Goal: Task Accomplishment & Management: Manage account settings

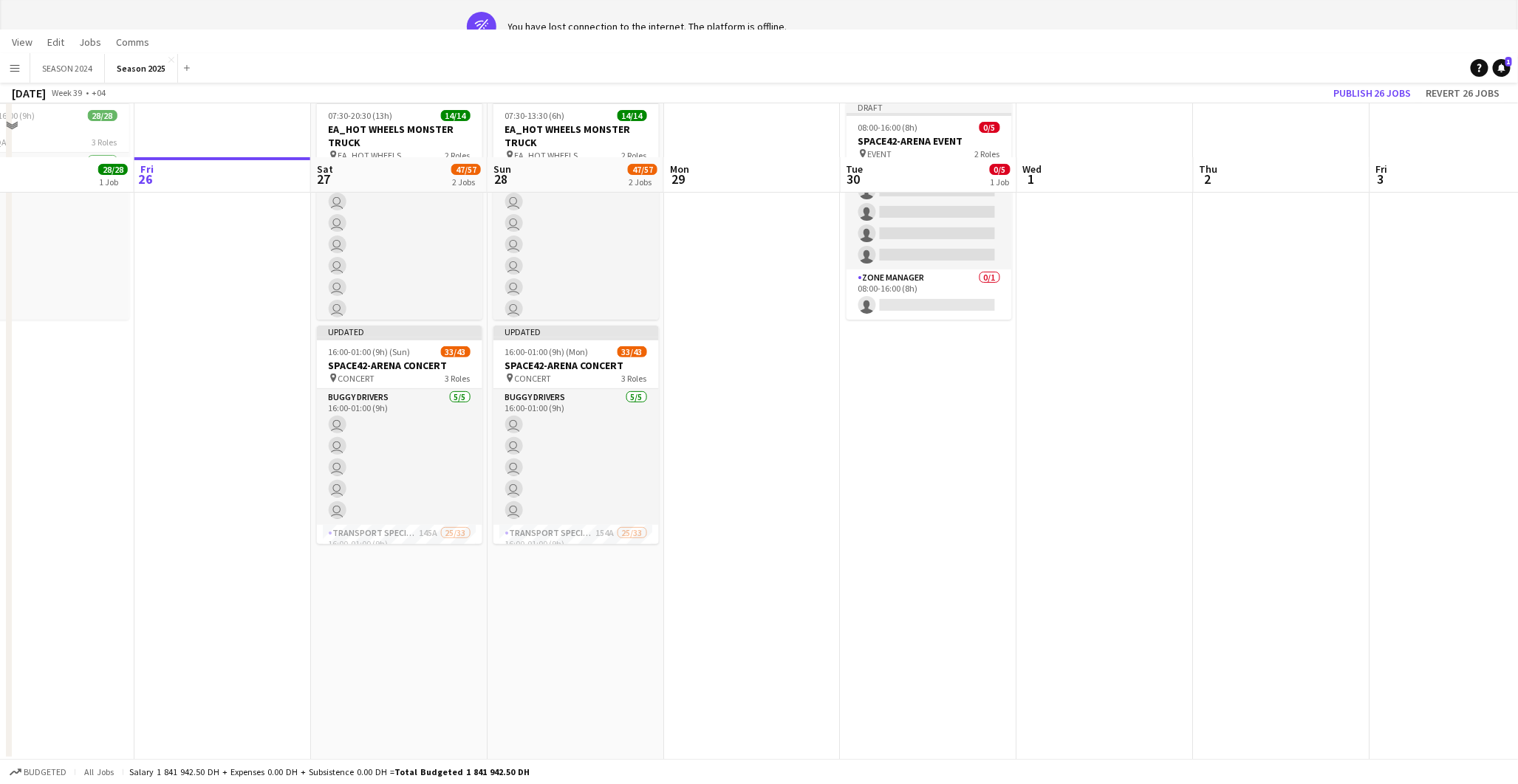
click at [825, 439] on app-date-cell at bounding box center [752, 428] width 177 height 665
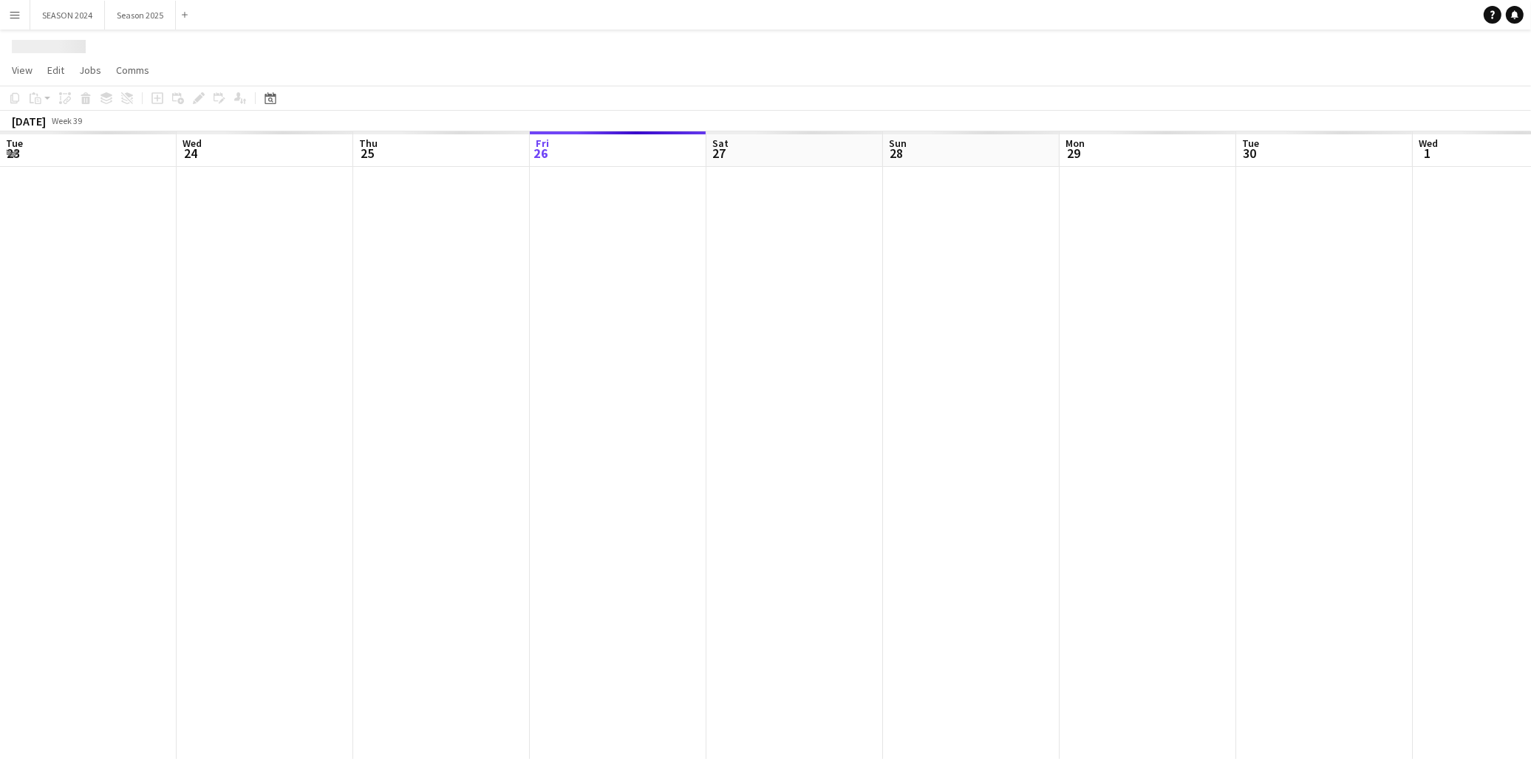
scroll to position [0, 352]
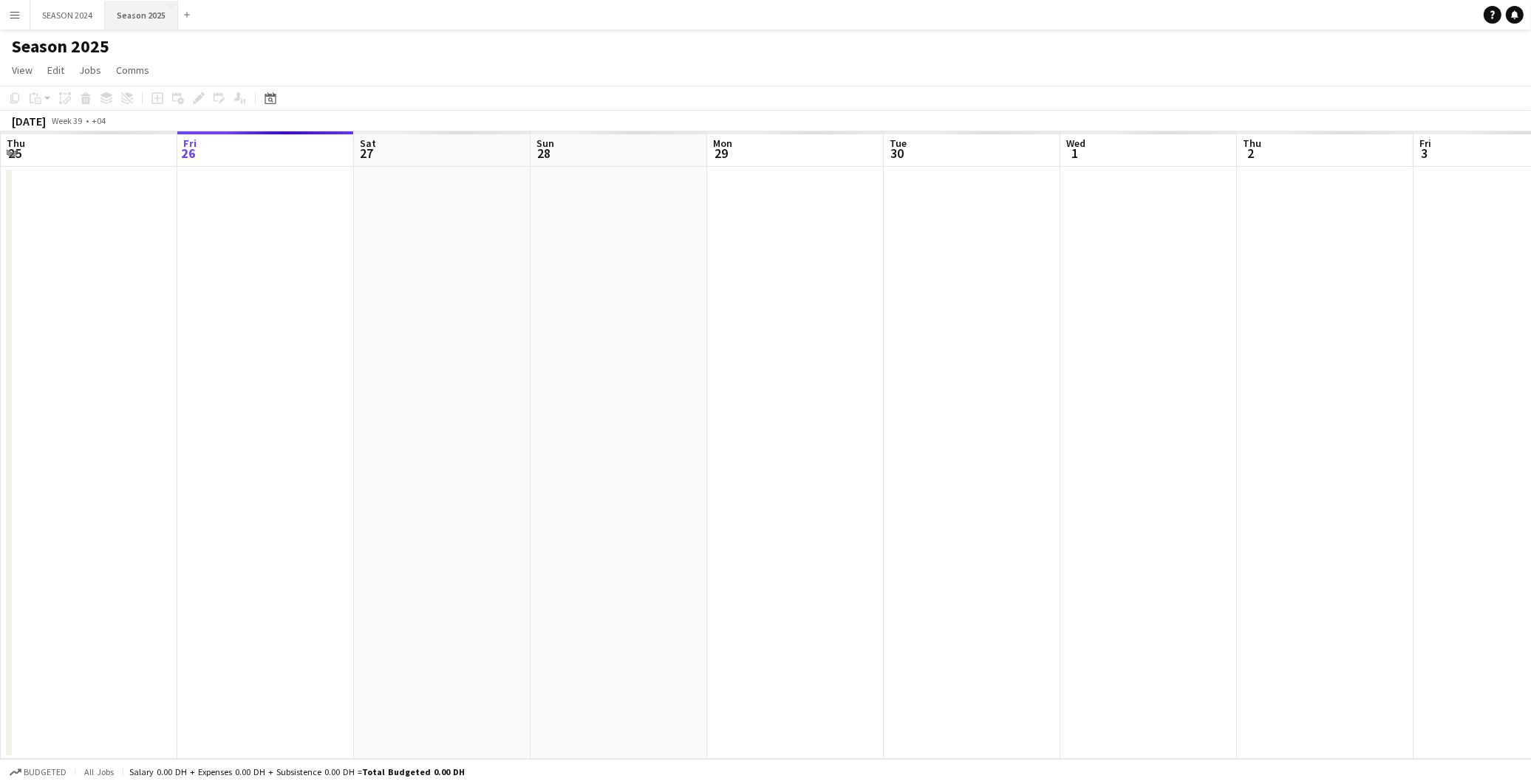
click at [122, 15] on button "Season 2025 Close" at bounding box center [142, 15] width 73 height 29
click at [78, 11] on button "SEASON 2024 Close" at bounding box center [68, 15] width 75 height 29
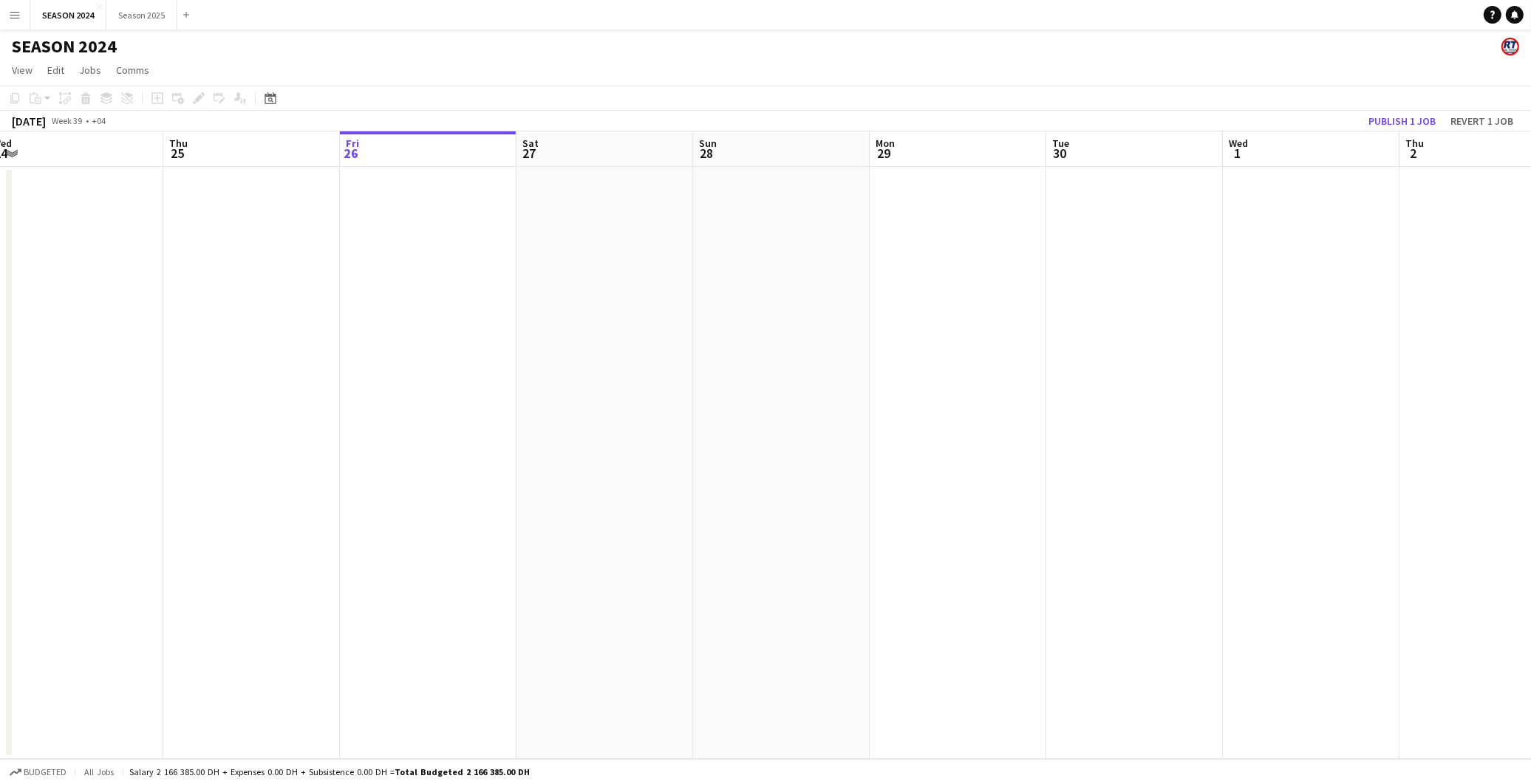
drag, startPoint x: 137, startPoint y: 347, endPoint x: 275, endPoint y: 364, distance: 139.0
click at [275, 364] on app-calendar-viewport "Mon 22 Tue 23 Wed 24 Thu 25 Fri 26 Sat 27 Sun 28 Mon 29 Tue 30 Wed 1 Thu 2 Fri …" at bounding box center [765, 445] width 1531 height 628
click at [160, 26] on button "Season 2025 Close" at bounding box center [141, 15] width 71 height 29
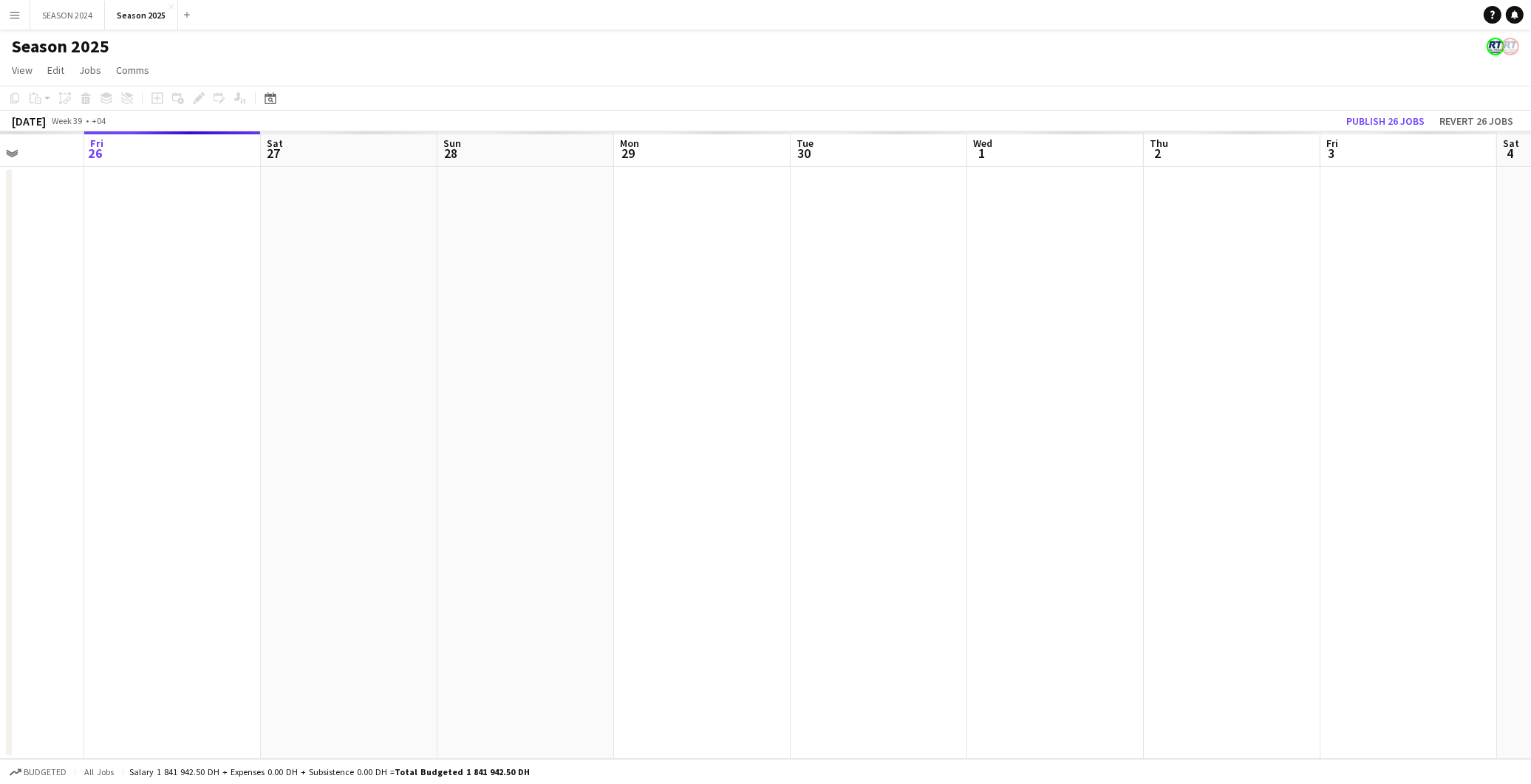
scroll to position [0, 453]
drag, startPoint x: 578, startPoint y: 289, endPoint x: 477, endPoint y: 342, distance: 114.1
click at [477, 342] on app-calendar-viewport "Tue 23 Wed 24 Thu 25 Fri 26 Sat 27 Sun 28 Mon 29 Tue 30 Wed 1 Thu 2 Fri 3 Sat 4…" at bounding box center [765, 445] width 1531 height 628
click at [143, 12] on button "Season 2025 Close" at bounding box center [142, 15] width 73 height 29
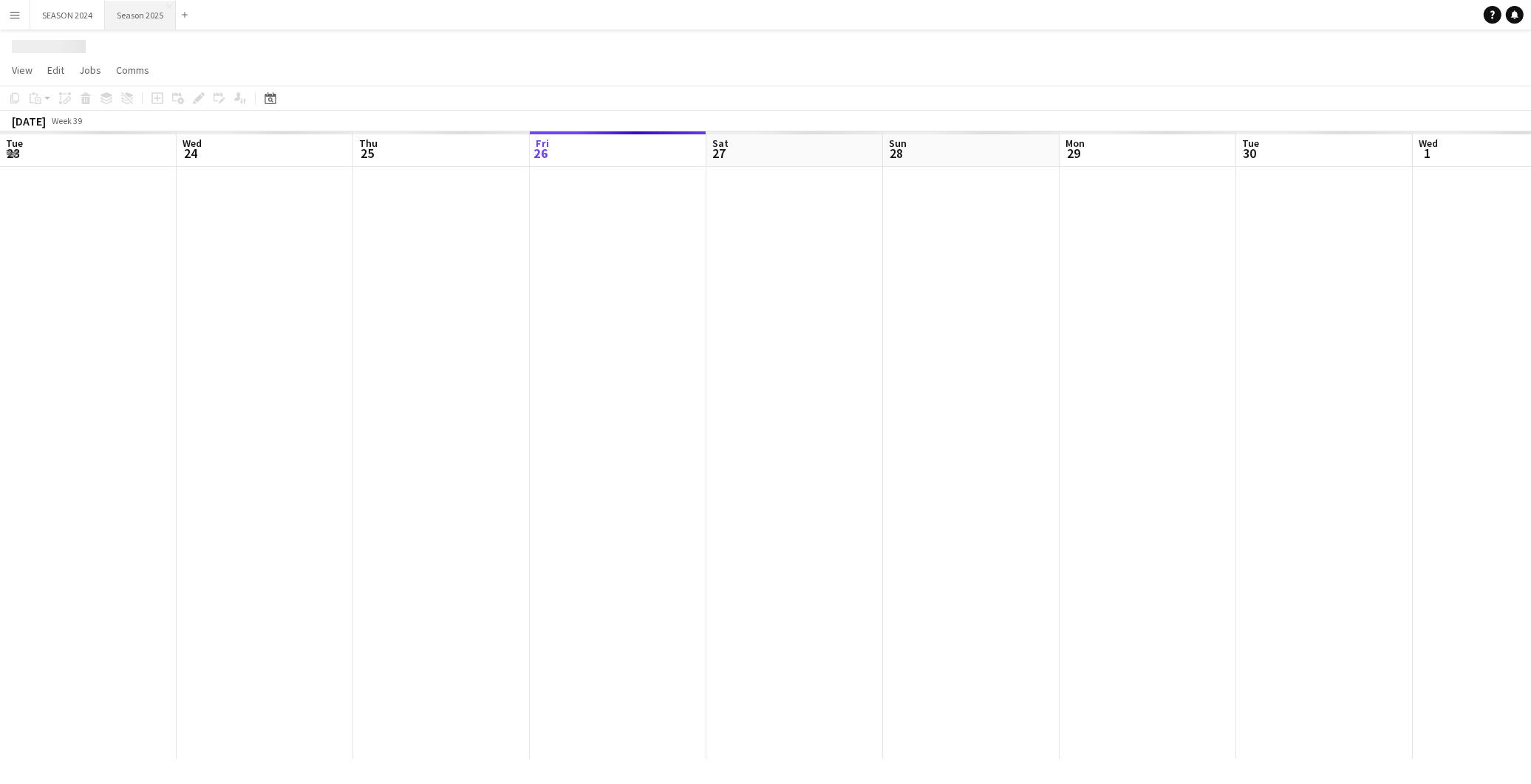
scroll to position [0, 352]
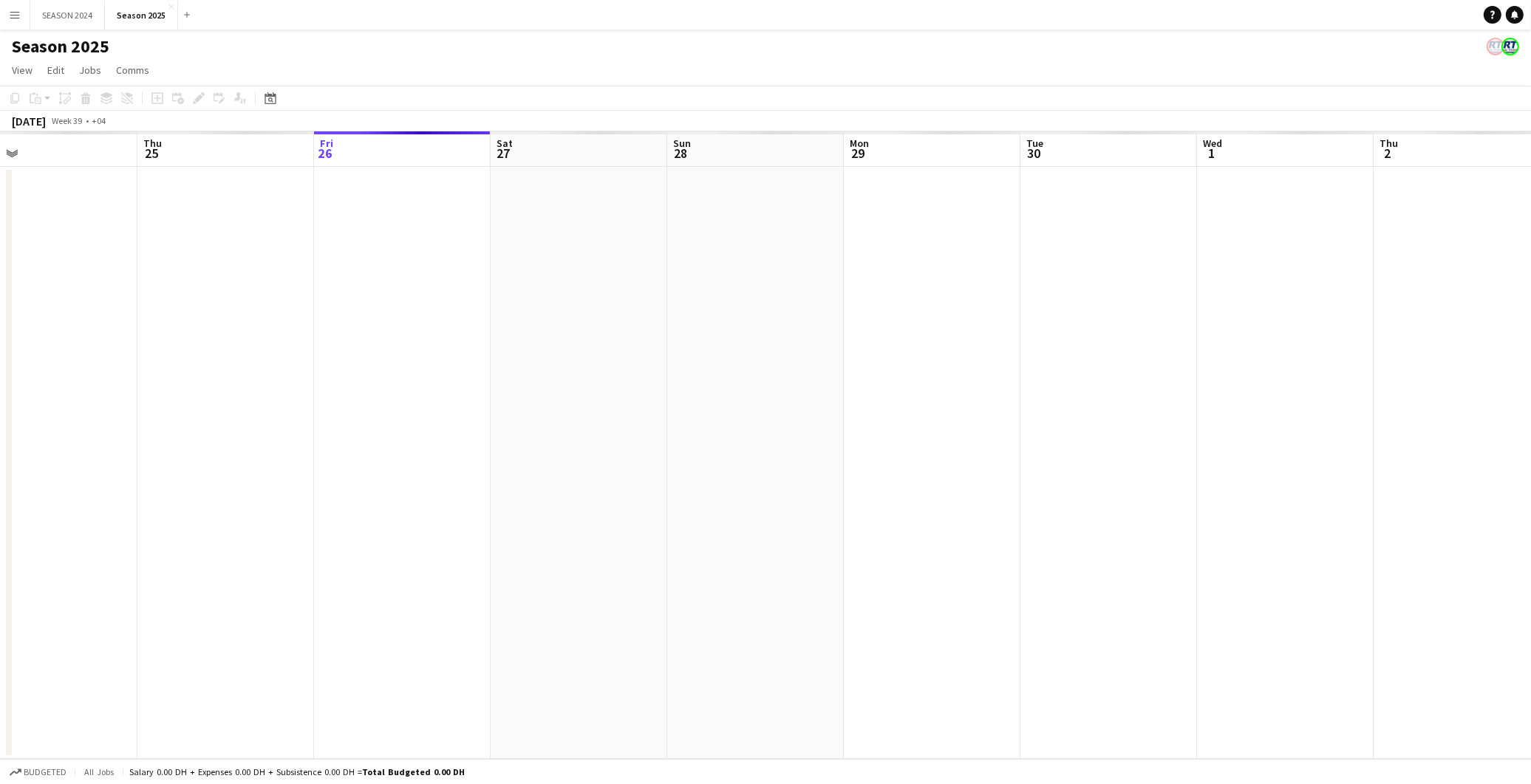
drag, startPoint x: 220, startPoint y: 265, endPoint x: 350, endPoint y: 263, distance: 130.0
click at [350, 263] on app-calendar-viewport "Mon 22 Tue 23 Wed 24 Thu 25 Fri 26 Sat 27 Sun 28 Mon 29 Tue 30 Wed 1 Thu 2 Fri …" at bounding box center [765, 445] width 1531 height 628
drag, startPoint x: 222, startPoint y: 321, endPoint x: 346, endPoint y: 327, distance: 124.1
click at [346, 327] on app-calendar-viewport "Mon 22 Tue 23 Wed 24 Thu 25 Fri 26 Sat 27 Sun 28 Mon 29 Tue 30 Wed 1 Thu 2 Fri …" at bounding box center [765, 445] width 1531 height 628
drag, startPoint x: 482, startPoint y: 379, endPoint x: 423, endPoint y: 380, distance: 59.0
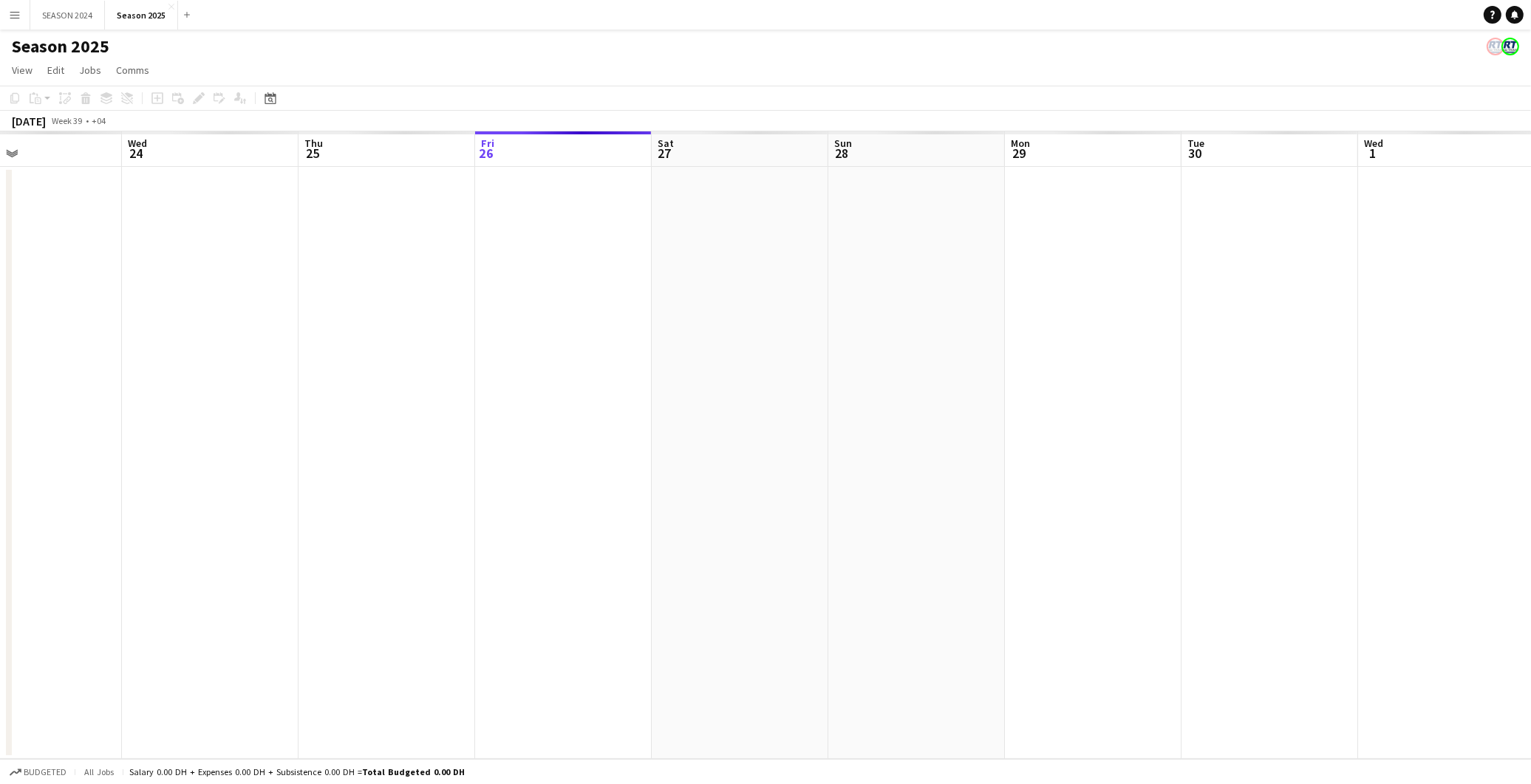
click at [481, 379] on app-calendar-viewport "Sun 21 Mon 22 Tue 23 Wed 24 Thu 25 Fri 26 Sat 27 Sun 28 Mon 29 Tue 30 Wed 1 Thu…" at bounding box center [765, 445] width 1531 height 628
drag, startPoint x: 155, startPoint y: 379, endPoint x: 744, endPoint y: 338, distance: 590.4
click at [744, 338] on app-calendar-viewport "Sun 21 Mon 22 Tue 23 Wed 24 Thu 25 Fri 26 Sat 27 Sun 28 Mon 29 Tue 30 Wed 1 Thu…" at bounding box center [765, 445] width 1531 height 628
drag, startPoint x: 497, startPoint y: 355, endPoint x: 762, endPoint y: 345, distance: 265.2
click at [780, 349] on app-calendar-viewport "Thu 18 Fri 19 Sat 20 Sun 21 Mon 22 Tue 23 Wed 24 Thu 25 Fri 26 Sat 27 Sun 28 Mo…" at bounding box center [765, 445] width 1531 height 628
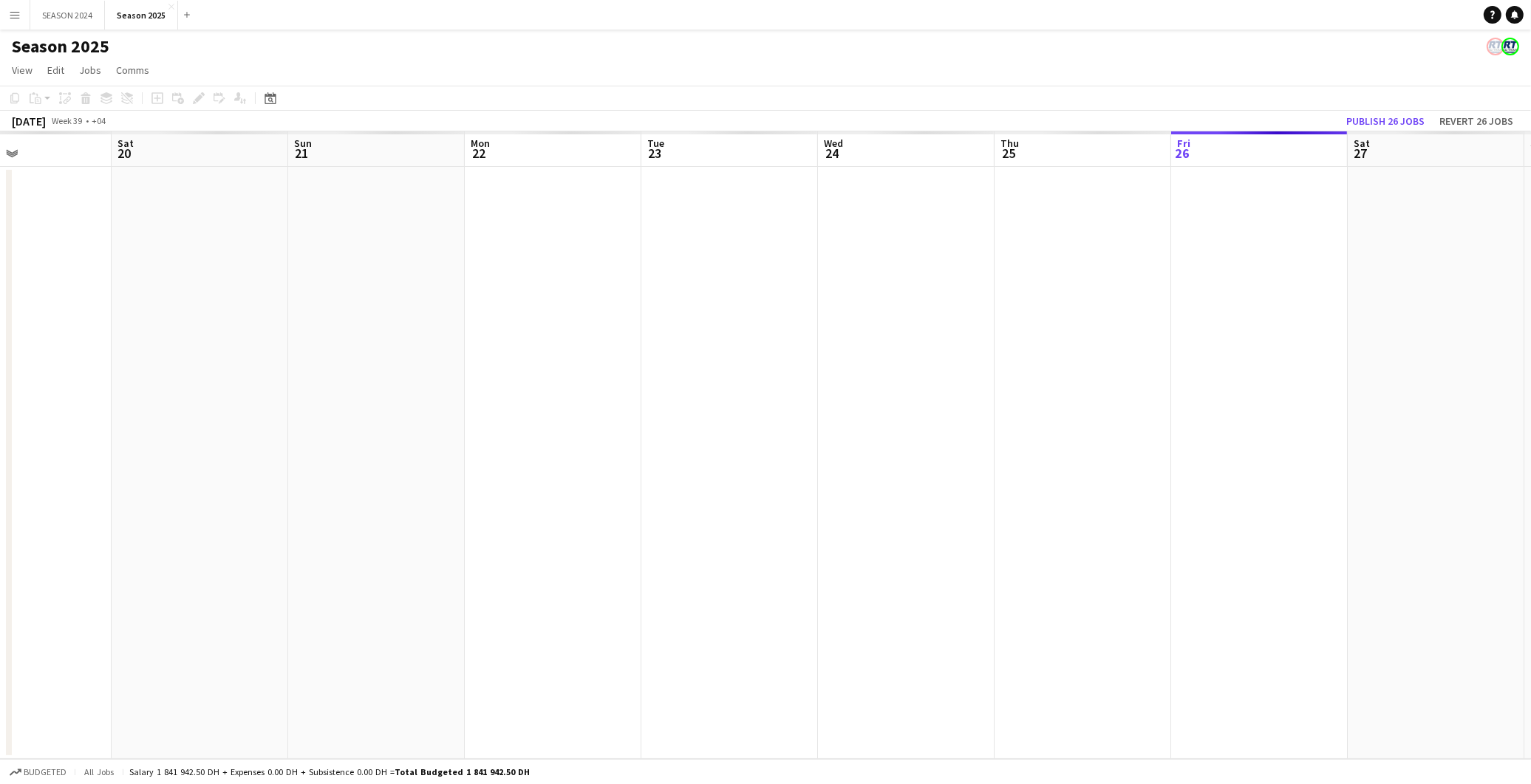
scroll to position [0, 391]
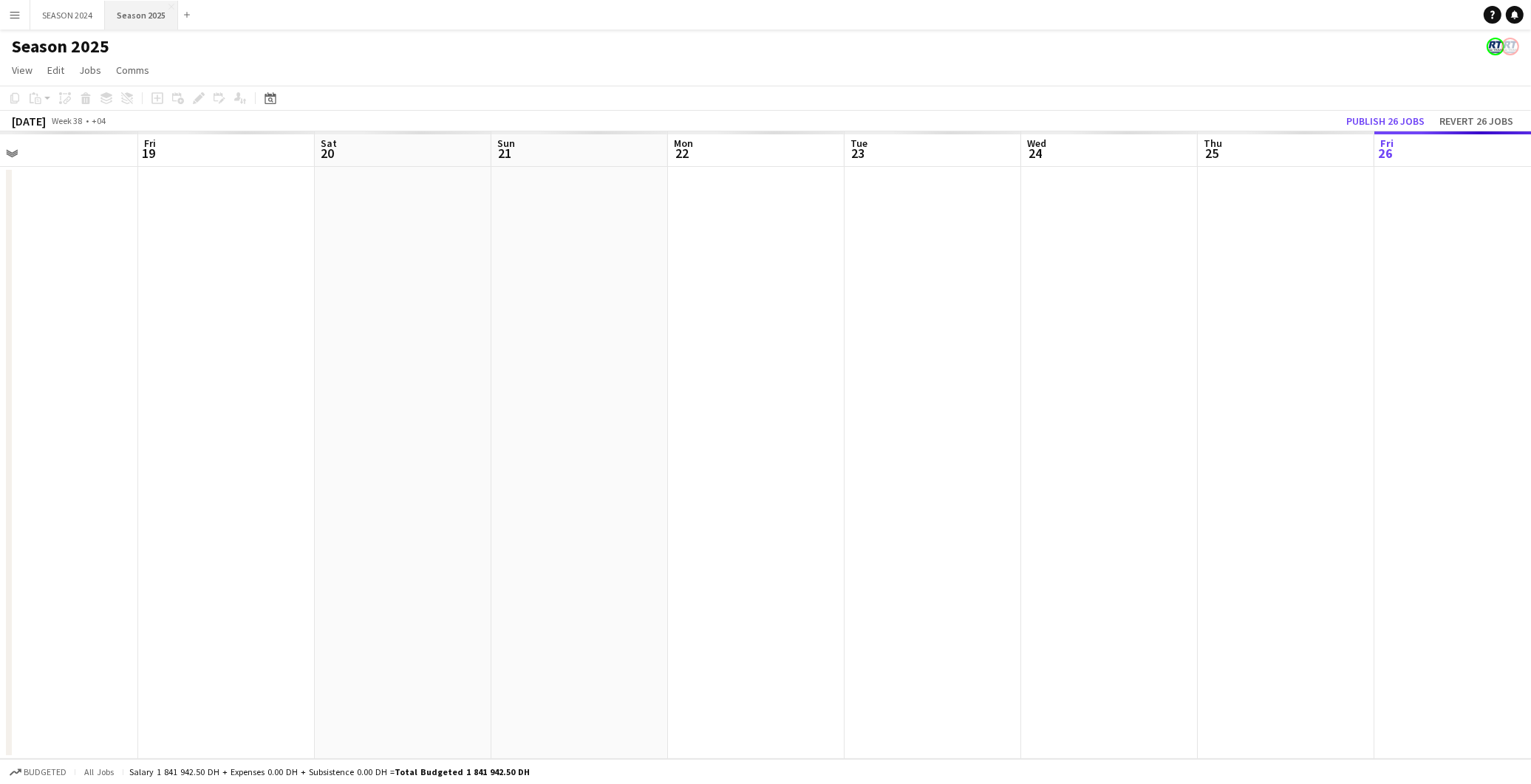
click at [122, 20] on button "Season 2025 Close" at bounding box center [142, 15] width 73 height 29
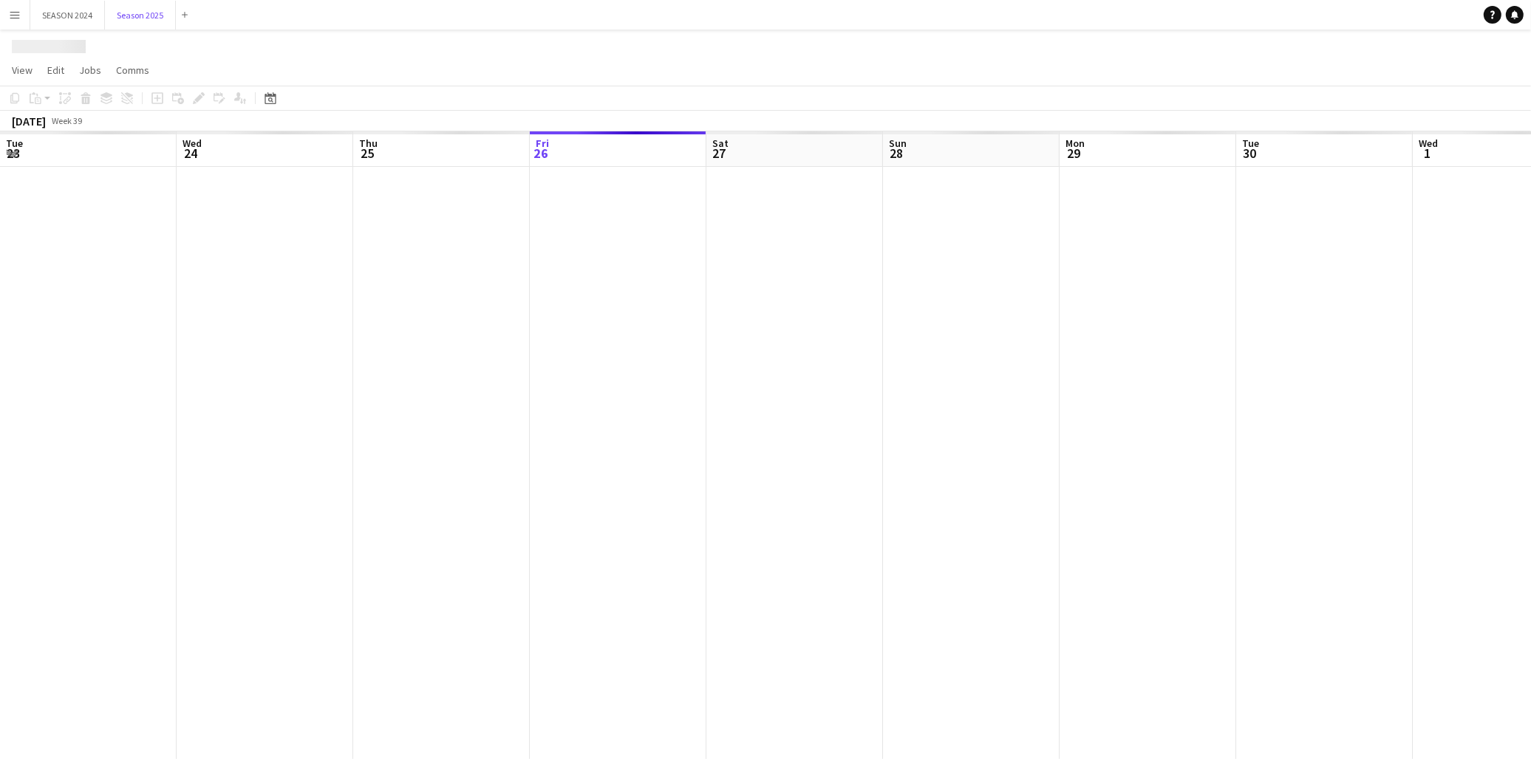
scroll to position [0, 352]
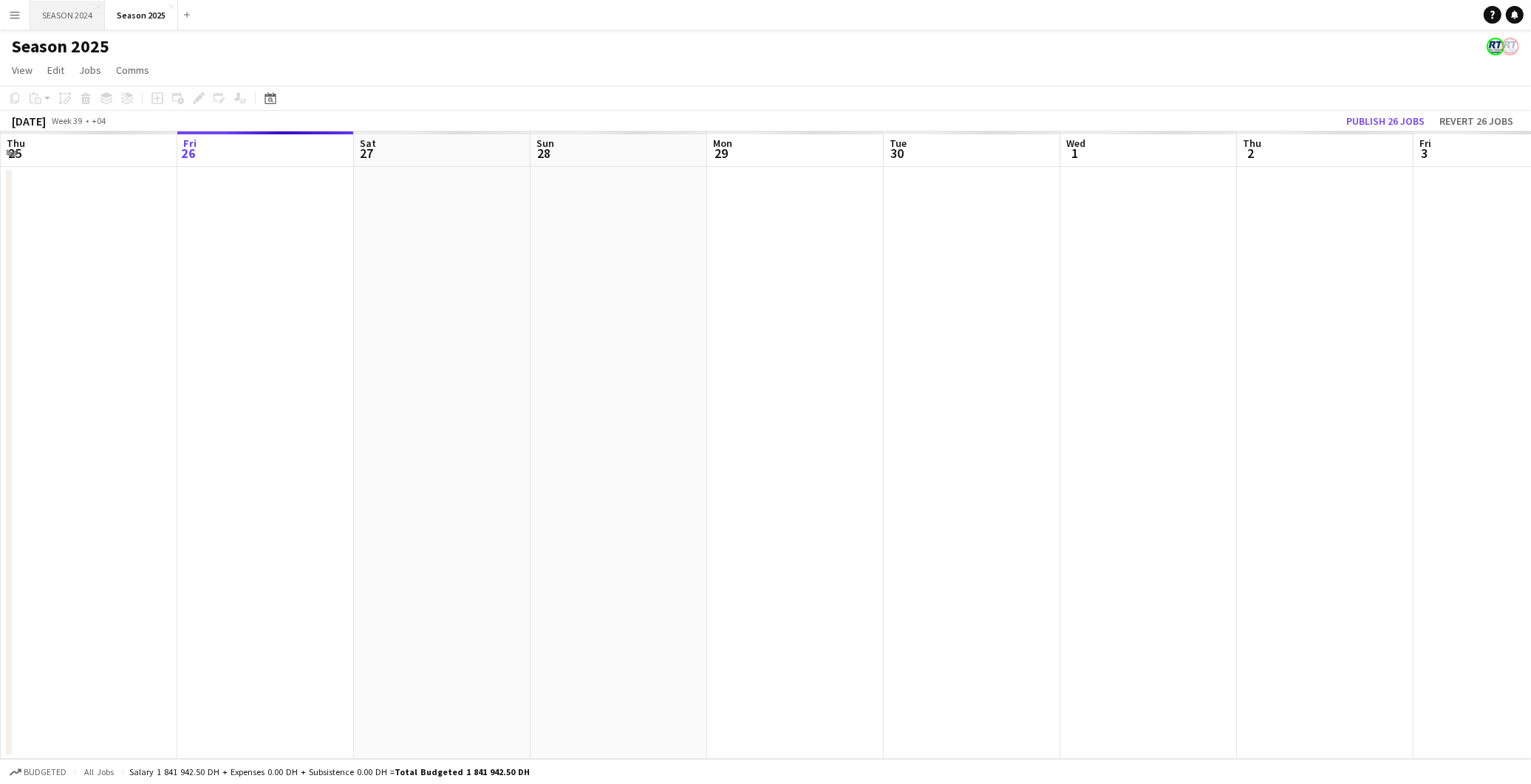
click at [79, 21] on button "SEASON 2024 Close" at bounding box center [68, 15] width 75 height 29
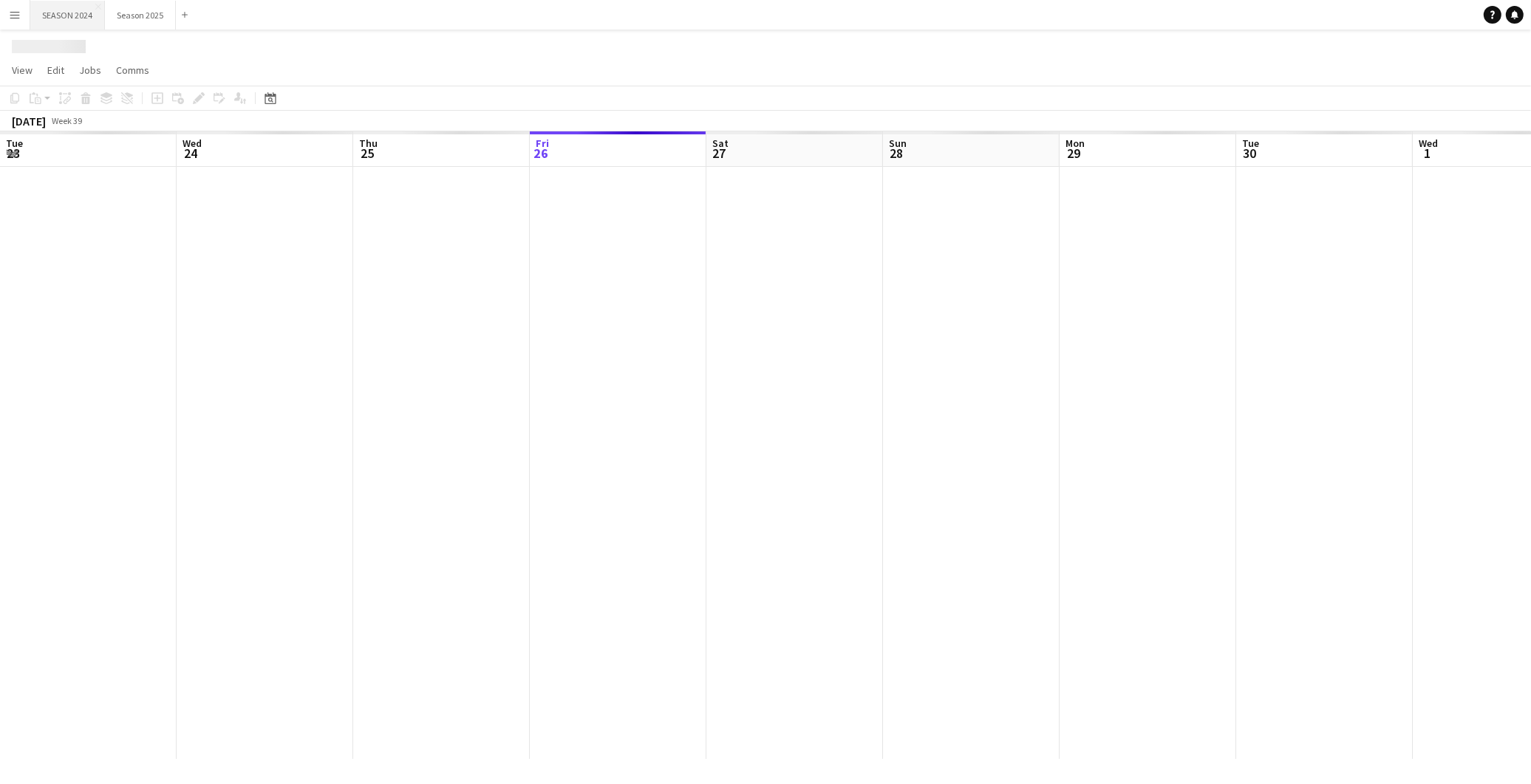
scroll to position [0, 352]
click at [152, 22] on button "Season 2025 Close" at bounding box center [140, 15] width 71 height 29
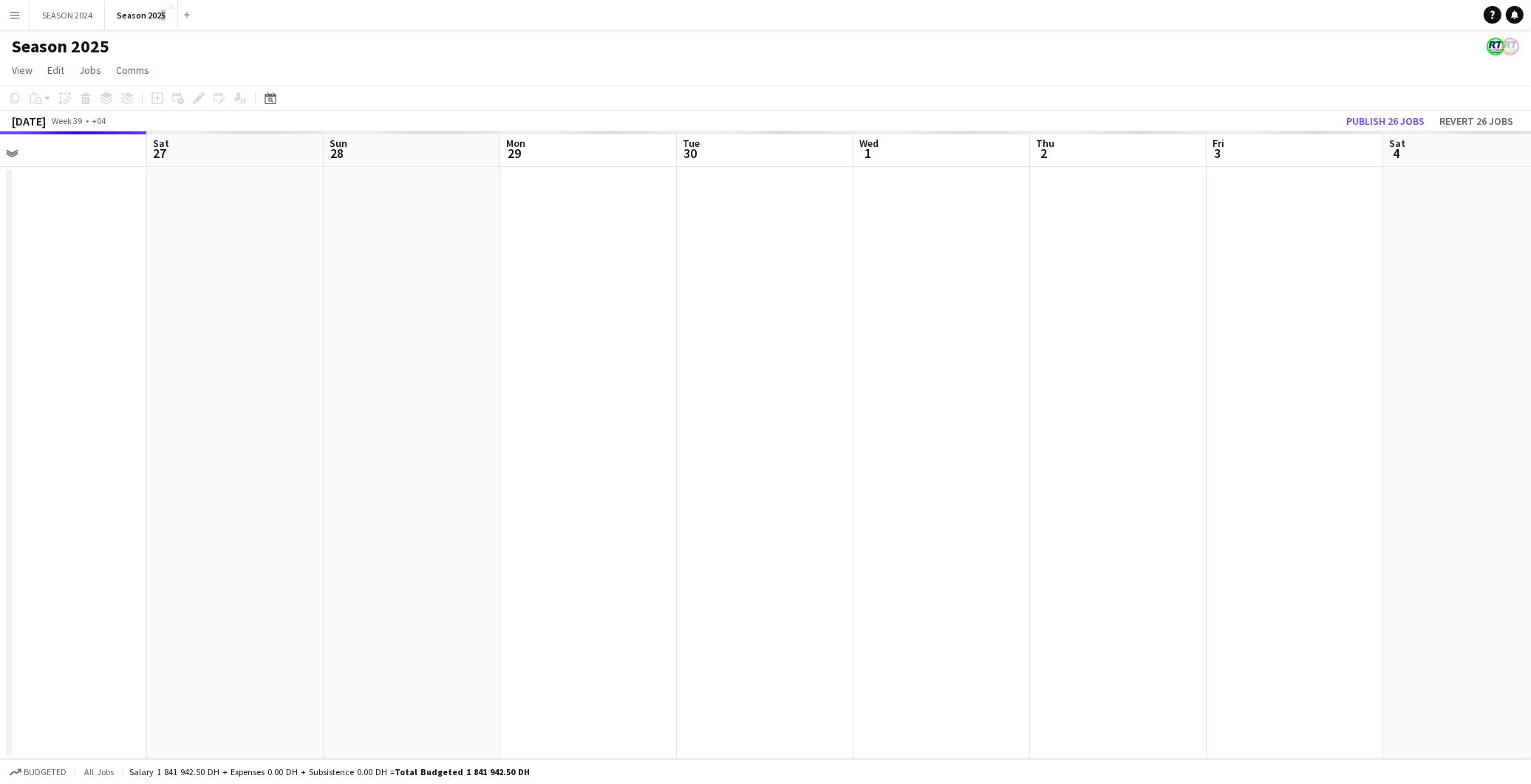
drag, startPoint x: 1073, startPoint y: 307, endPoint x: 874, endPoint y: 334, distance: 200.8
click at [874, 334] on app-calendar-viewport "Tue 23 Wed 24 Thu 25 Fri 26 Sat 27 Sun 28 Mon 29 Tue 30 Wed 1 Thu 2 Fri 3 Sat 4…" at bounding box center [765, 445] width 1531 height 628
drag, startPoint x: 874, startPoint y: 334, endPoint x: 1005, endPoint y: 339, distance: 131.1
click at [1005, 339] on app-calendar-viewport "Tue 23 Wed 24 Thu 25 Fri 26 Sat 27 Sun 28 Mon 29 Tue 30 Wed 1 Thu 2 Fri 3 Sat 4…" at bounding box center [765, 445] width 1531 height 628
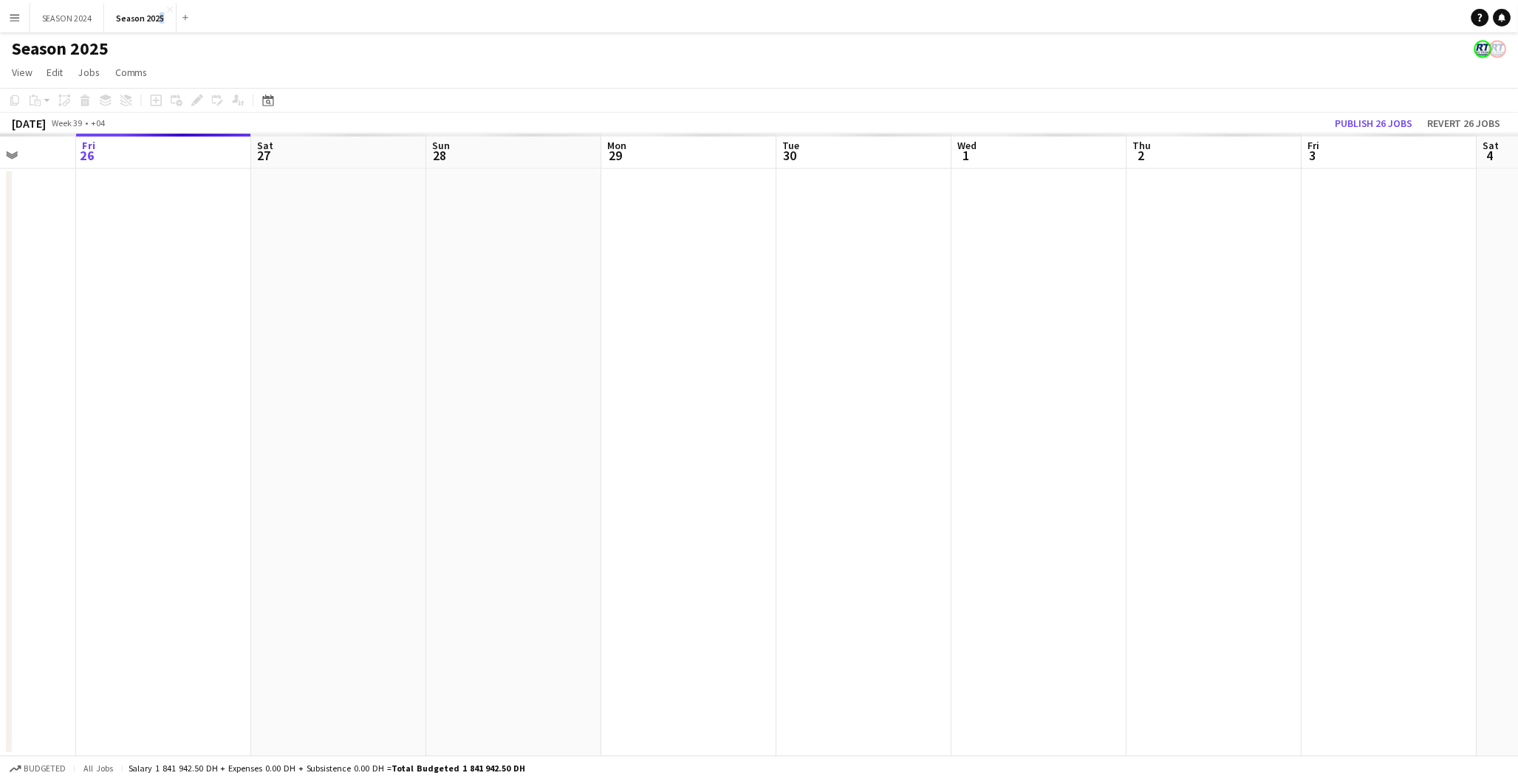
scroll to position [0, 422]
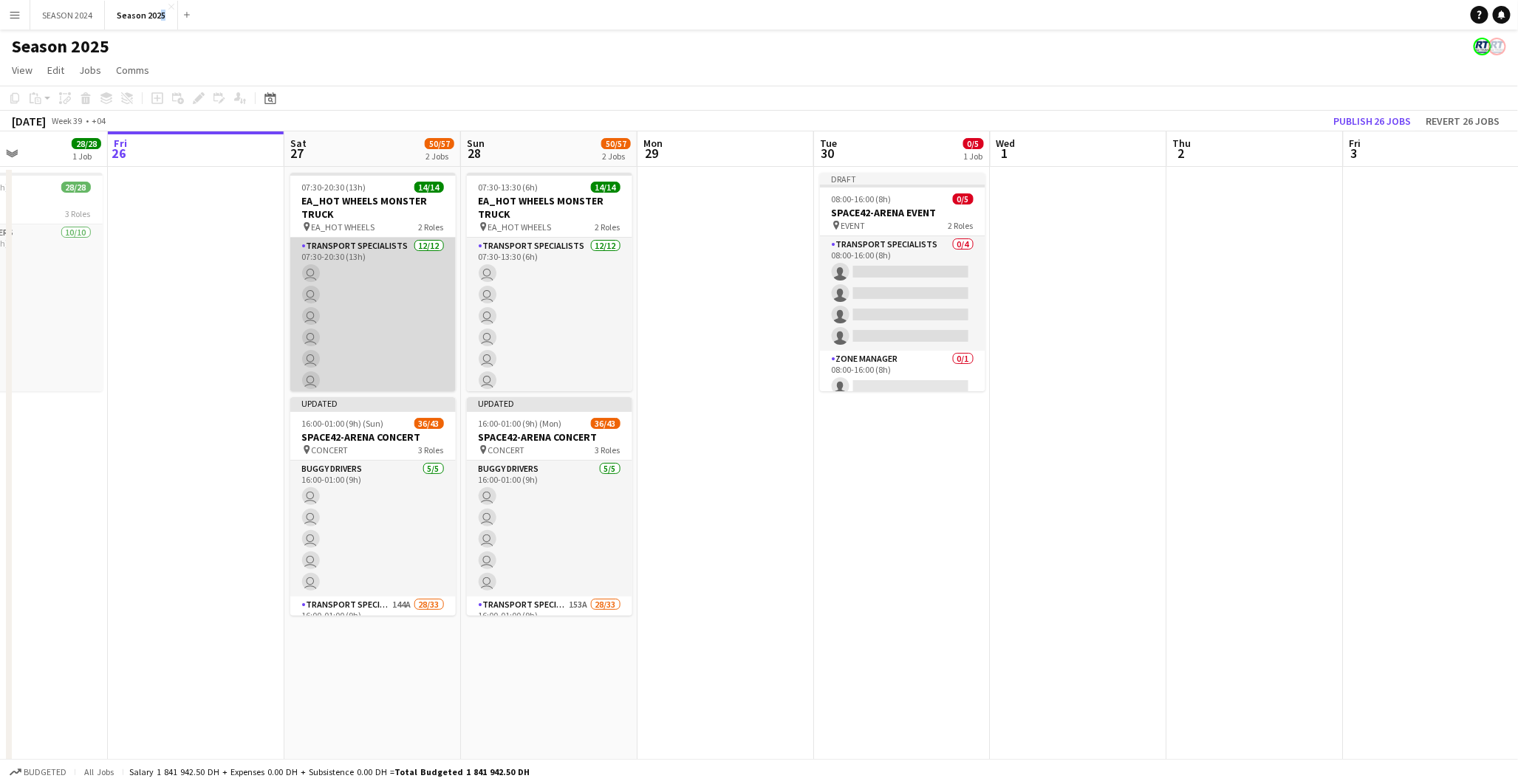
click at [359, 335] on app-card-role "Transport Specialists [DATE] 07:30-20:30 (13h) user user user user user user us…" at bounding box center [373, 380] width 166 height 286
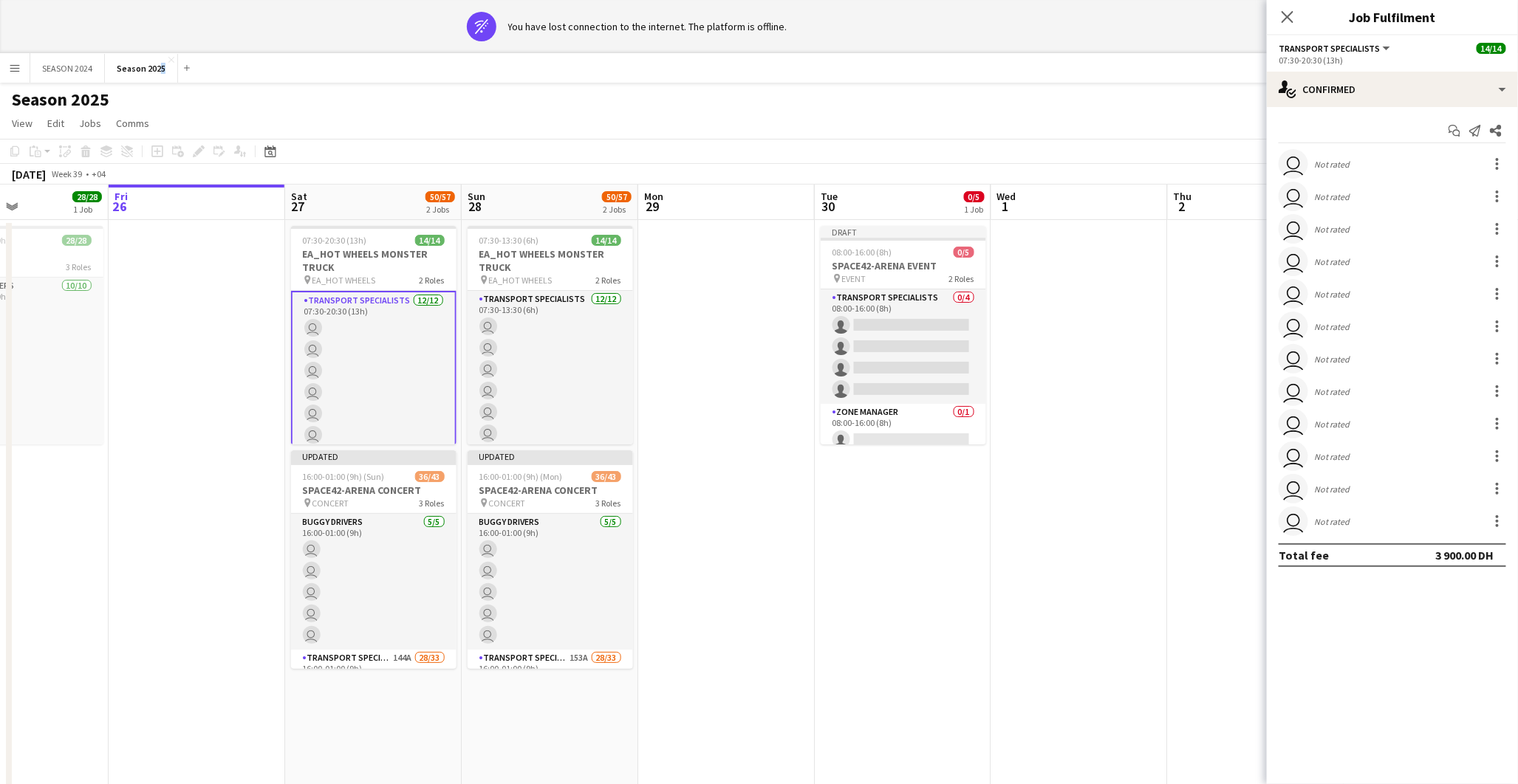
scroll to position [0, 421]
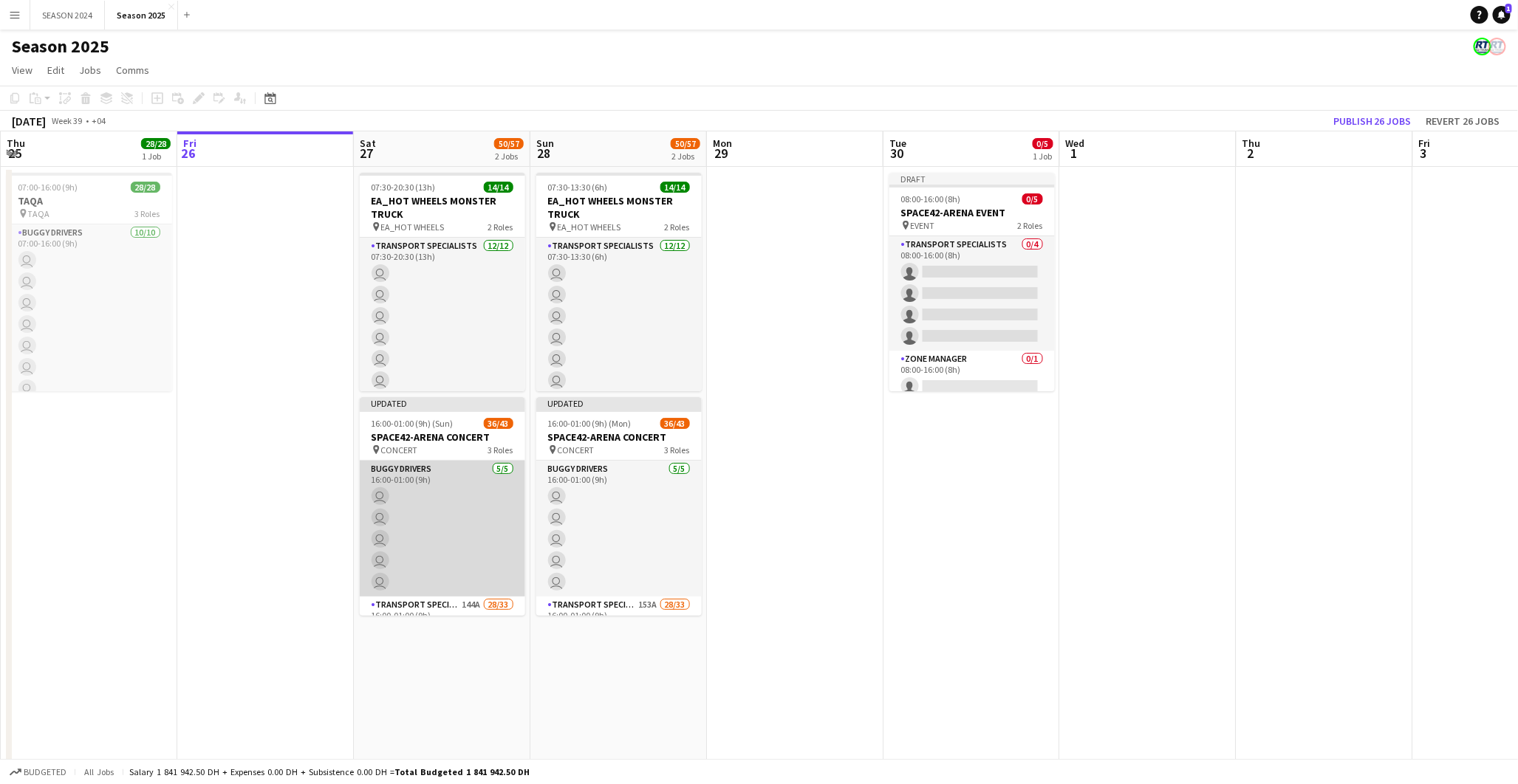
click at [452, 508] on app-card-role "BUGGY DRIVERS 5/5 16:00-01:00 (9h) user user user user user" at bounding box center [442, 528] width 166 height 136
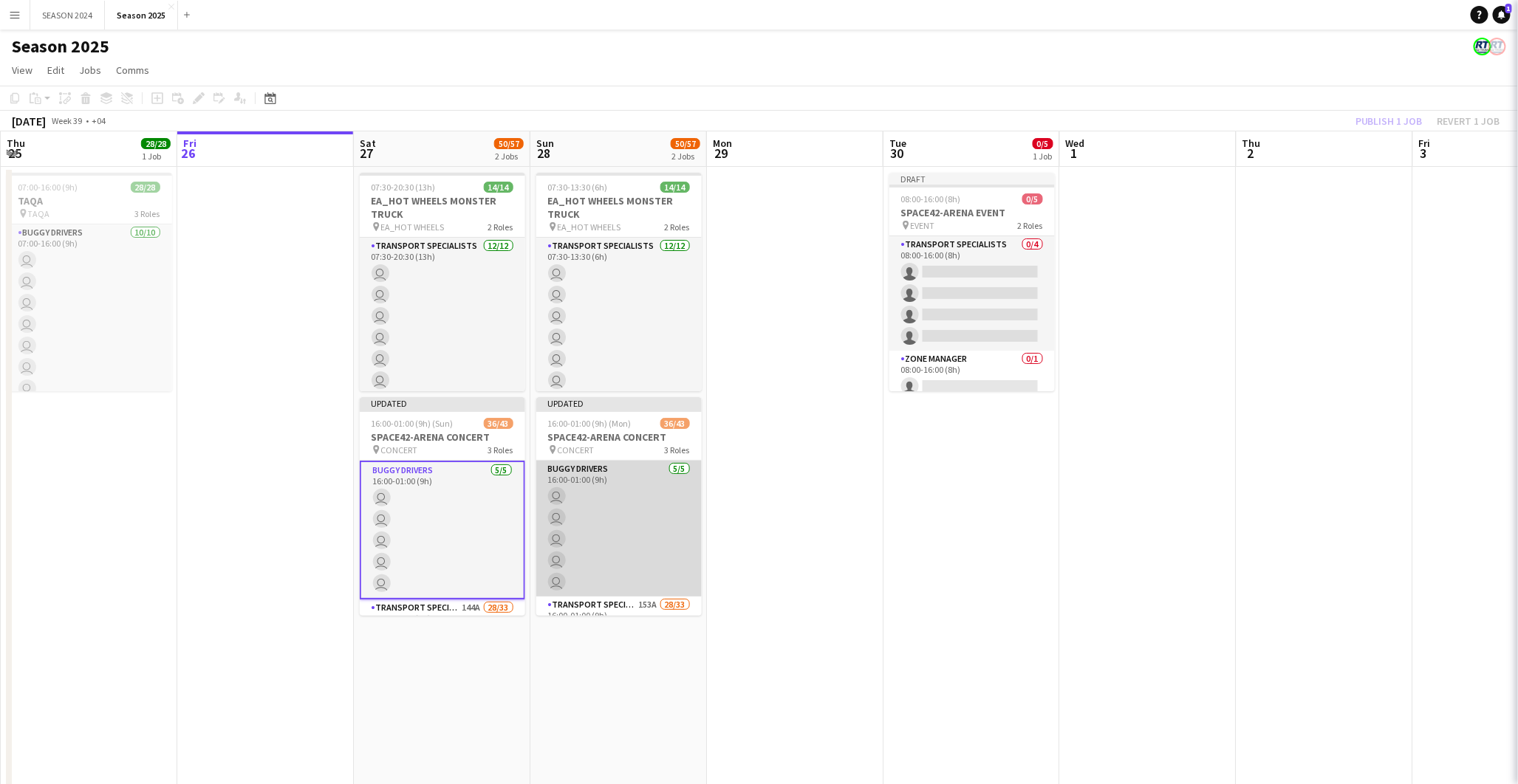
click at [571, 535] on app-card-role "BUGGY DRIVERS 5/5 16:00-01:00 (9h) user user user user user" at bounding box center [619, 528] width 166 height 136
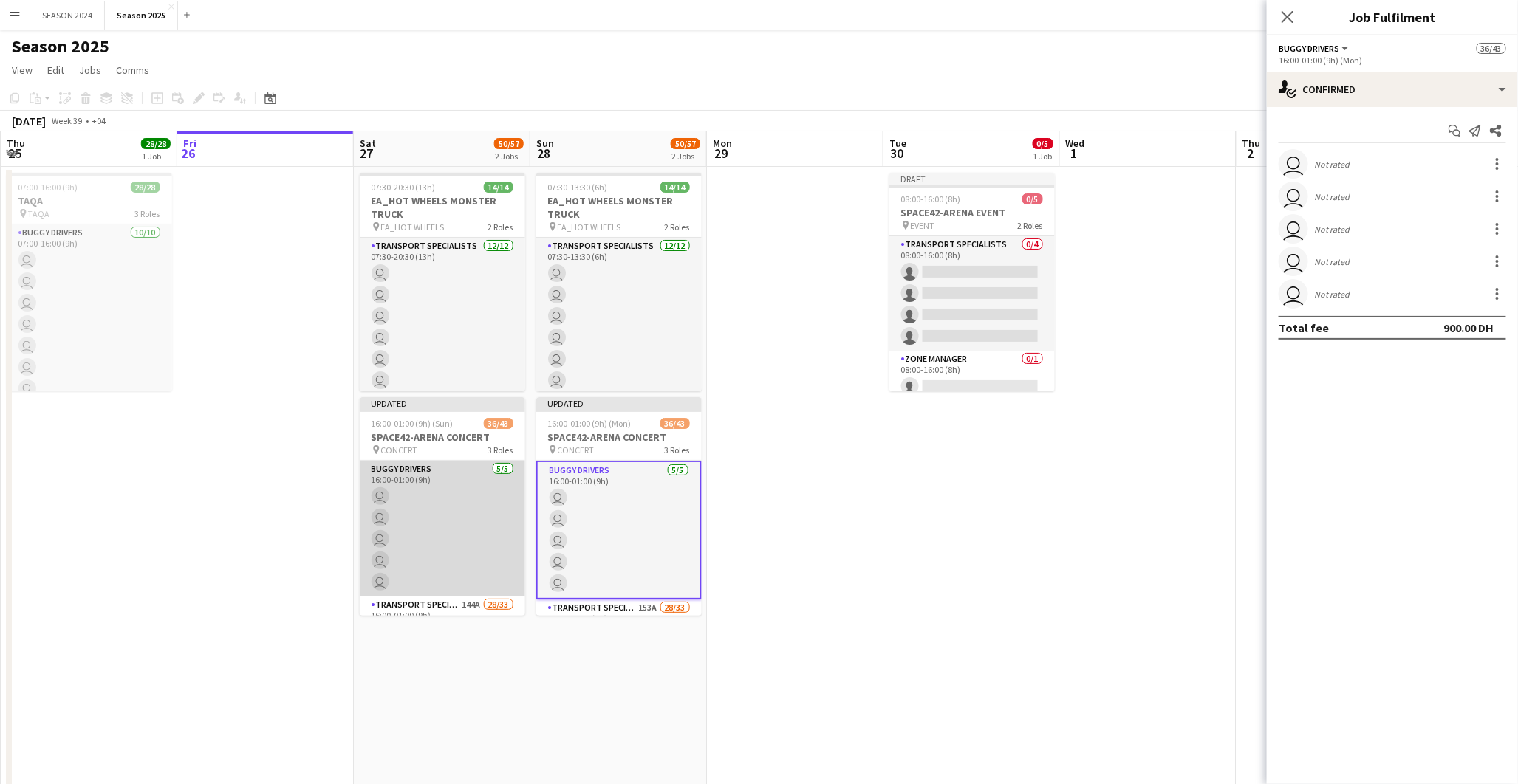
click at [474, 533] on app-card-role "BUGGY DRIVERS 5/5 16:00-01:00 (9h) user user user user user" at bounding box center [442, 528] width 166 height 136
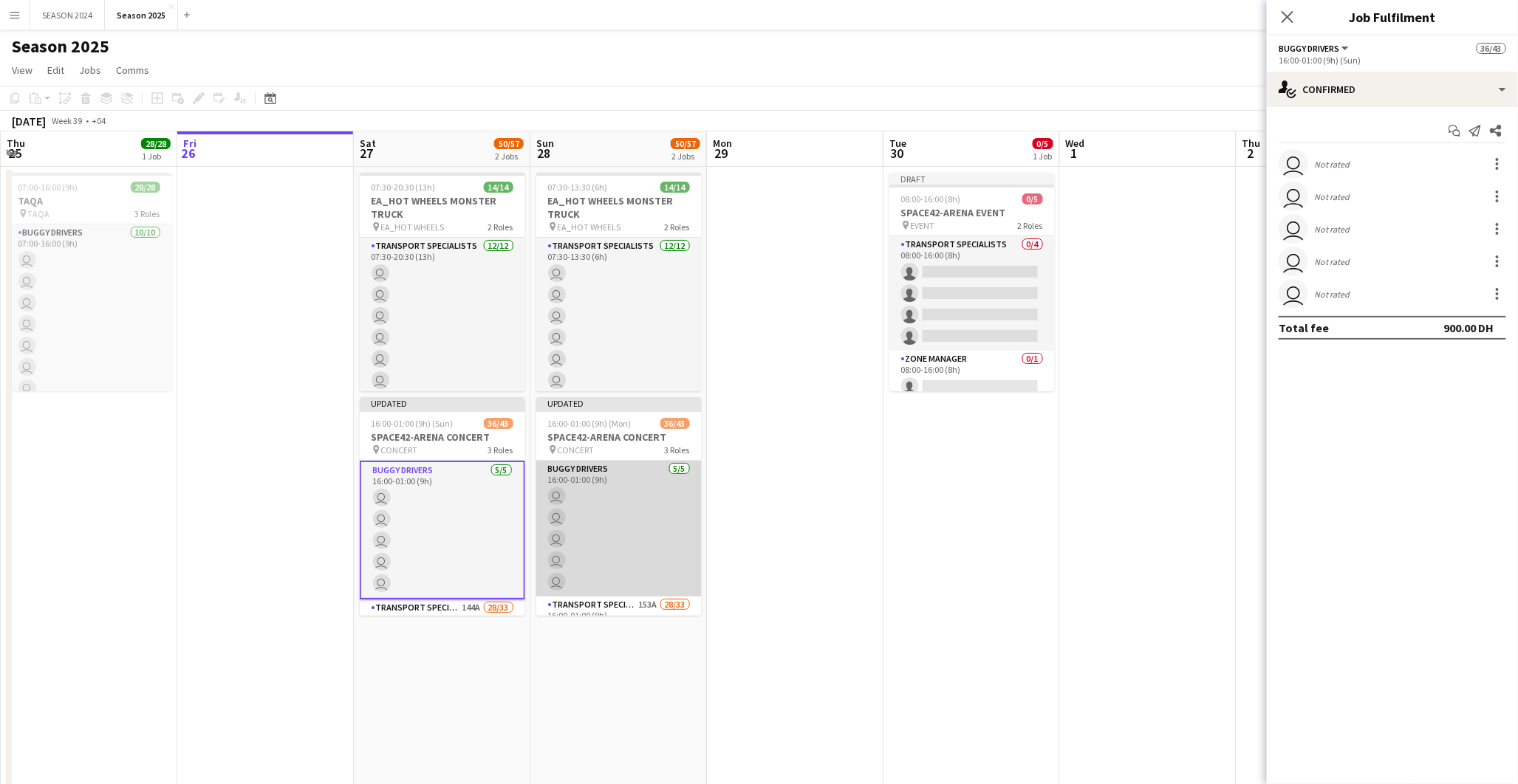
click at [600, 524] on app-card-role "BUGGY DRIVERS 5/5 16:00-01:00 (9h) user user user user user" at bounding box center [619, 528] width 166 height 136
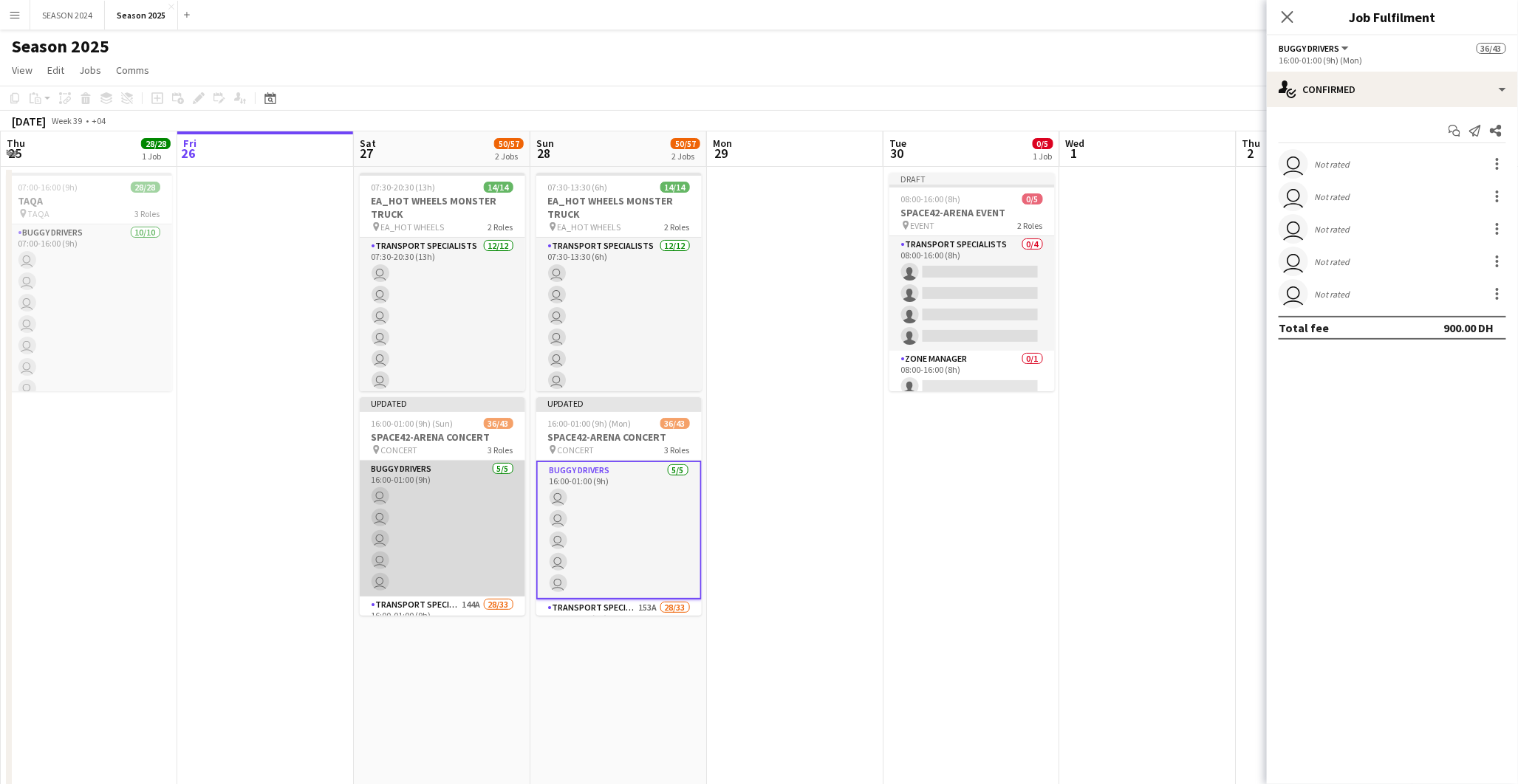
click at [473, 534] on app-card-role "BUGGY DRIVERS 5/5 16:00-01:00 (9h) user user user user user" at bounding box center [442, 528] width 166 height 136
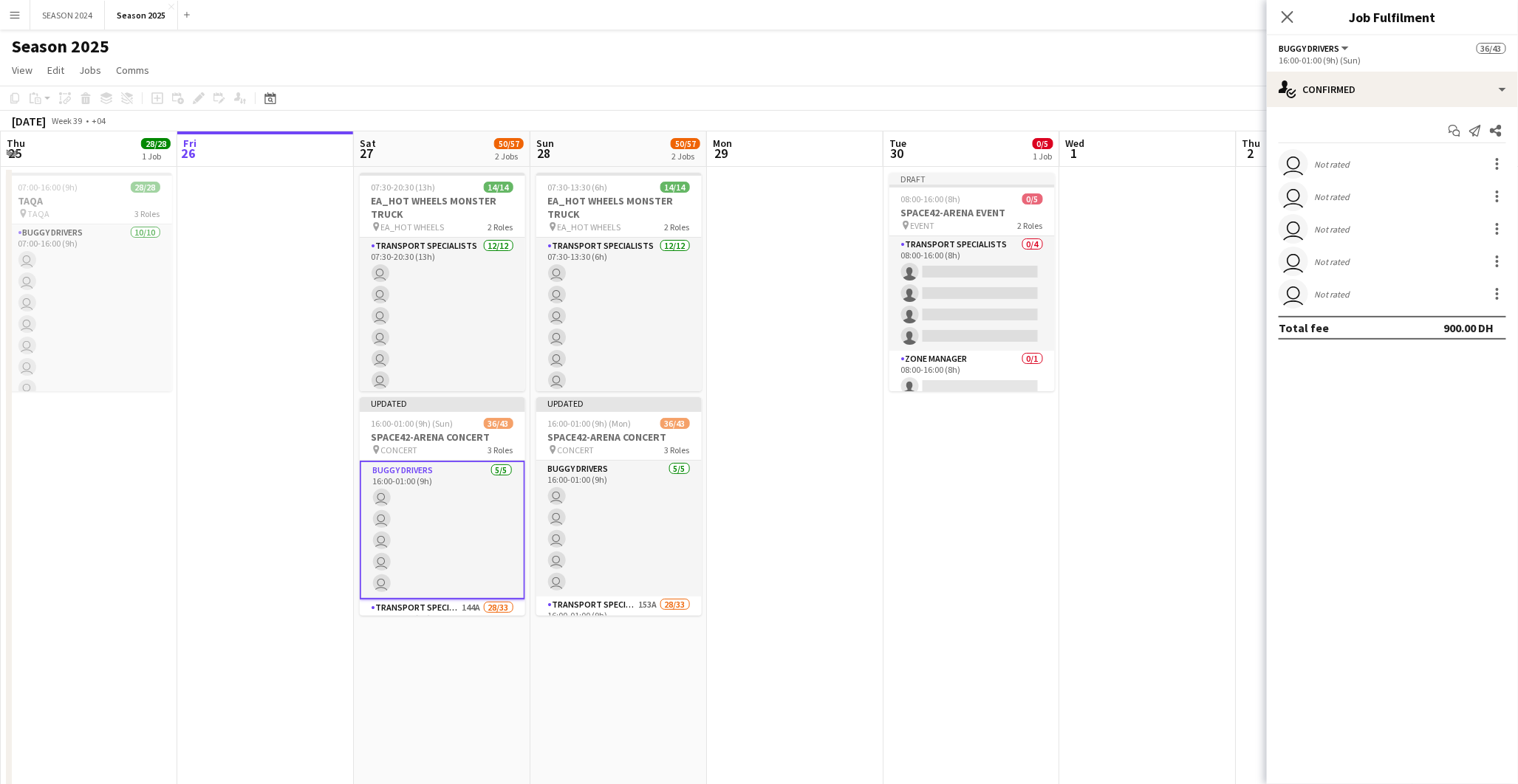
click at [543, 530] on app-card-role "BUGGY DRIVERS 5/5 16:00-01:00 (9h) user user user user user" at bounding box center [619, 528] width 166 height 136
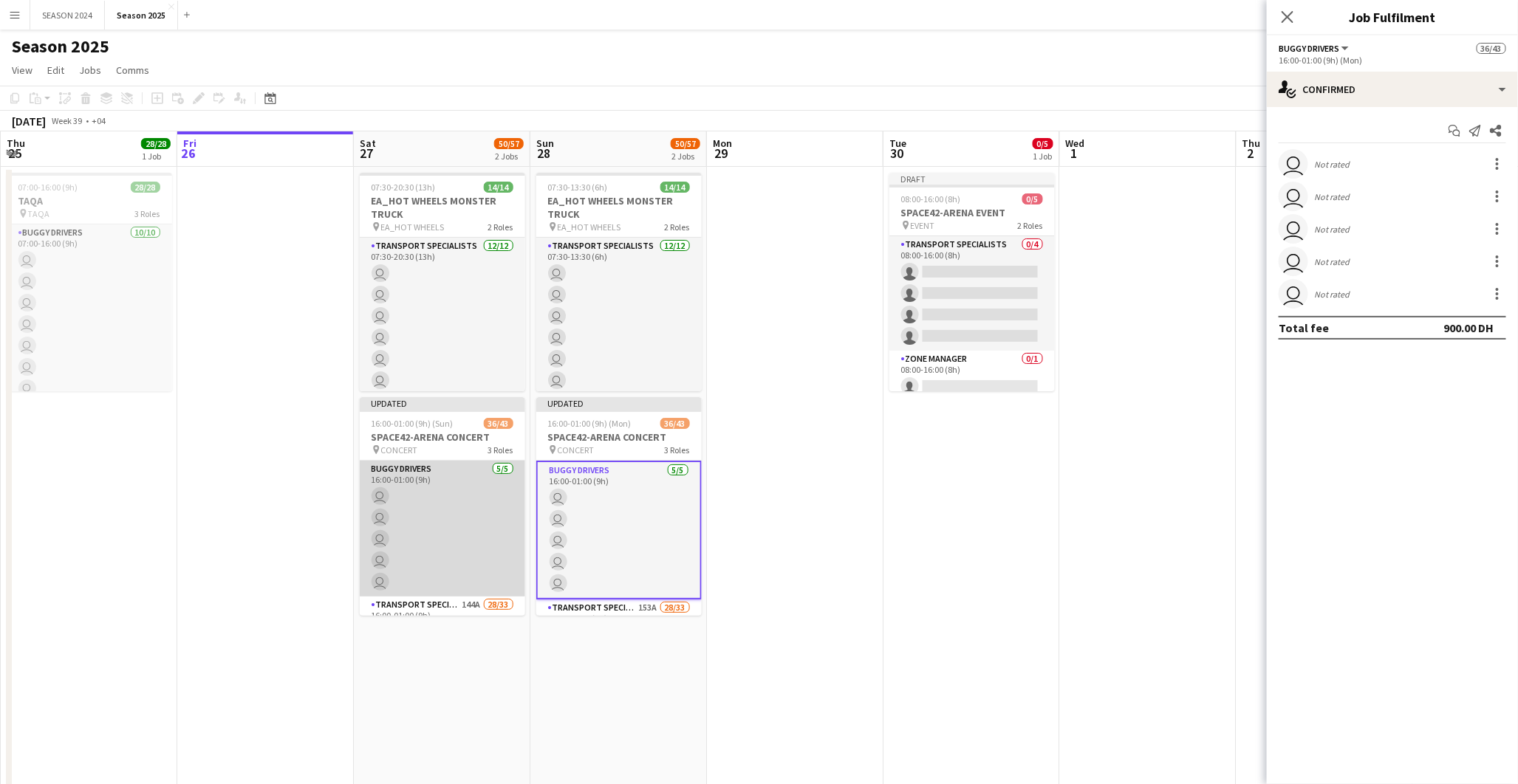
click at [440, 530] on app-card-role "BUGGY DRIVERS 5/5 16:00-01:00 (9h) user user user user user" at bounding box center [442, 528] width 166 height 136
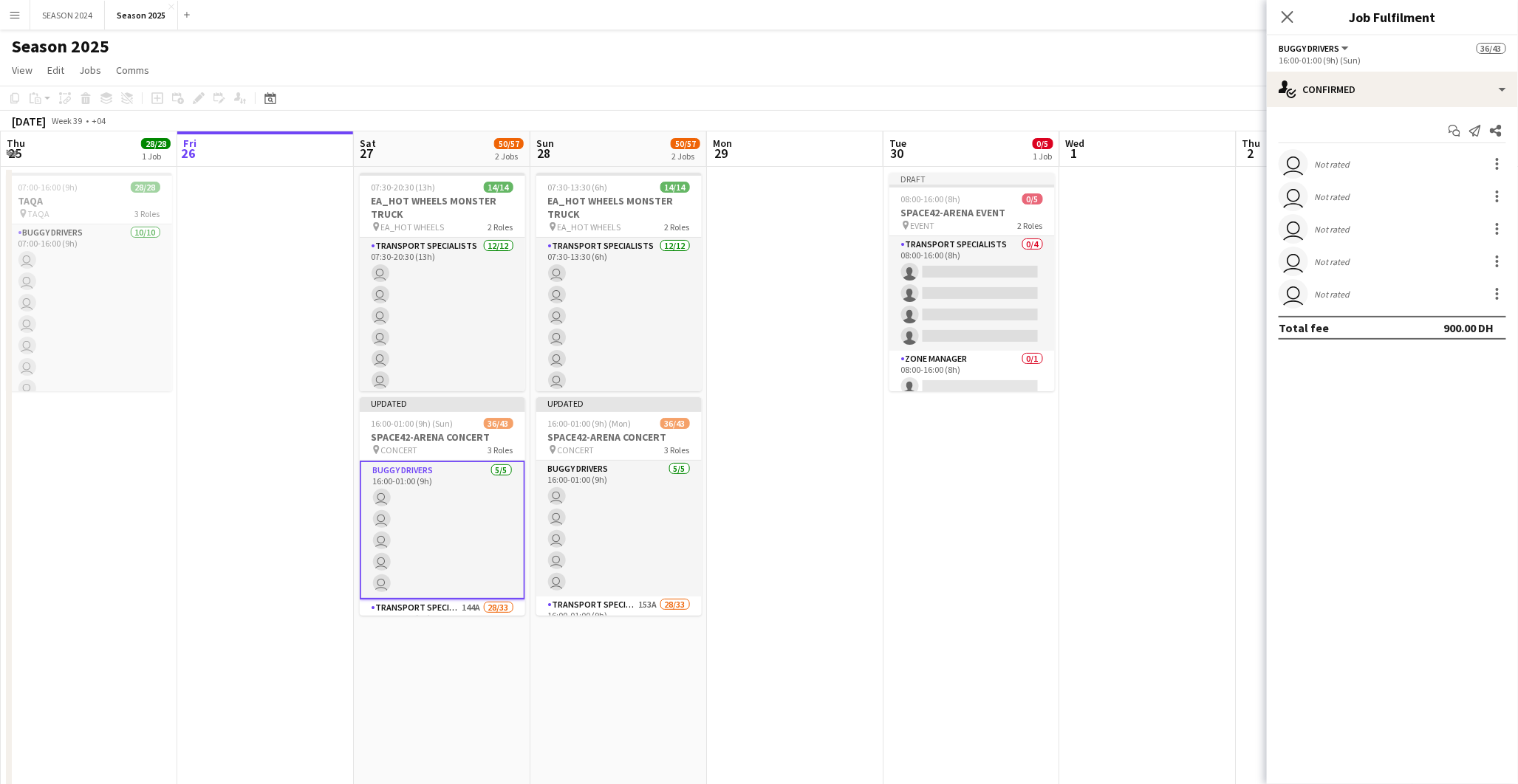
click at [500, 541] on app-card-role "BUGGY DRIVERS 5/5 16:00-01:00 (9h) user user user user user" at bounding box center [442, 530] width 166 height 139
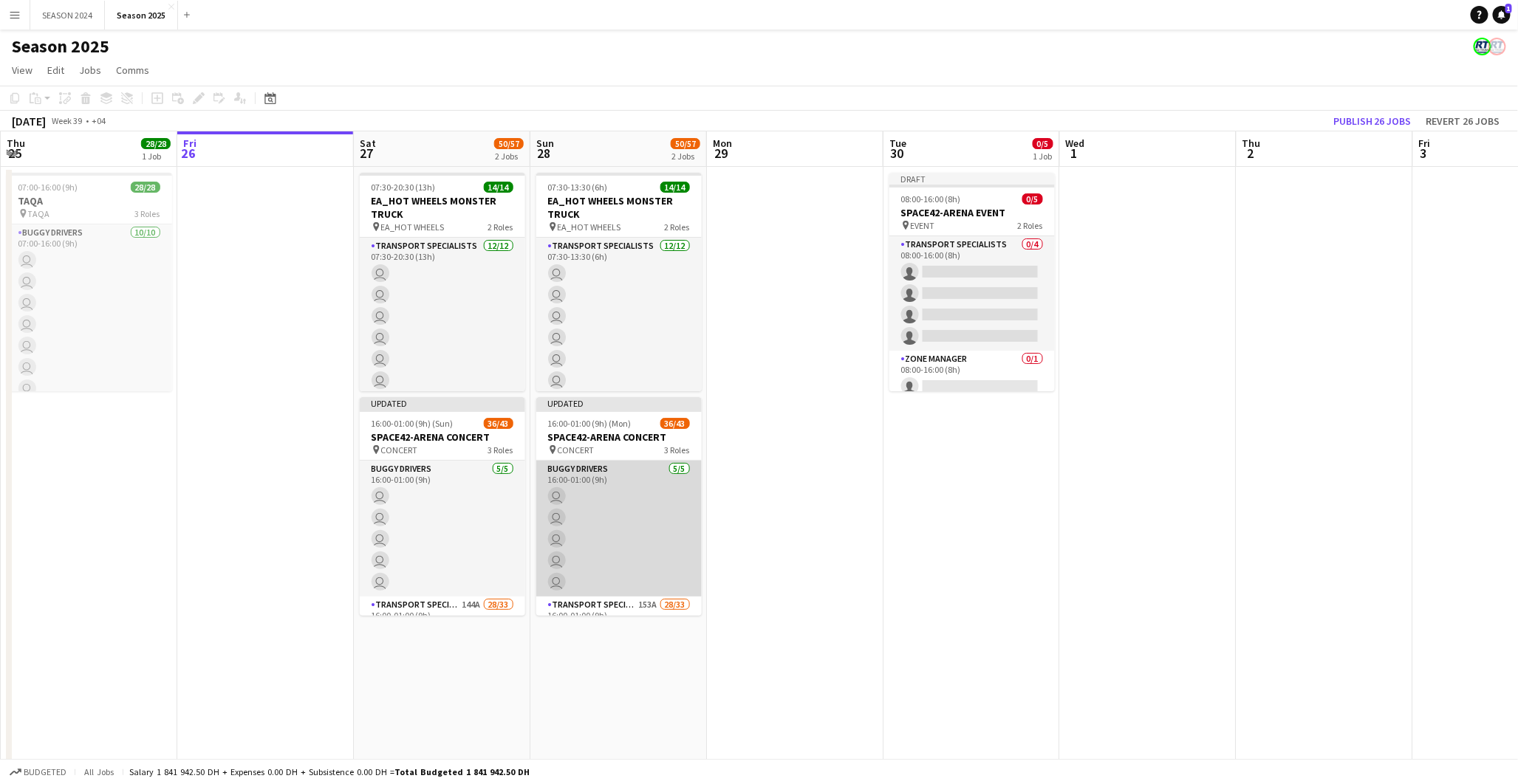
click at [594, 535] on app-card-role "BUGGY DRIVERS 5/5 16:00-01:00 (9h) user user user user user" at bounding box center [619, 528] width 166 height 136
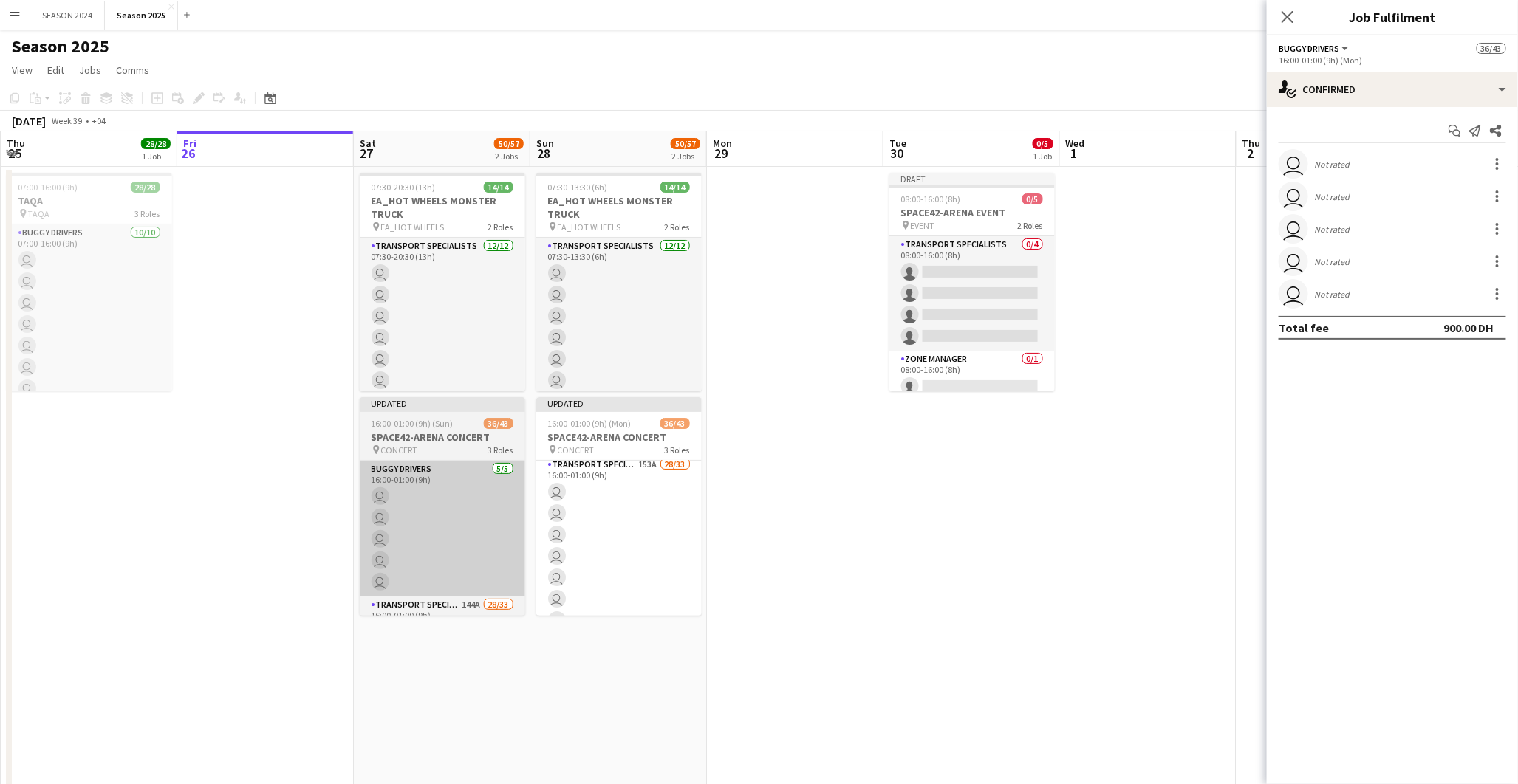
scroll to position [164, 0]
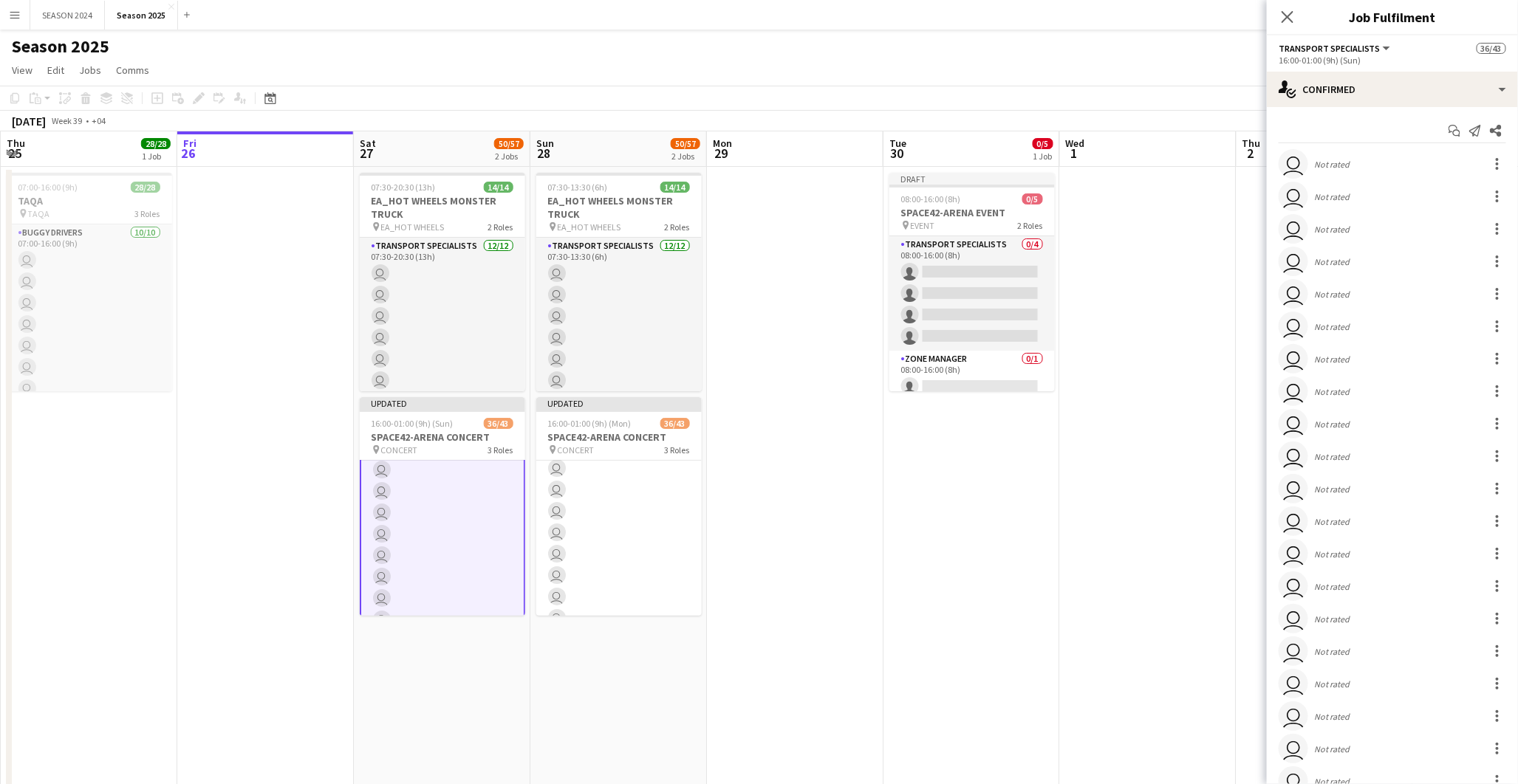
scroll to position [163, 0]
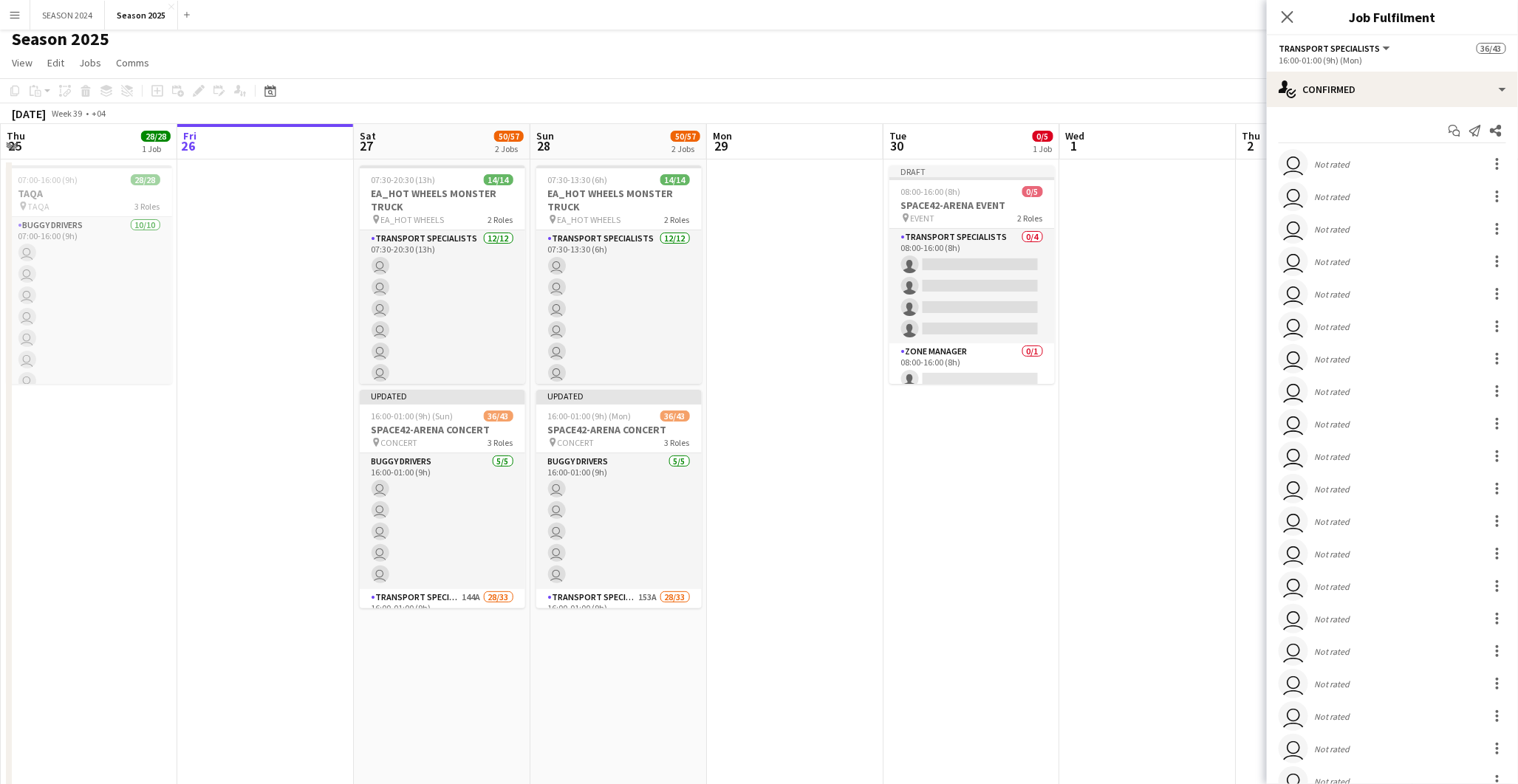
scroll to position [0, 0]
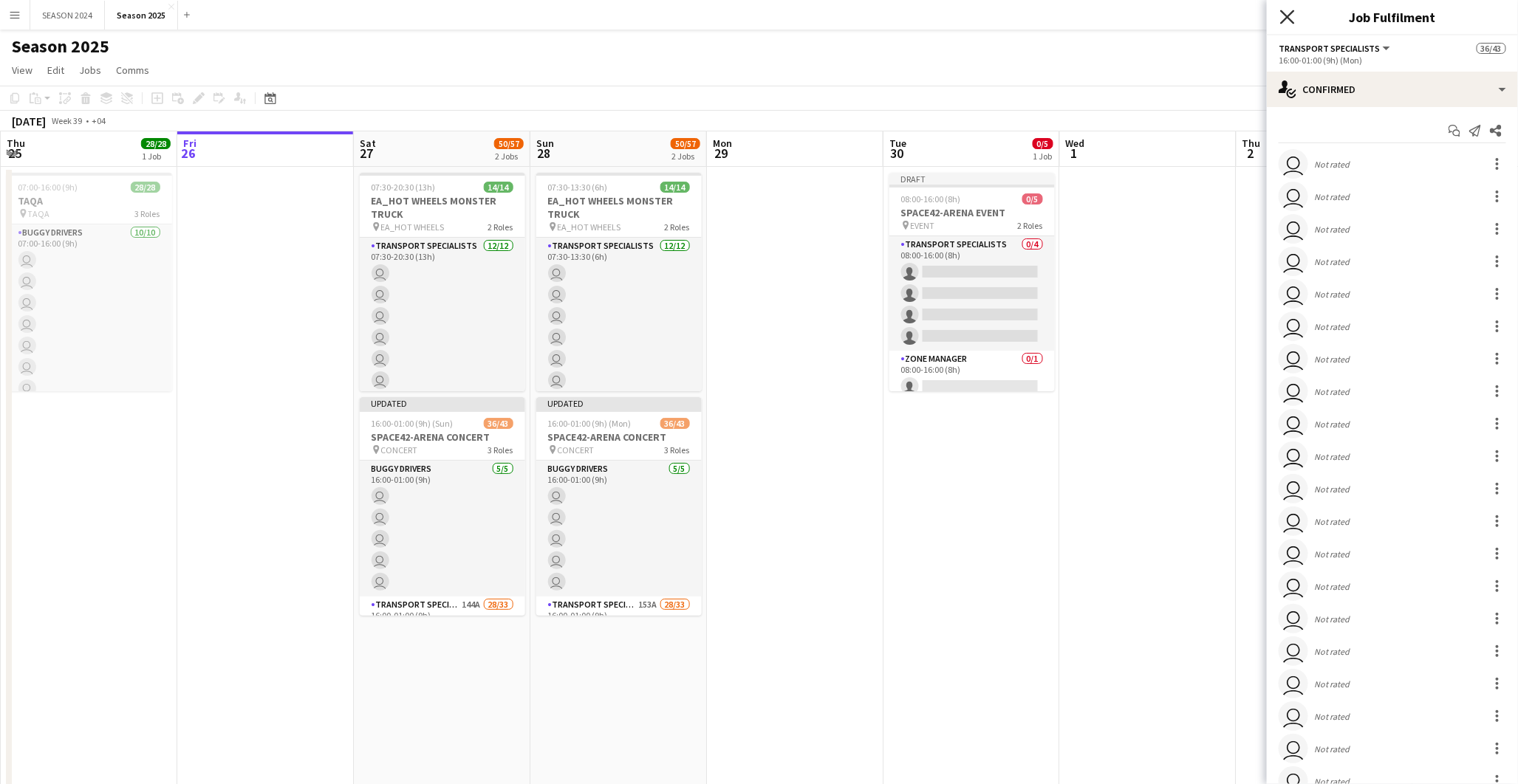
click at [1291, 22] on icon at bounding box center [1287, 17] width 14 height 14
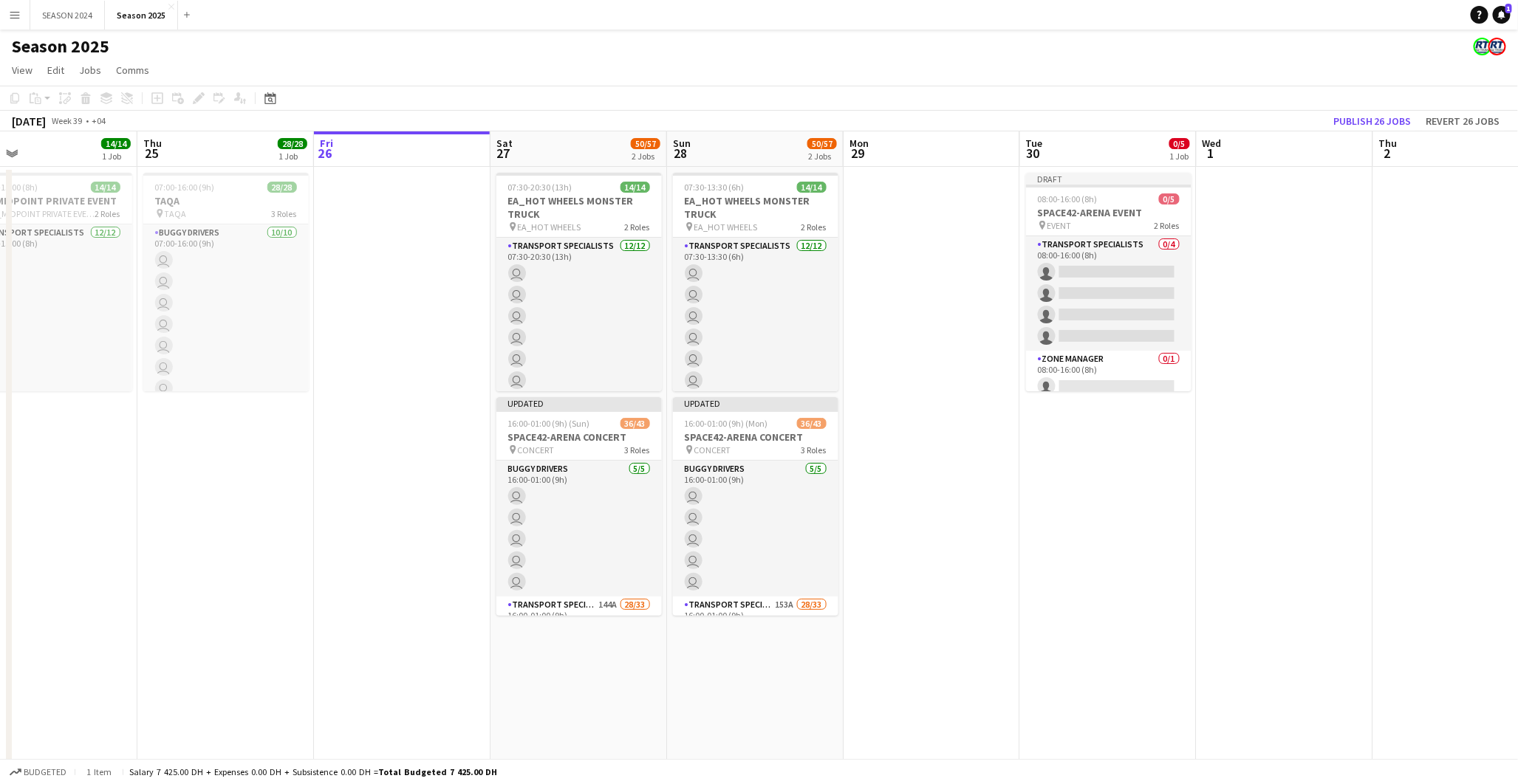
drag, startPoint x: 1118, startPoint y: 360, endPoint x: 1249, endPoint y: 363, distance: 131.0
click at [1256, 360] on app-calendar-viewport "Mon 22 Tue 23 26/26 3 Jobs Wed 24 14/14 1 Job Thu 25 28/28 1 Job Fri 26 Sat 27 …" at bounding box center [759, 482] width 1518 height 701
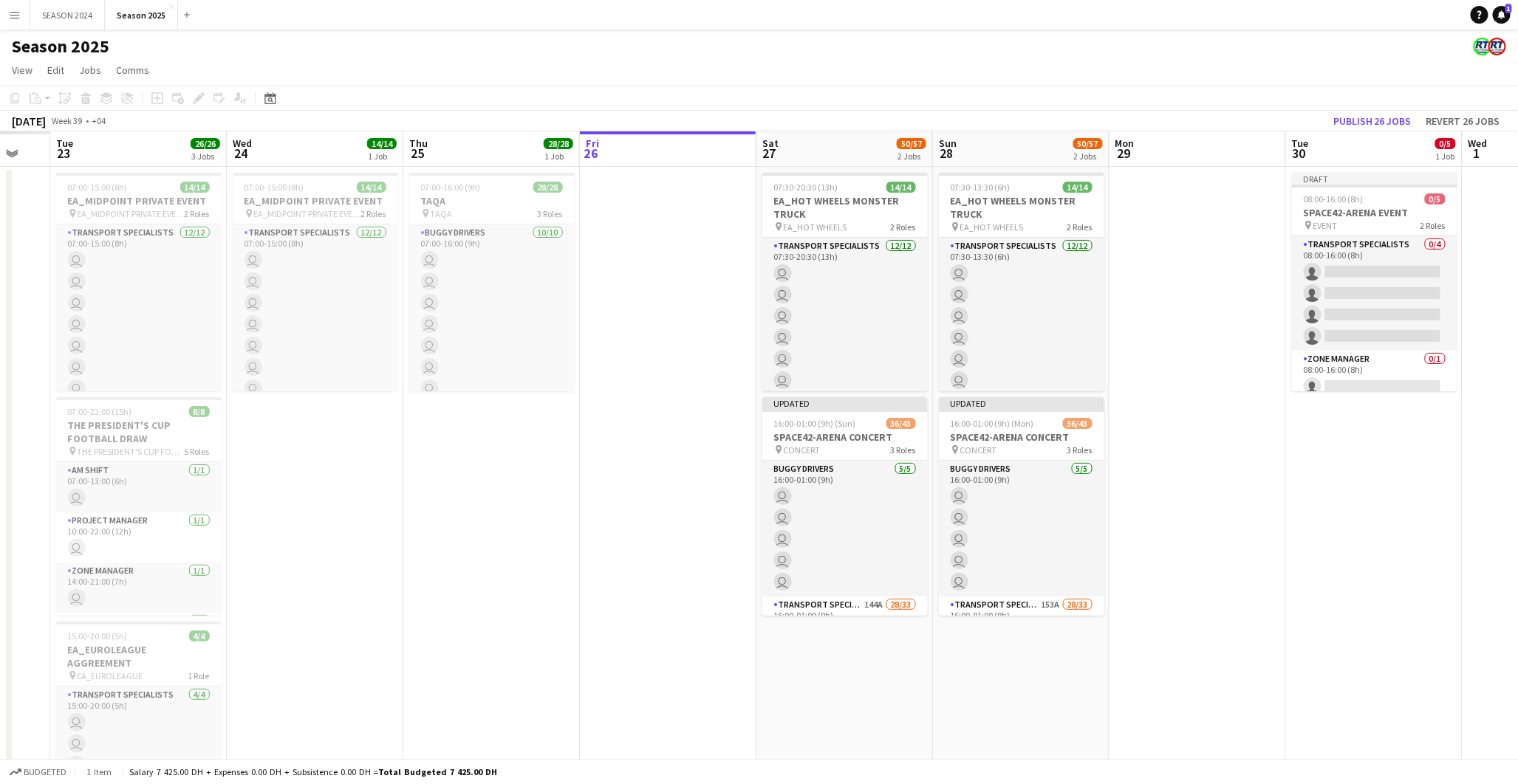
drag, startPoint x: 869, startPoint y: 405, endPoint x: 1123, endPoint y: 410, distance: 254.0
click at [1136, 410] on app-calendar-viewport "Sun 21 Mon 22 Tue 23 26/26 3 Jobs Wed 24 14/14 1 Job Thu 25 28/28 1 Job Fri 26 …" at bounding box center [759, 482] width 1518 height 701
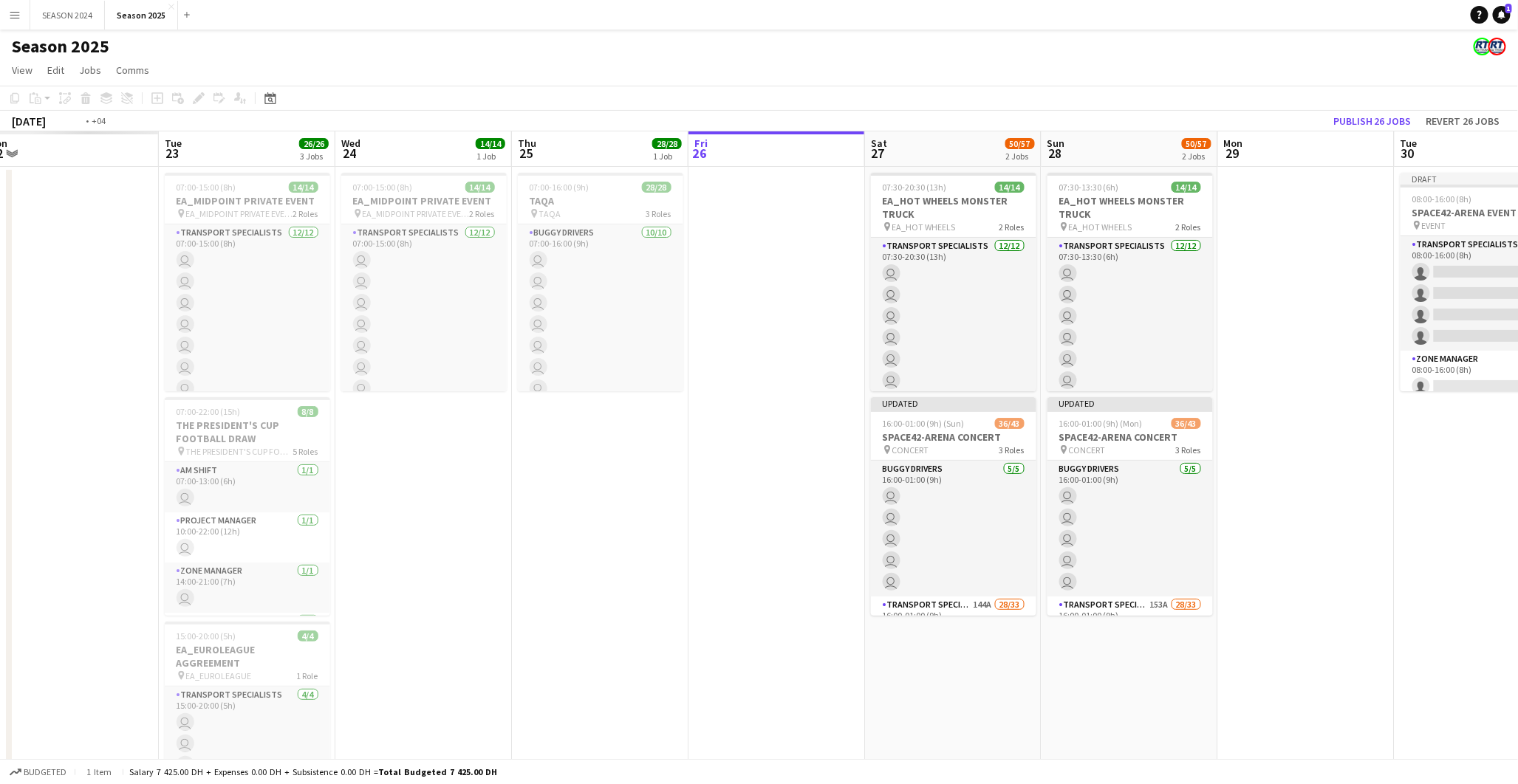
drag, startPoint x: 650, startPoint y: 425, endPoint x: 779, endPoint y: 426, distance: 129.0
click at [779, 426] on app-calendar-viewport "Sat 20 Sun 21 Mon 22 Tue 23 26/26 3 Jobs Wed 24 14/14 1 Job Thu 25 28/28 1 Job …" at bounding box center [759, 482] width 1518 height 701
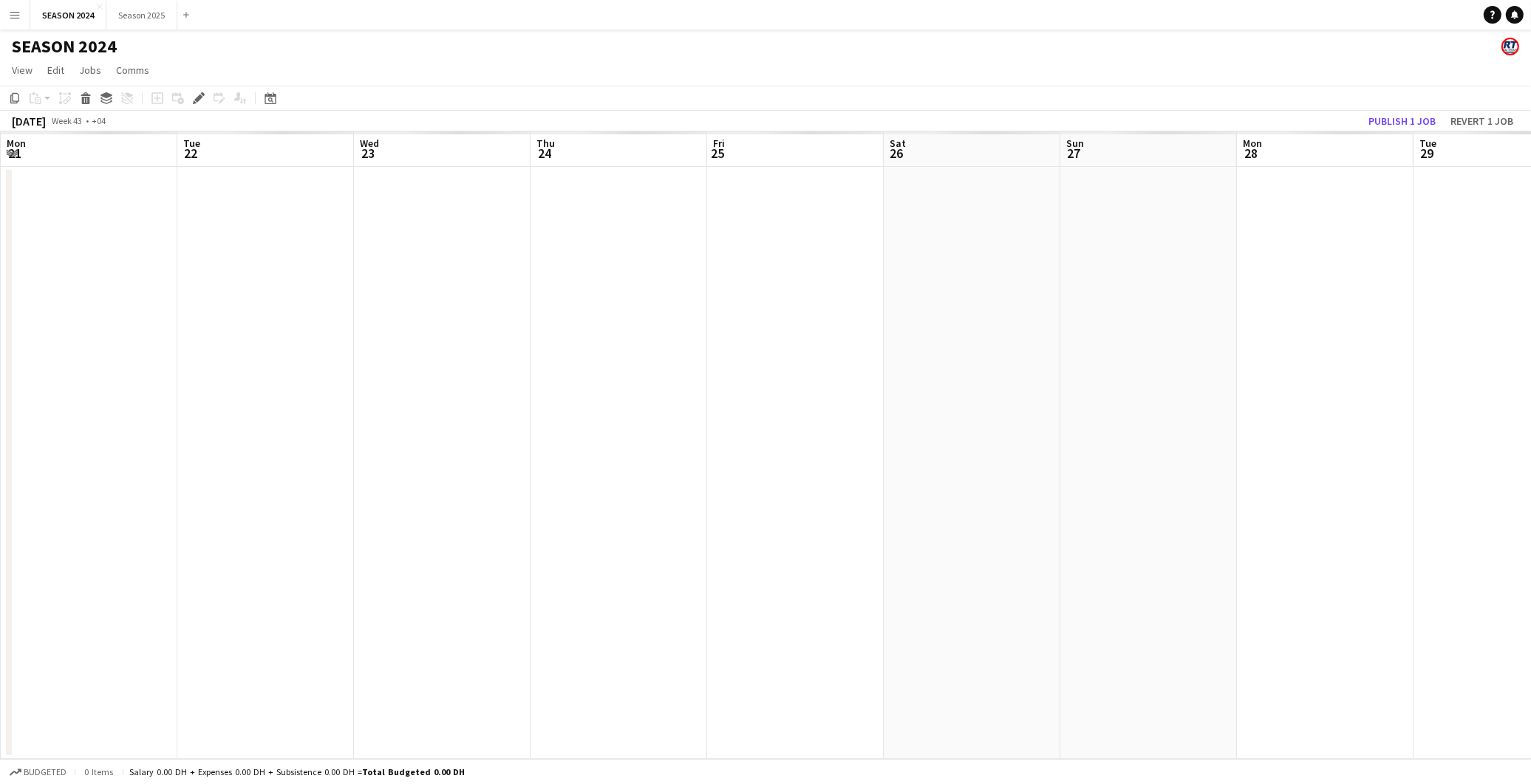
scroll to position [0, 508]
click at [145, 14] on button "Season 2025 Close" at bounding box center [141, 15] width 71 height 29
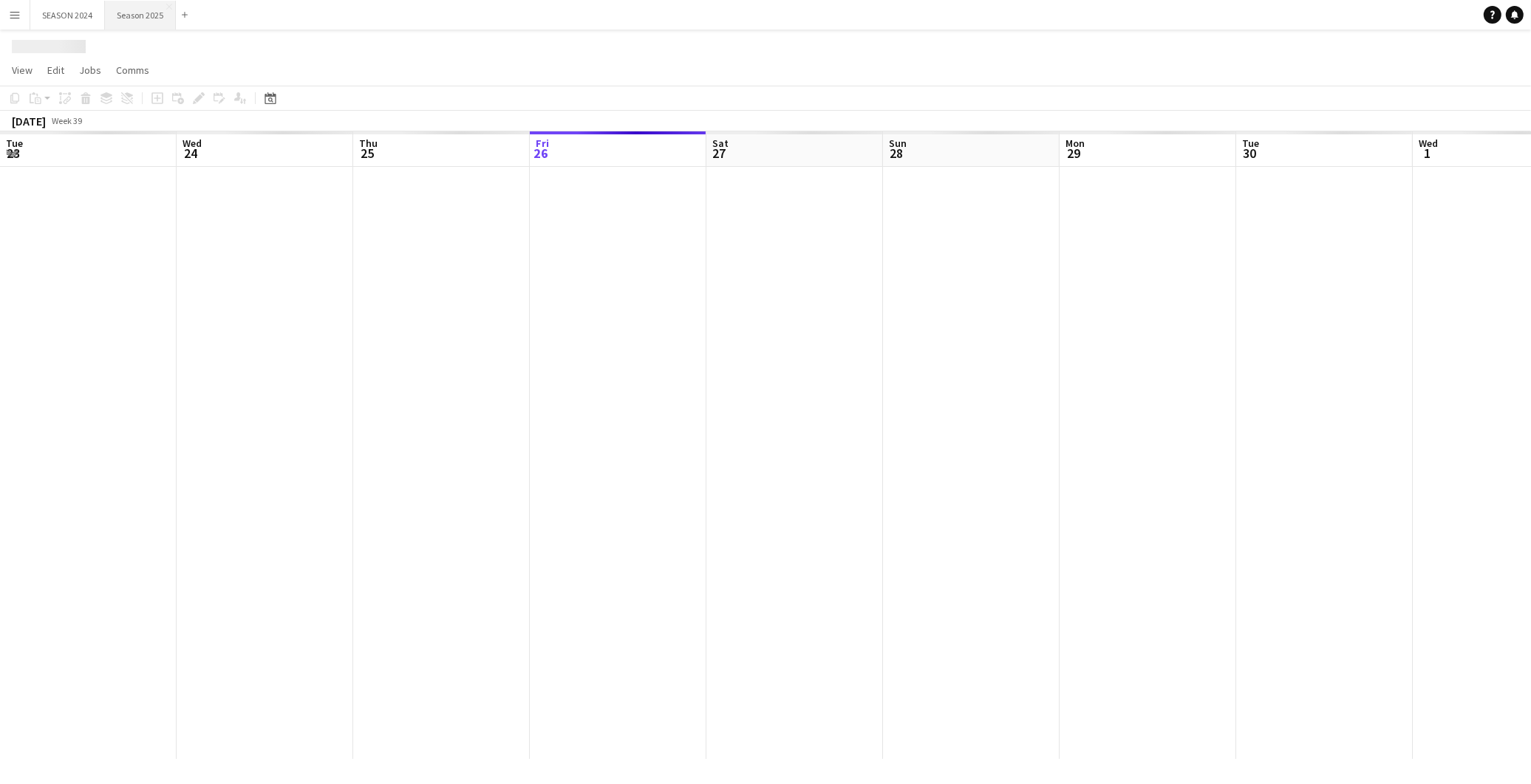
scroll to position [0, 352]
click at [962, 449] on app-calendar-viewport "Tue 23 Wed 24 Thu 25 Fri 26 Sat 27 Sun 28 Mon 29 Tue 30 Wed 1 Thu 2 Fri 3 Sat 4…" at bounding box center [765, 445] width 1531 height 628
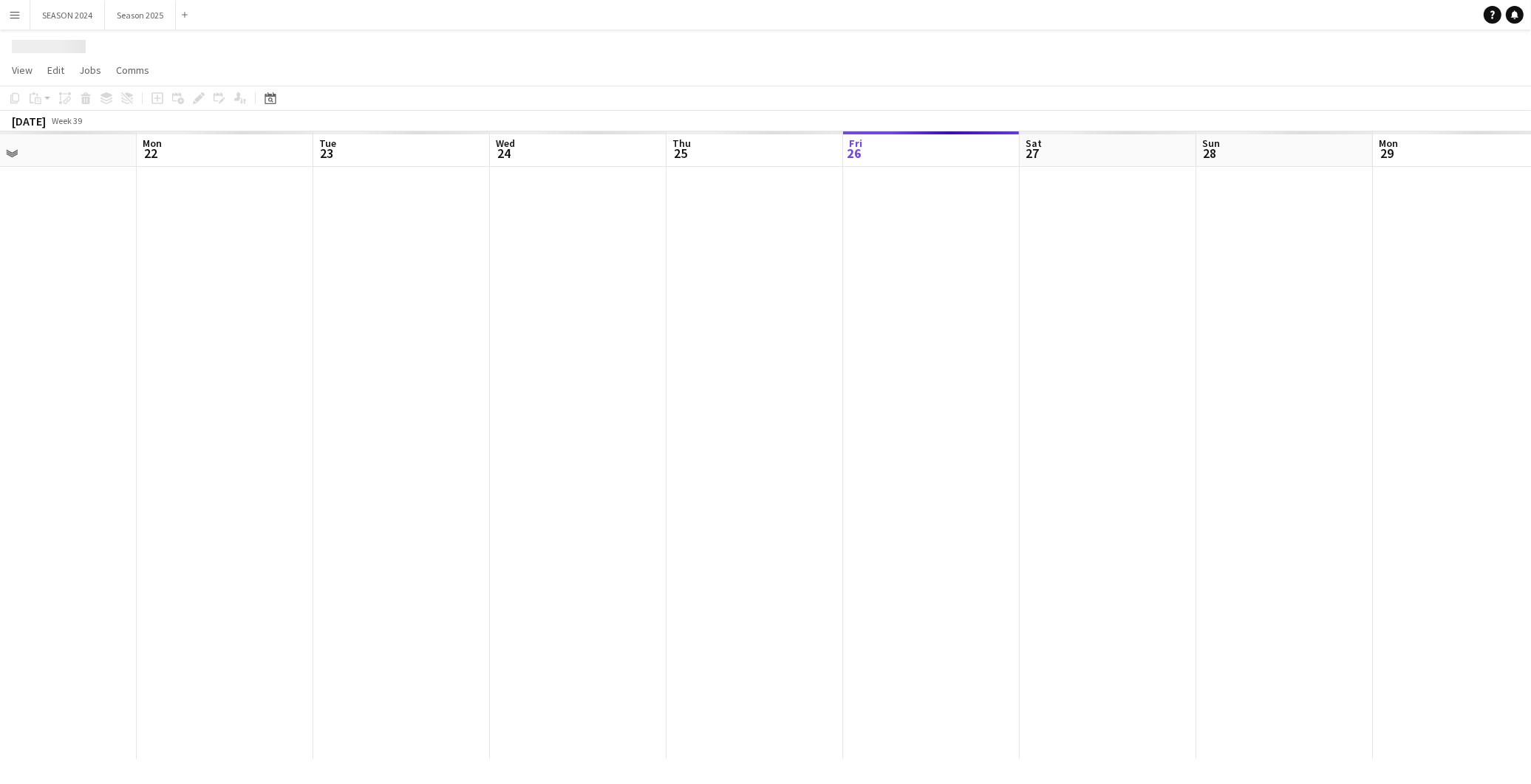
drag, startPoint x: 774, startPoint y: 488, endPoint x: 1195, endPoint y: 506, distance: 421.4
click at [1195, 506] on app-calendar-viewport "Fri 19 Sat 20 Sun 21 Mon 22 Tue 23 Wed 24 Thu 25 Fri 26 Sat 27 Sun 28 Mon 29 Tu…" at bounding box center [765, 445] width 1531 height 628
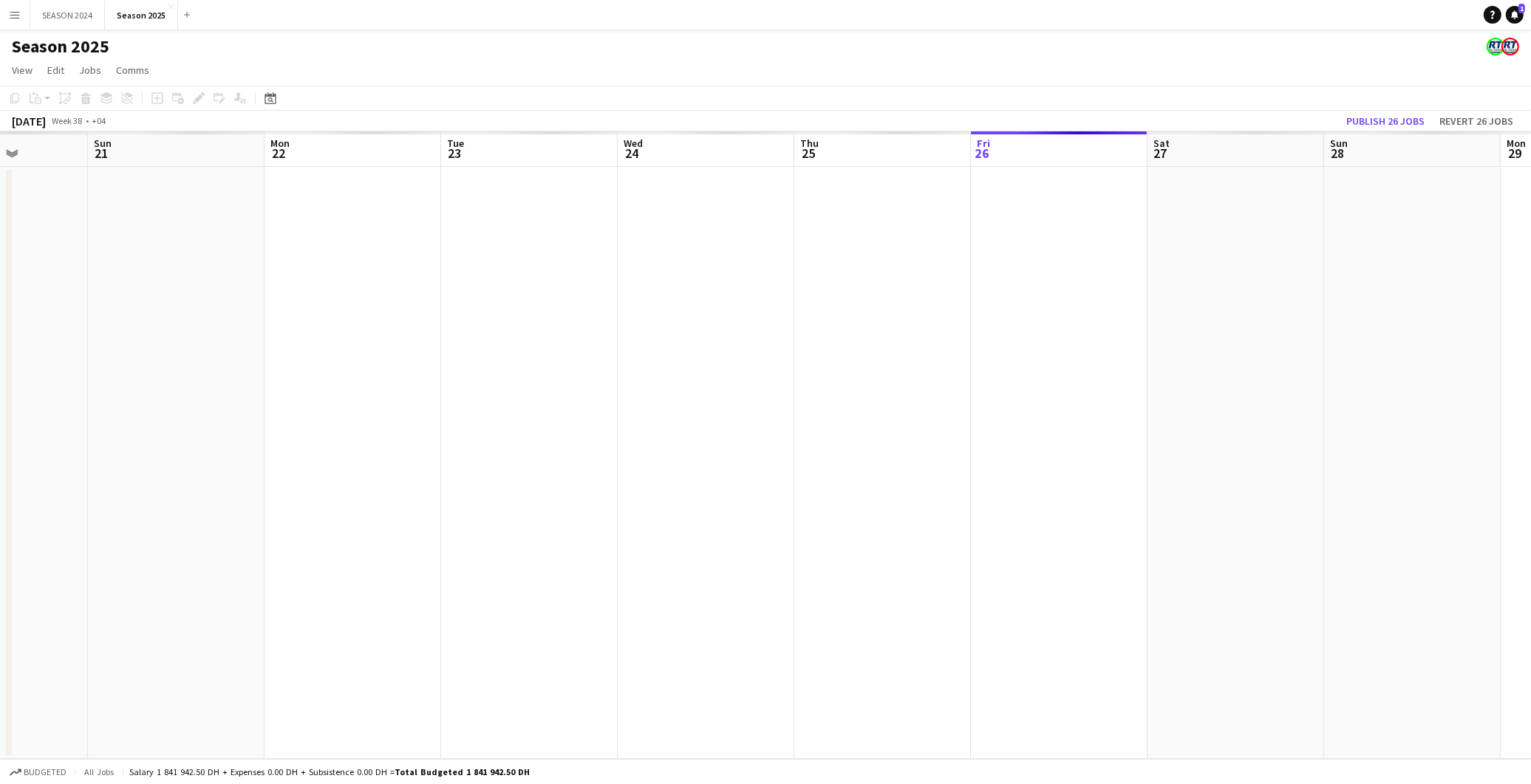
drag, startPoint x: 748, startPoint y: 653, endPoint x: 1057, endPoint y: 654, distance: 309.0
click at [1057, 654] on app-calendar-viewport "Thu 18 Fri 19 Sat 20 Sun 21 Mon 22 Tue 23 Wed 24 Thu 25 Fri 26 Sat 27 Sun 28 Mo…" at bounding box center [765, 445] width 1531 height 628
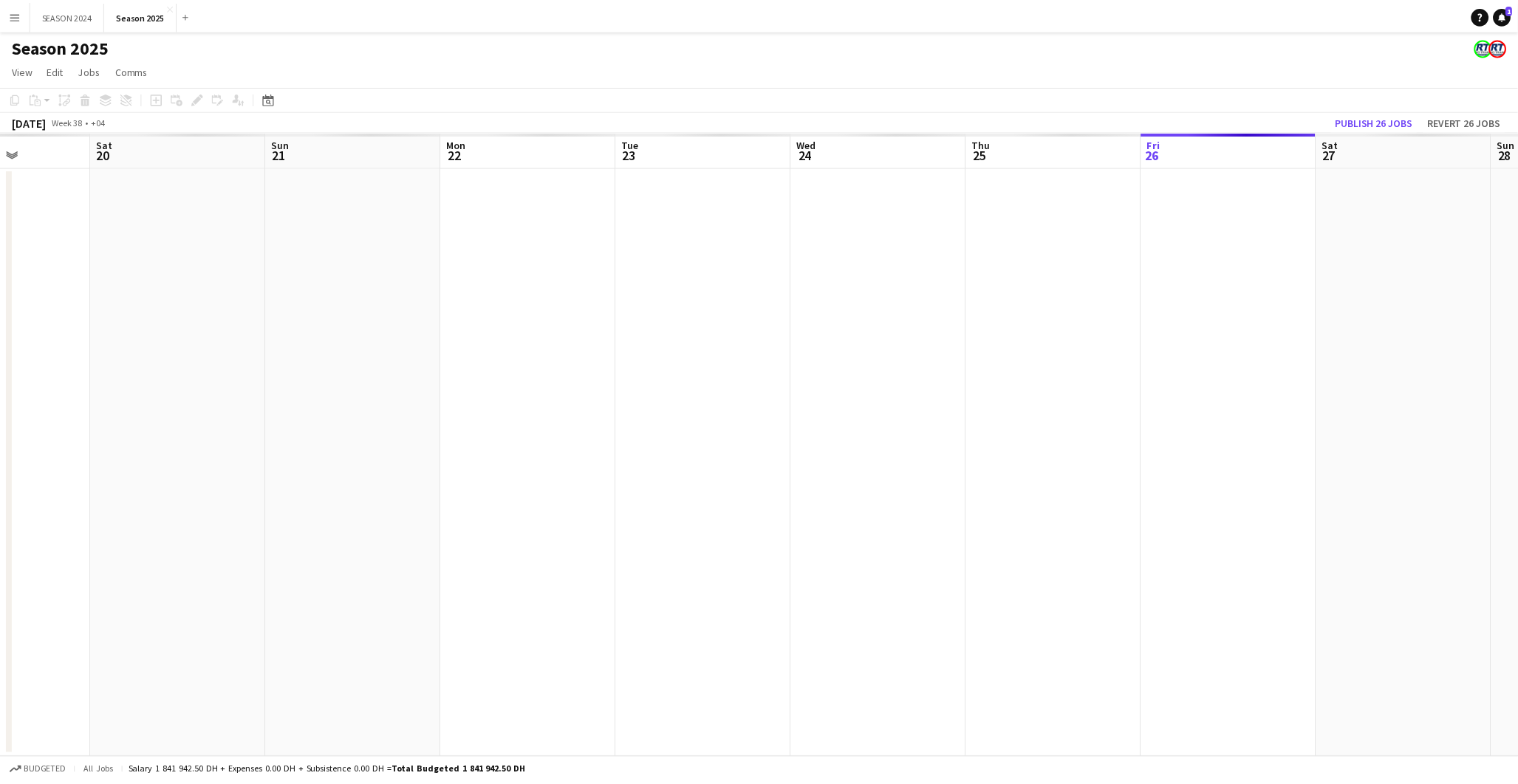
scroll to position [0, 368]
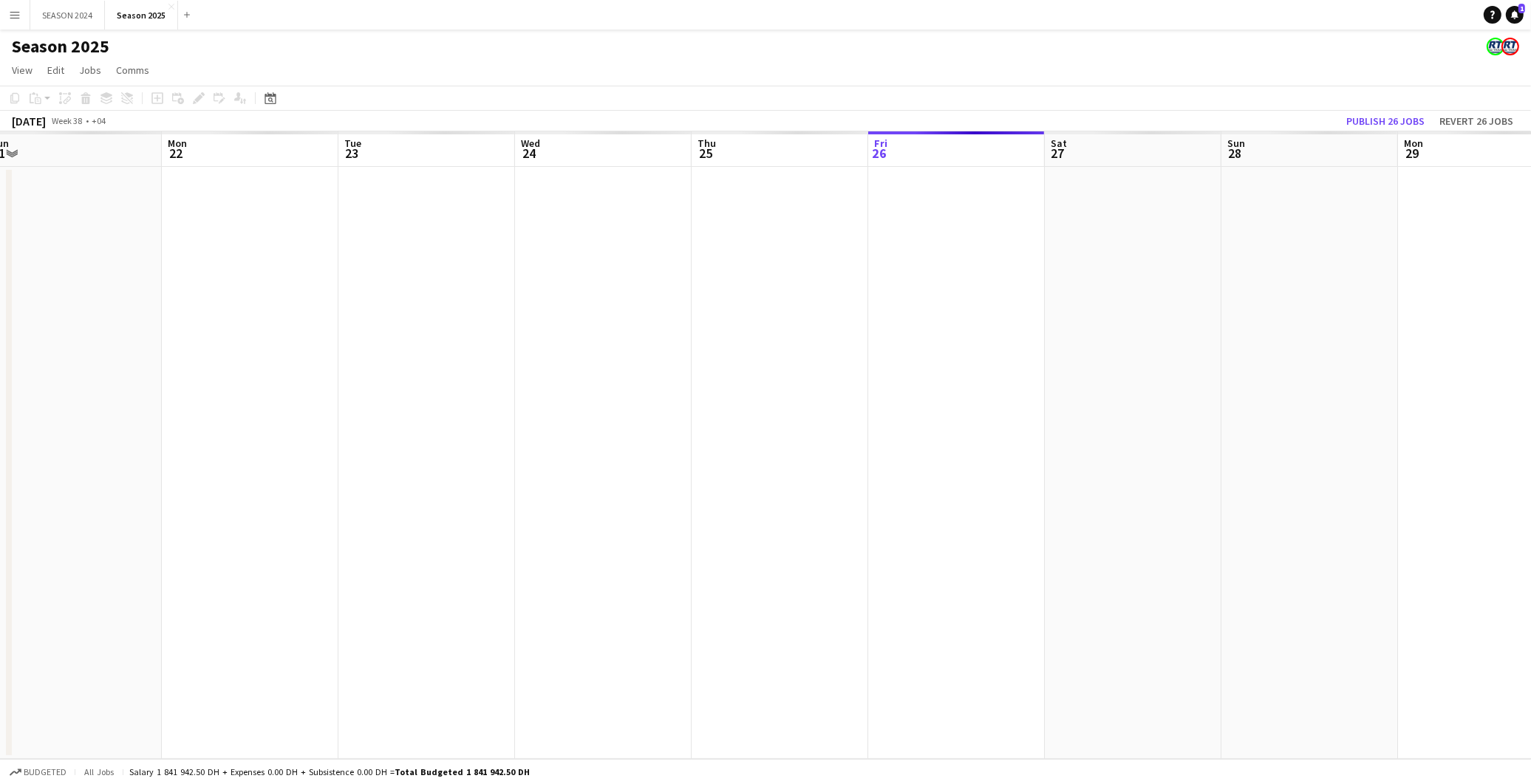
drag, startPoint x: 145, startPoint y: 825, endPoint x: 128, endPoint y: 825, distance: 17.0
click at [128, 783] on html "Menu Boards Boards Boards All jobs Status Workforce Workforce My Workforce Recr…" at bounding box center [765, 392] width 1531 height 784
click at [1054, 429] on app-date-cell at bounding box center [1133, 462] width 177 height 592
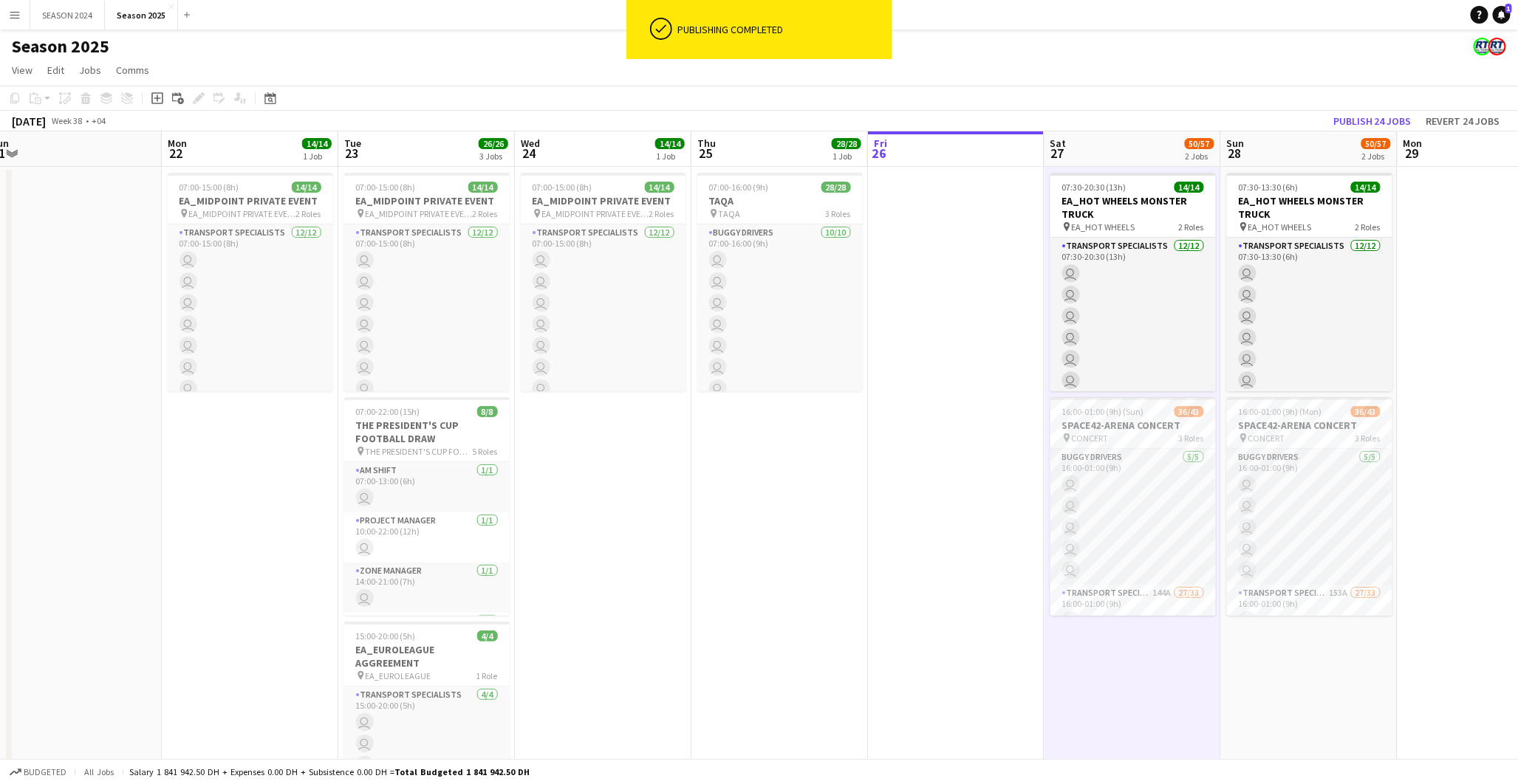
click at [576, 525] on app-calendar-viewport "Fri 19 Sat 20 8/8 1 Job Sun 21 Mon 22 14/14 1 Job Tue 23 26/26 3 Jobs Wed 24 14…" at bounding box center [759, 482] width 1518 height 701
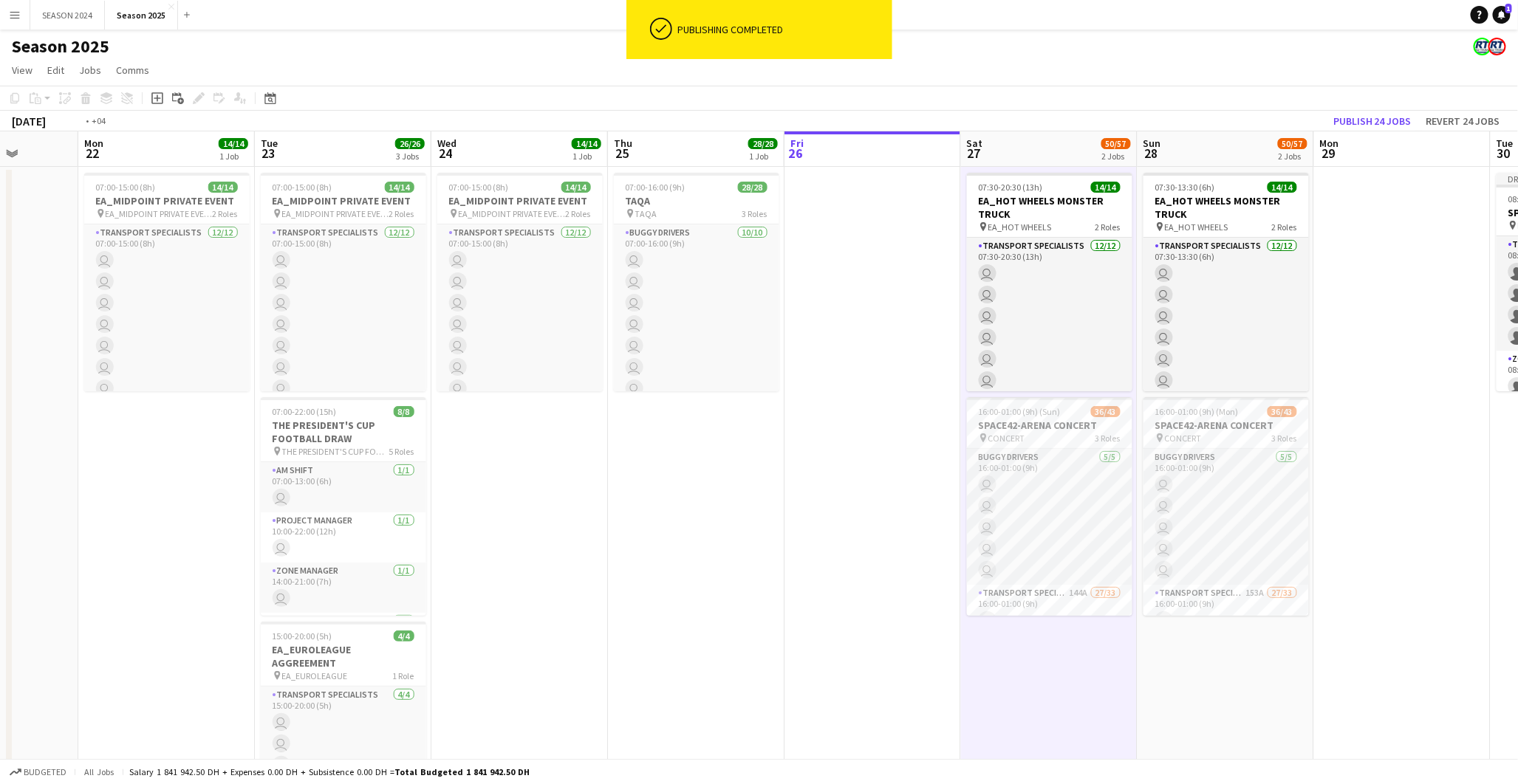
scroll to position [0, 613]
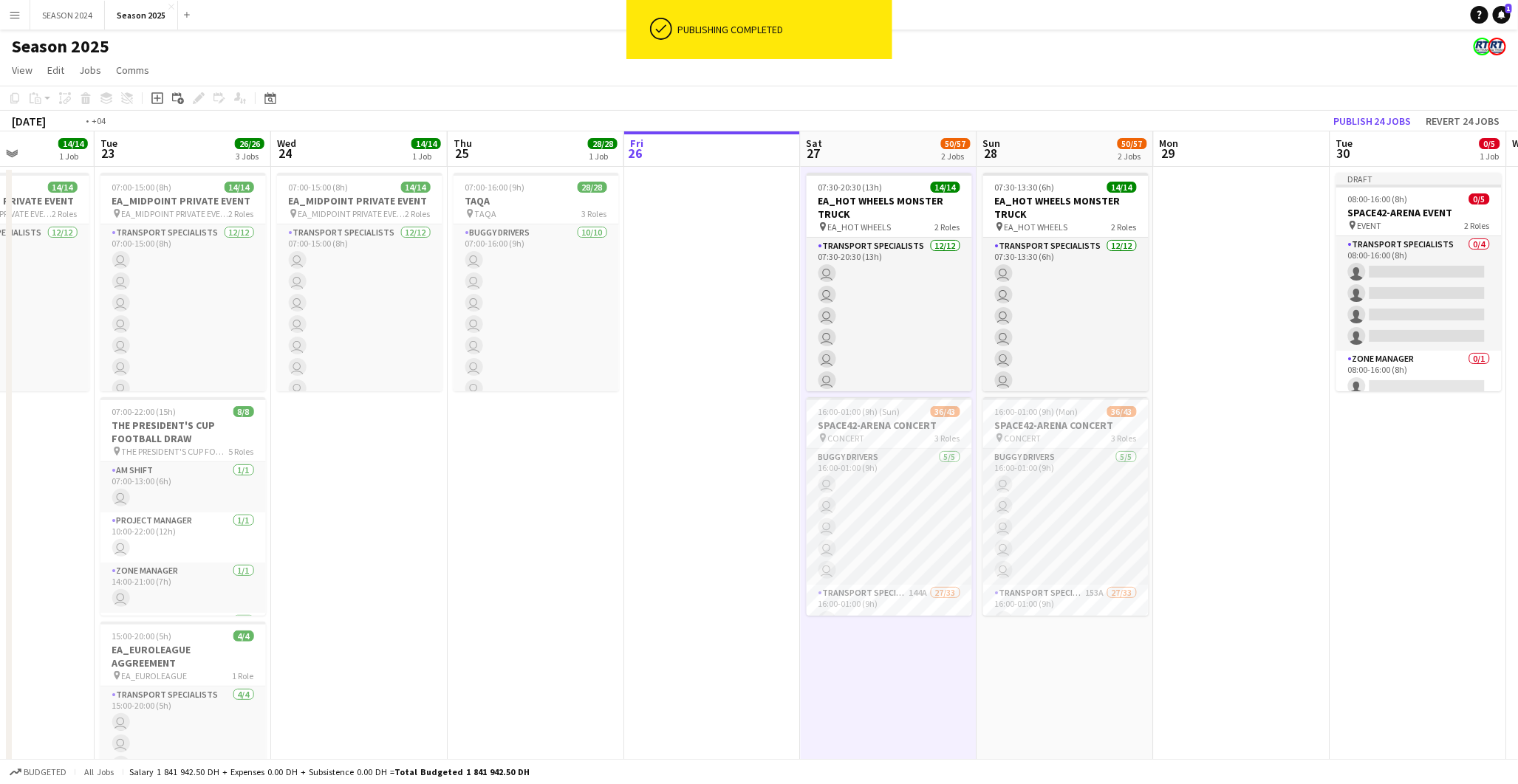
drag, startPoint x: 687, startPoint y: 569, endPoint x: 525, endPoint y: 579, distance: 162.3
click at [525, 579] on app-calendar-viewport "Fri 19 Sat 20 8/8 1 Job Sun 21 Mon 22 14/14 1 Job Tue 23 26/26 3 Jobs Wed 24 14…" at bounding box center [759, 482] width 1518 height 701
click at [614, 574] on app-calendar-viewport "Fri 19 Sat 20 8/8 1 Job Sun 21 Mon 22 14/14 1 Job Tue 23 26/26 3 Jobs Wed 24 14…" at bounding box center [759, 482] width 1518 height 701
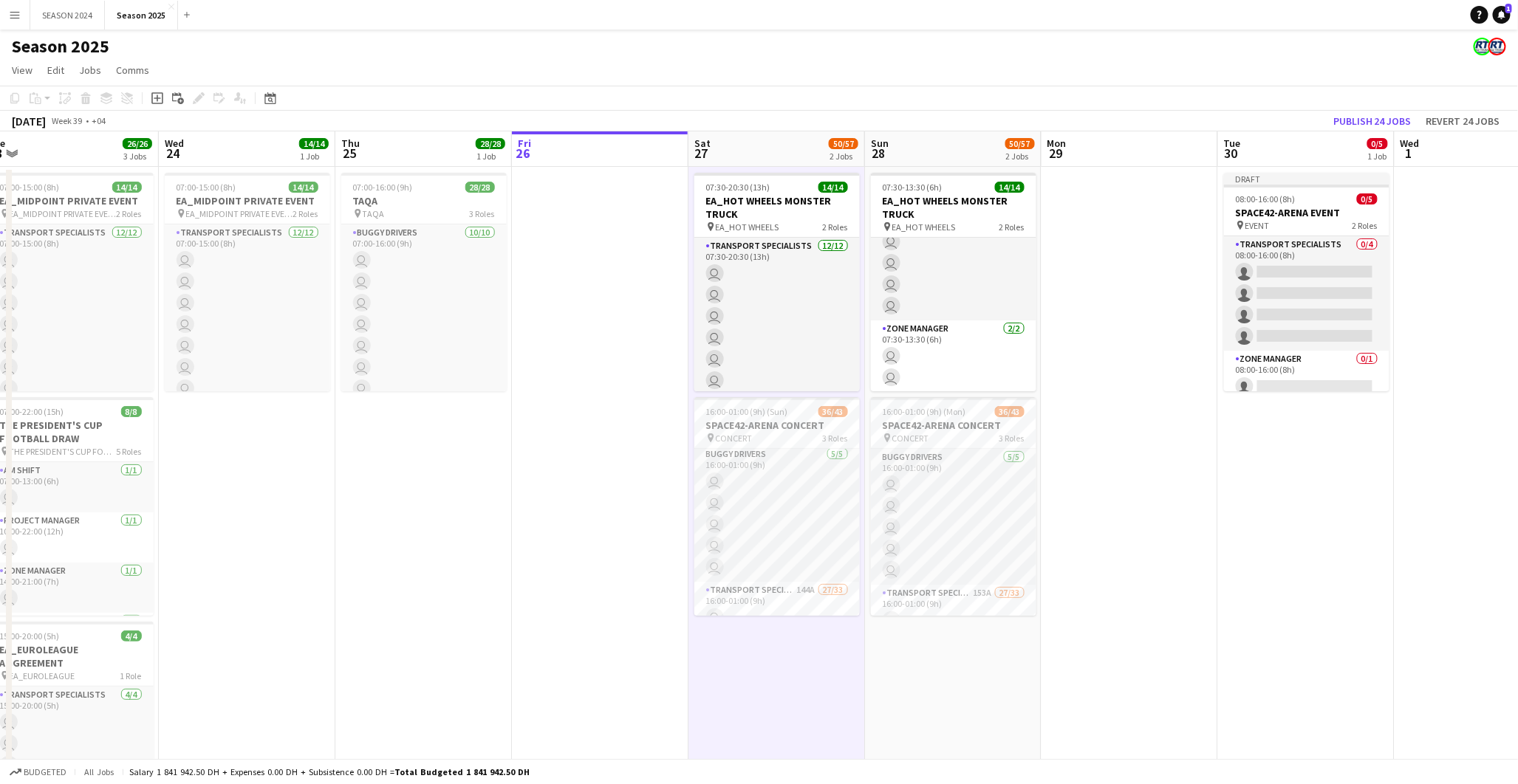
scroll to position [0, 0]
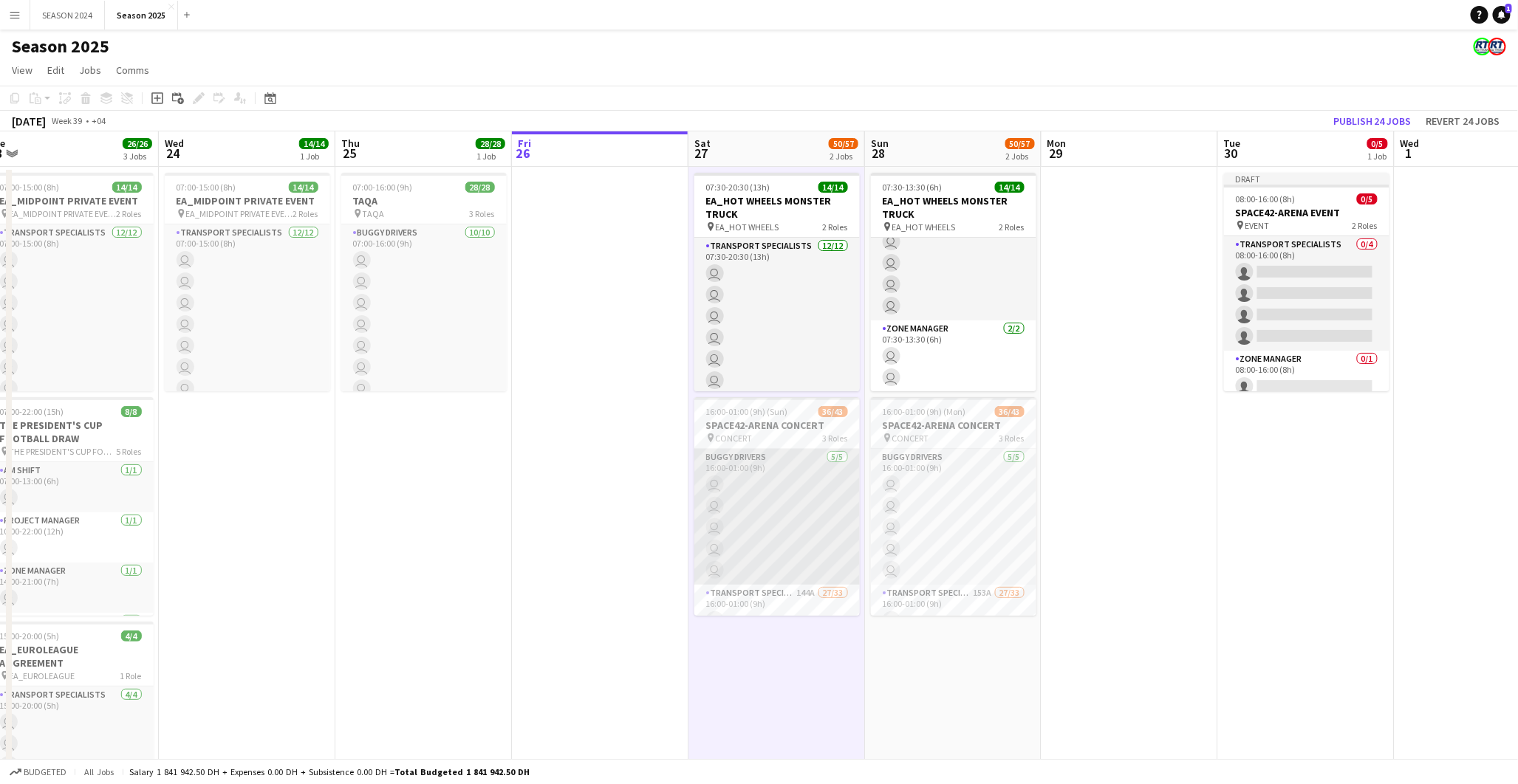
click at [798, 515] on app-card-role "BUGGY DRIVERS 5/5 16:00-01:00 (9h) user user user user user" at bounding box center [777, 517] width 166 height 136
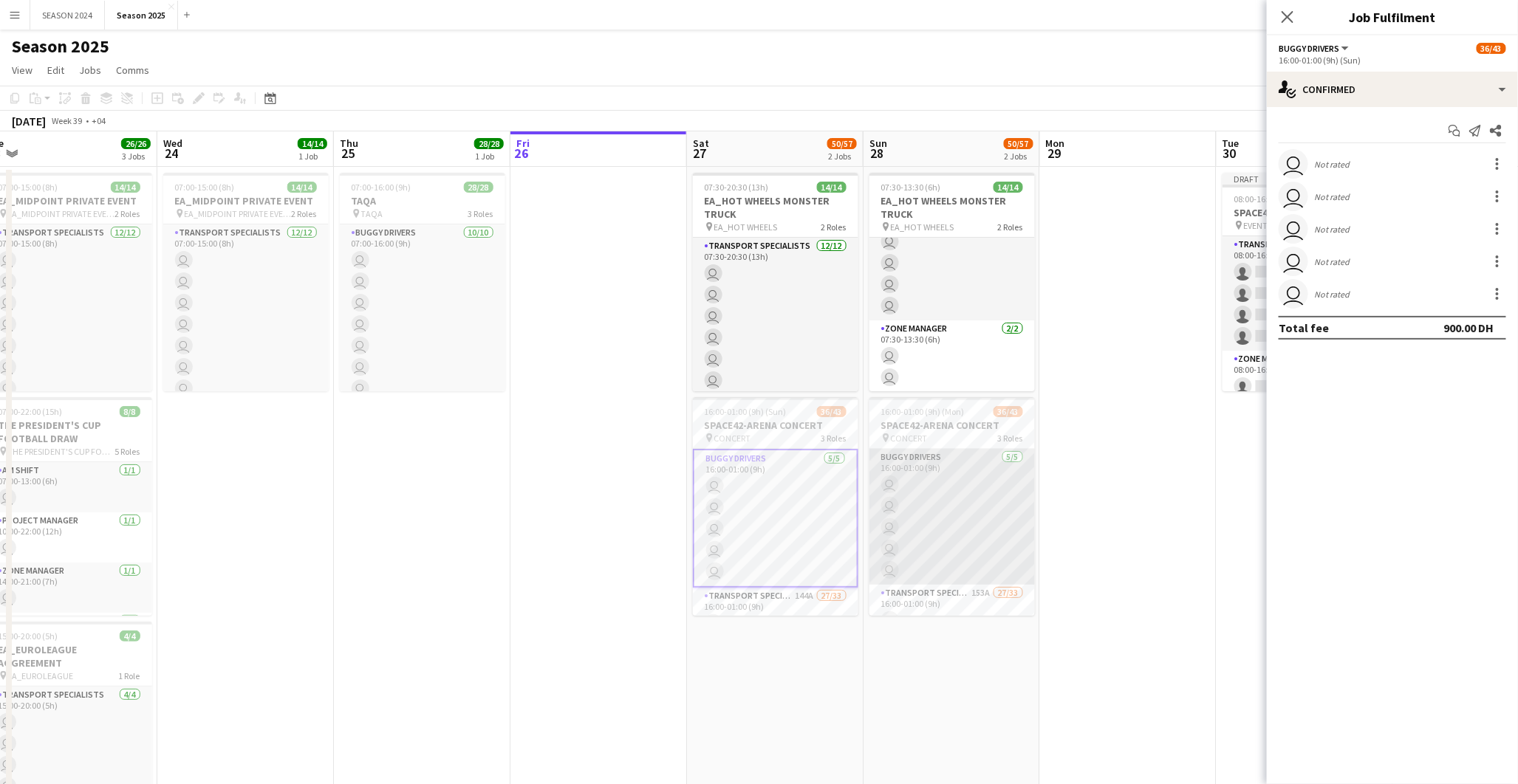
click at [986, 469] on app-card-role "BUGGY DRIVERS 5/5 16:00-01:00 (9h) user user user user user" at bounding box center [952, 517] width 166 height 136
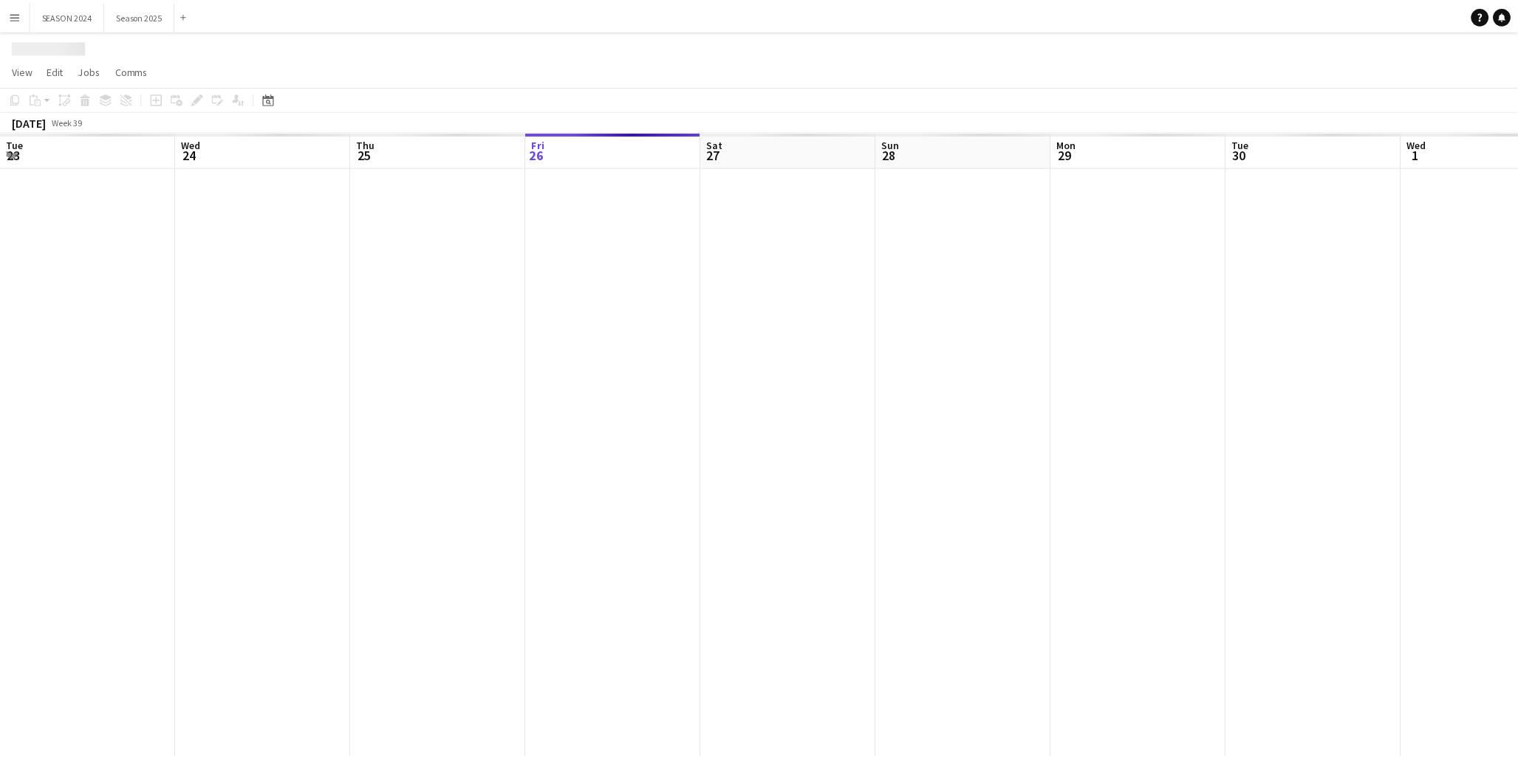
scroll to position [0, 352]
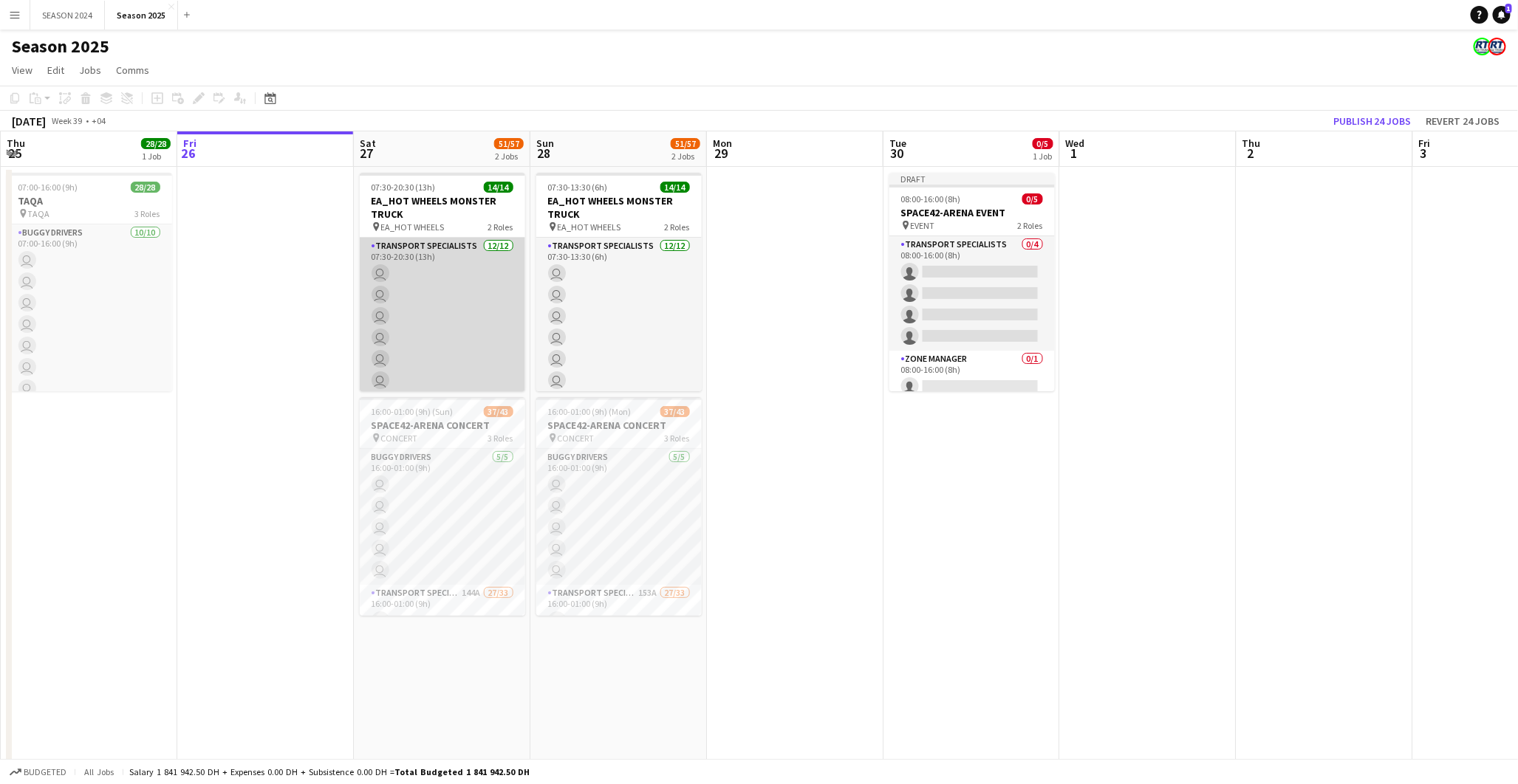
click at [408, 306] on app-card-role "Transport Specialists [DATE] 07:30-20:30 (13h) user user user user user user us…" at bounding box center [442, 380] width 166 height 286
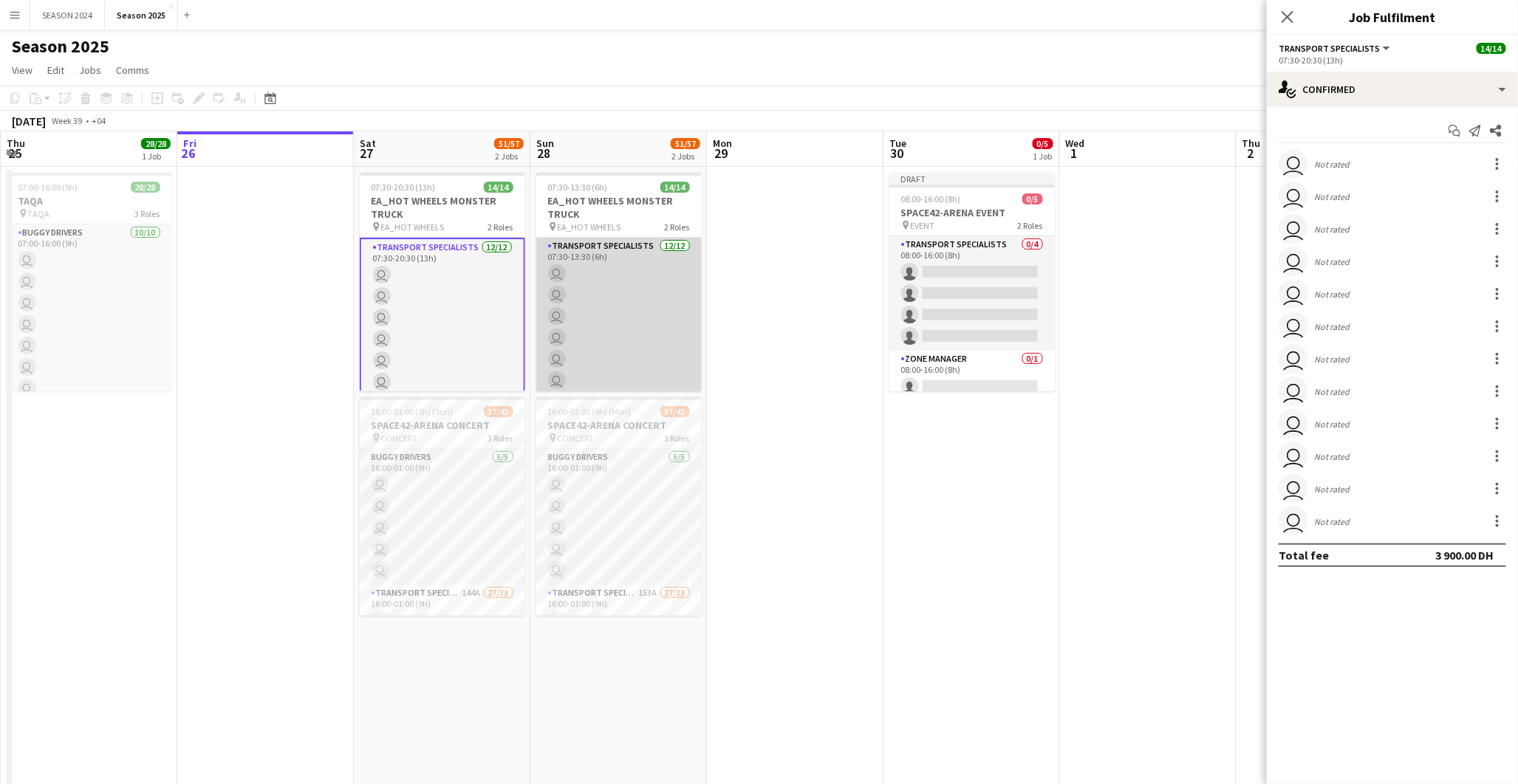
click at [660, 304] on app-card-role "Transport Specialists [DATE] 07:30-13:30 (6h) user user user user user user use…" at bounding box center [619, 380] width 166 height 286
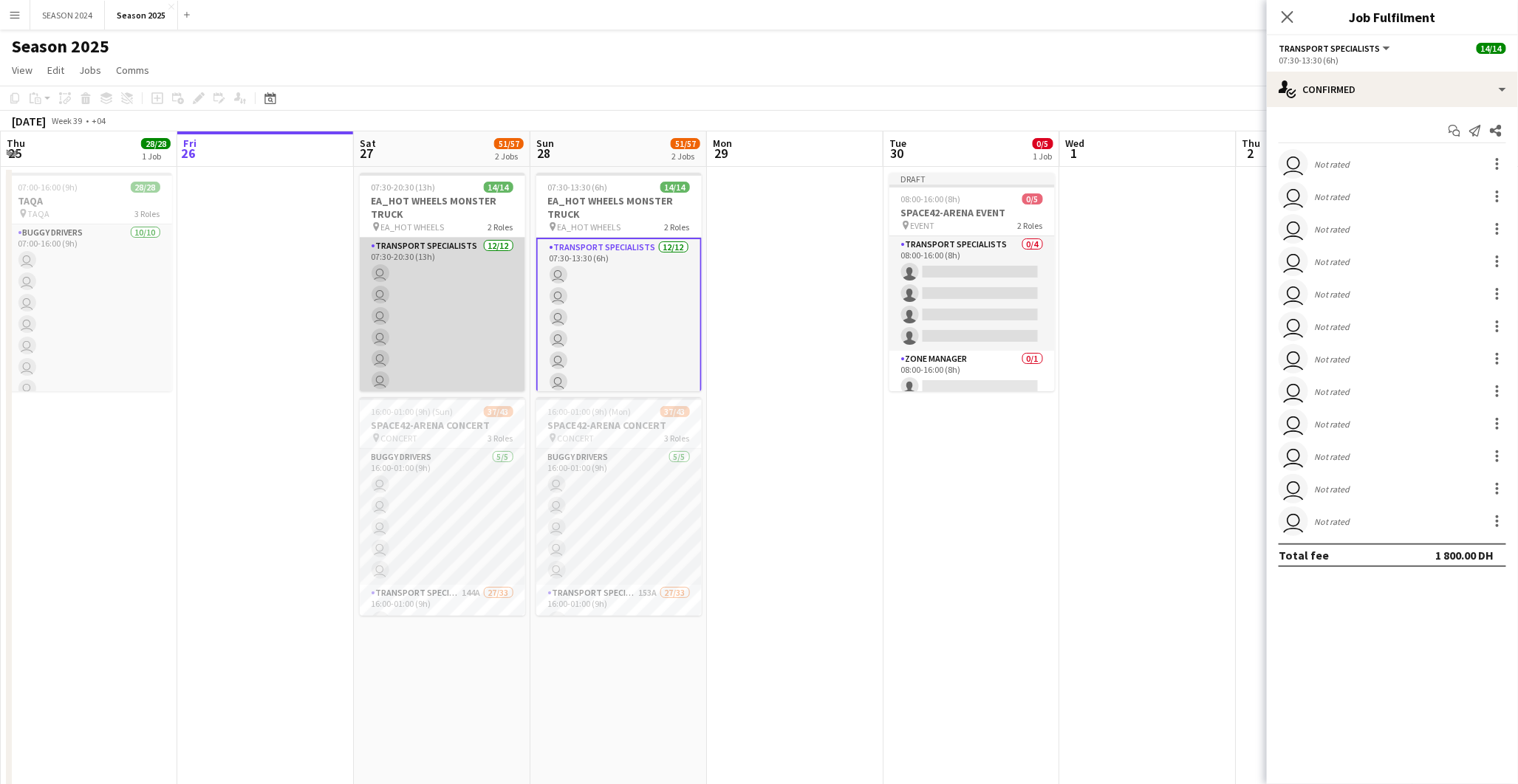
click at [389, 312] on app-card-role "Transport Specialists [DATE] 07:30-20:30 (13h) user user user user user user us…" at bounding box center [442, 380] width 166 height 286
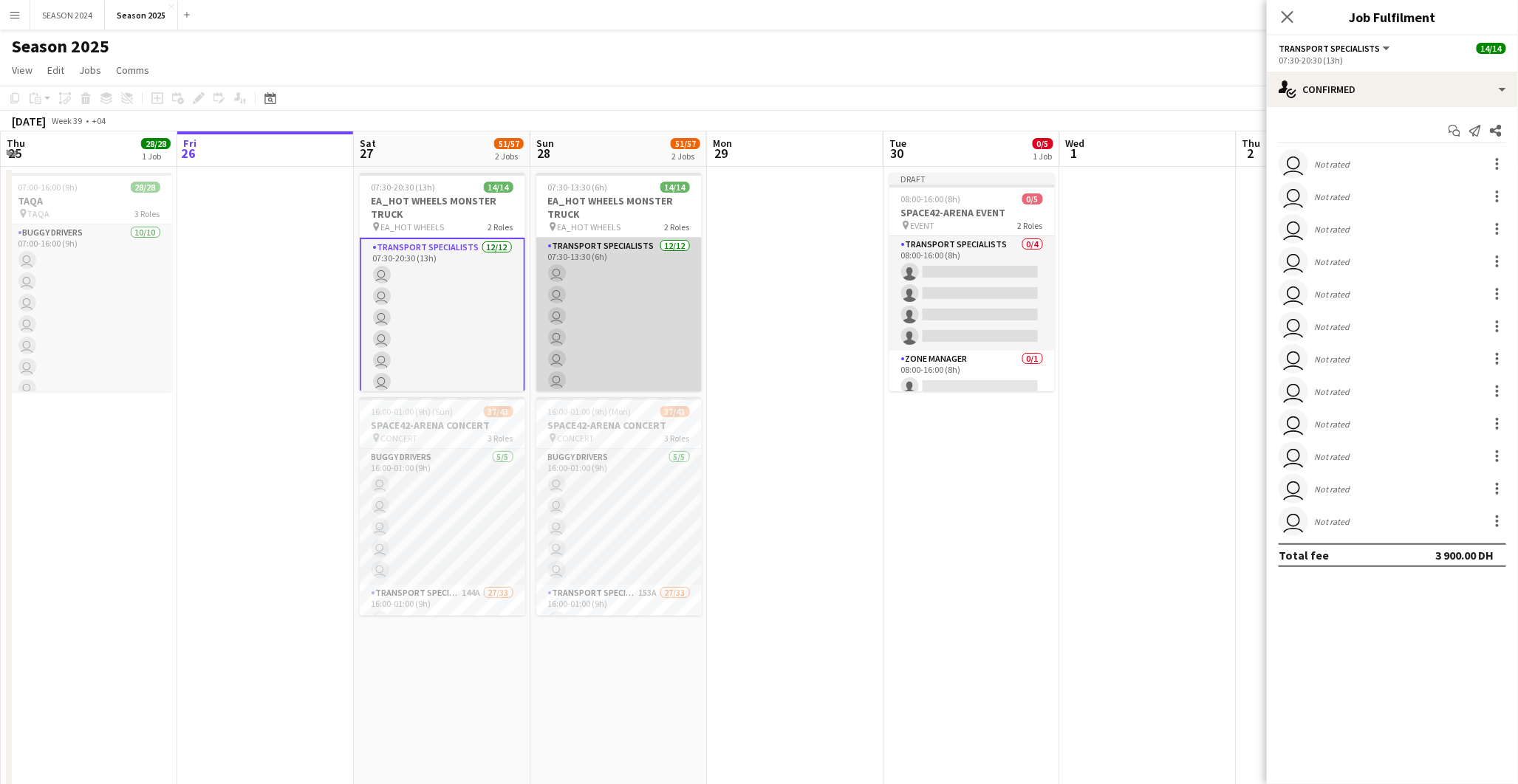
click at [570, 299] on app-card-role "Transport Specialists [DATE] 07:30-13:30 (6h) user user user user user user use…" at bounding box center [619, 380] width 166 height 286
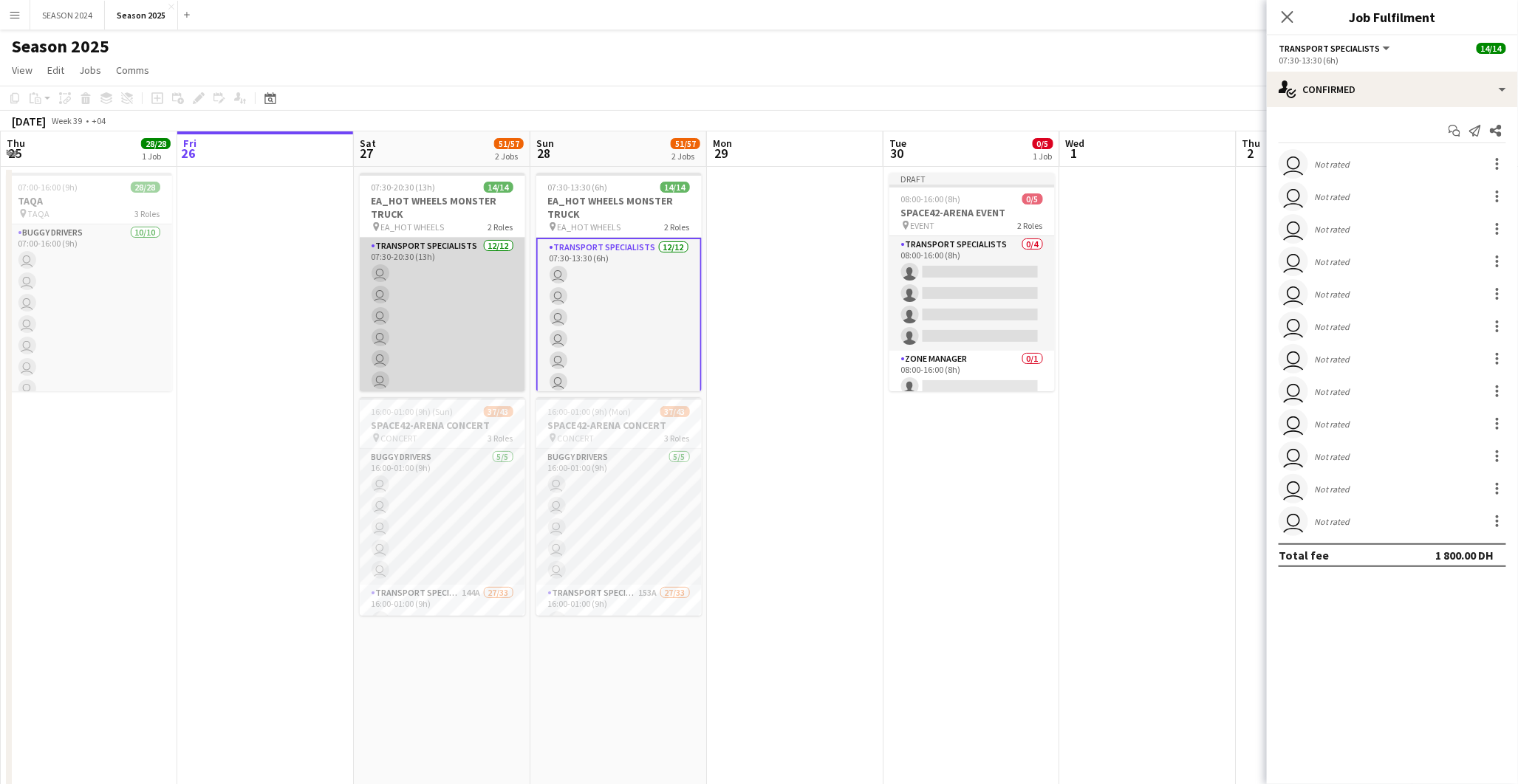
click at [463, 308] on app-card-role "Transport Specialists [DATE] 07:30-20:30 (13h) user user user user user user us…" at bounding box center [442, 380] width 166 height 286
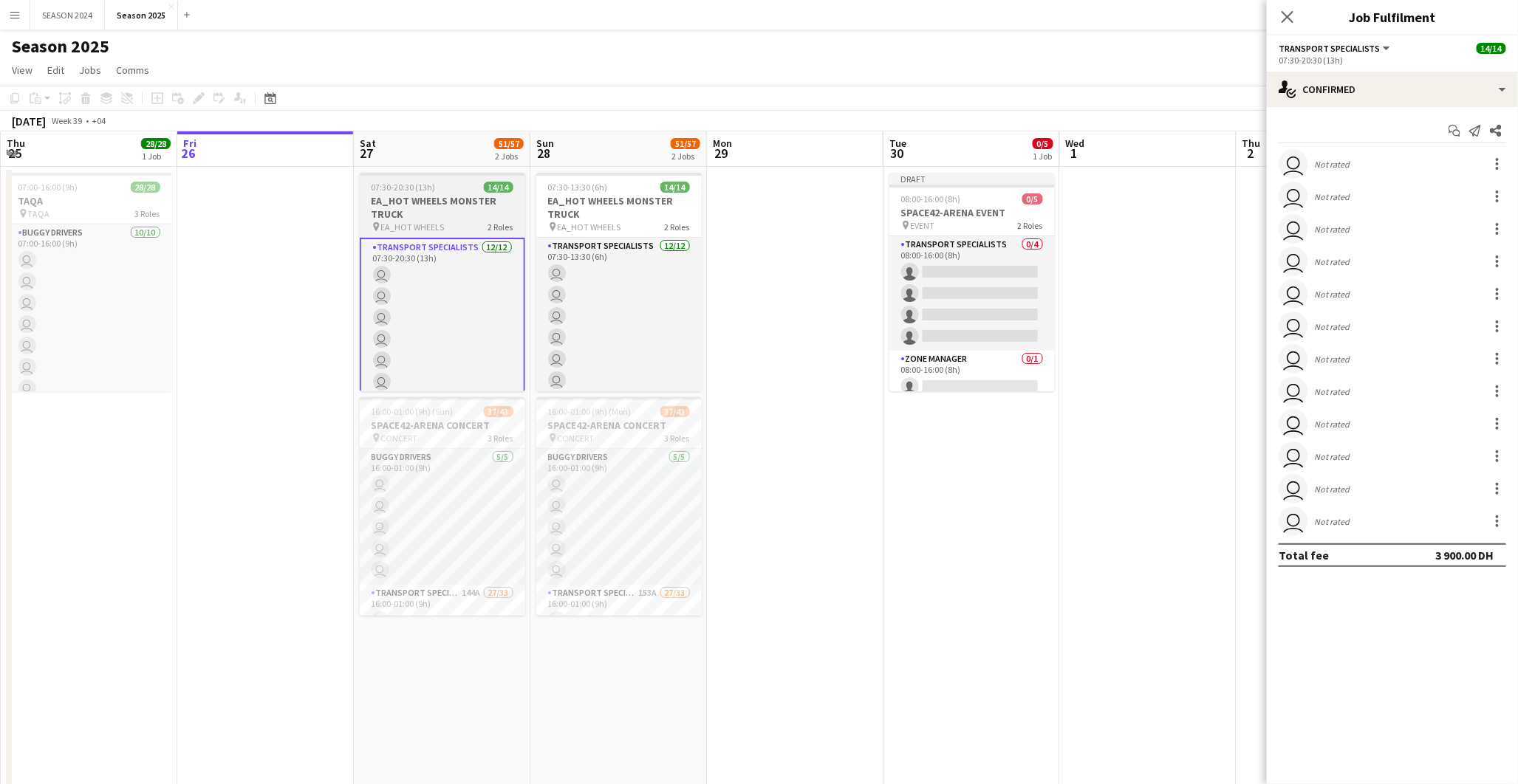
drag, startPoint x: 582, startPoint y: 298, endPoint x: 453, endPoint y: 301, distance: 129.0
click at [579, 298] on app-card-role "Transport Specialists 12/12 07:30-13:30 (6h) user user user user user user user…" at bounding box center [619, 380] width 166 height 286
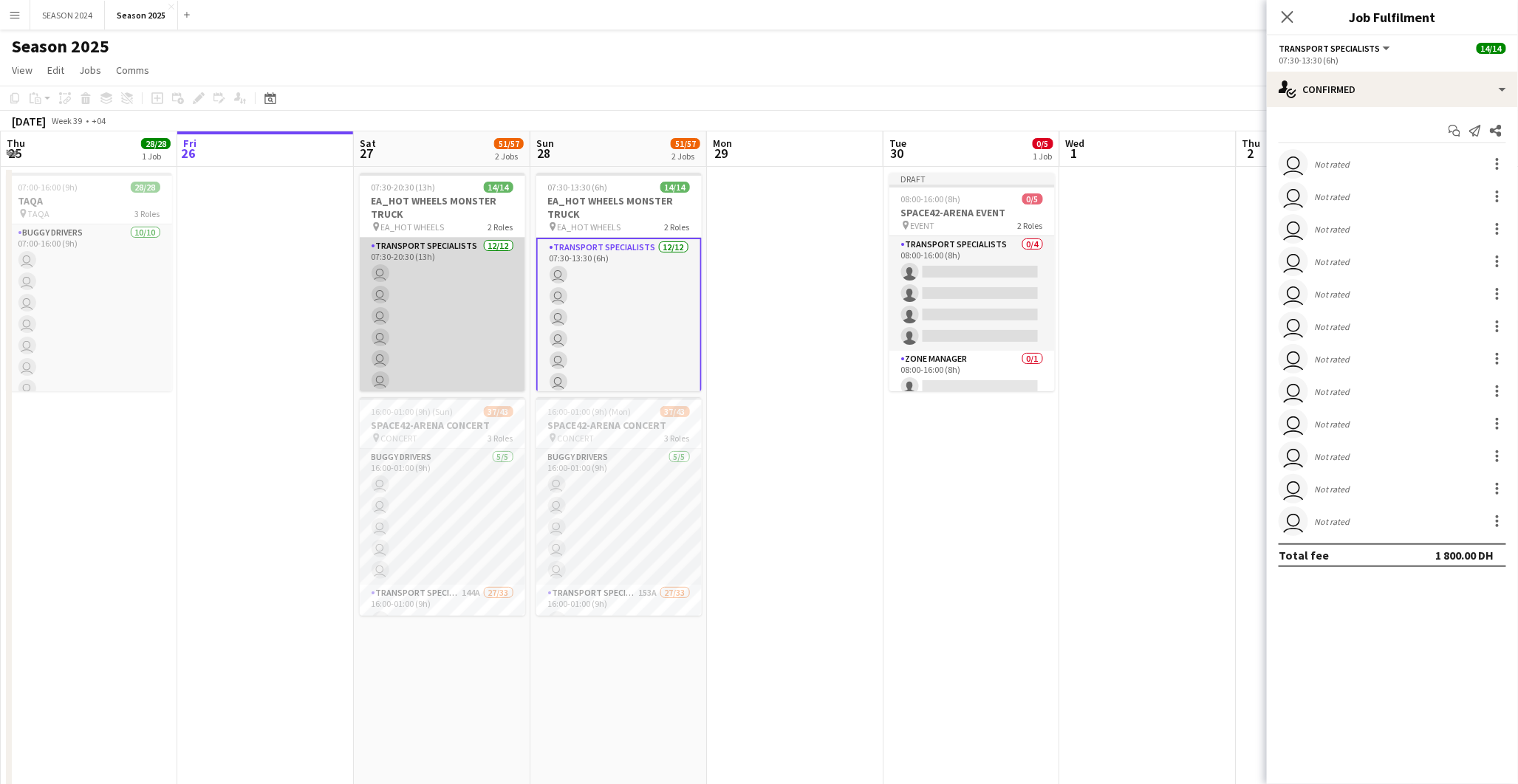
scroll to position [0, 355]
click at [448, 300] on app-card-role "Transport Specialists 12/12 07:30-20:30 (13h) user user user user user user use…" at bounding box center [440, 380] width 166 height 286
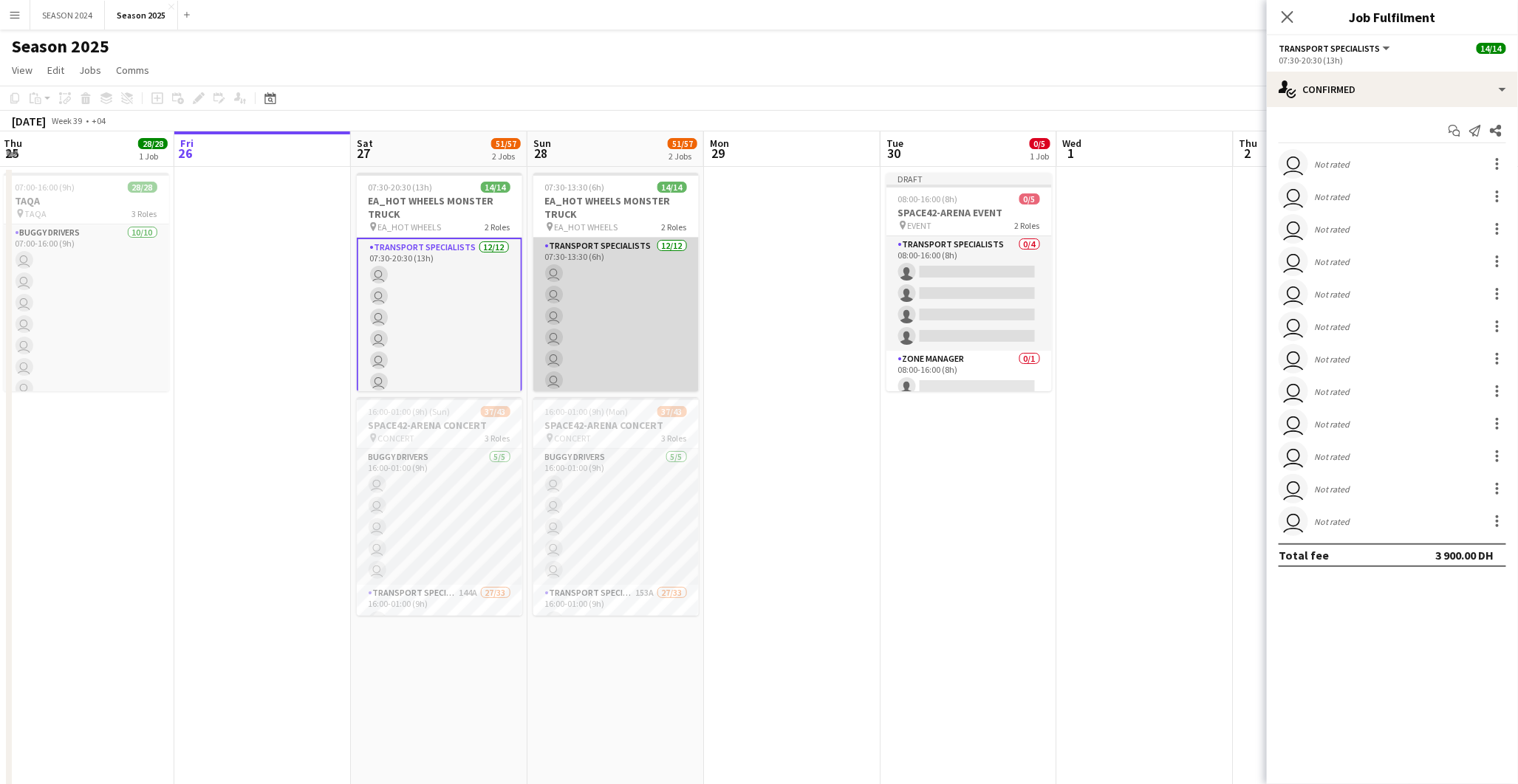
click at [549, 291] on app-user-avatar "user" at bounding box center [554, 295] width 18 height 18
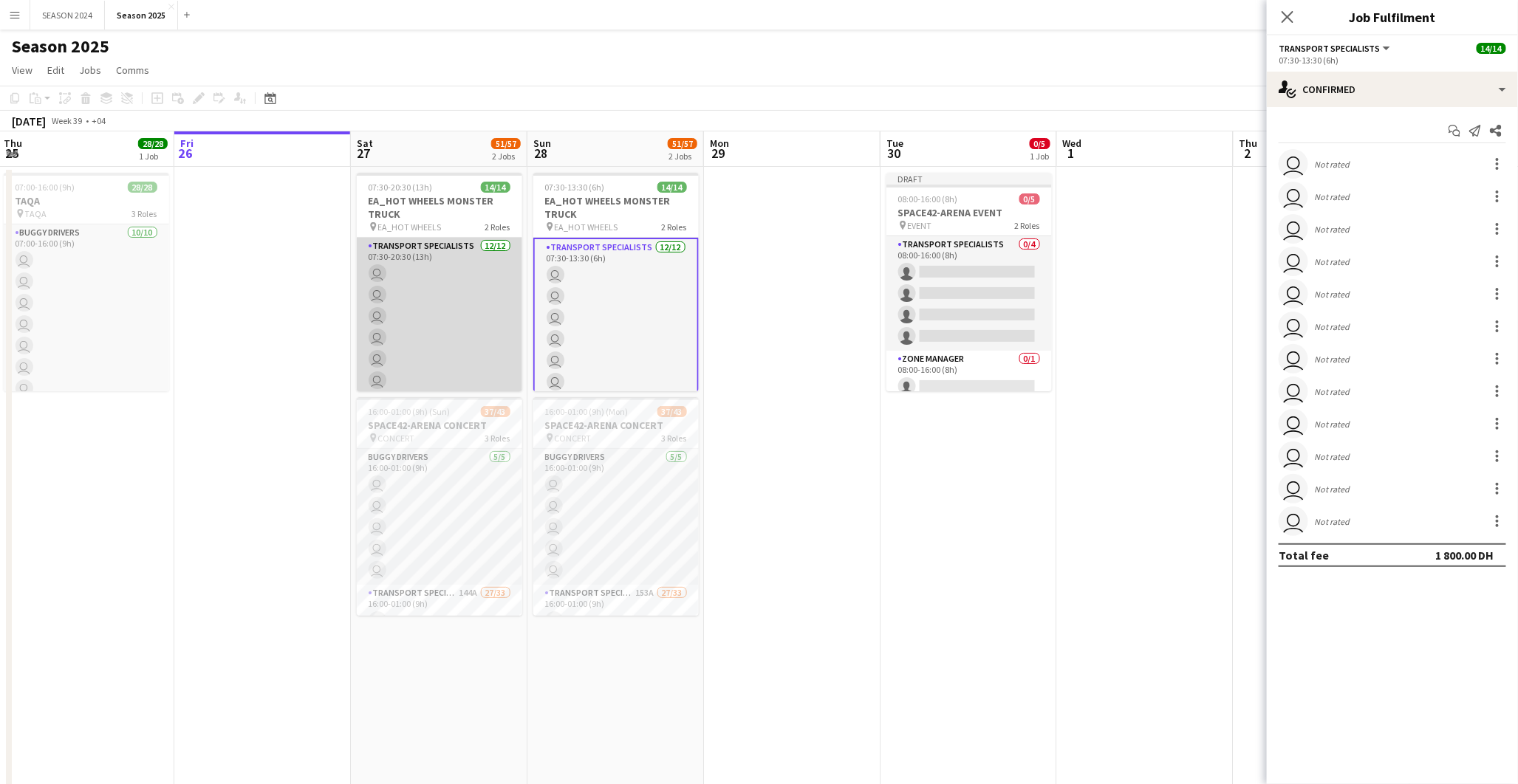
click at [491, 299] on app-card-role "Transport Specialists 12/12 07:30-20:30 (13h) user user user user user user use…" at bounding box center [440, 380] width 166 height 286
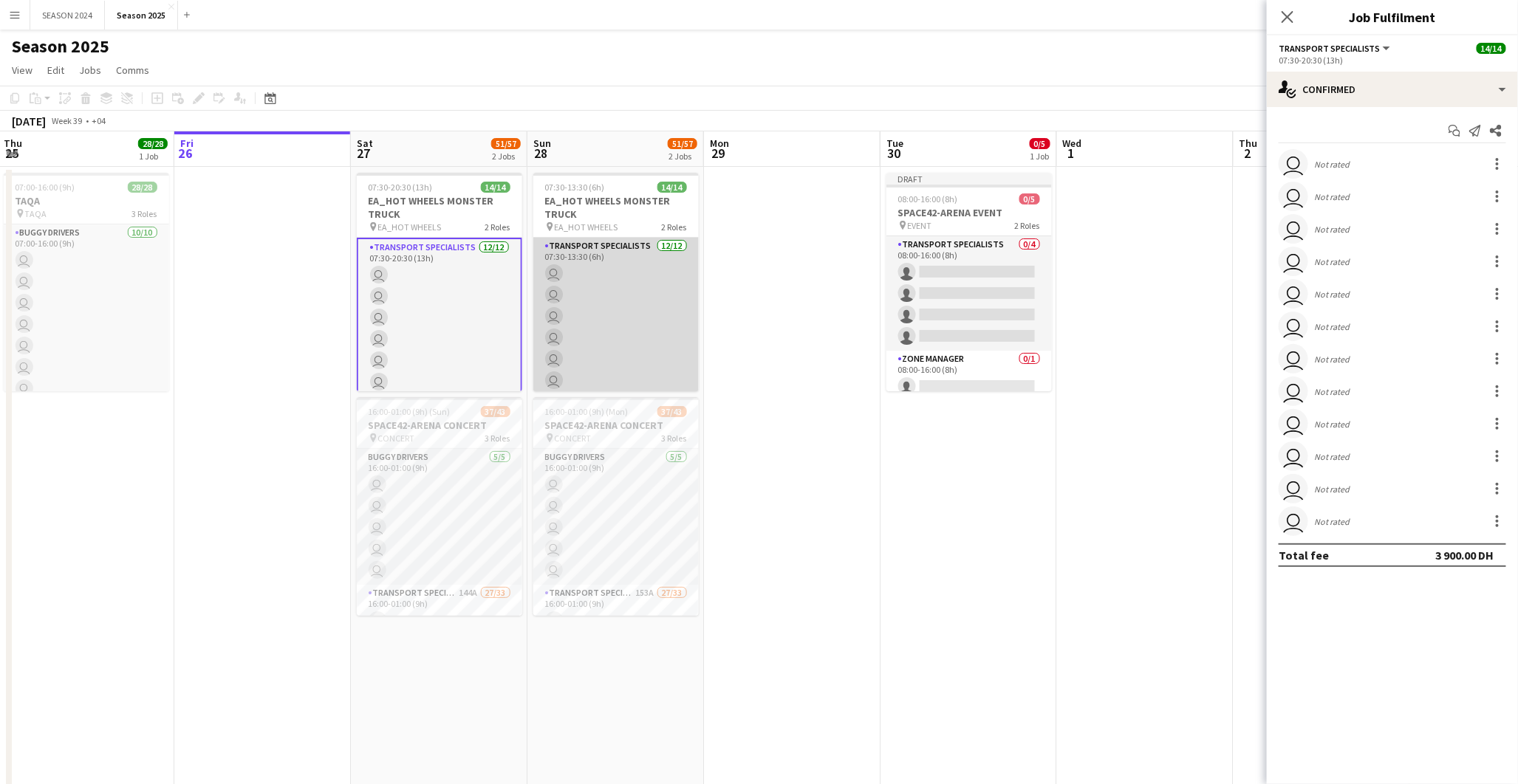
click at [565, 296] on app-card-role "Transport Specialists 12/12 07:30-13:30 (6h) user user user user user user user…" at bounding box center [616, 380] width 166 height 286
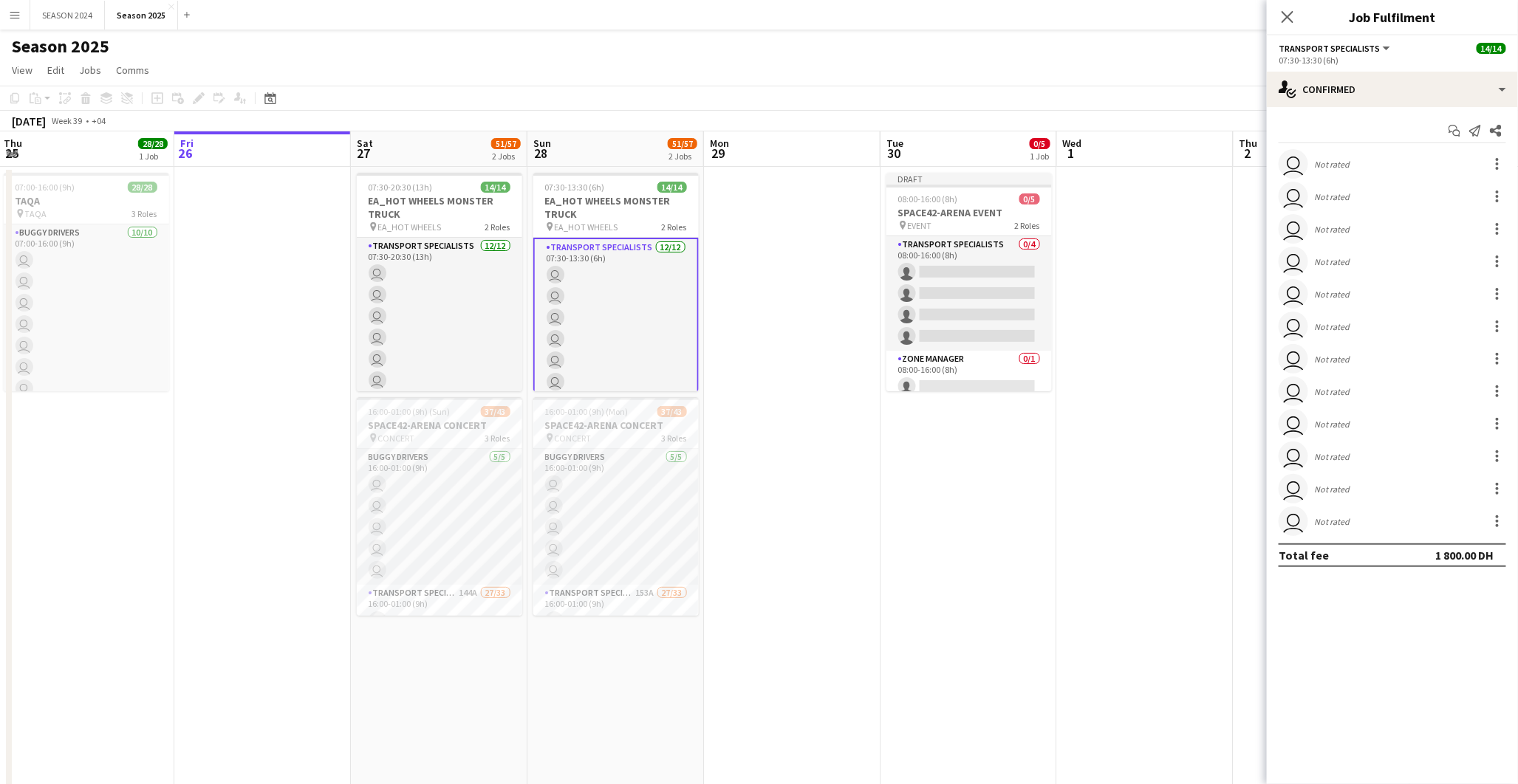
click at [399, 303] on app-calendar-viewport "Tue 23 26/26 3 Jobs Wed 24 14/14 1 Job Thu 25 28/28 1 Job Fri 26 Sat 27 51/57 2…" at bounding box center [759, 482] width 1518 height 701
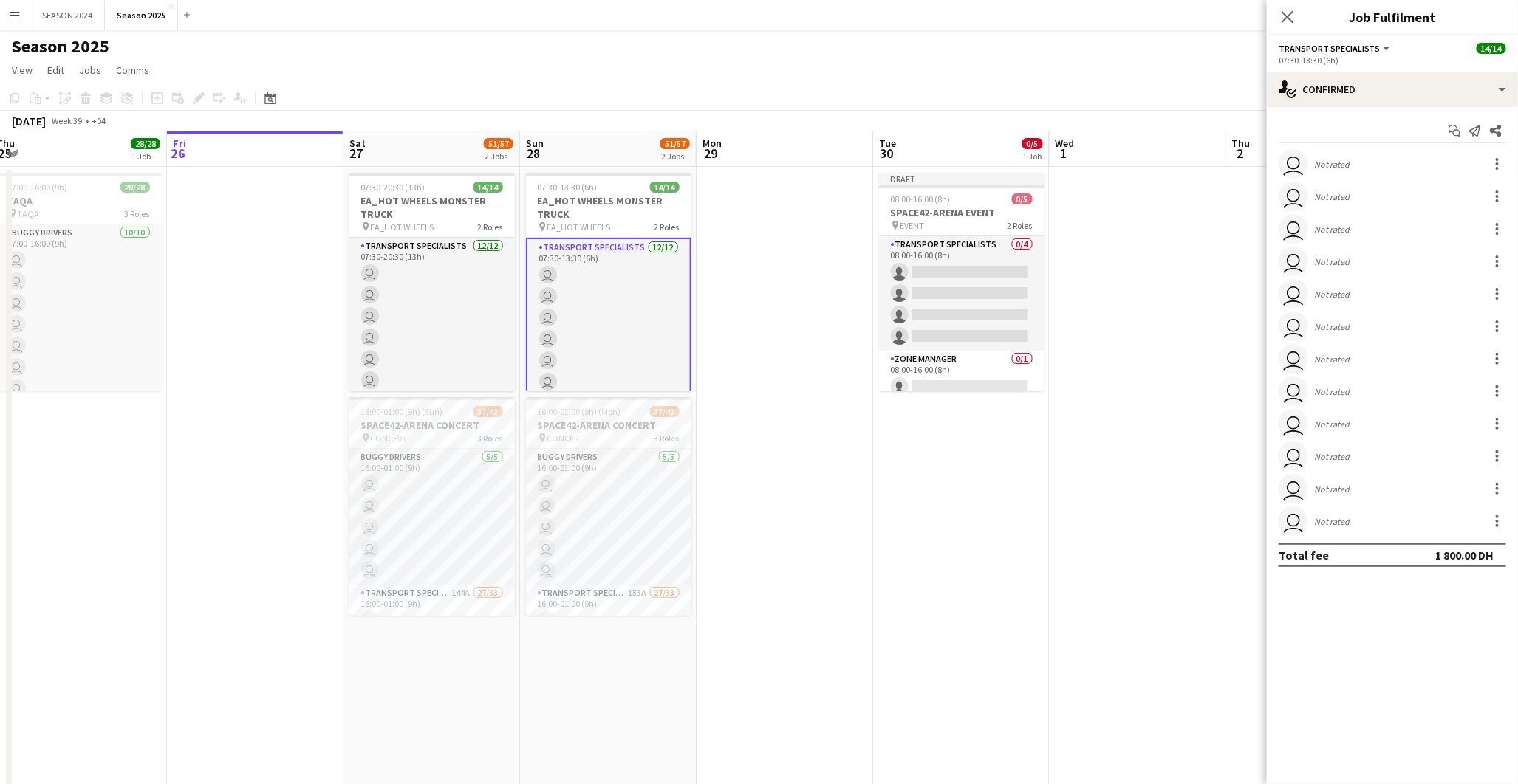
click at [616, 296] on app-card-role "Transport Specialists 12/12 07:30-13:30 (6h) user user user user user user user…" at bounding box center [609, 382] width 166 height 288
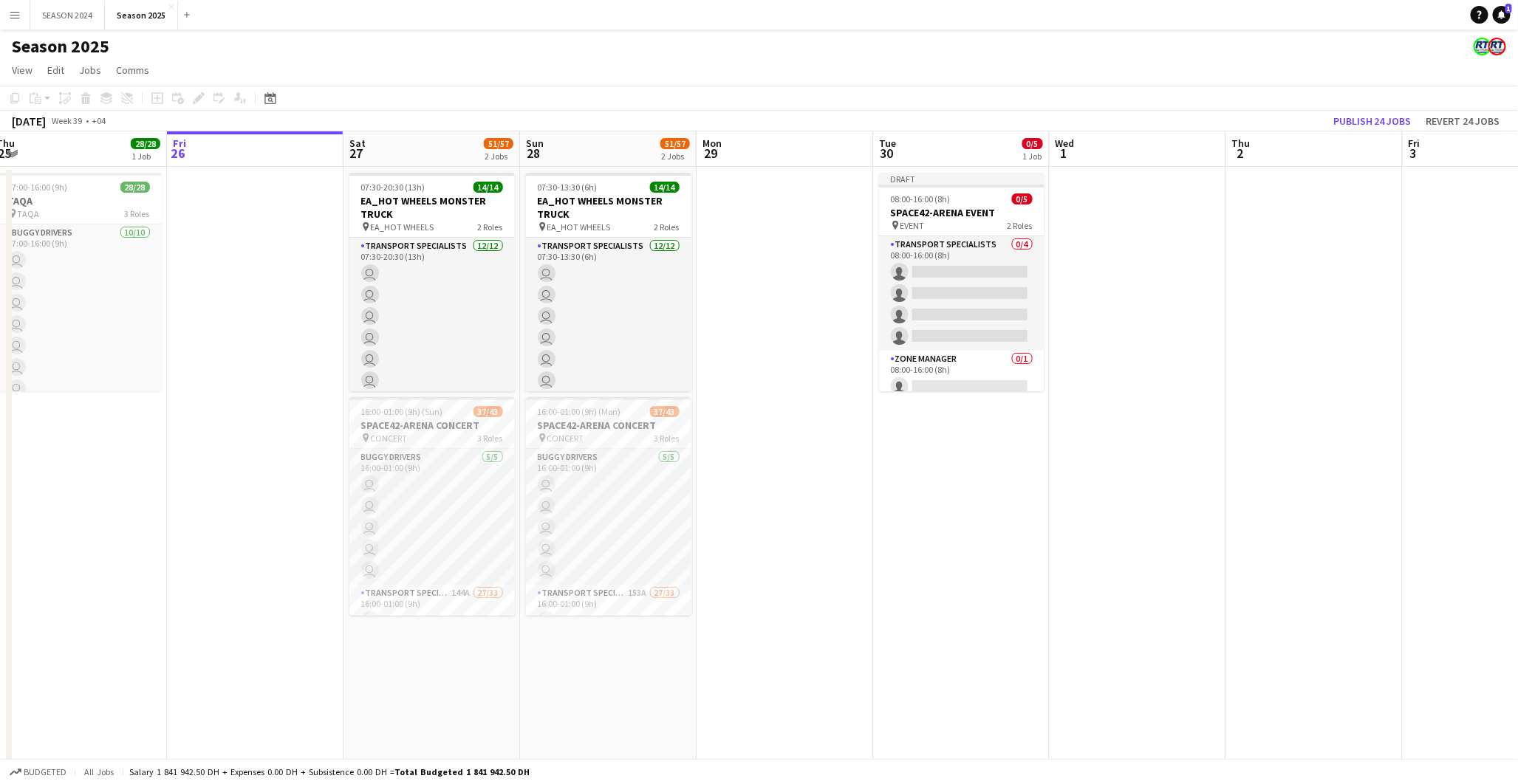
click at [359, 319] on app-calendar-viewport "Tue 23 26/26 3 Jobs Wed 24 14/14 1 Job Thu 25 28/28 1 Job Fri 26 Sat 27 51/57 2…" at bounding box center [759, 482] width 1518 height 701
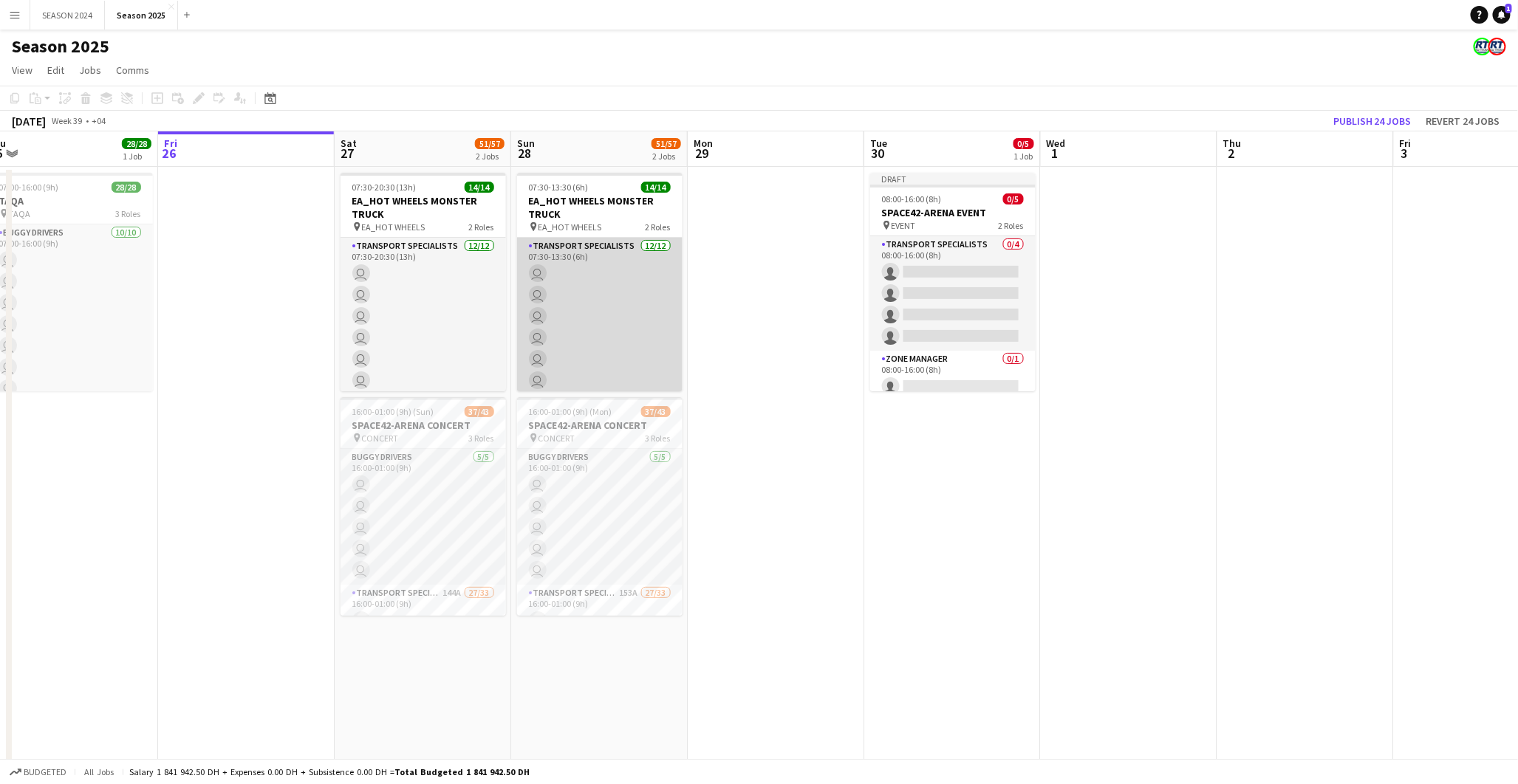
drag, startPoint x: 578, startPoint y: 313, endPoint x: 531, endPoint y: 314, distance: 47.0
click at [569, 313] on app-calendar-viewport "Tue 23 26/26 3 Jobs Wed 24 14/14 1 Job Thu 25 28/28 1 Job Fri 26 Sat 27 51/57 2…" at bounding box center [759, 482] width 1518 height 701
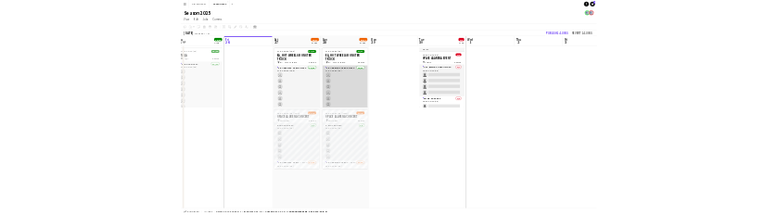
scroll to position [0, 477]
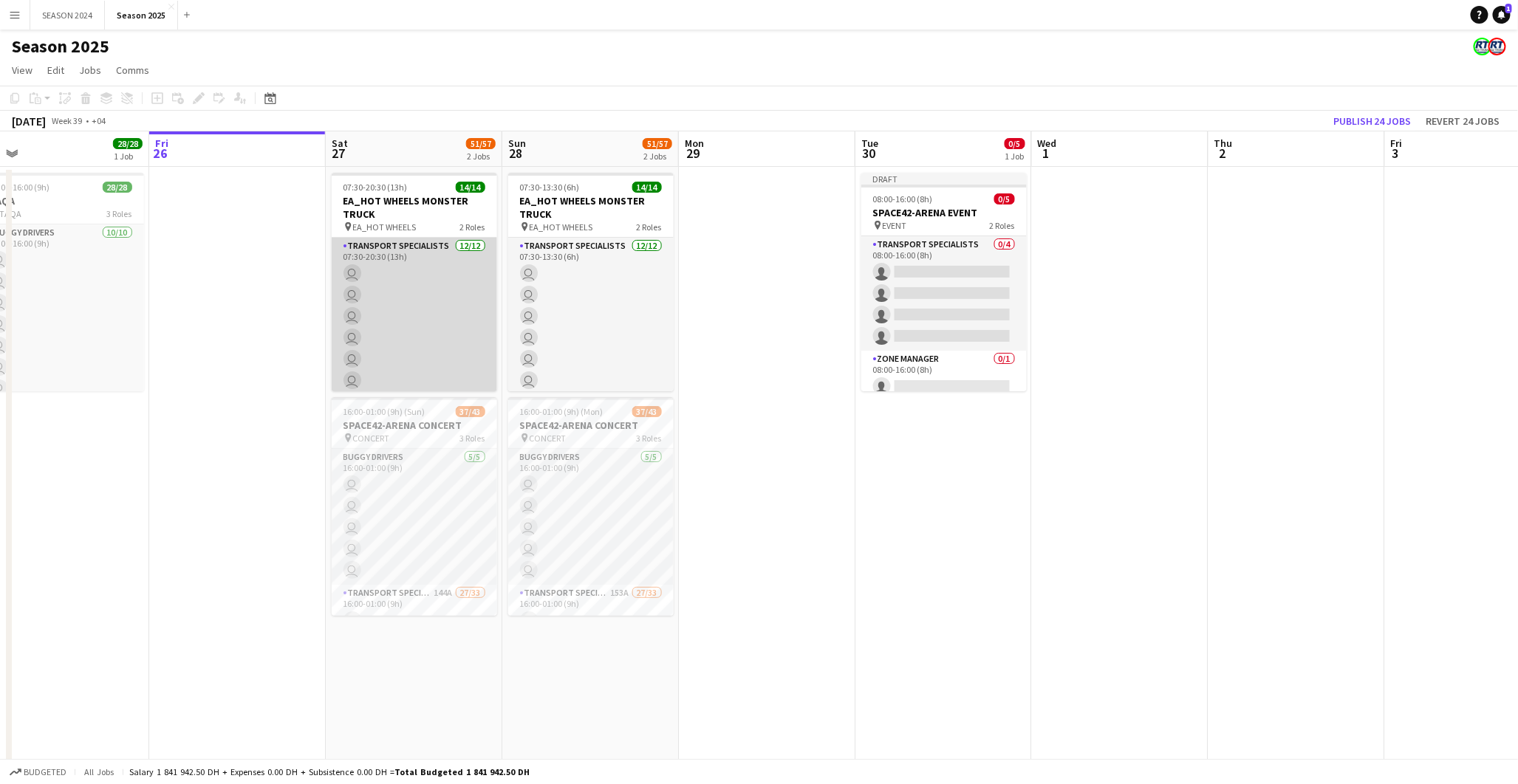
click at [456, 310] on app-card-role "Transport Specialists 12/12 07:30-20:30 (13h) user user user user user user use…" at bounding box center [414, 380] width 166 height 286
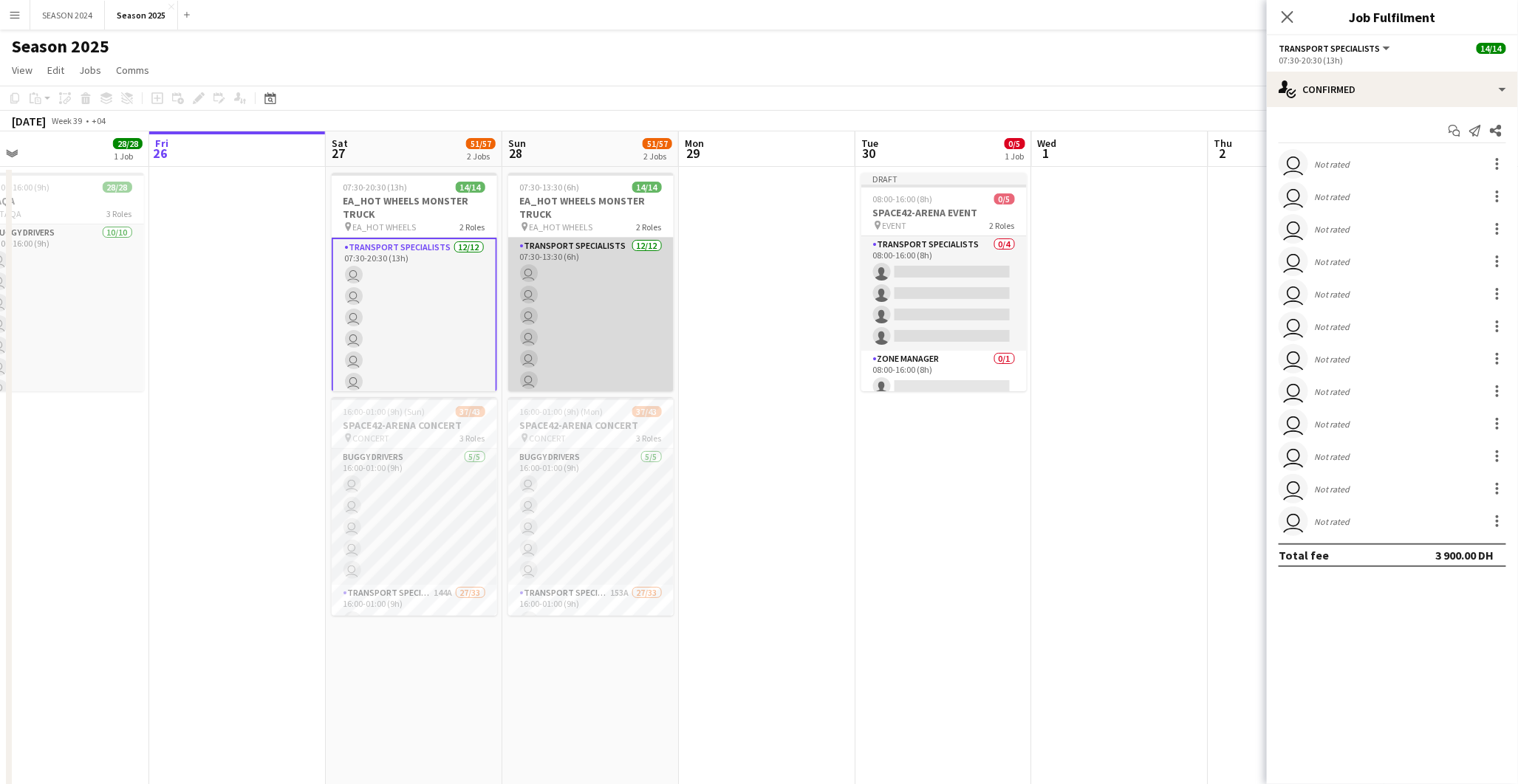
click at [561, 311] on app-card-role "Transport Specialists 12/12 07:30-13:30 (6h) user user user user user user user…" at bounding box center [591, 380] width 166 height 286
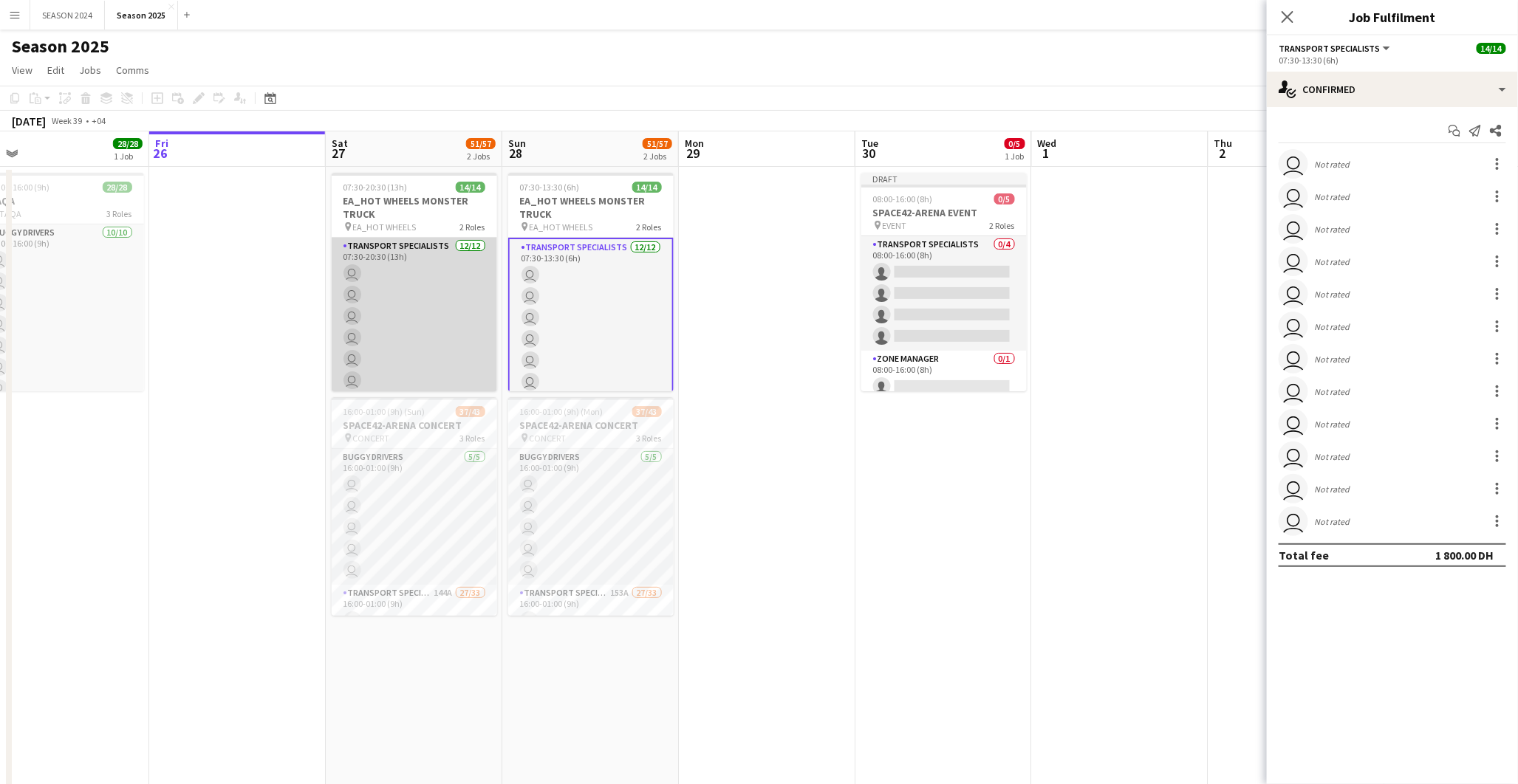
click at [461, 298] on app-card-role "Transport Specialists 12/12 07:30-20:30 (13h) user user user user user user use…" at bounding box center [414, 380] width 166 height 286
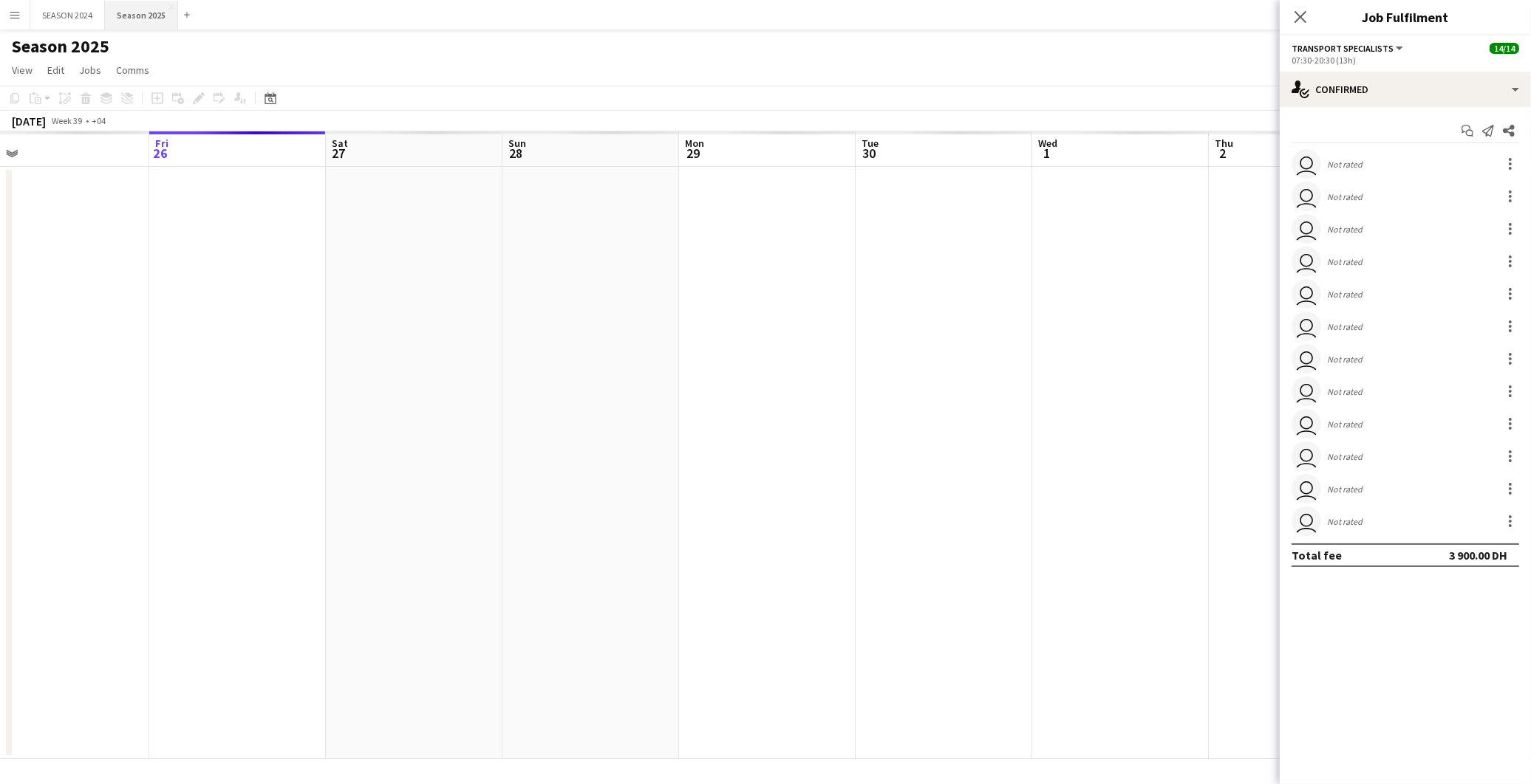
click at [119, 5] on button "Season 2025 Close" at bounding box center [142, 15] width 73 height 29
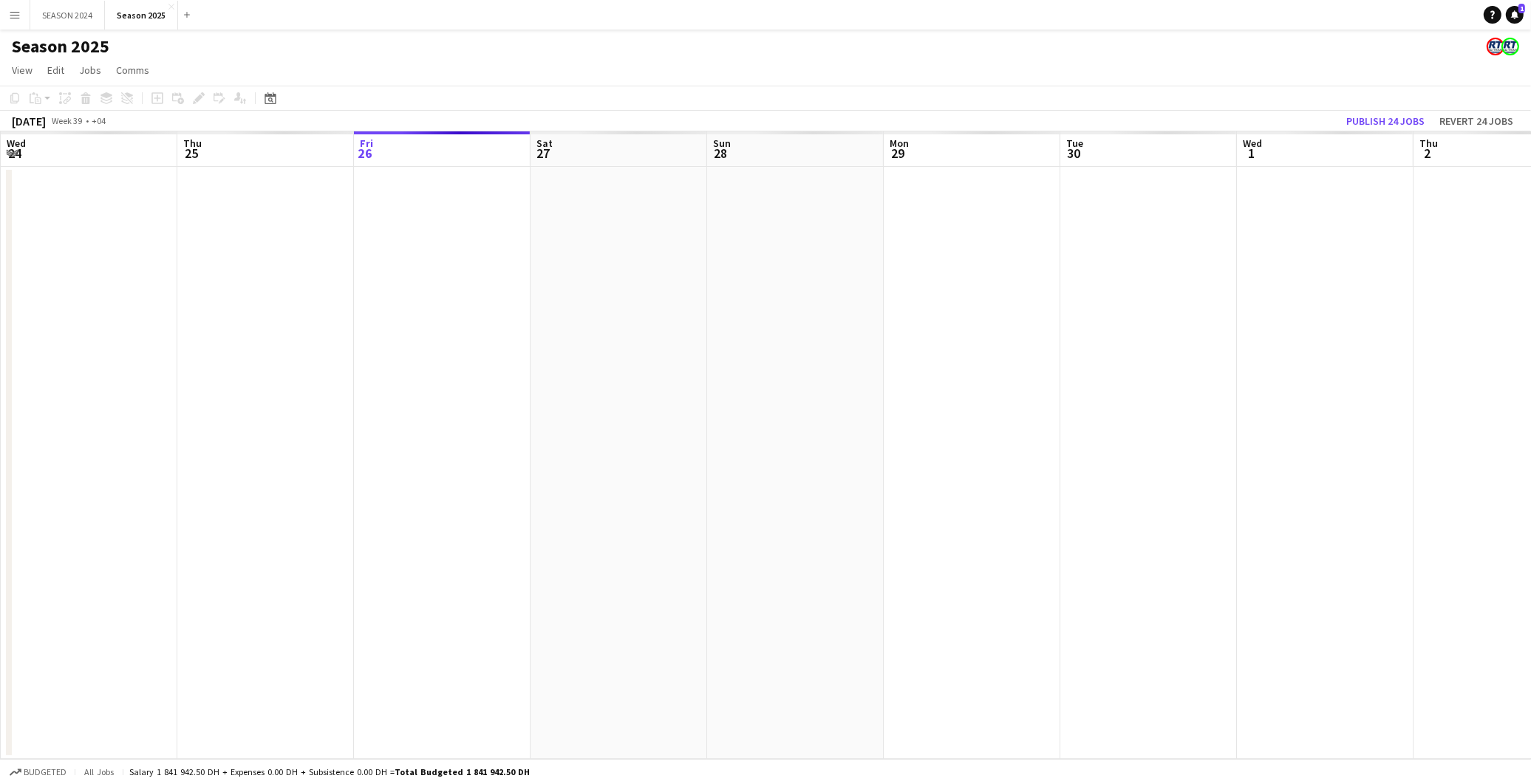
scroll to position [0, 323]
drag, startPoint x: 592, startPoint y: 242, endPoint x: 716, endPoint y: 248, distance: 124.1
click at [720, 248] on app-calendar-viewport "Mon 22 Tue 23 Wed 24 Thu 25 Fri 26 Sat 27 Sun 28 Mon 29 Tue 30 Wed 1 Thu 2 Fri …" at bounding box center [765, 445] width 1531 height 628
click at [112, 10] on button "Season 2025 Close" at bounding box center [142, 15] width 73 height 29
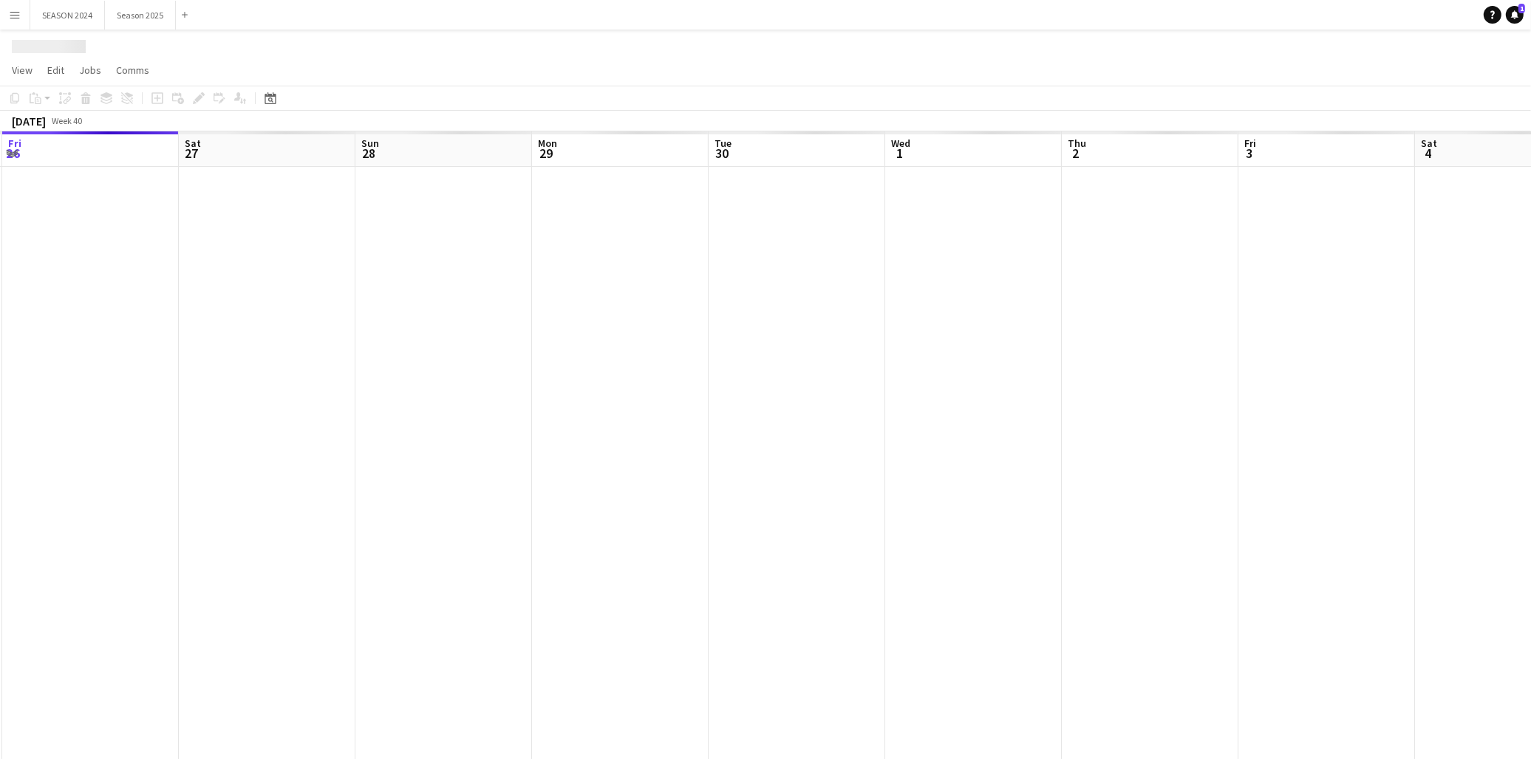
drag, startPoint x: -63, startPoint y: 329, endPoint x: 540, endPoint y: 384, distance: 605.5
click at [540, 384] on app-calendar-viewport "Wed 24 Thu 25 Fri 26 Sat 27 Sun 28 Mon 29 Tue 30 Wed 1 Thu 2 Fri 3 Sat 4 Sun 5 …" at bounding box center [765, 445] width 1531 height 628
click at [824, 433] on app-calendar-viewport "Wed 24 Thu 25 Fri 26 Sat 27 Sun 28 Mon 29 Tue 30 Wed 1 Thu 2 Fri 3 Sat 4 Sun 5 …" at bounding box center [765, 445] width 1531 height 628
drag, startPoint x: 209, startPoint y: 479, endPoint x: 375, endPoint y: 486, distance: 166.1
click at [375, 486] on app-calendar-viewport "Sun 21 Mon 22 Tue 23 Wed 24 Thu 25 Fri 26 Sat 27 Sun 28 Mon 29 Tue 30 Wed 1 Thu…" at bounding box center [765, 445] width 1531 height 628
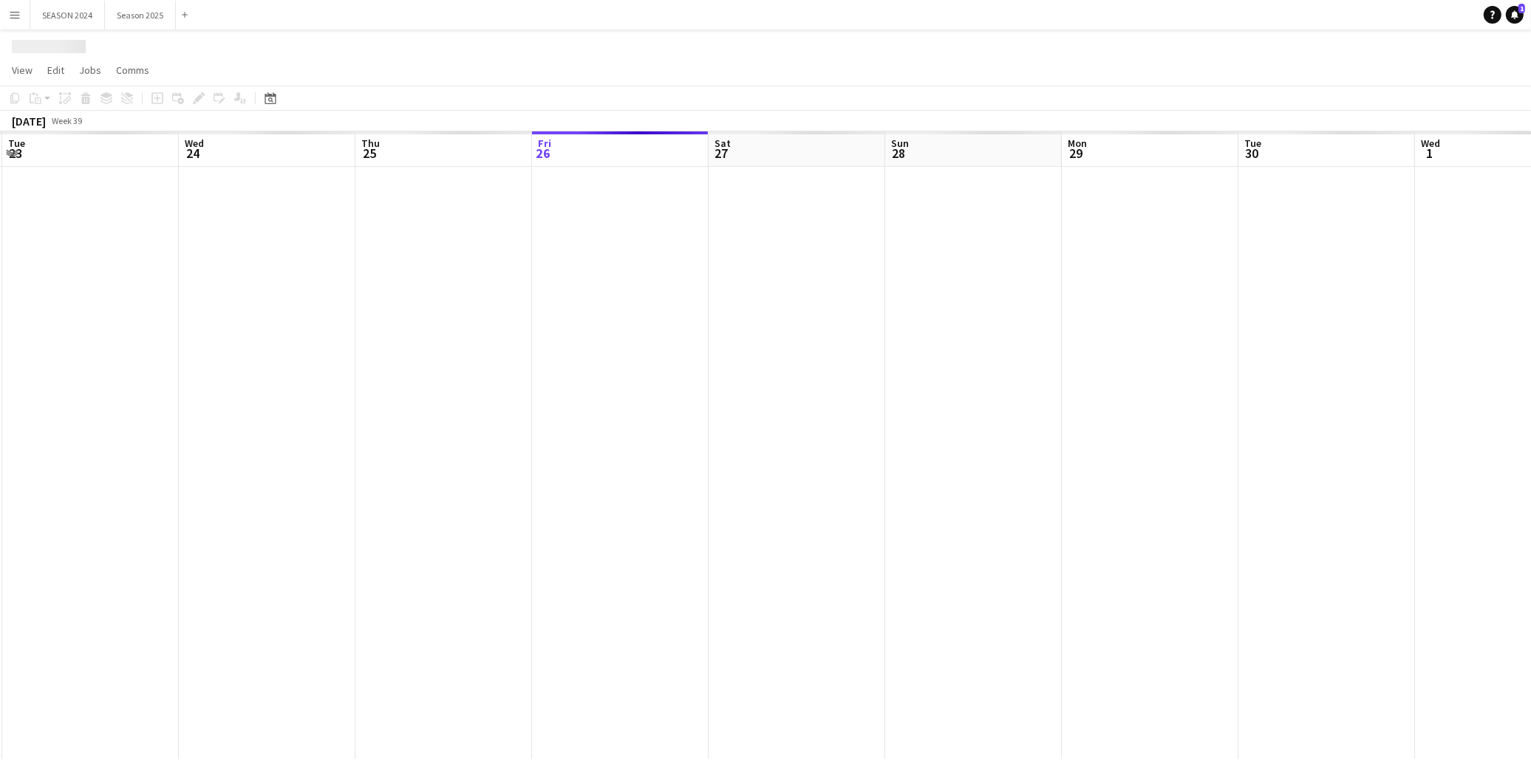
drag, startPoint x: 375, startPoint y: 486, endPoint x: 308, endPoint y: 488, distance: 67.0
click at [308, 488] on app-calendar-viewport "Sun 21 Mon 22 Tue 23 Wed 24 Thu 25 Fri 26 Sat 27 Sun 28 Mon 29 Tue 30 Wed 1 Thu…" at bounding box center [765, 445] width 1531 height 628
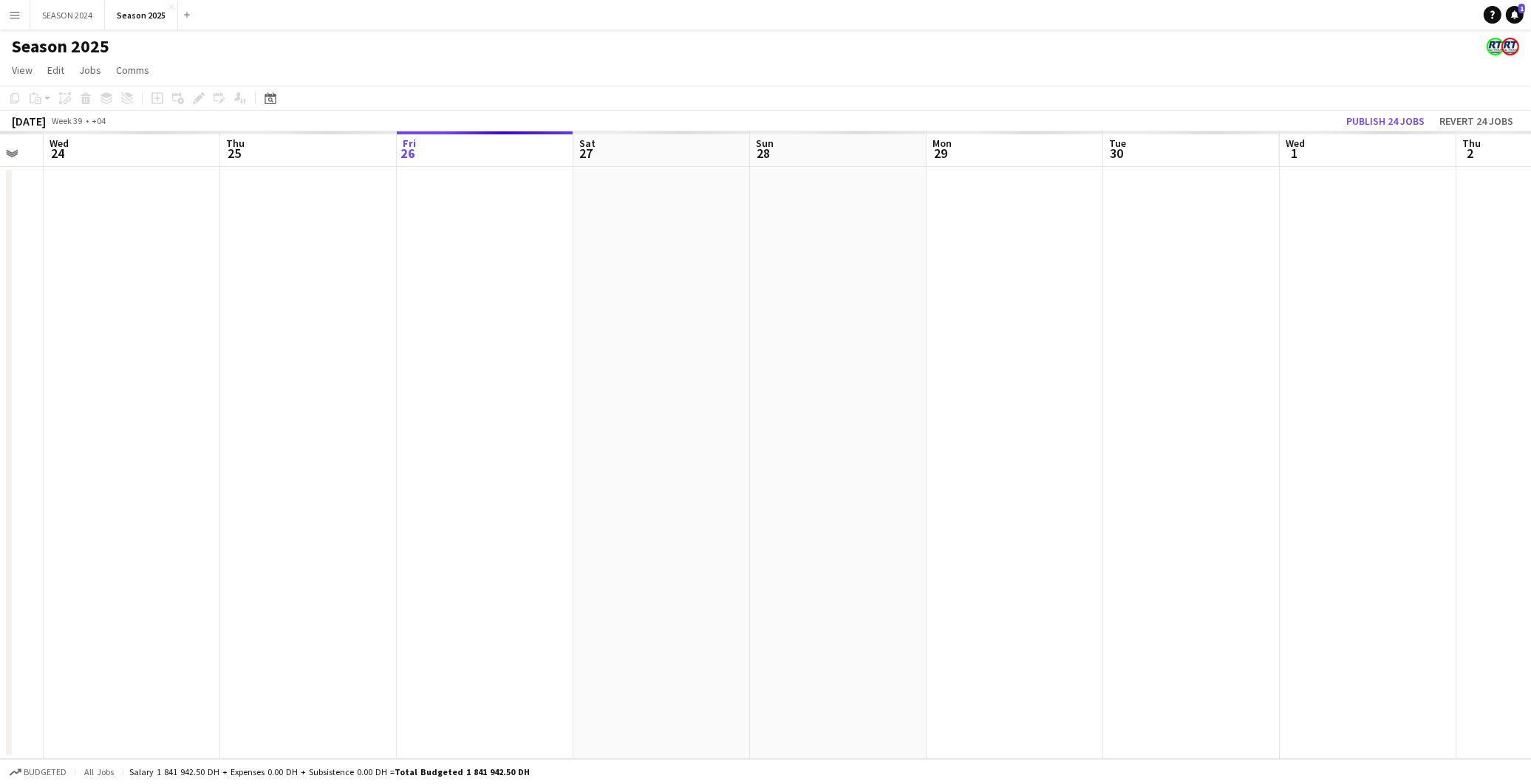
drag, startPoint x: 625, startPoint y: 455, endPoint x: 554, endPoint y: 466, distance: 71.8
click at [554, 466] on app-calendar-viewport "Sun 21 Mon 22 Tue 23 Wed 24 Thu 25 Fri 26 Sat 27 Sun 28 Mon 29 Tue 30 Wed 1 Thu…" at bounding box center [765, 445] width 1531 height 628
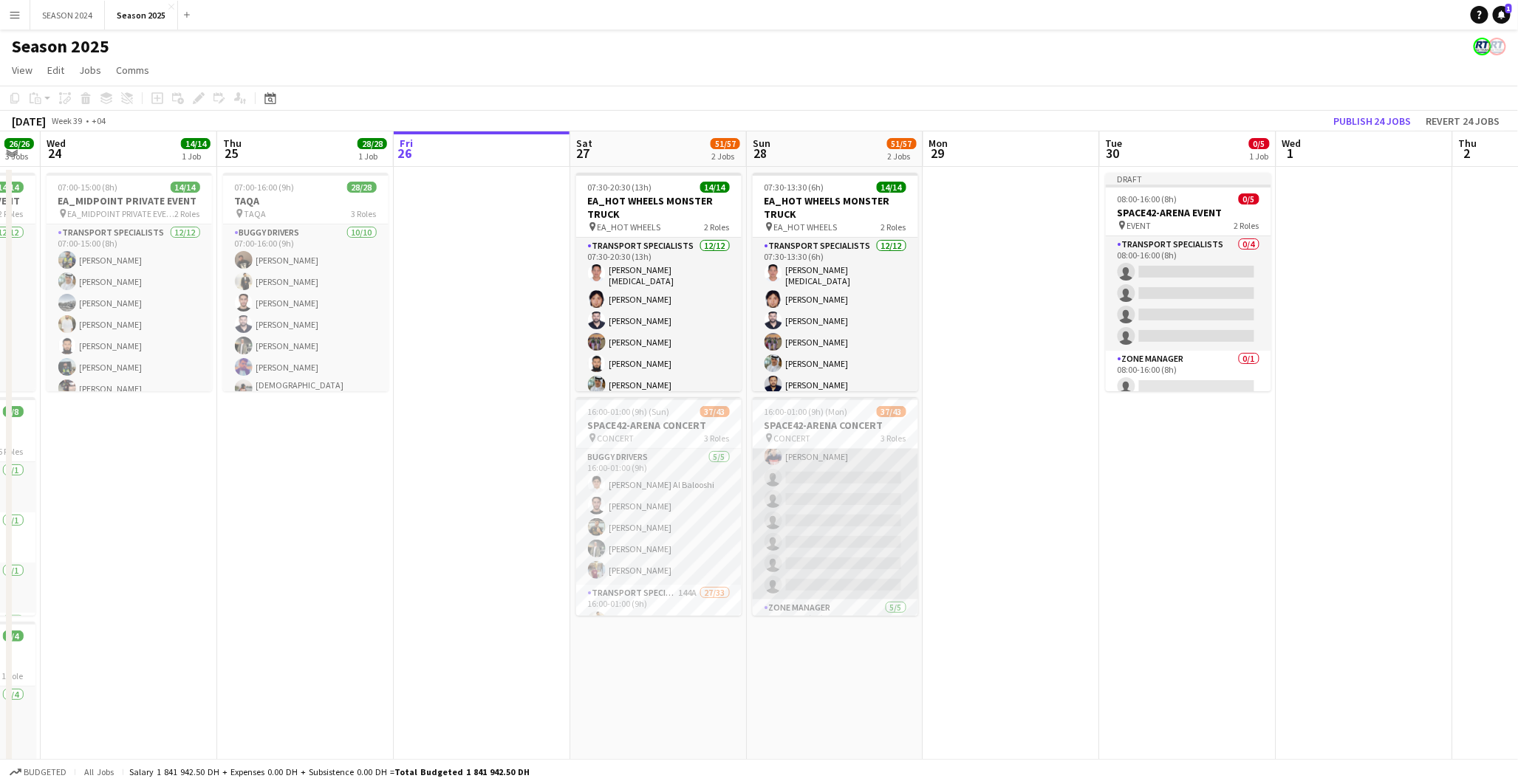
scroll to position [492, 0]
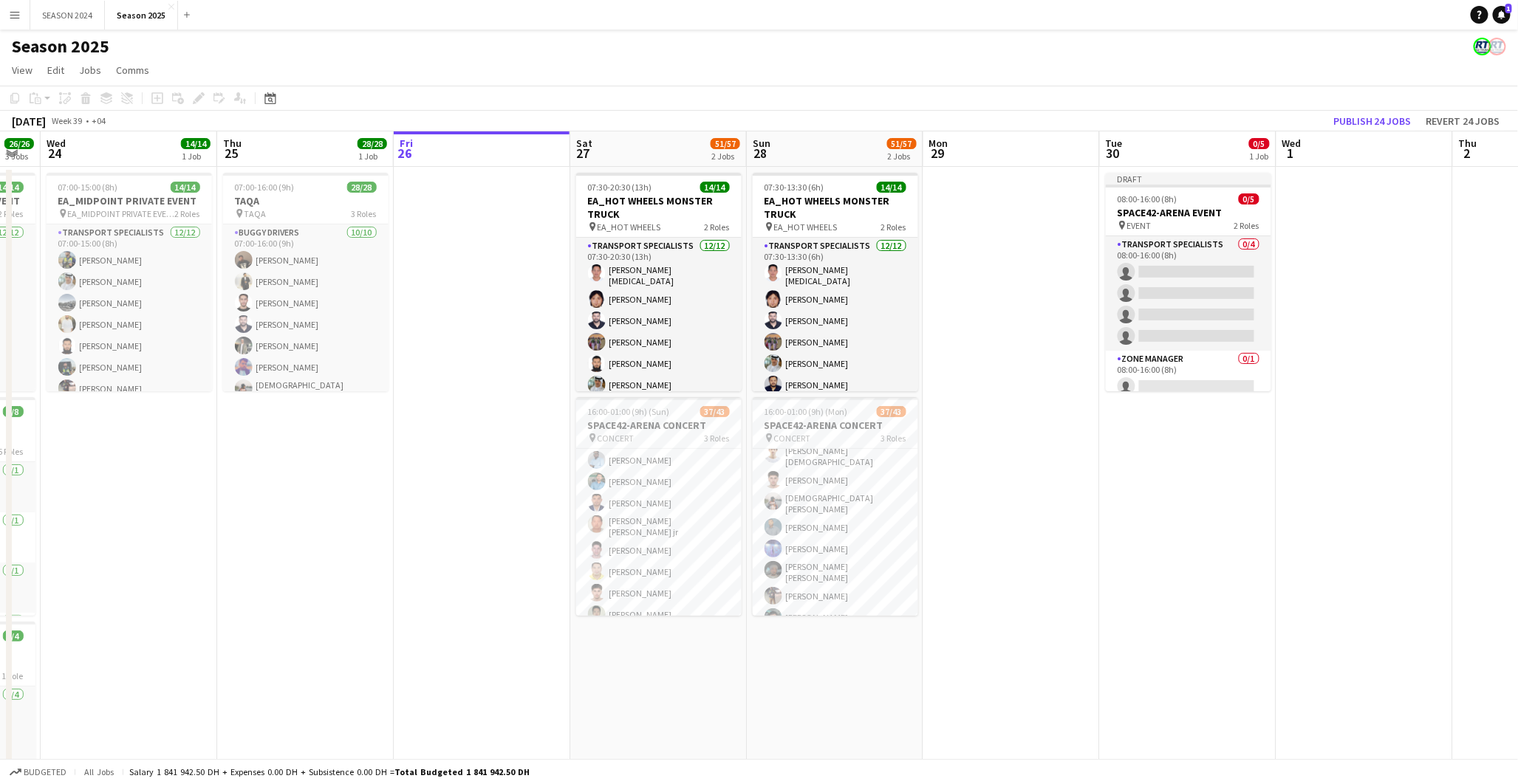
click at [694, 543] on app-card-role "Transport Specialists 144A 27/33 16:00-01:00 (9h) Fahad Aziz Farhad Alam Sarmad…" at bounding box center [659, 715] width 166 height 753
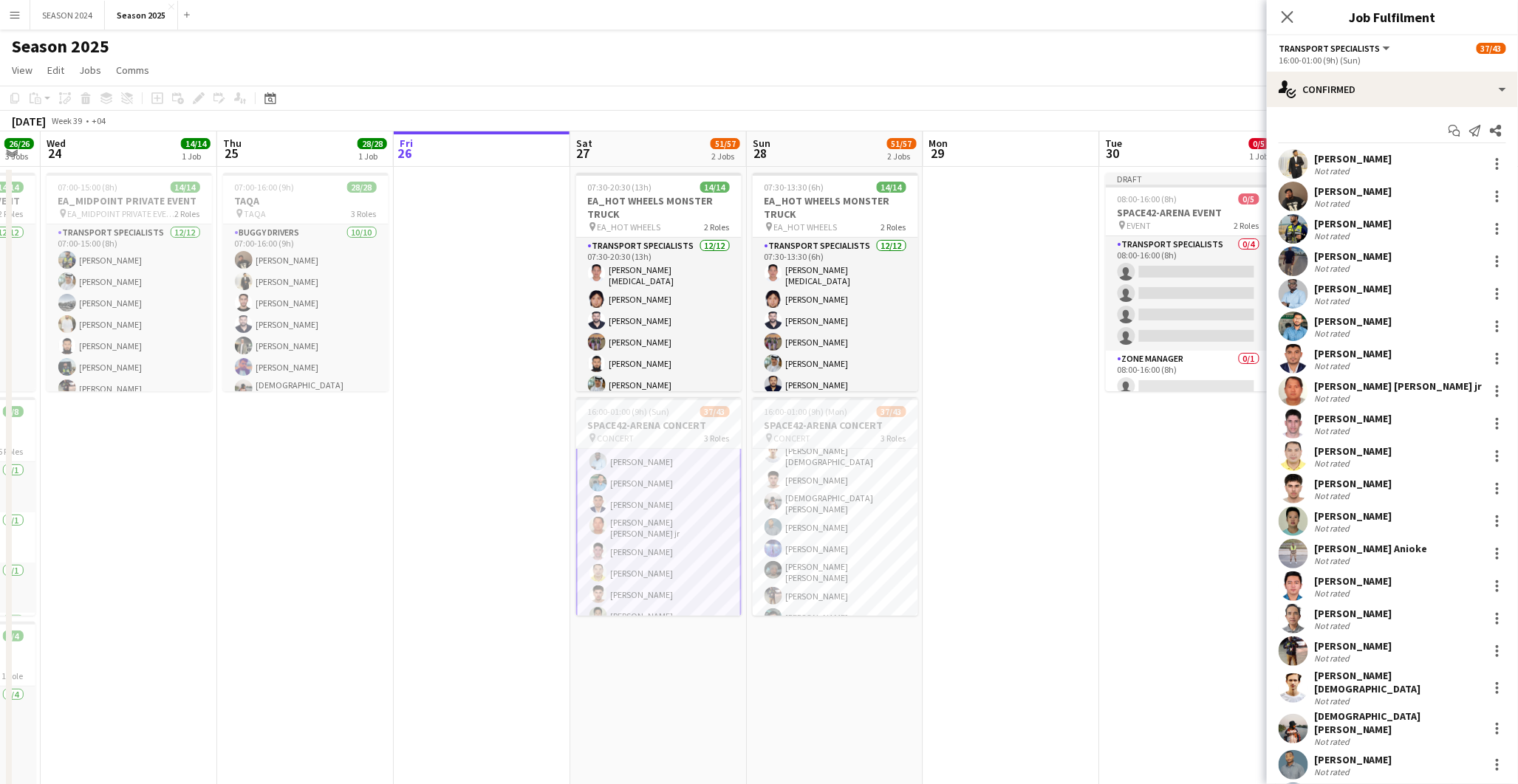
scroll to position [247, 0]
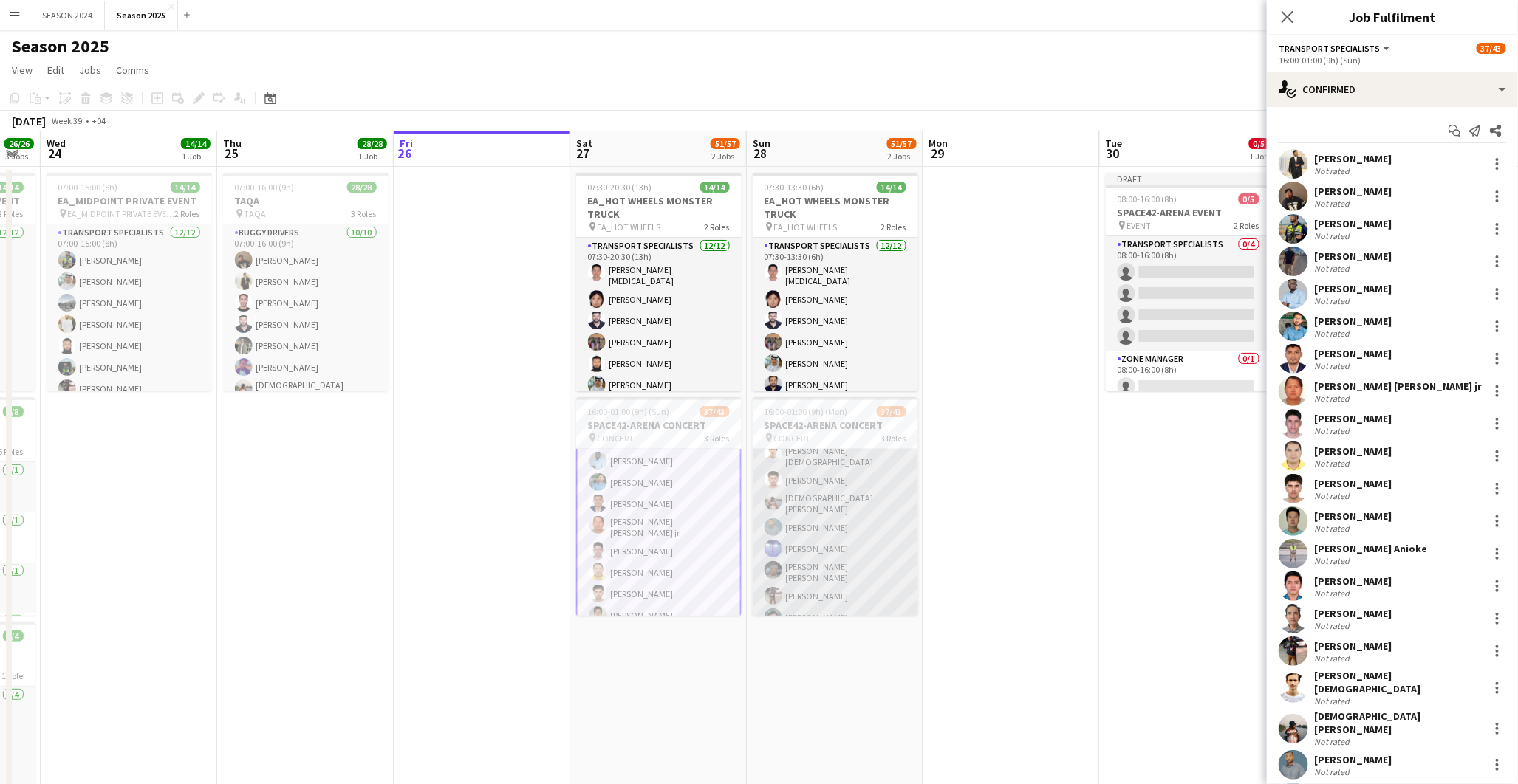
click at [806, 531] on app-card-role "Transport Specialists 153A 27/33 16:00-01:00 (9h) Fahad Aziz Farhad Alam Sarmad…" at bounding box center [836, 469] width 166 height 753
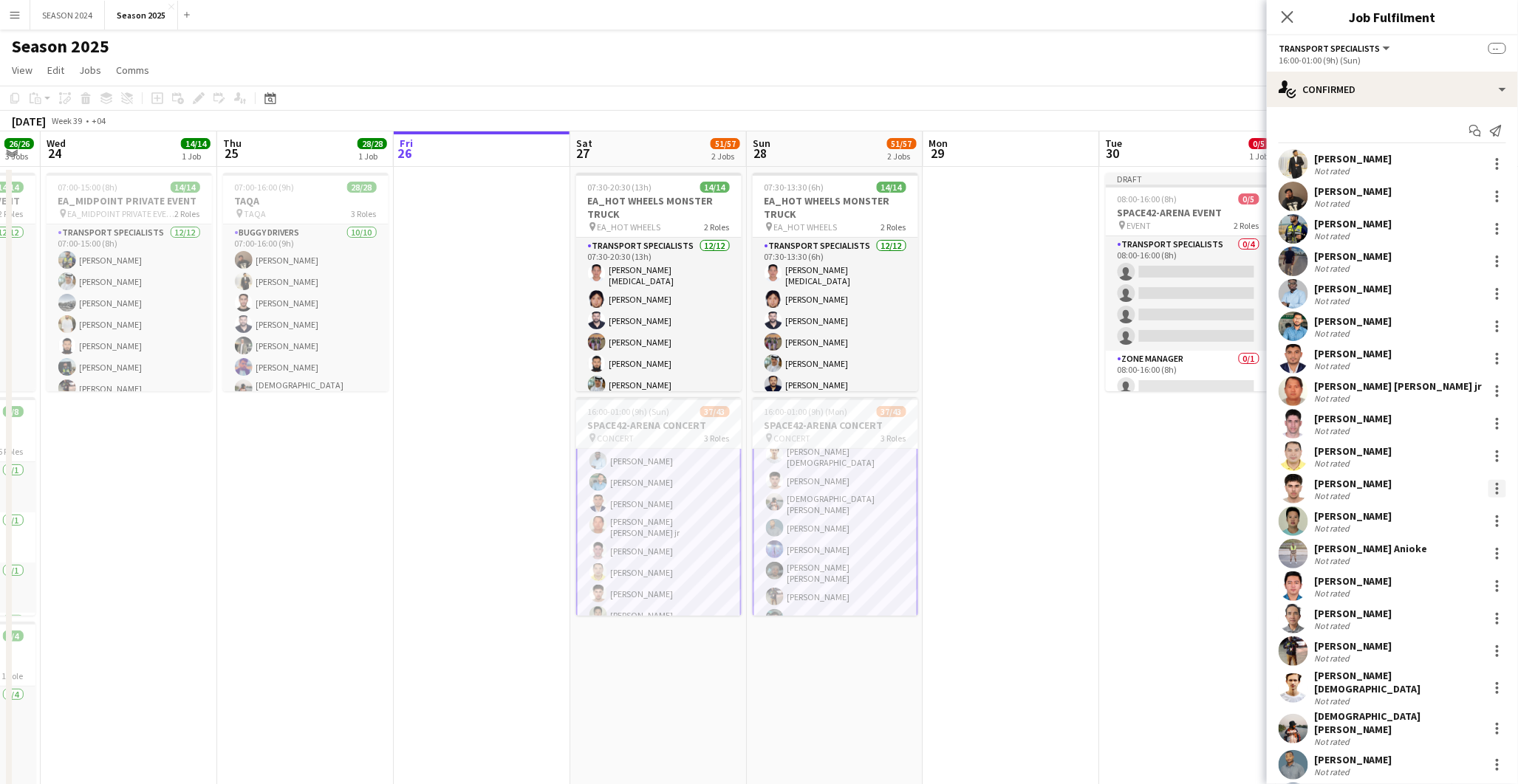
click at [1489, 484] on div at bounding box center [1497, 489] width 18 height 18
click at [1436, 611] on button "Remove" at bounding box center [1437, 622] width 116 height 35
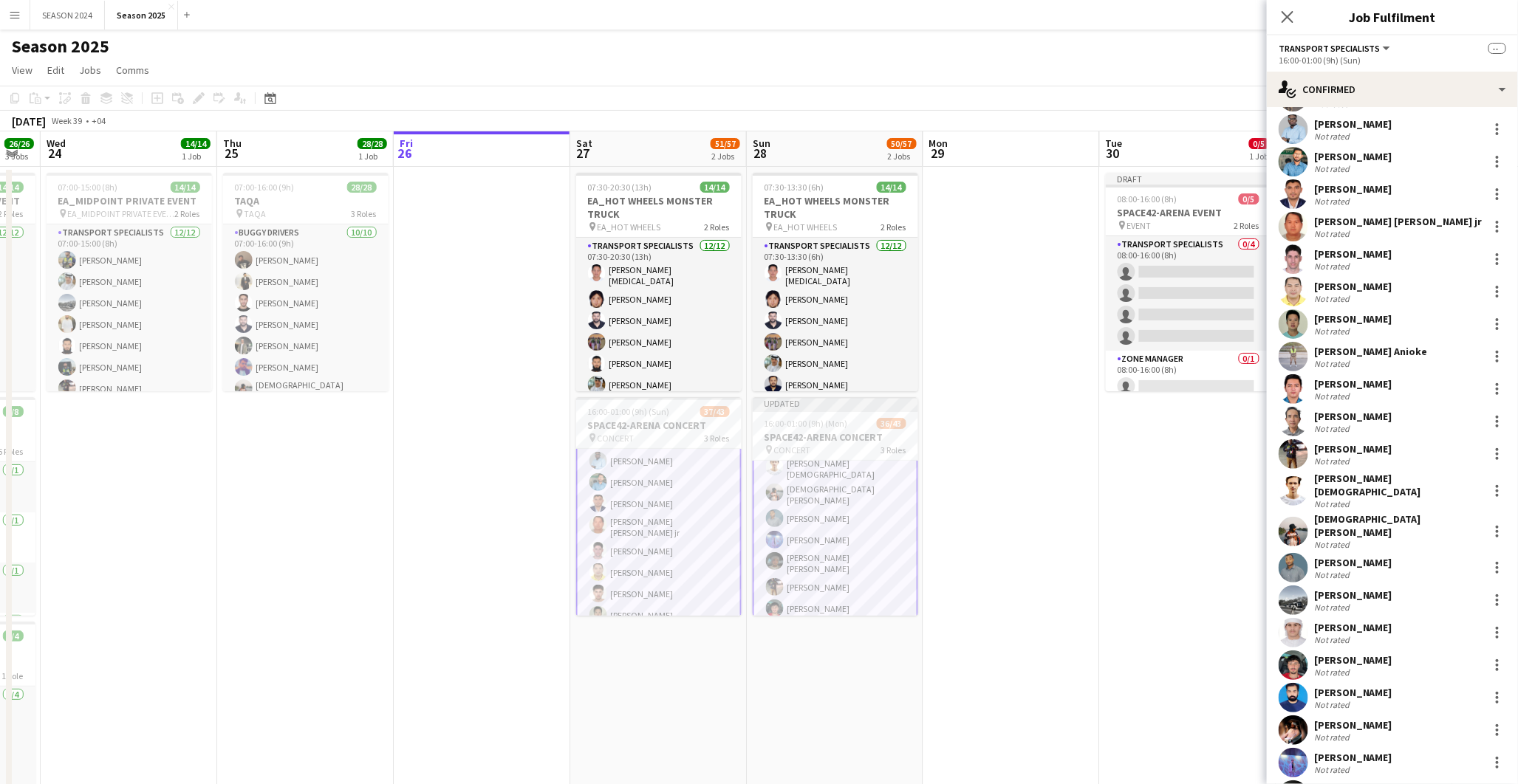
scroll to position [328, 0]
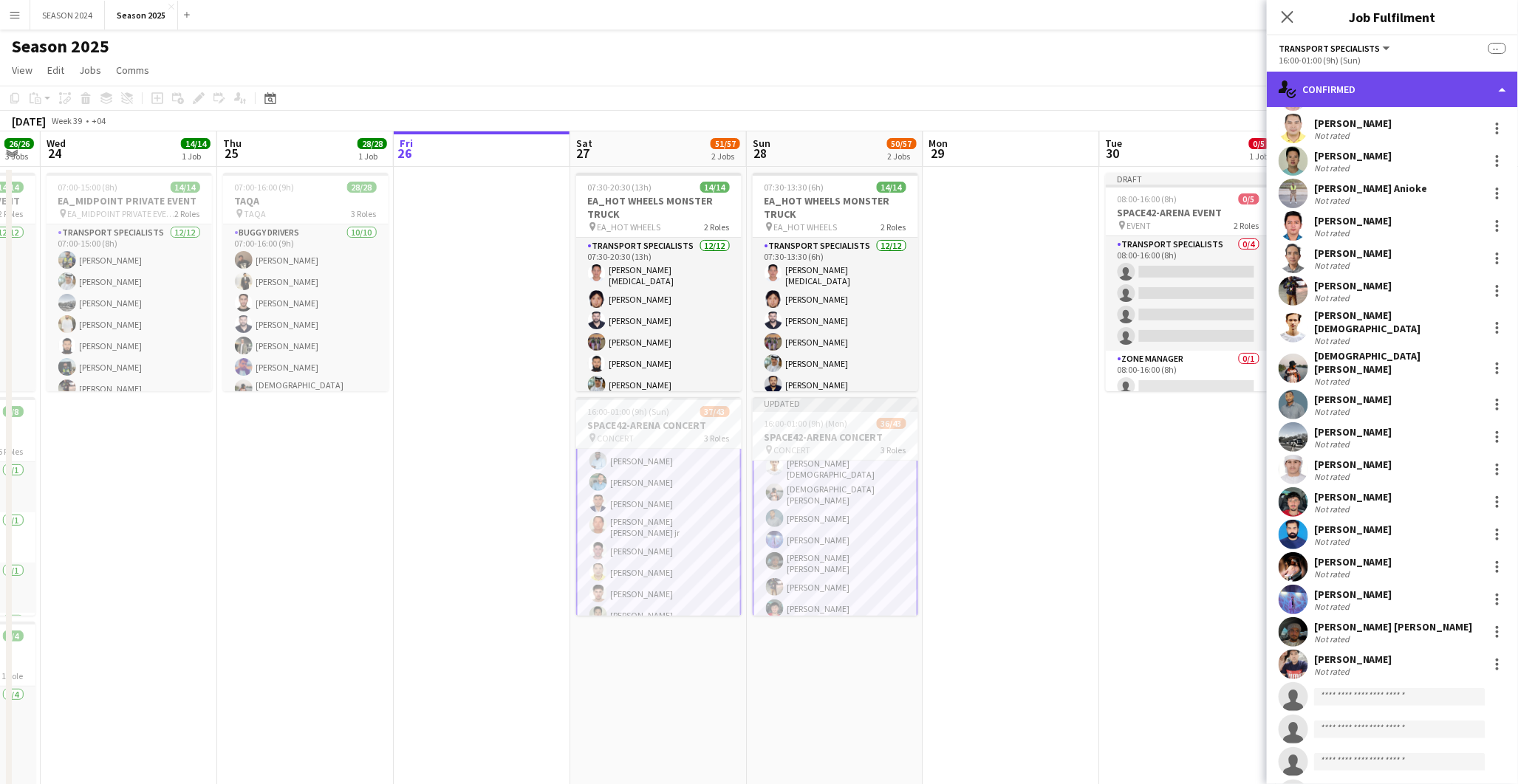
click at [1451, 92] on div "single-neutral-actions-check-2 Confirmed" at bounding box center [1392, 89] width 251 height 35
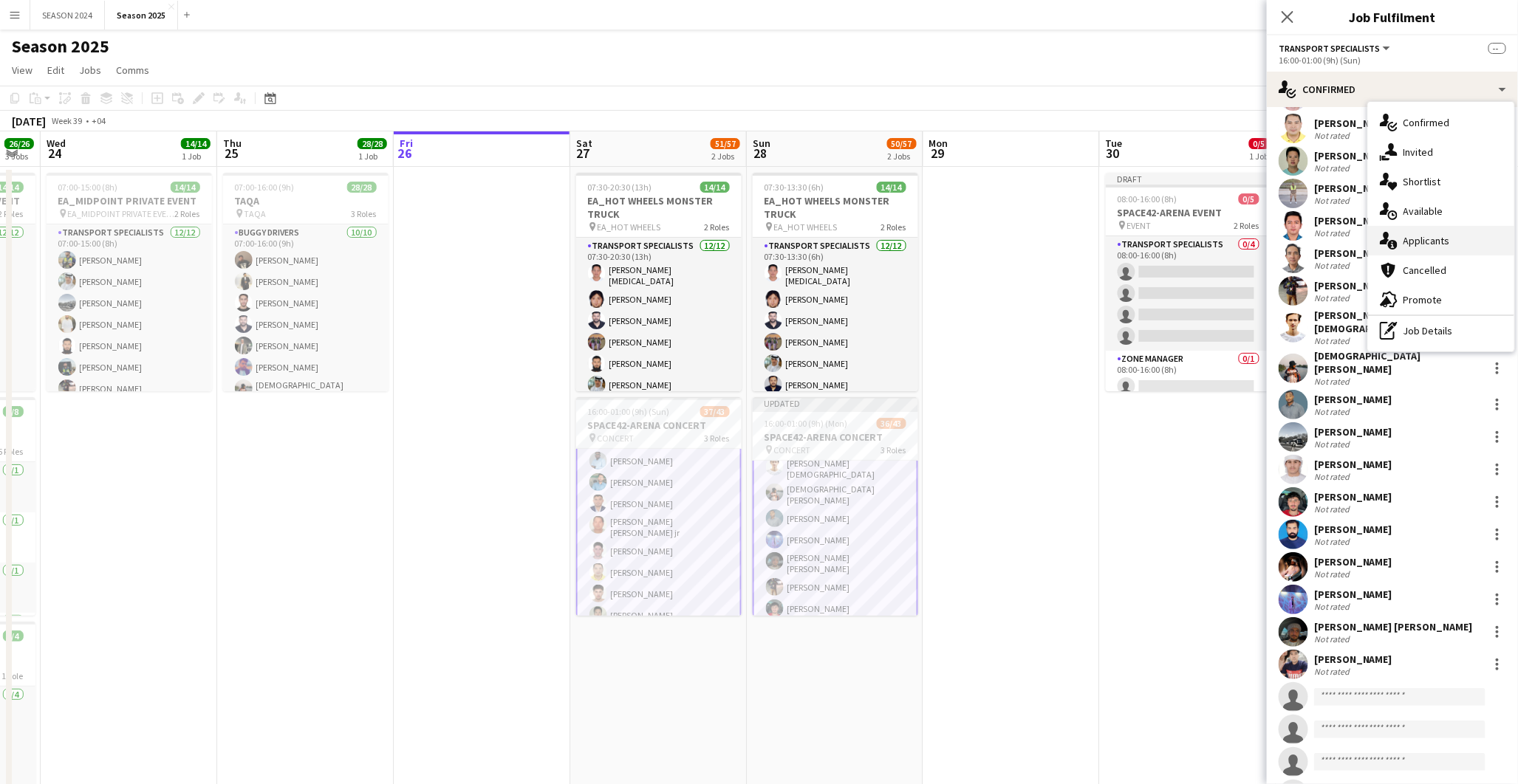
click at [1456, 248] on div "single-neutral-actions-information Applicants" at bounding box center [1442, 241] width 147 height 29
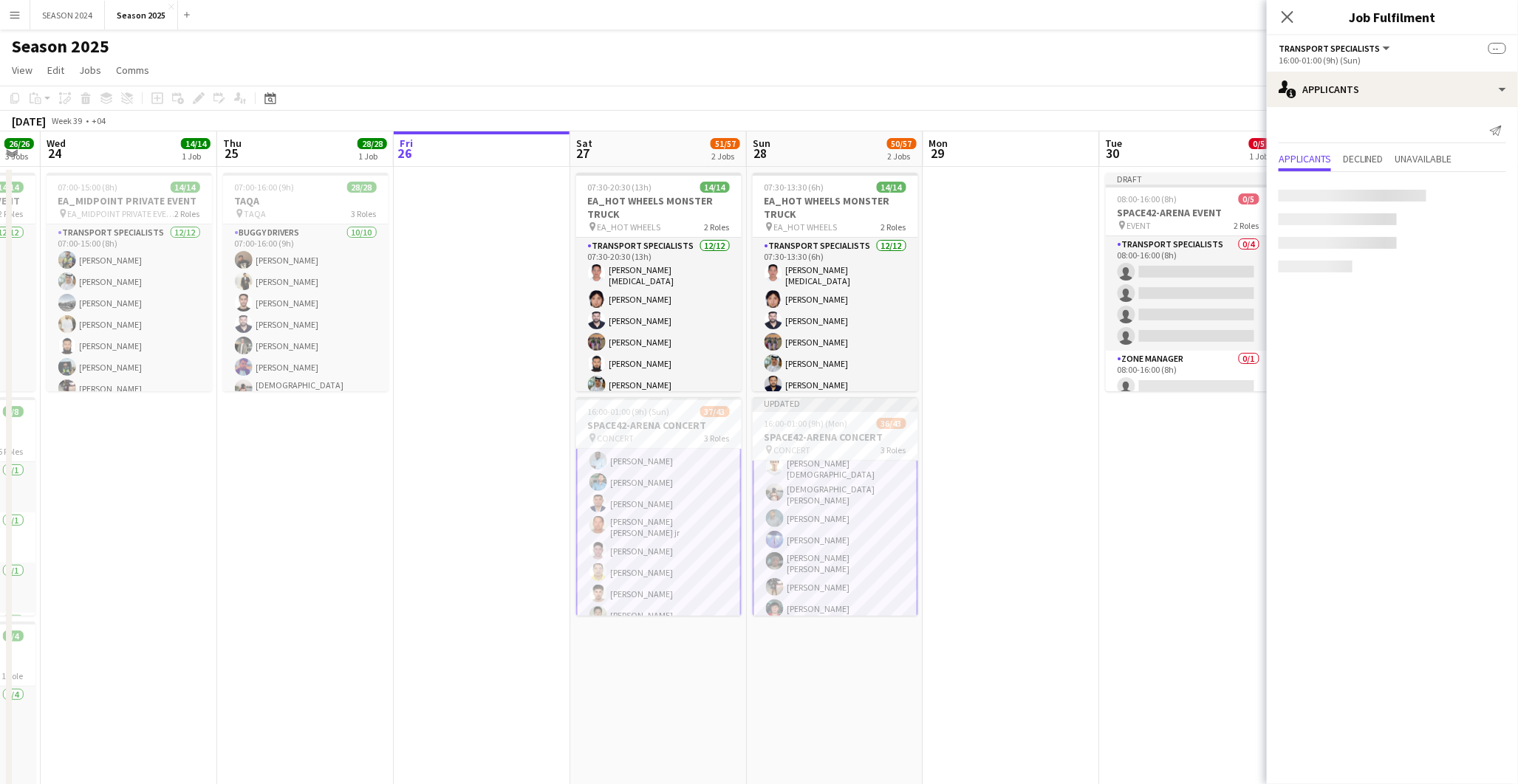
scroll to position [0, 0]
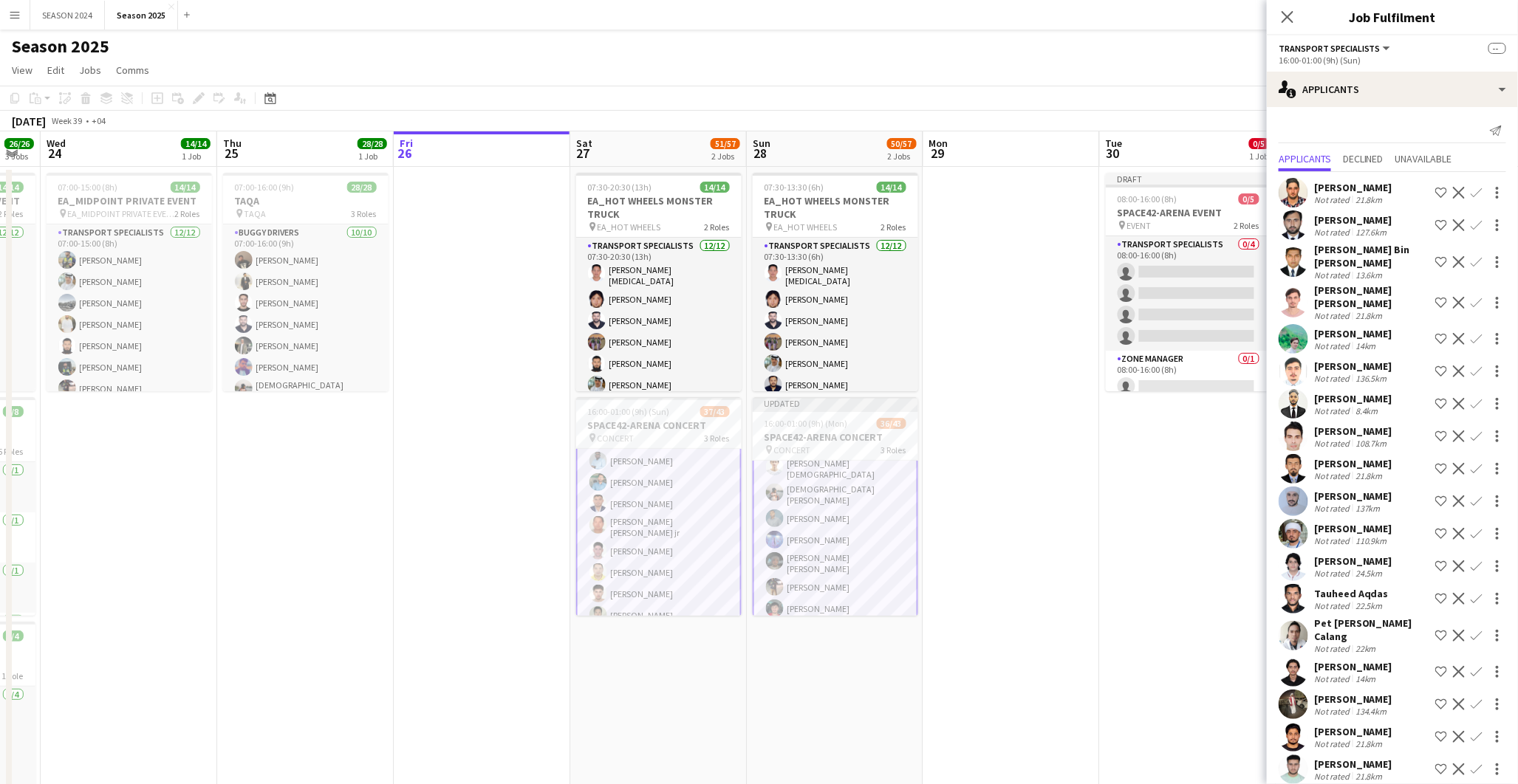
click at [1286, 204] on app-user-avatar at bounding box center [1293, 192] width 29 height 29
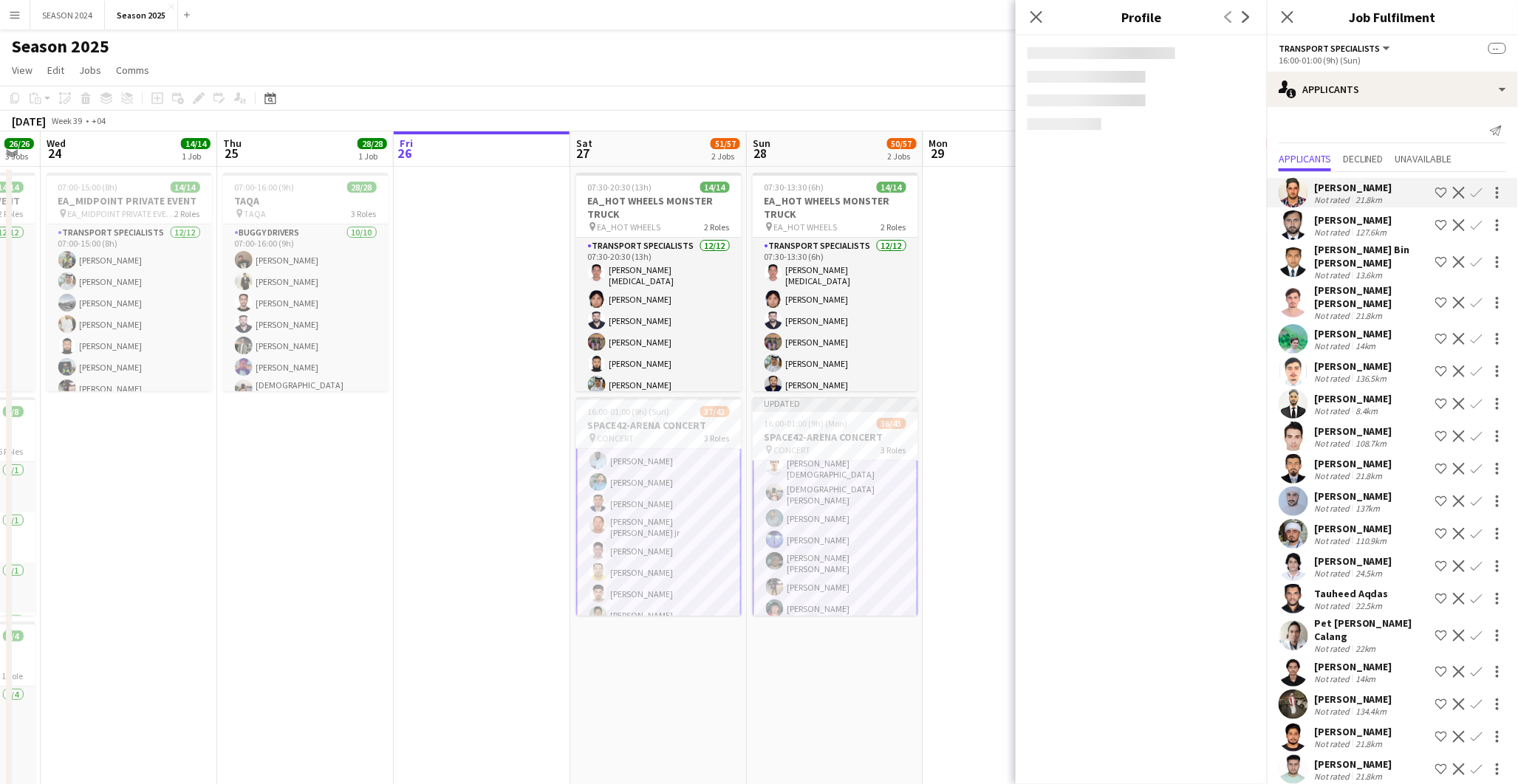
click at [1292, 187] on app-user-avatar at bounding box center [1293, 192] width 29 height 29
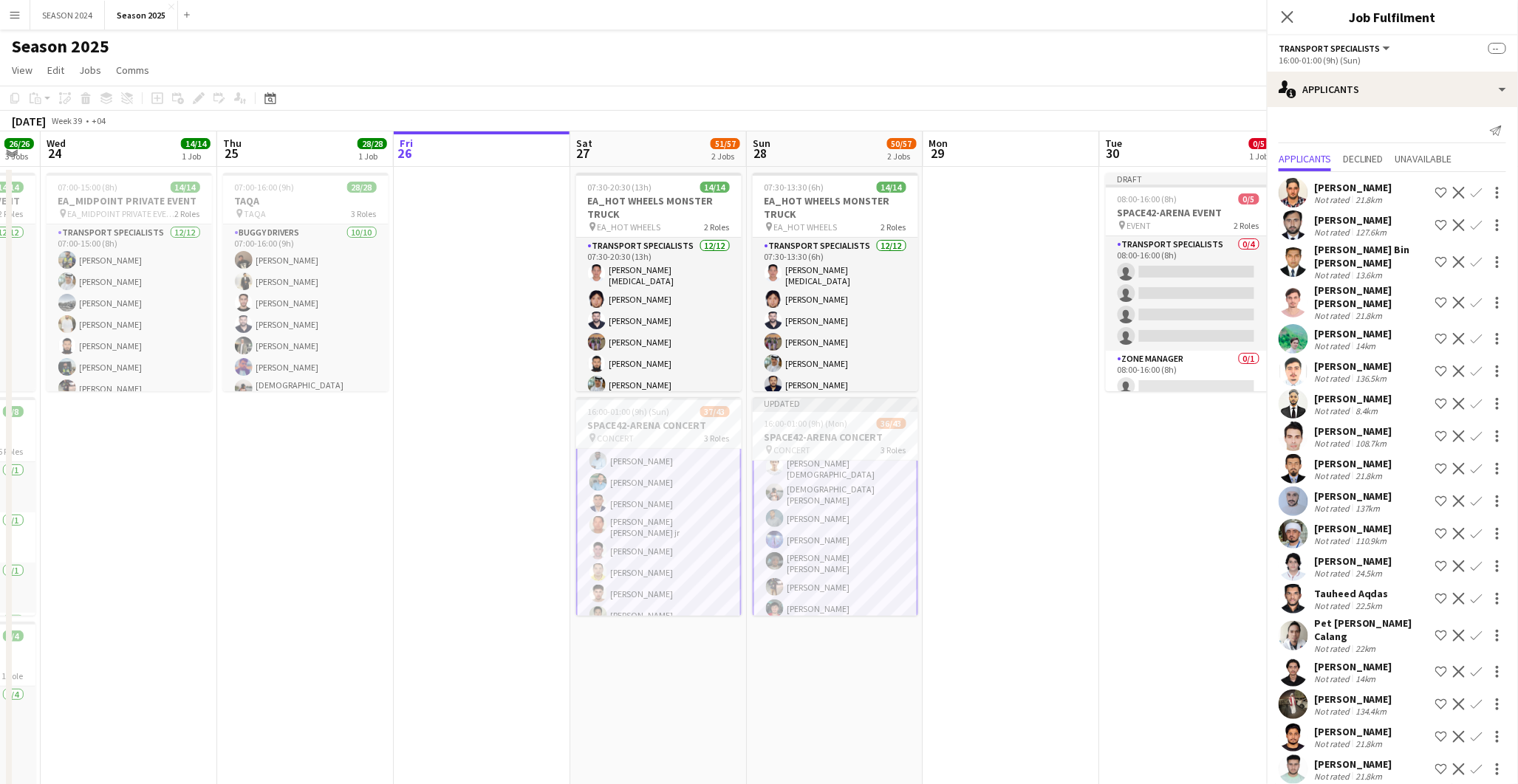
click at [1292, 187] on app-user-avatar at bounding box center [1293, 192] width 29 height 29
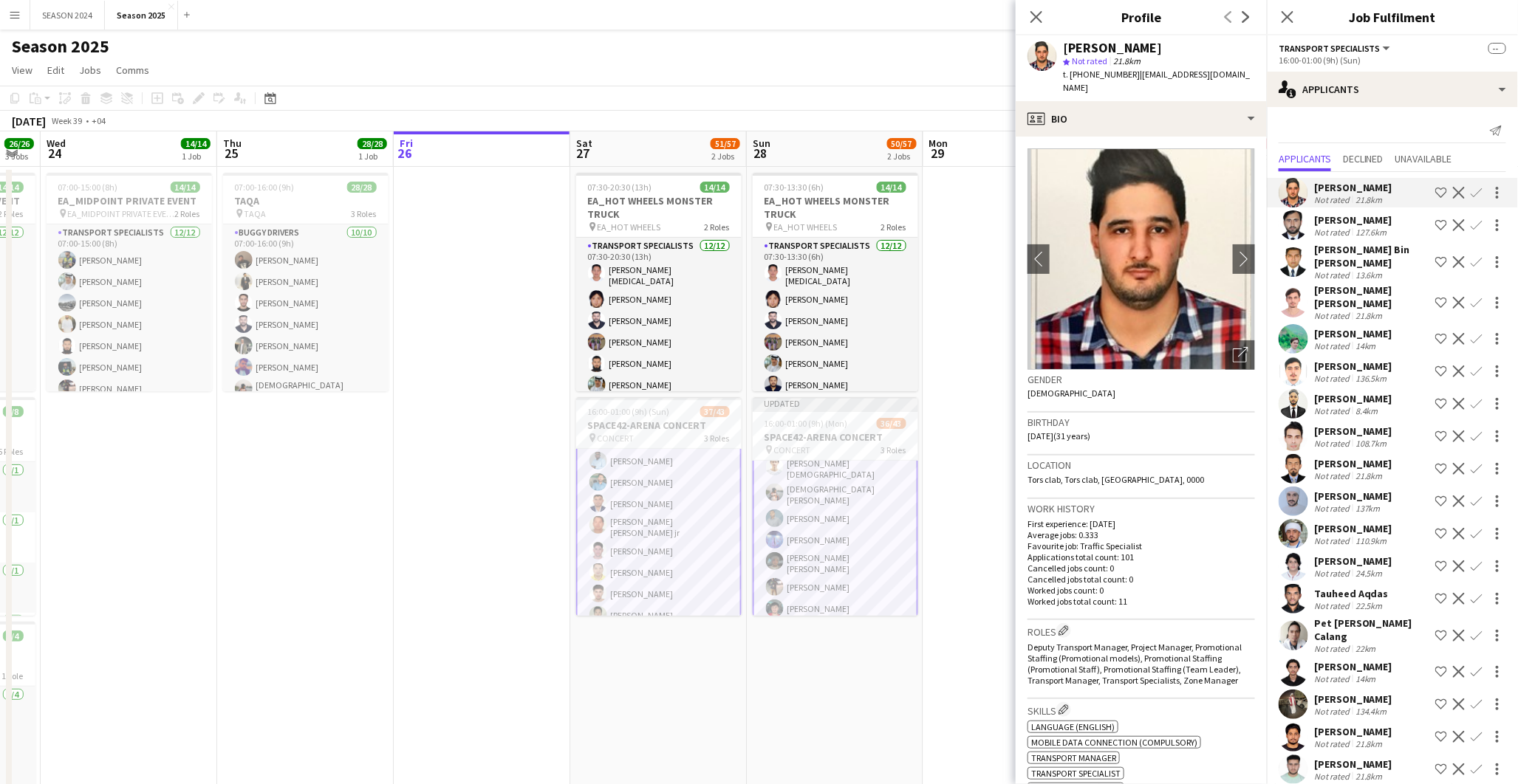
click at [1471, 187] on app-icon "Confirm" at bounding box center [1477, 193] width 12 height 12
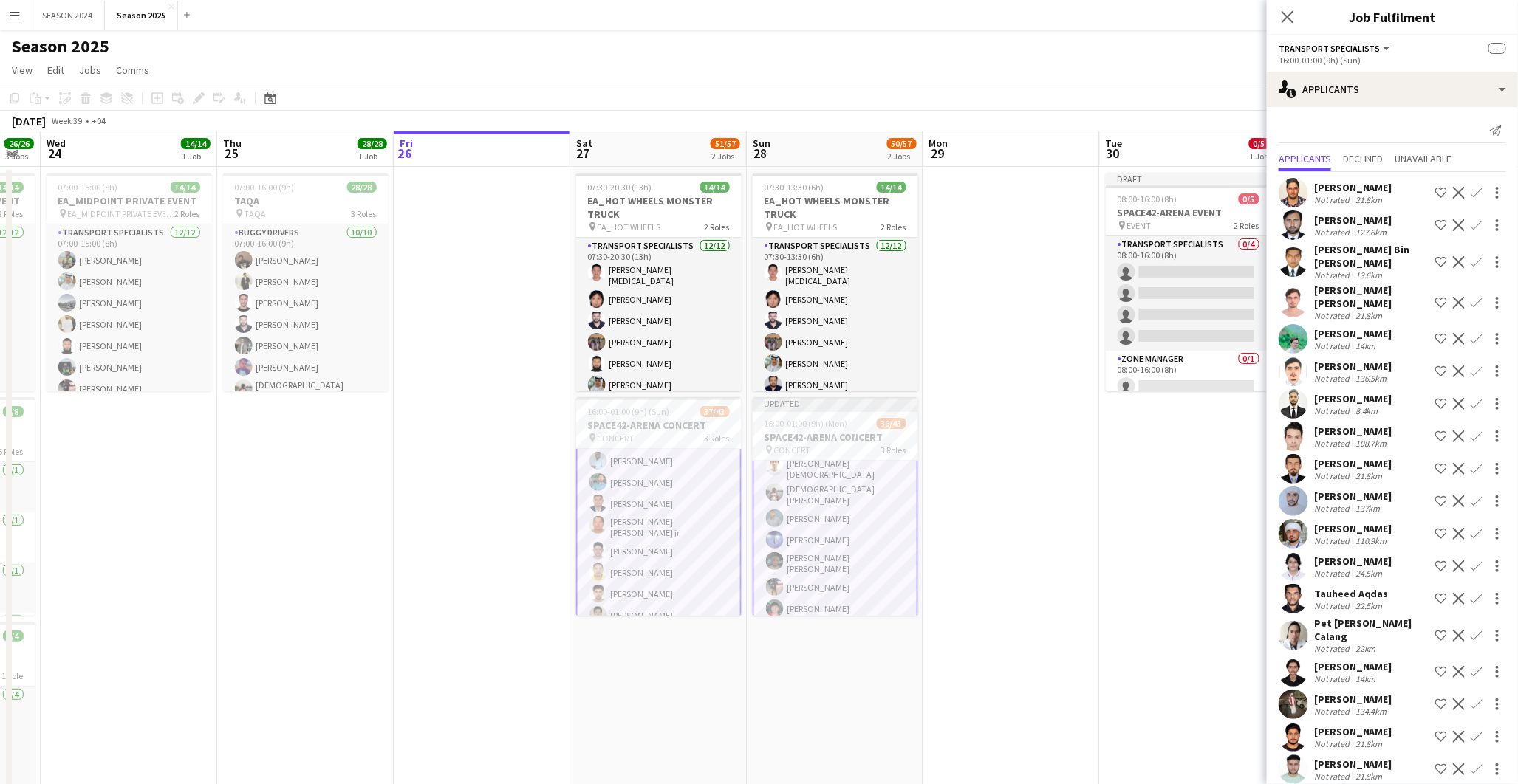
click at [1471, 187] on app-icon "Confirm" at bounding box center [1477, 193] width 12 height 12
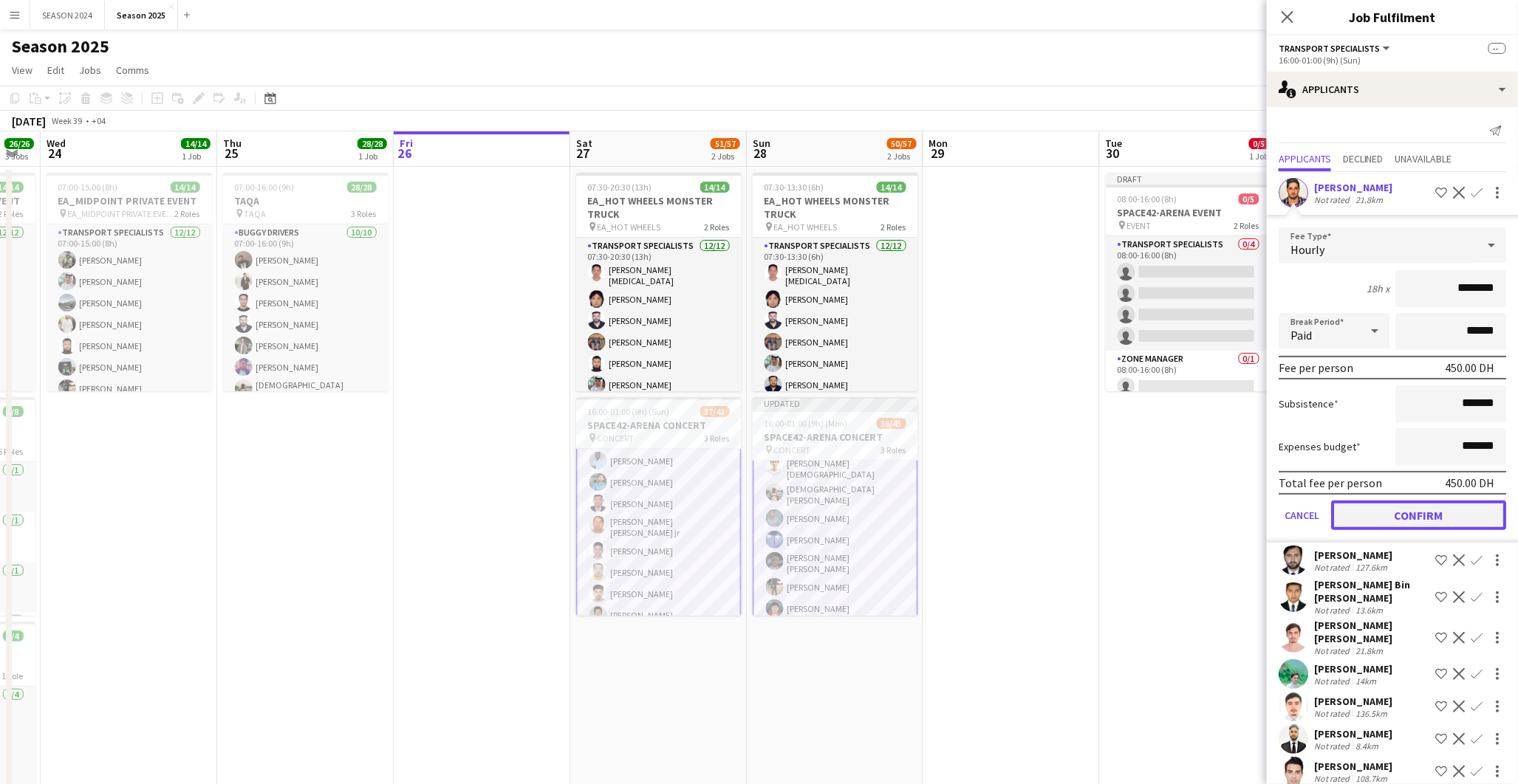
click at [1428, 518] on button "Confirm" at bounding box center [1418, 515] width 175 height 29
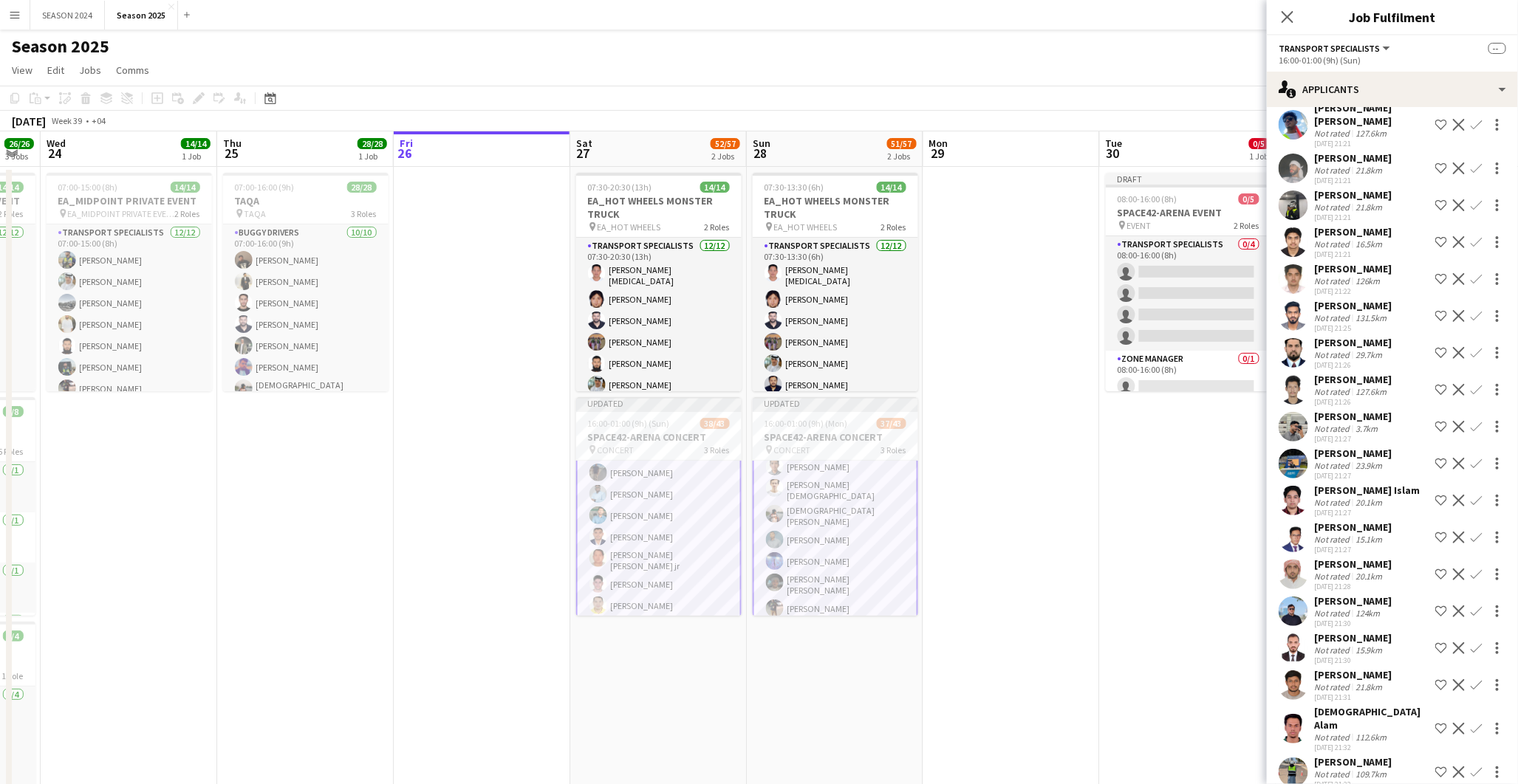
scroll to position [1805, 0]
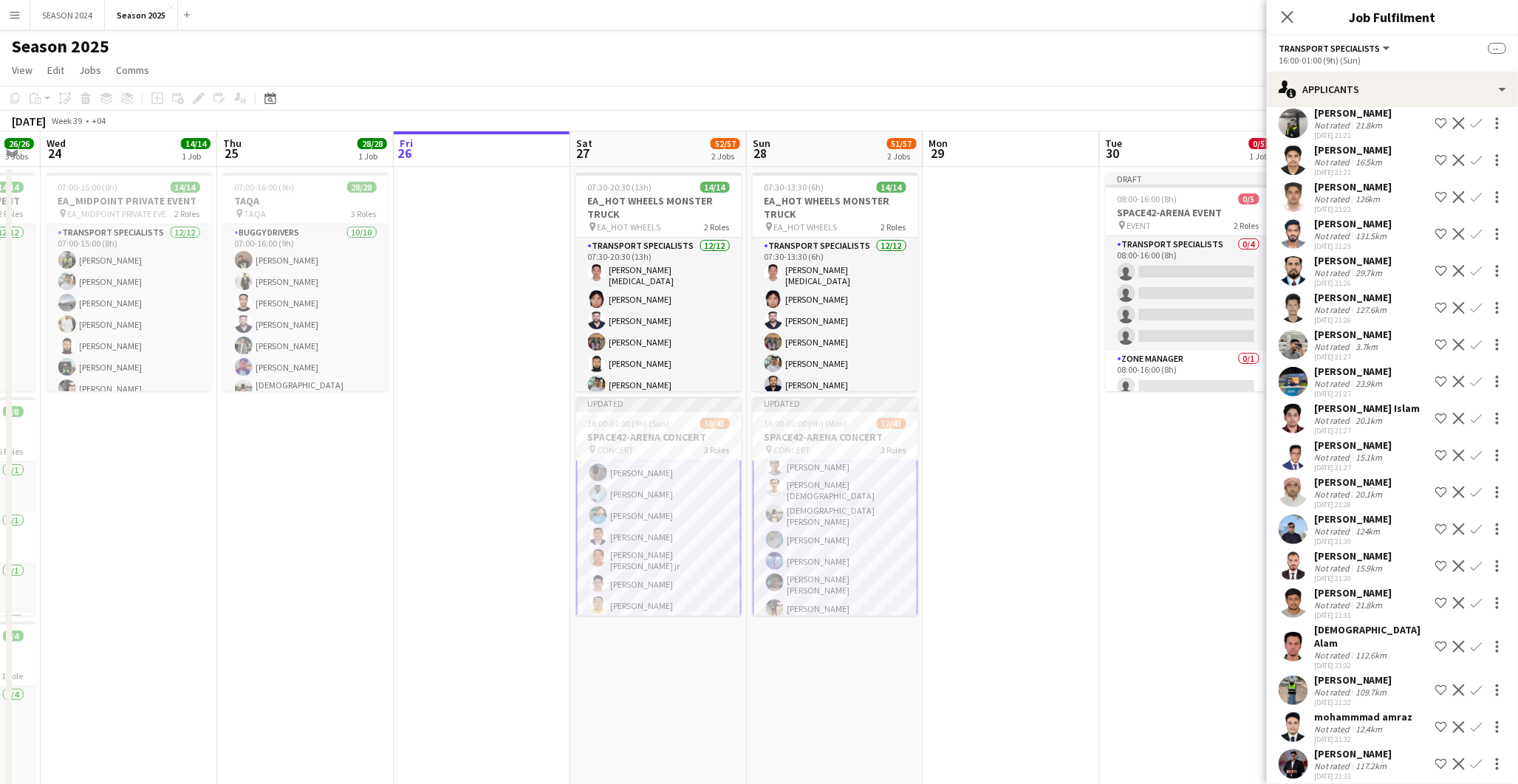
click at [1471, 413] on app-icon "Confirm" at bounding box center [1477, 418] width 12 height 12
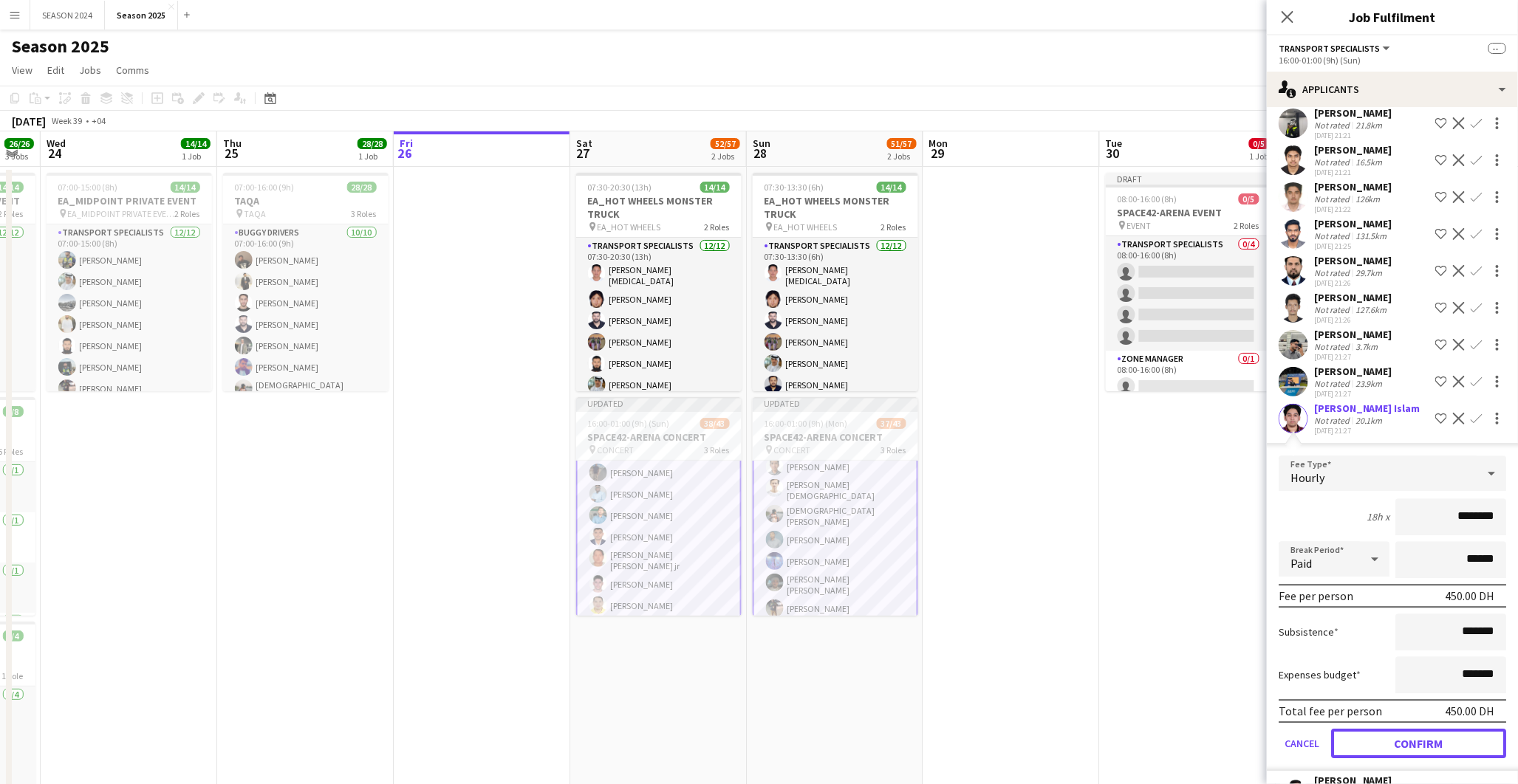
click at [1367, 729] on button "Confirm" at bounding box center [1418, 743] width 175 height 29
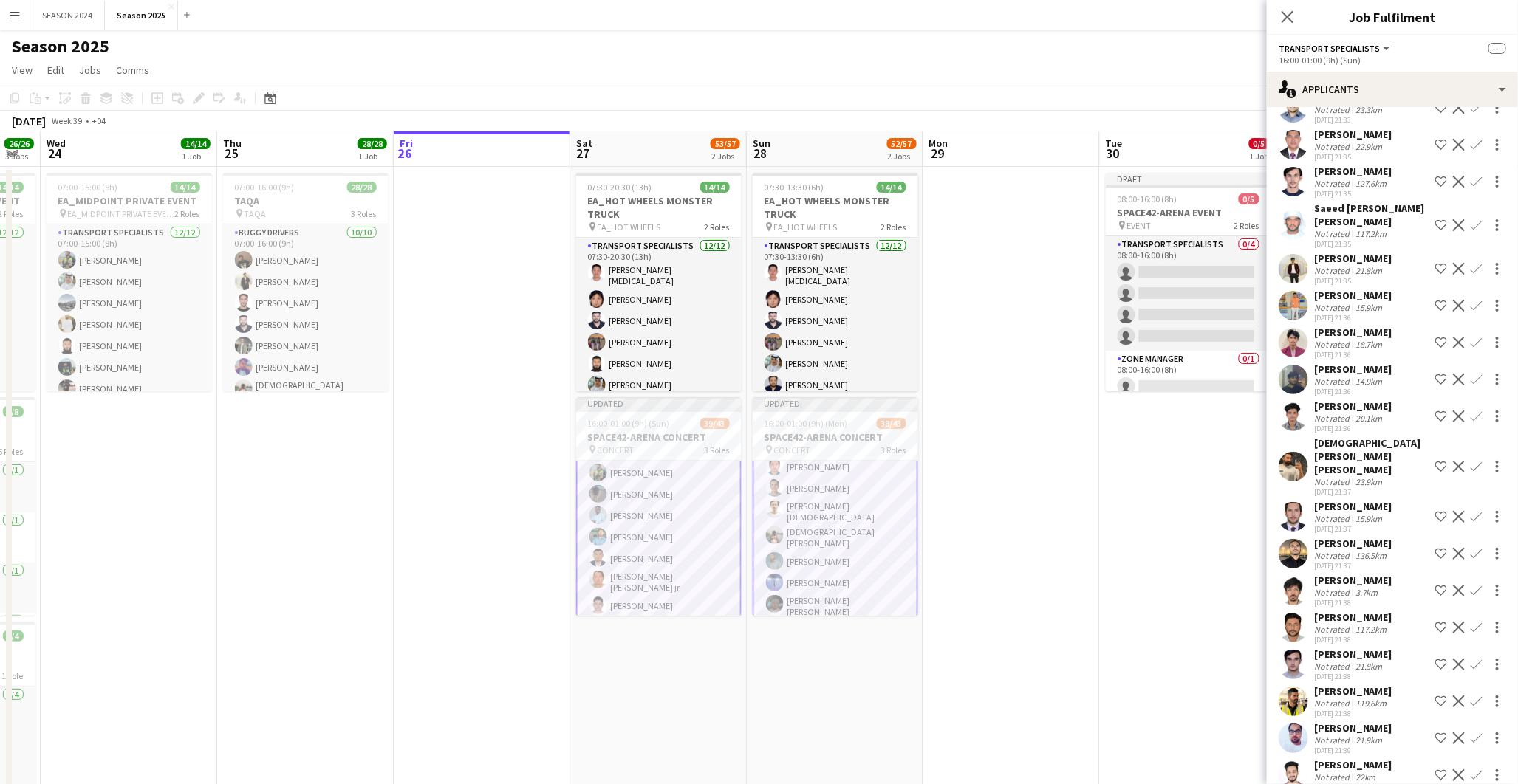
scroll to position [2543, 0]
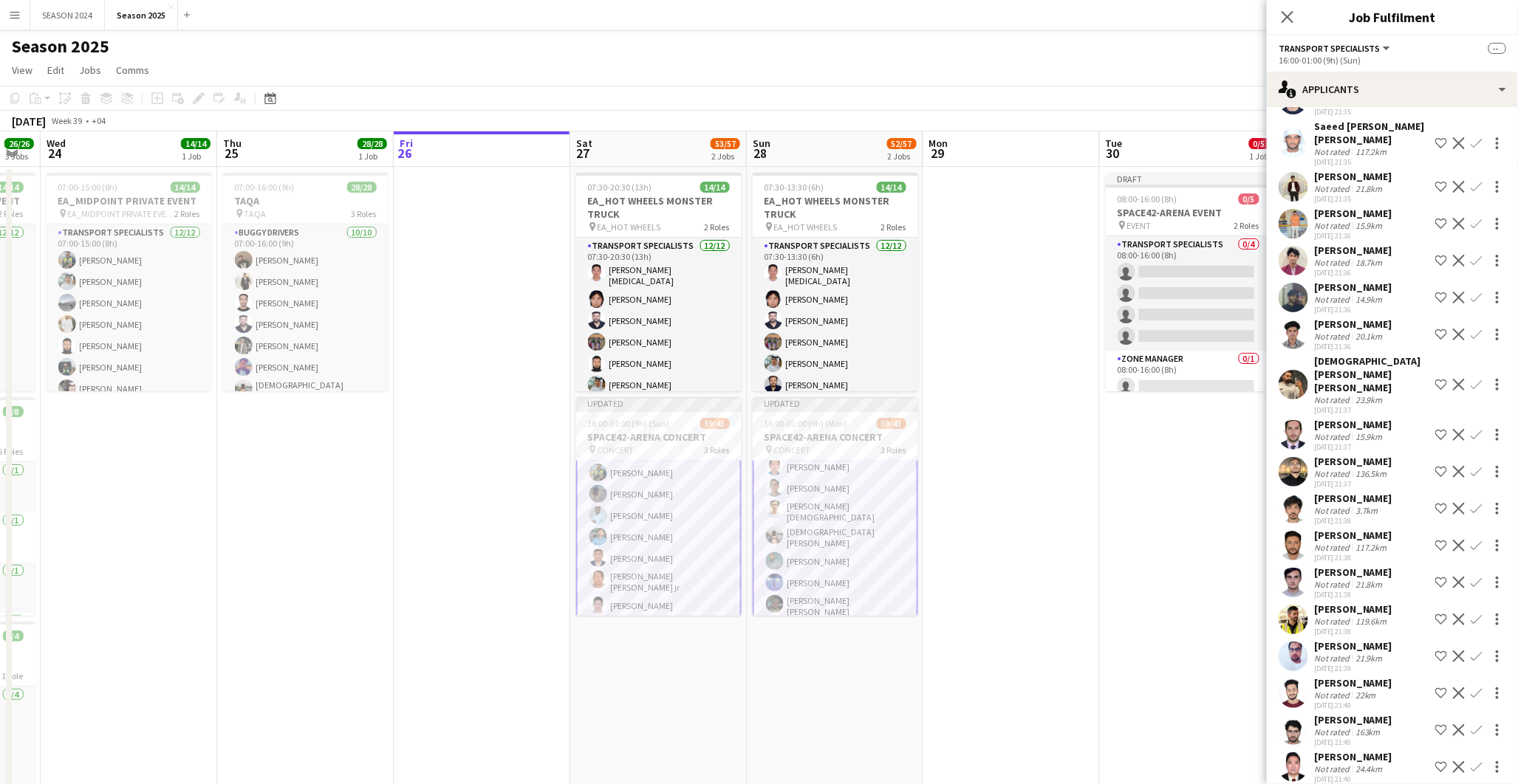
click at [1471, 429] on app-icon "Confirm" at bounding box center [1477, 435] width 12 height 12
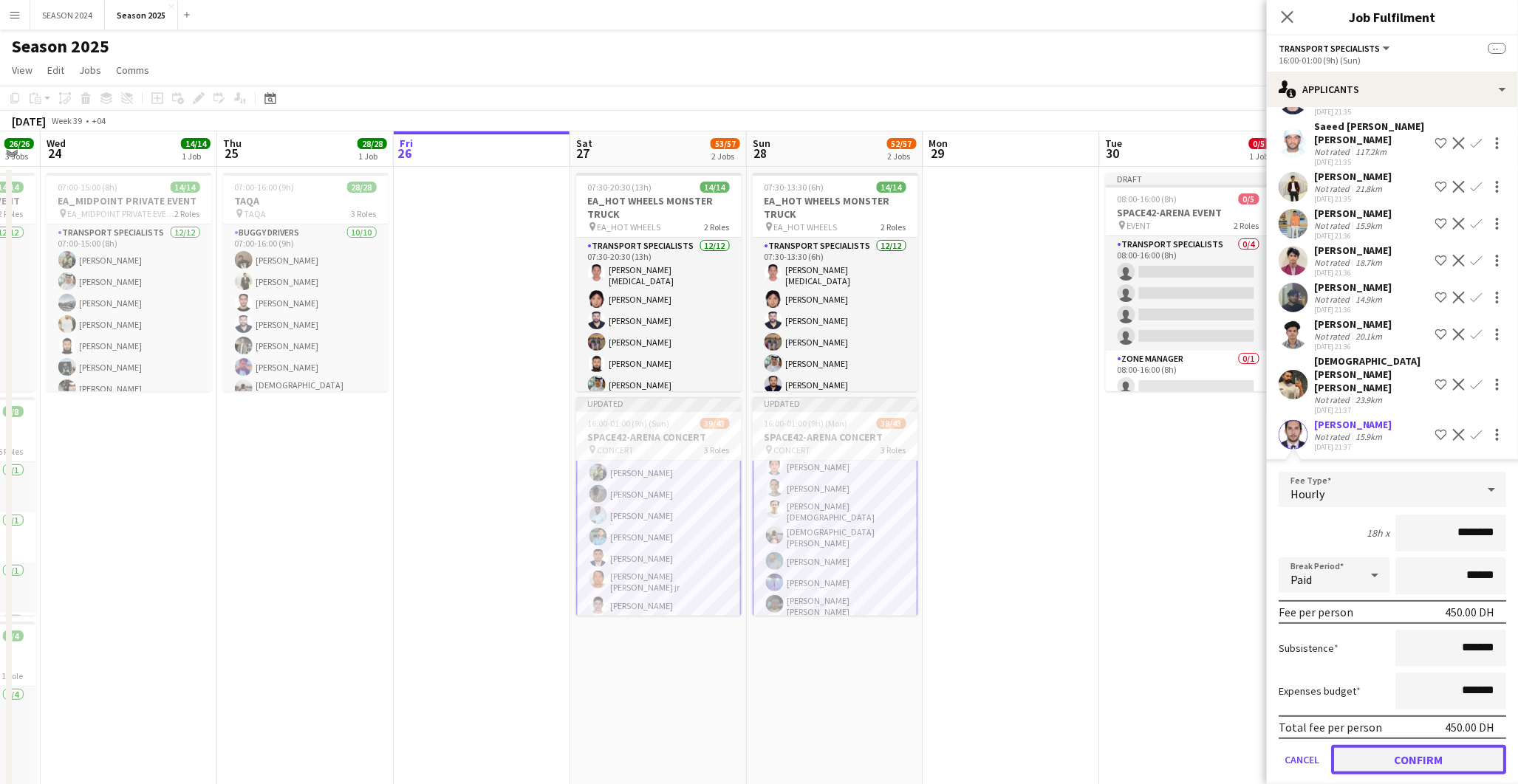
click at [1354, 745] on button "Confirm" at bounding box center [1418, 759] width 175 height 29
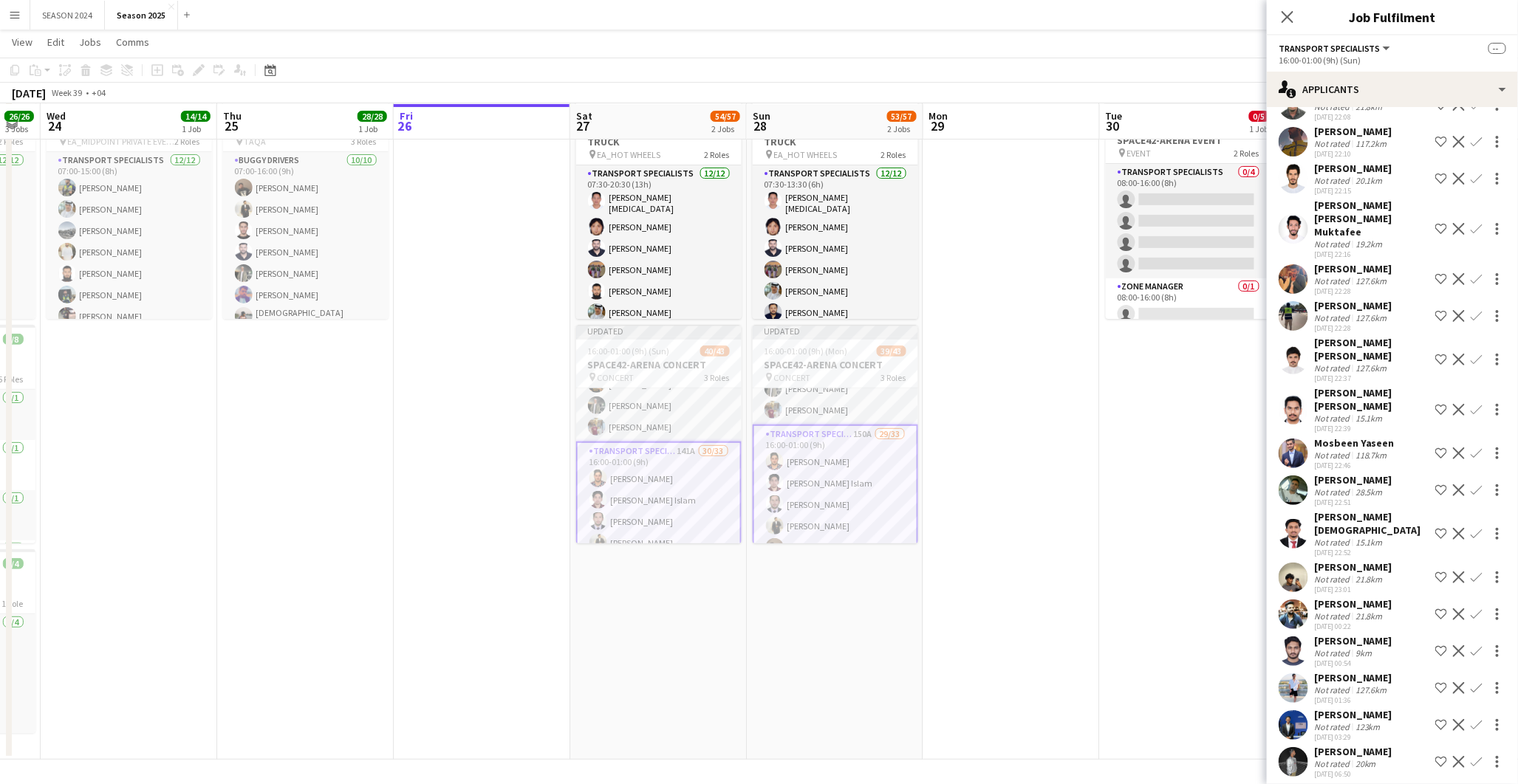
scroll to position [83, 0]
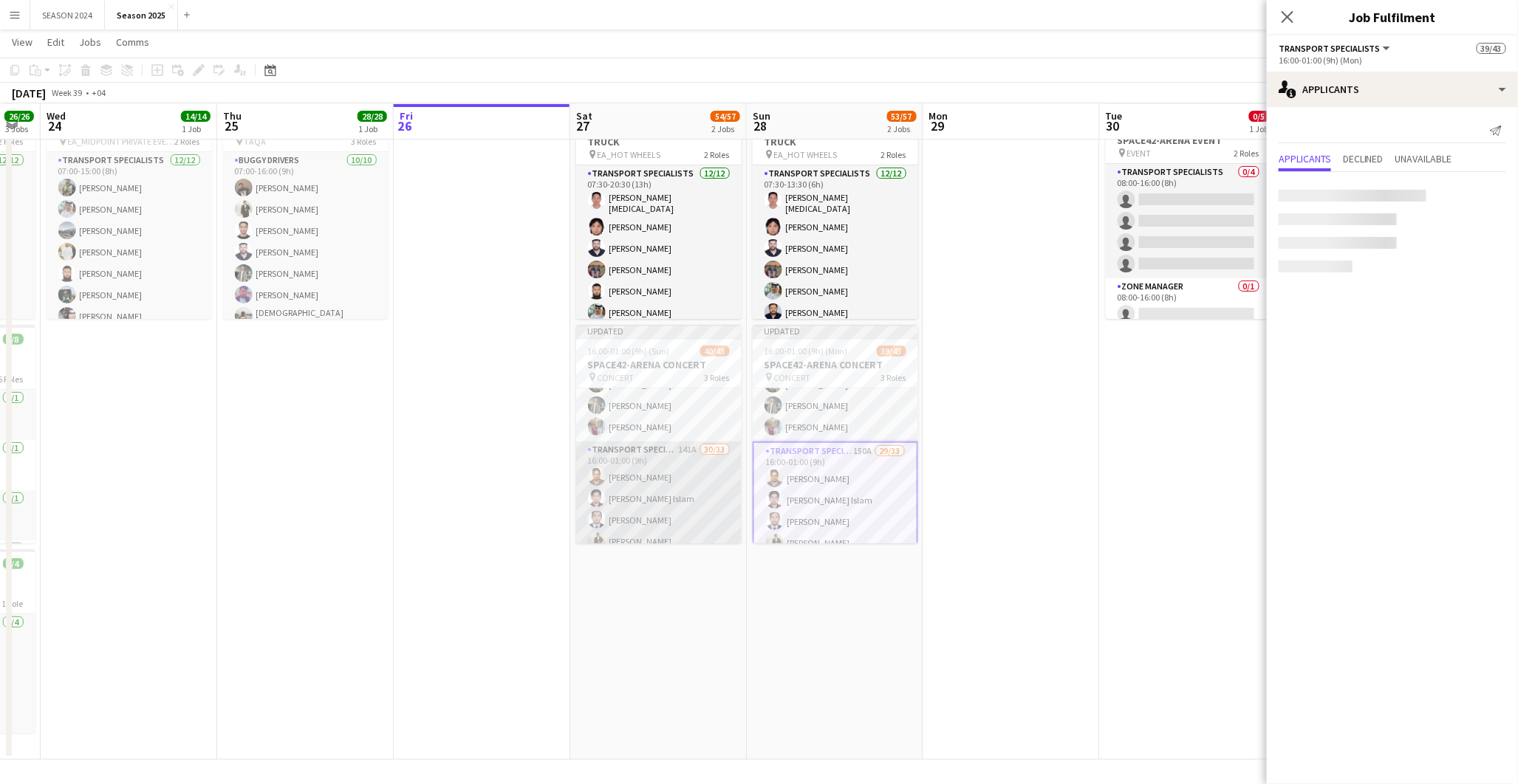
scroll to position [0, 0]
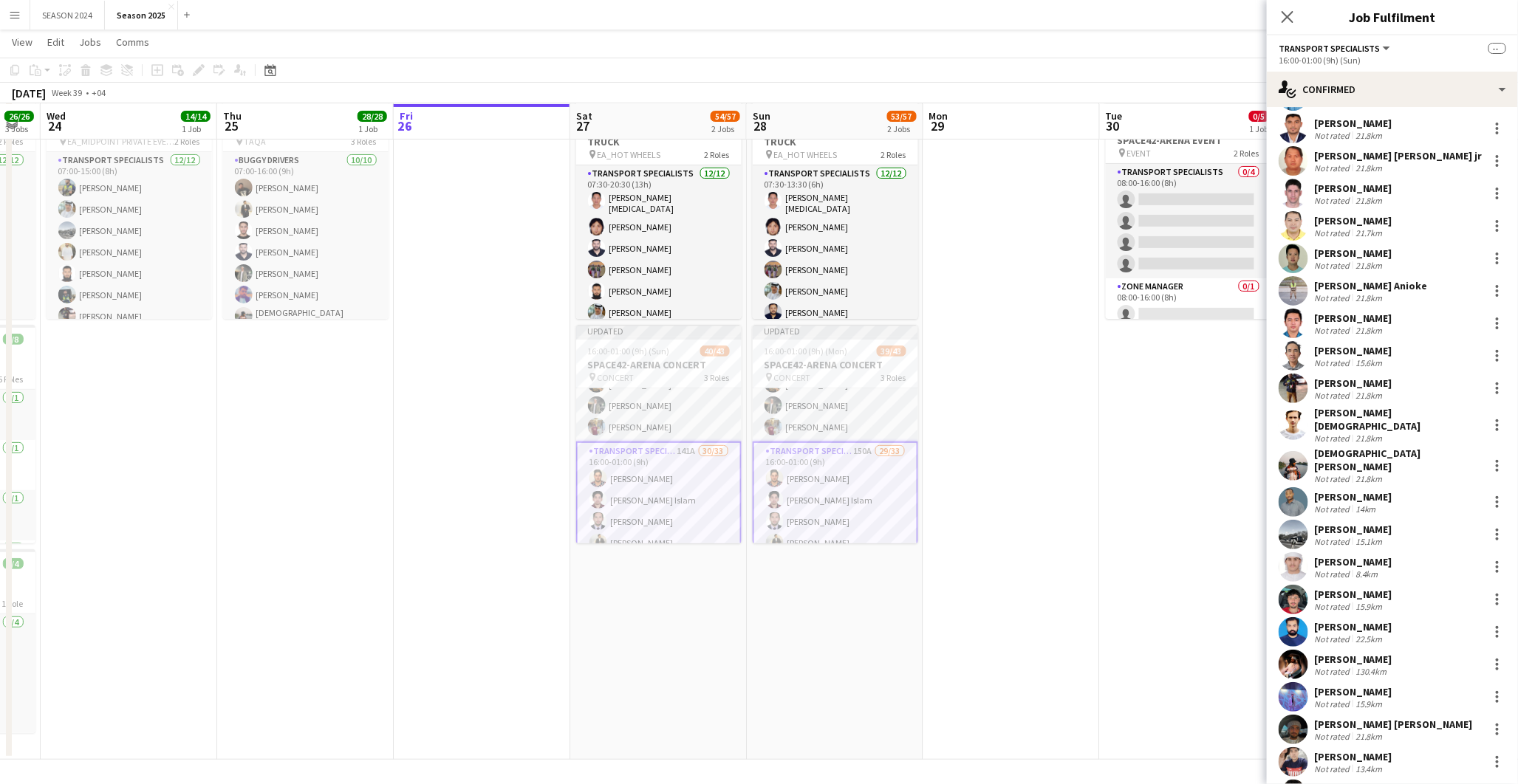
scroll to position [476, 0]
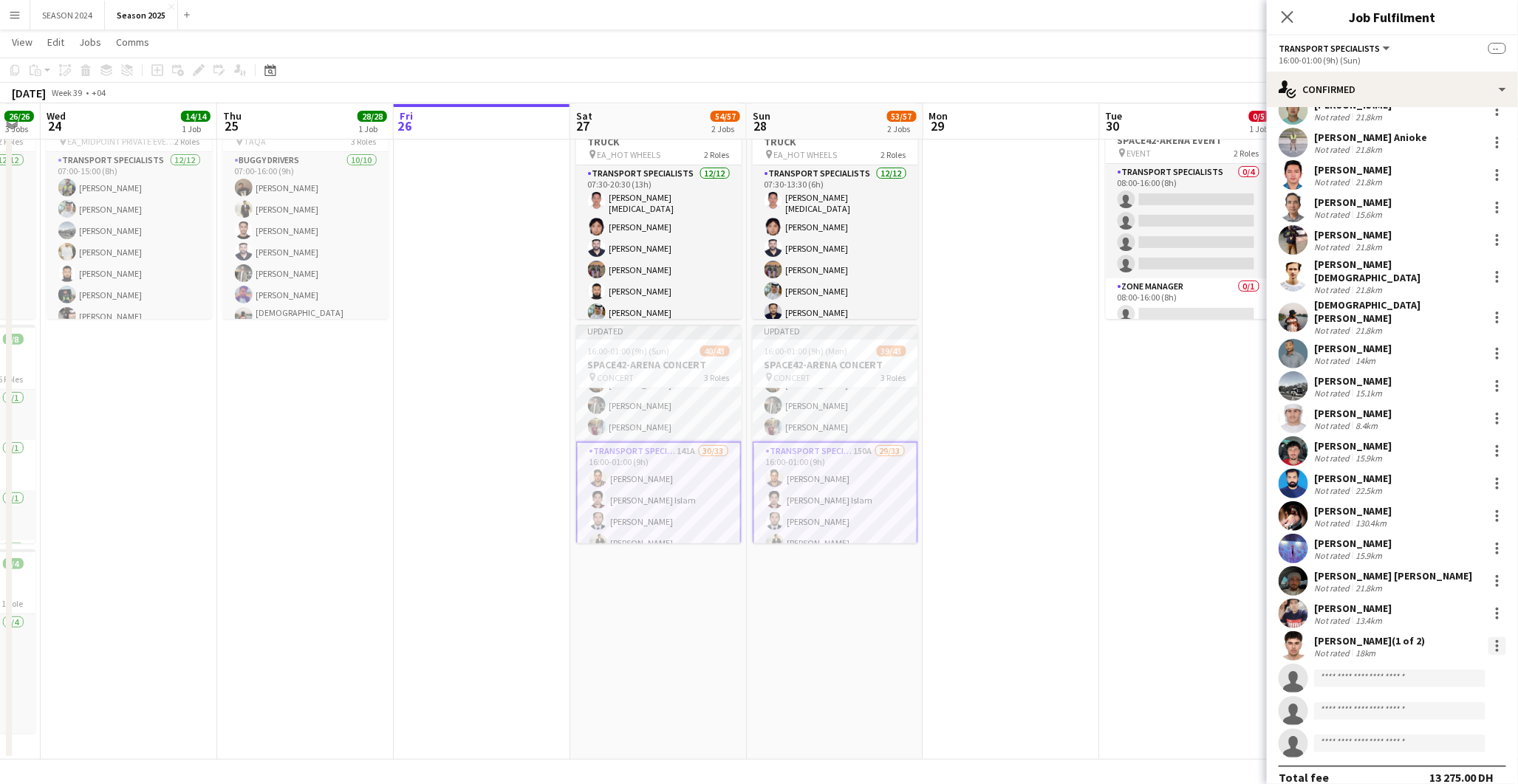
click at [1489, 637] on div at bounding box center [1497, 646] width 18 height 18
click at [1441, 563] on span "Remove" at bounding box center [1436, 566] width 92 height 14
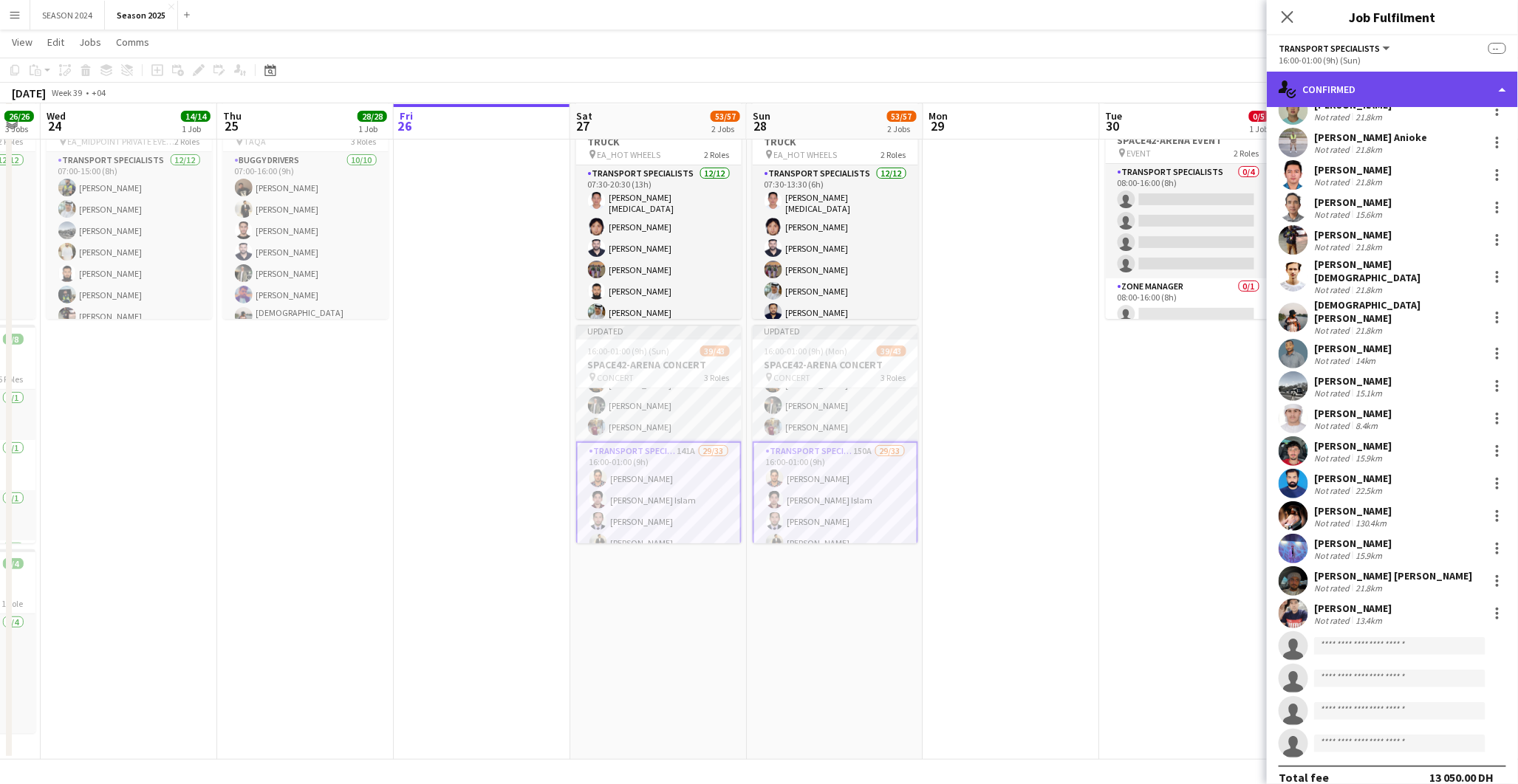
click at [1371, 77] on div "single-neutral-actions-check-2 Confirmed" at bounding box center [1392, 89] width 251 height 35
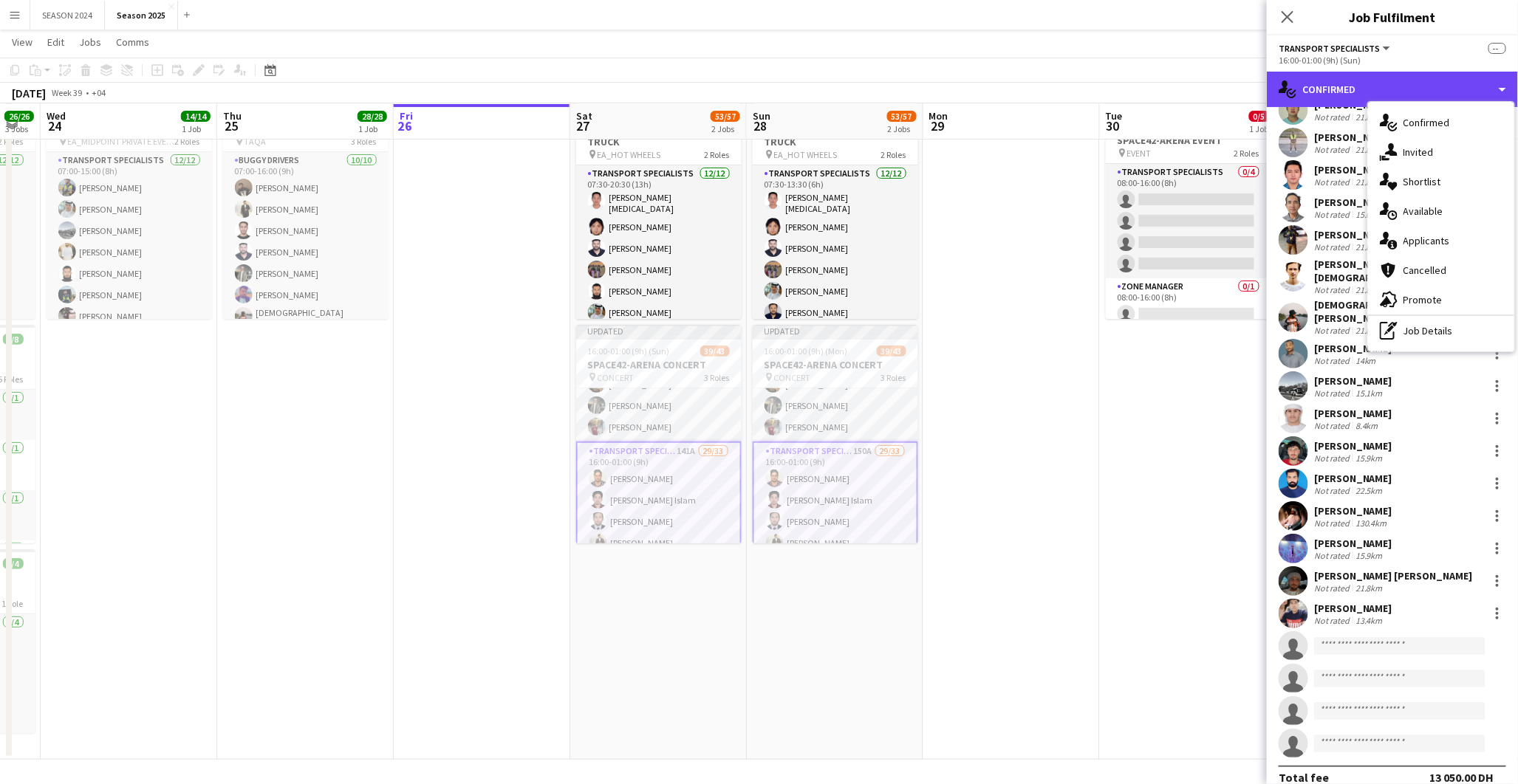
scroll to position [85, 0]
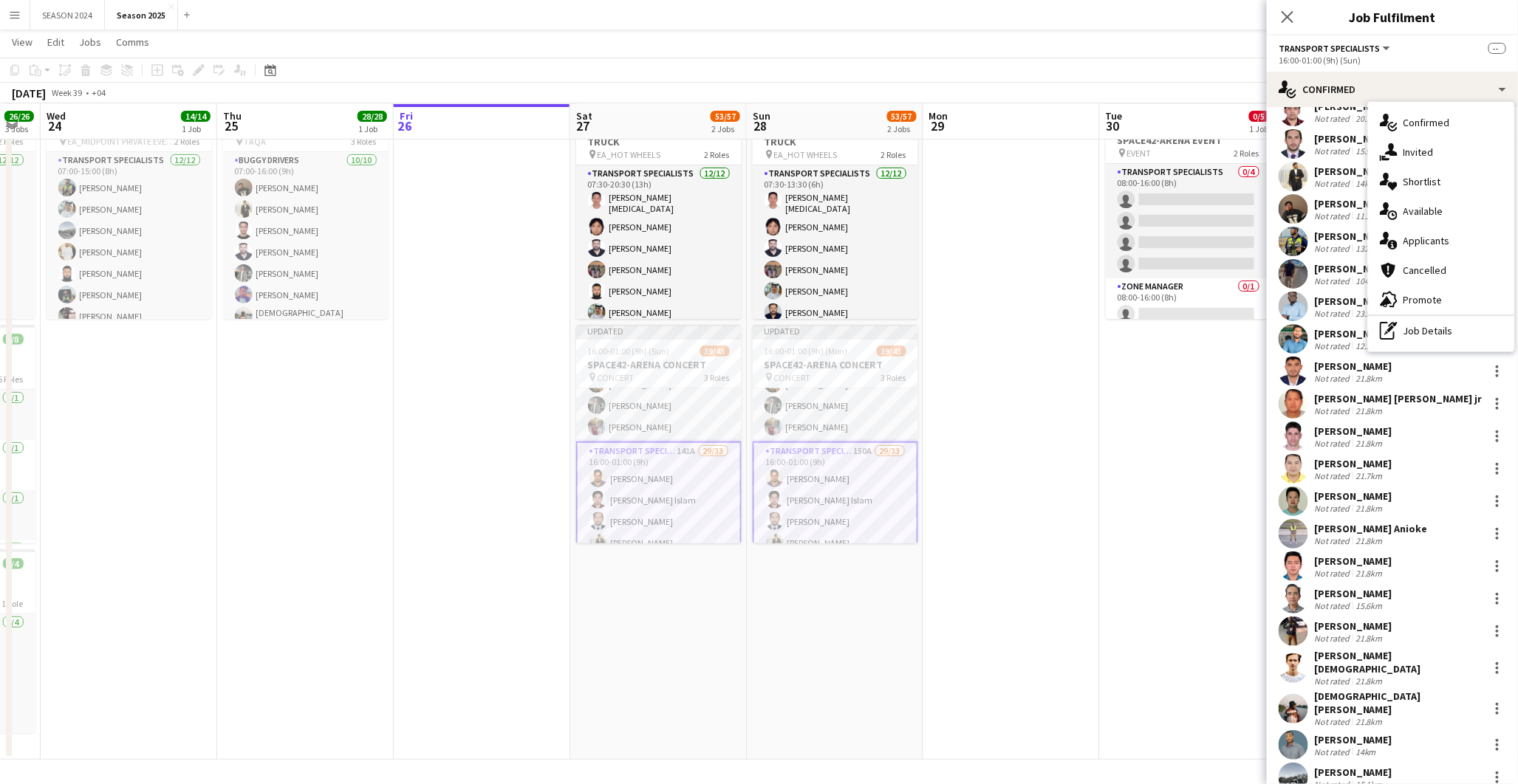
click at [1325, 137] on div "[PERSON_NAME]" at bounding box center [1353, 139] width 78 height 14
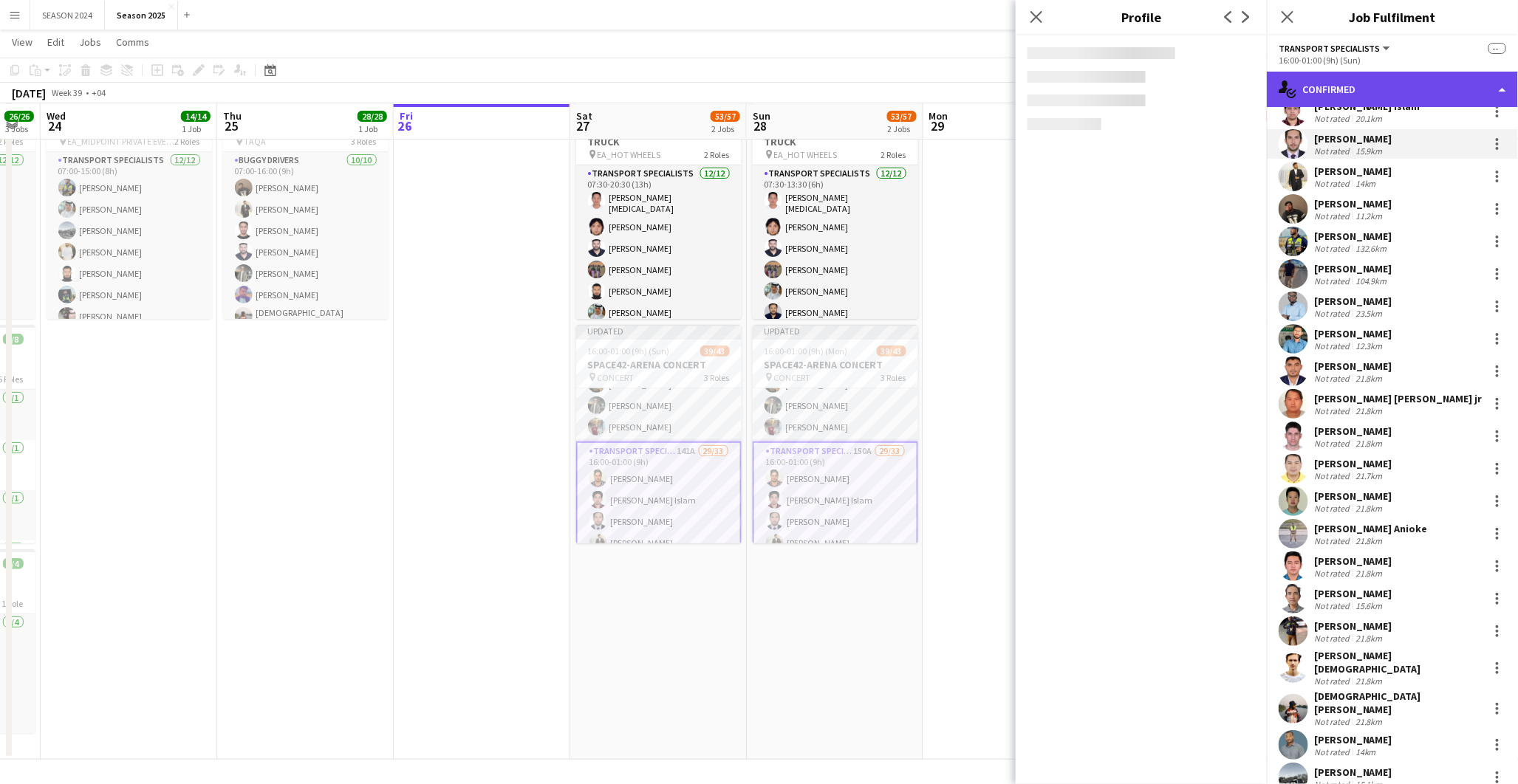
click at [1392, 87] on div "single-neutral-actions-check-2 Confirmed" at bounding box center [1392, 89] width 251 height 35
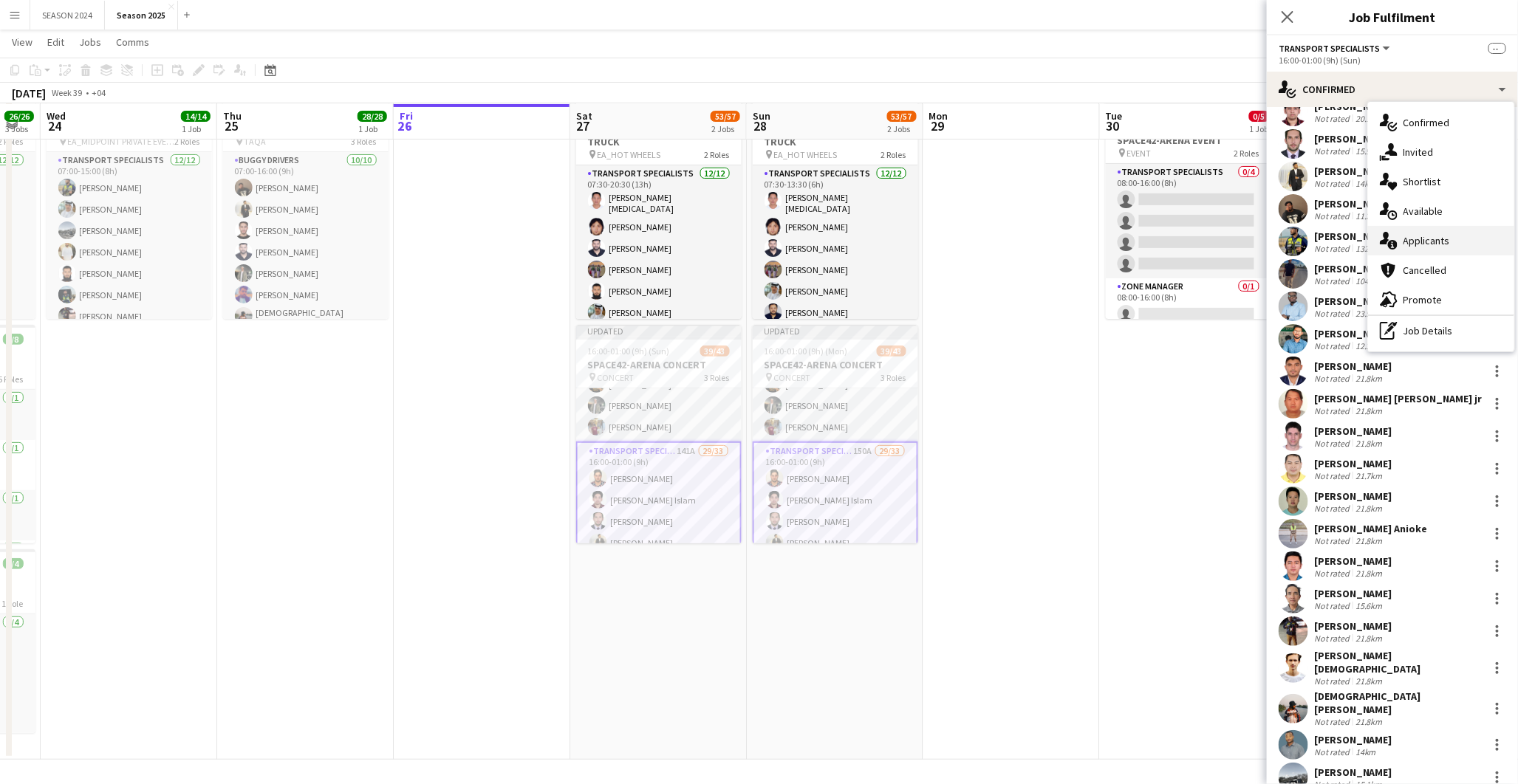
click at [1444, 229] on div "single-neutral-actions-information Applicants" at bounding box center [1442, 241] width 147 height 29
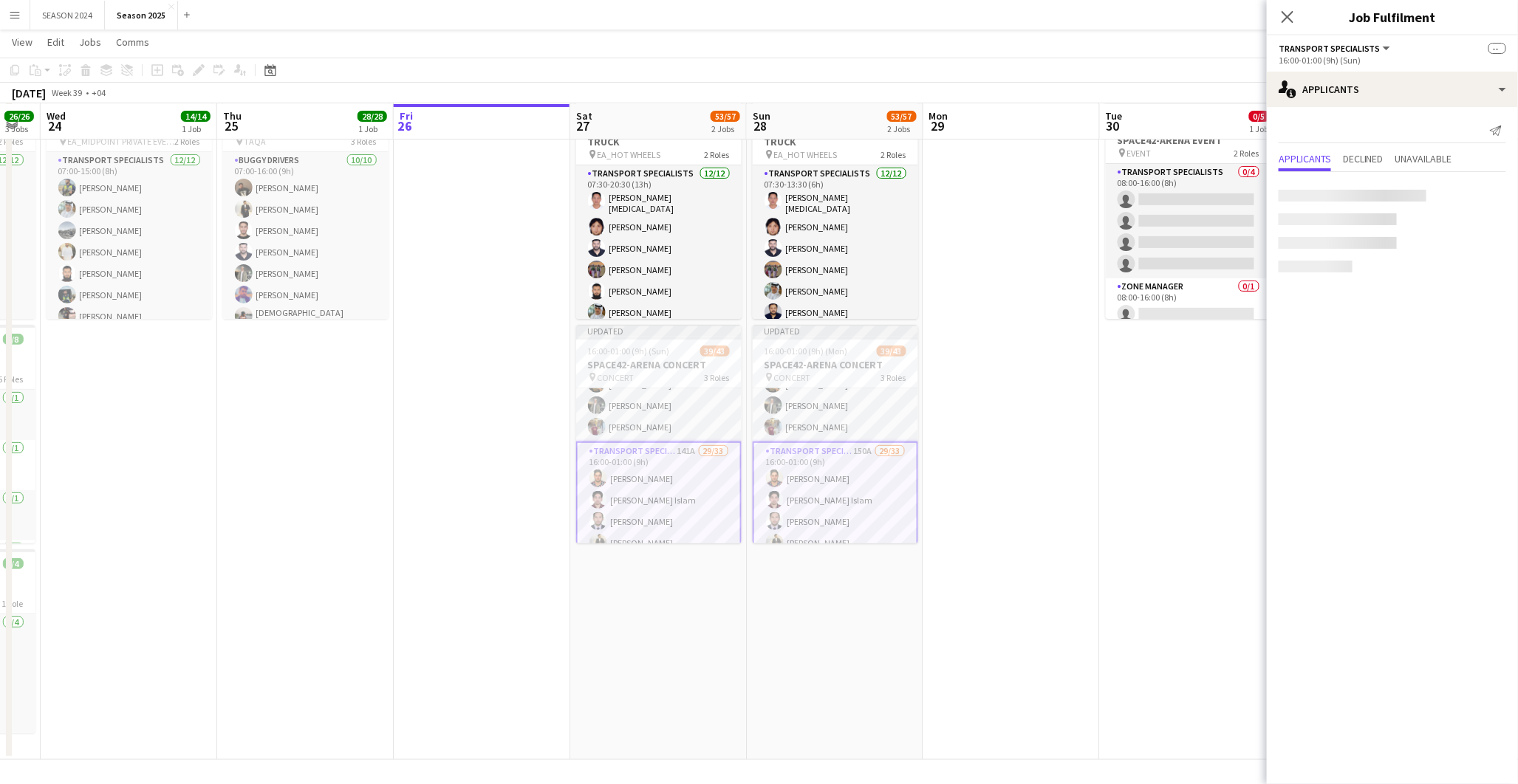
scroll to position [0, 0]
click at [795, 392] on app-card-role "BUGGY DRIVERS 5/5 16:00-01:00 (9h) Jabbar Ghaffar Al Balooshi muhammad shahzad …" at bounding box center [836, 374] width 166 height 136
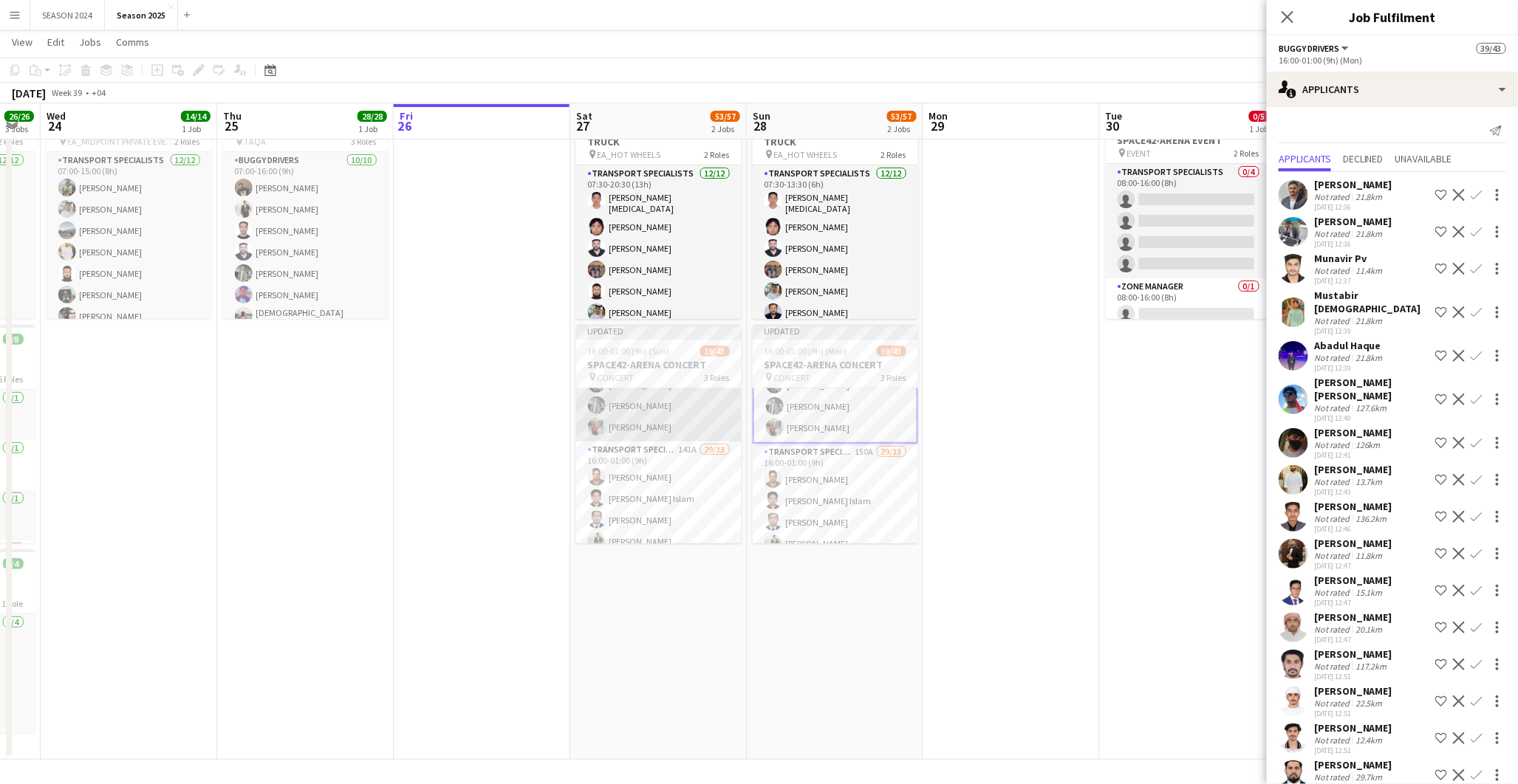
click at [688, 410] on app-card-role "BUGGY DRIVERS 5/5 16:00-01:00 (9h) Jabbar Ghaffar Al Balooshi muhammad shahzad …" at bounding box center [659, 374] width 166 height 136
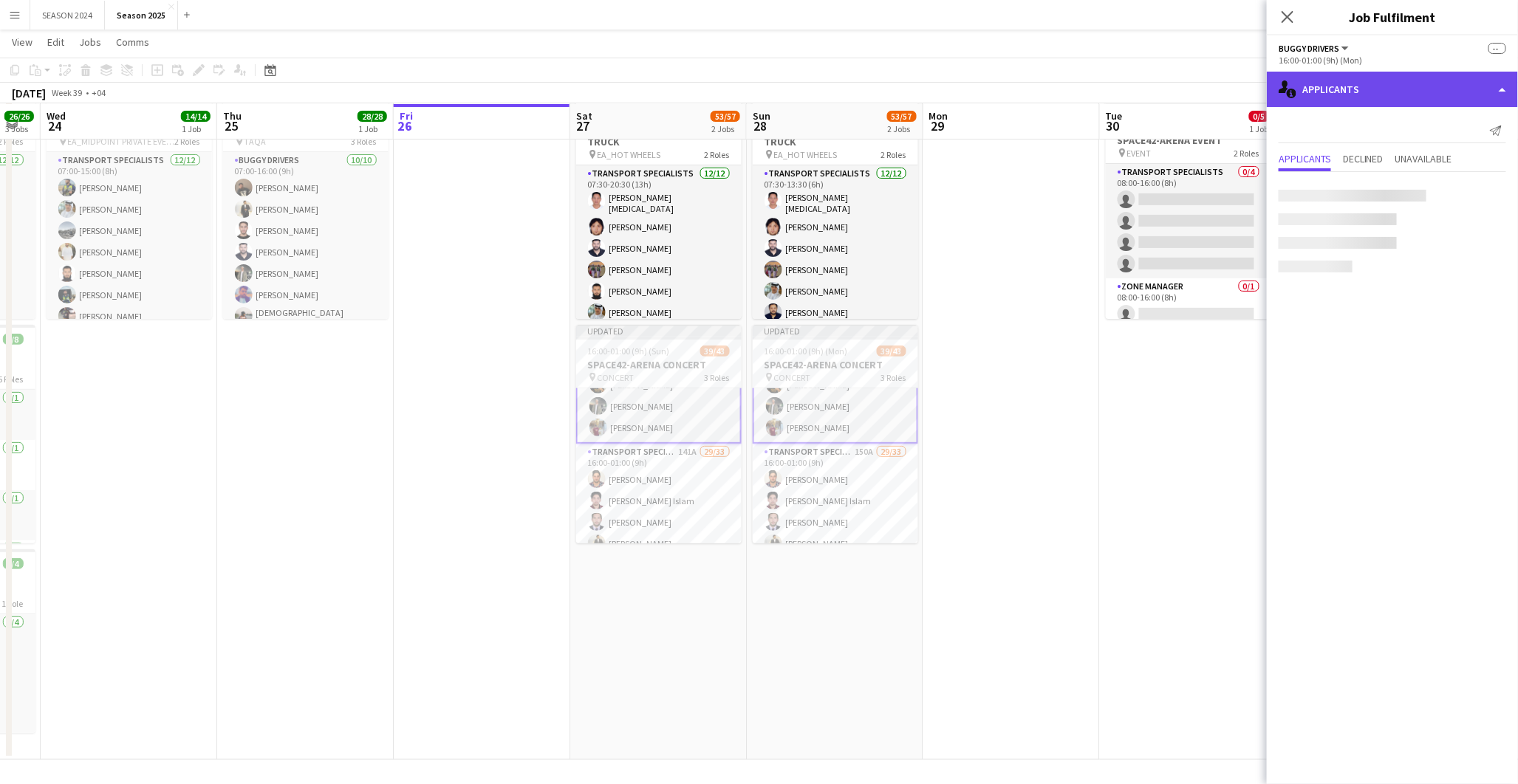
click at [1402, 84] on div "single-neutral-actions-information Applicants" at bounding box center [1392, 89] width 251 height 35
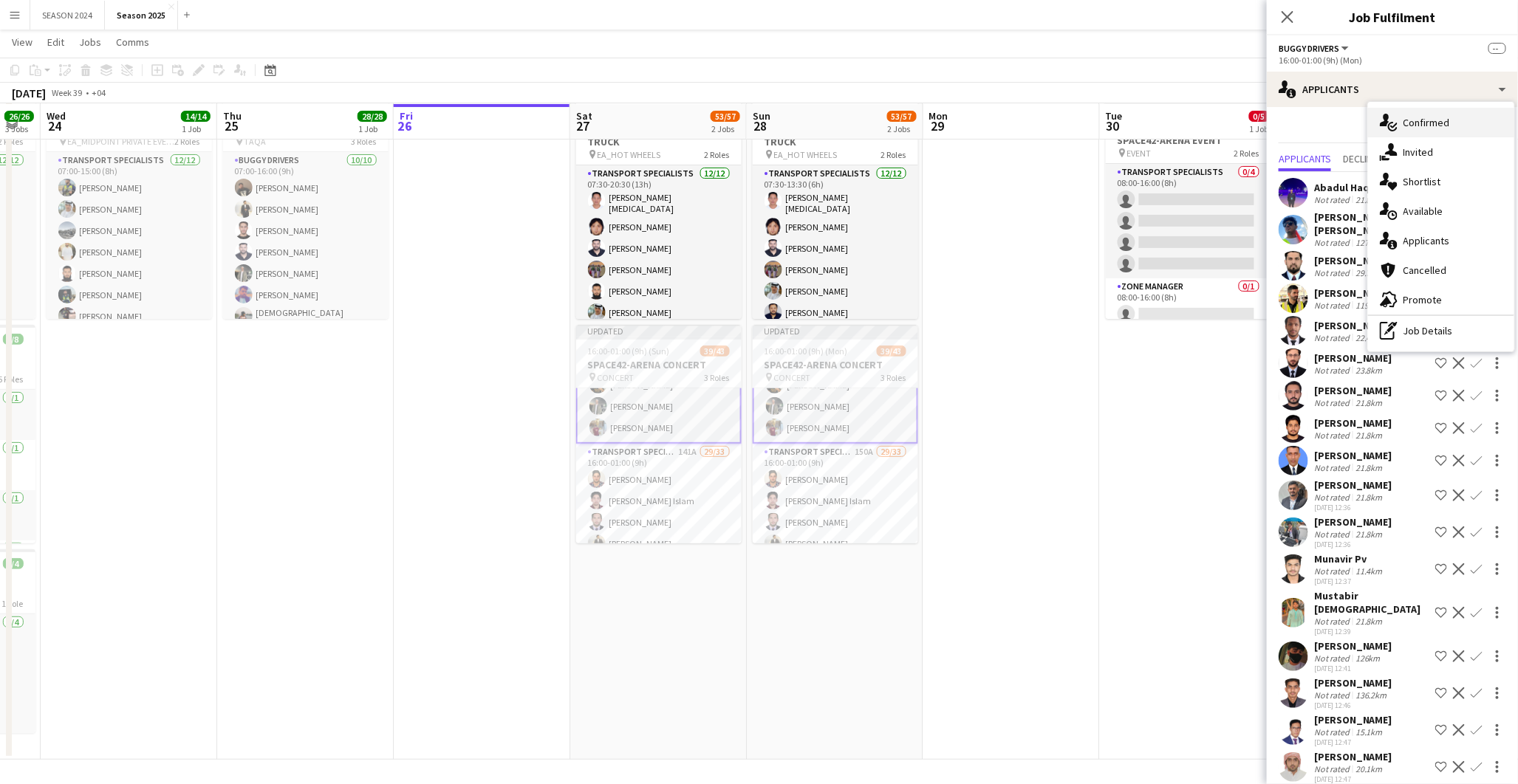
click at [1402, 116] on div "single-neutral-actions-check-2 Confirmed" at bounding box center [1442, 122] width 147 height 29
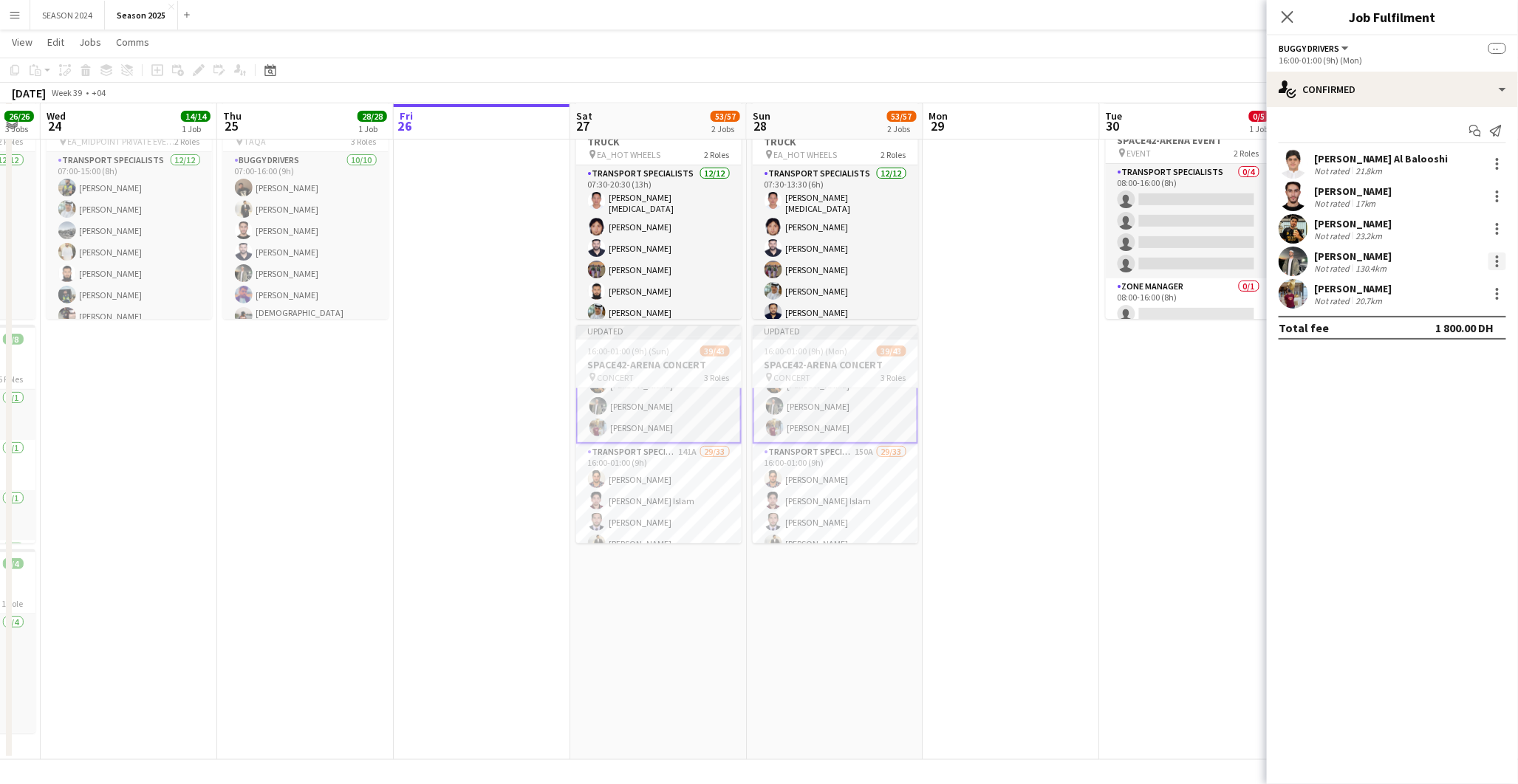
click at [1496, 254] on div at bounding box center [1497, 261] width 18 height 18
click at [1435, 390] on span "Remove" at bounding box center [1426, 395] width 45 height 13
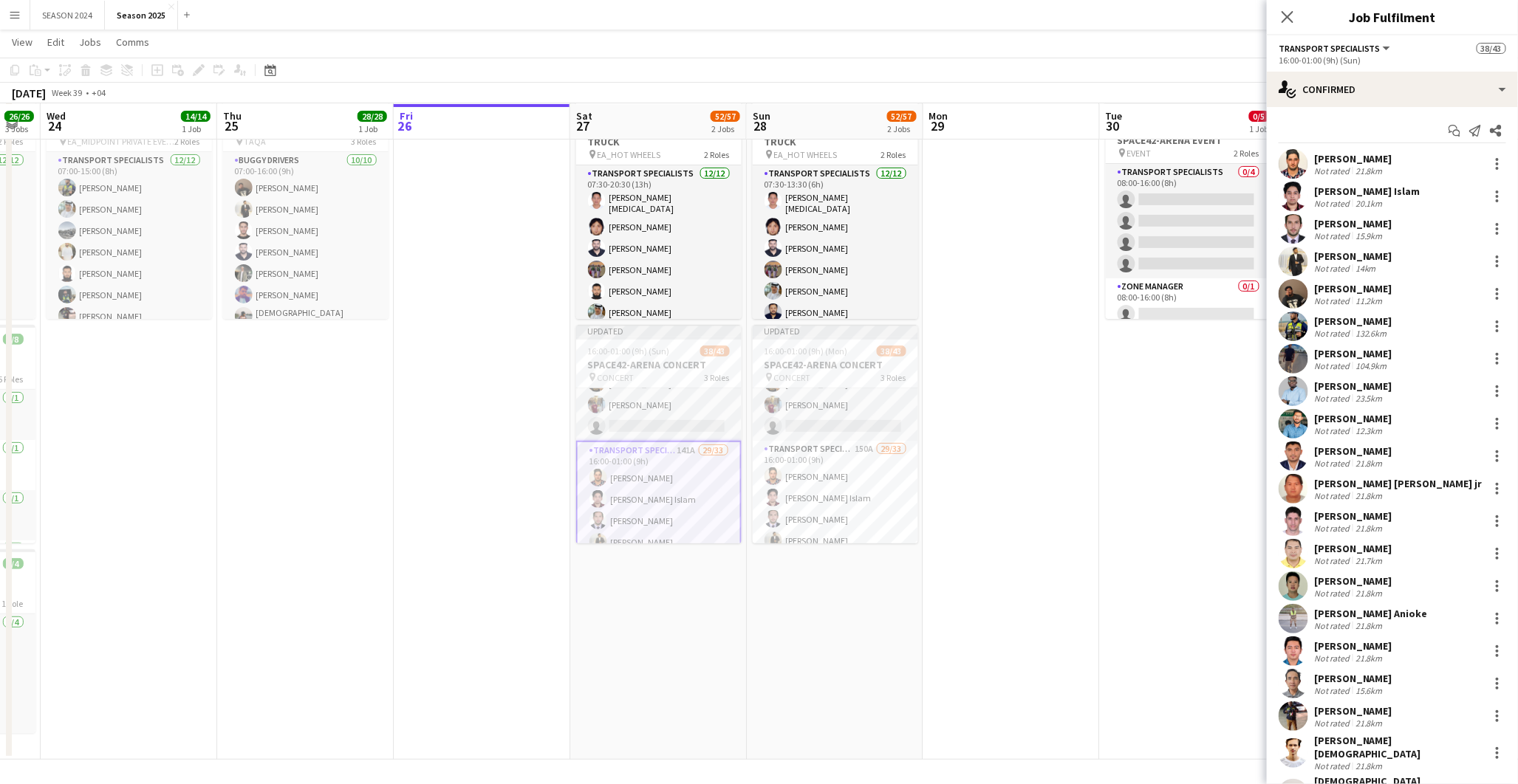
scroll to position [83, 0]
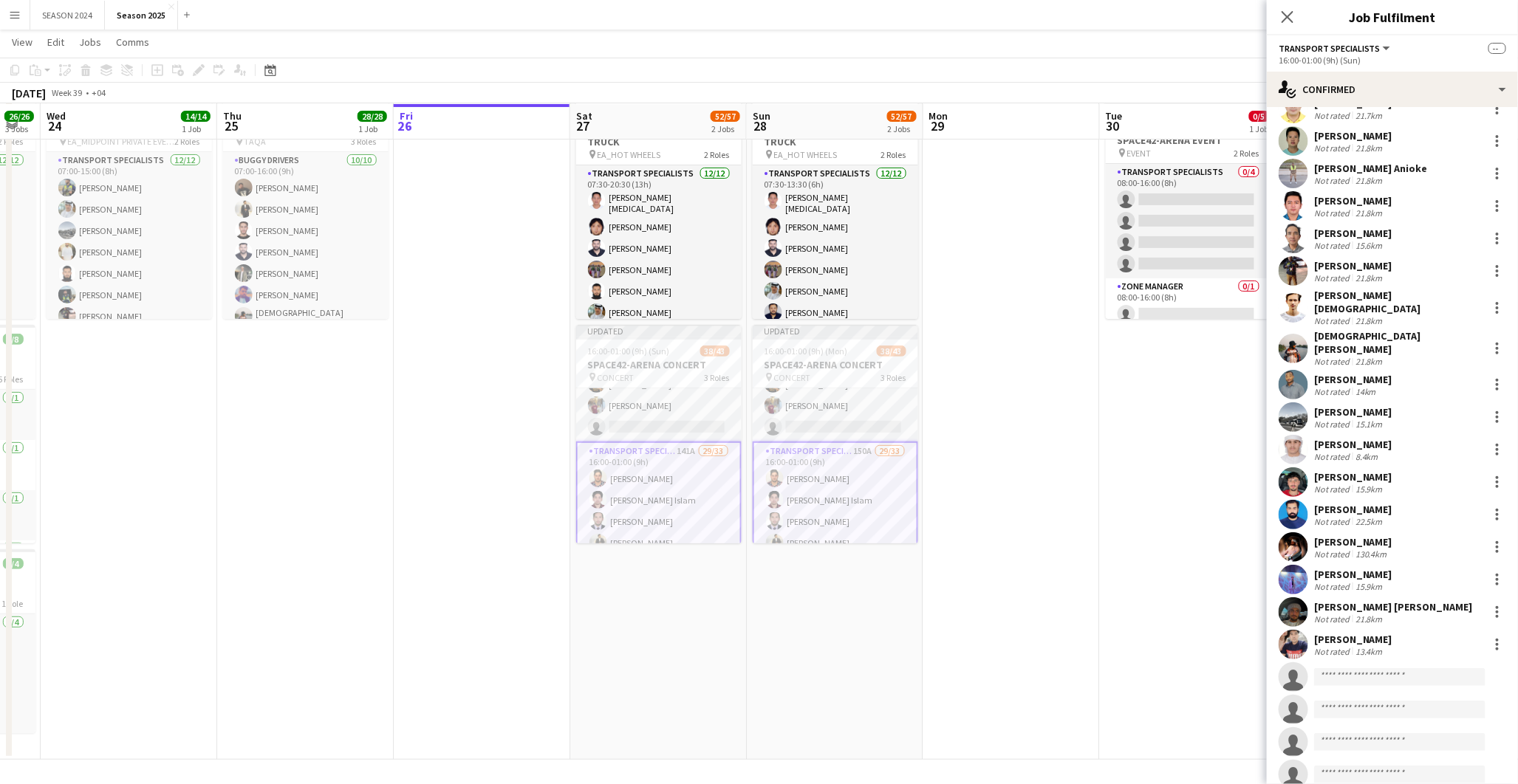
scroll to position [476, 0]
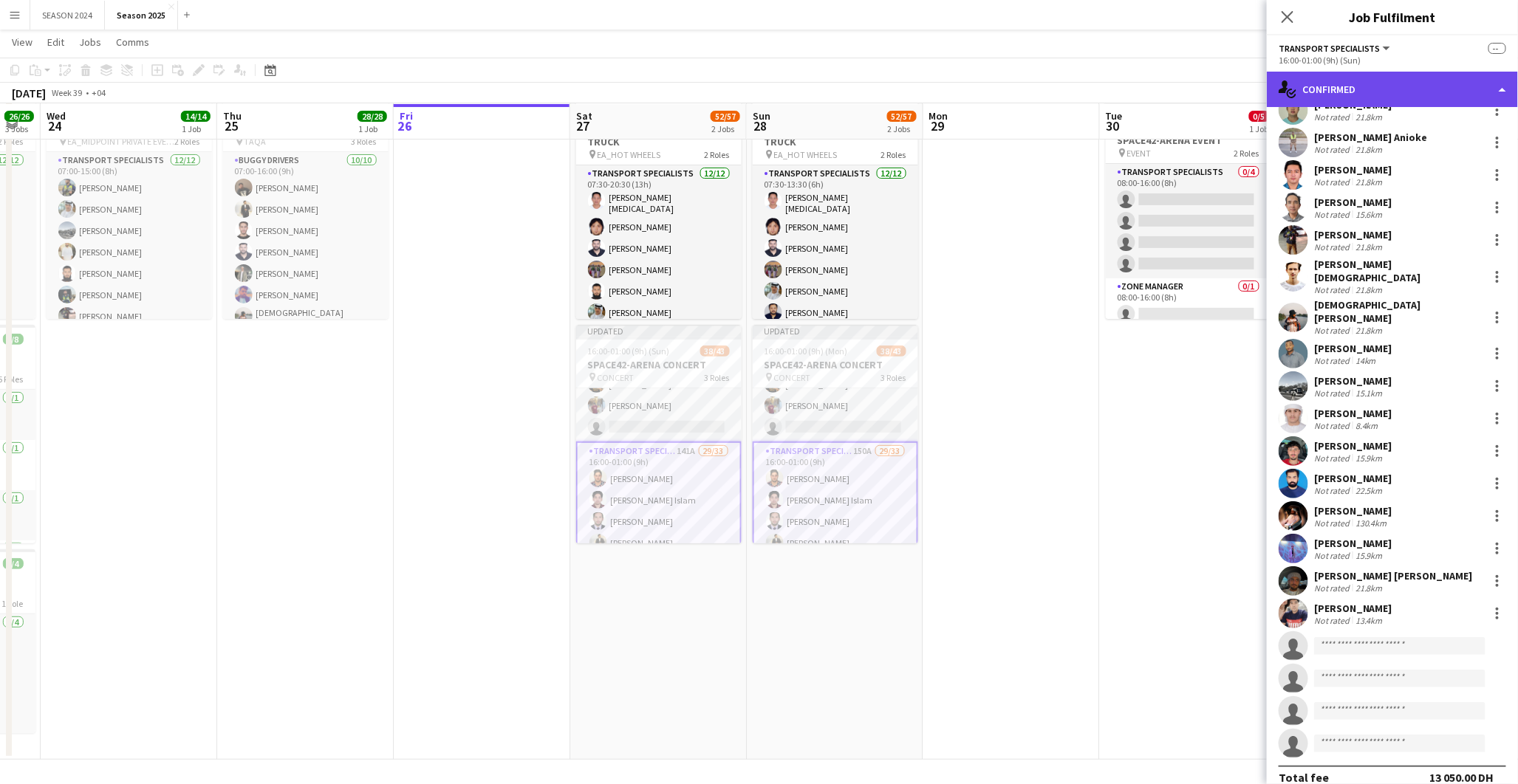
click at [1406, 93] on div "single-neutral-actions-check-2 Confirmed" at bounding box center [1392, 89] width 251 height 35
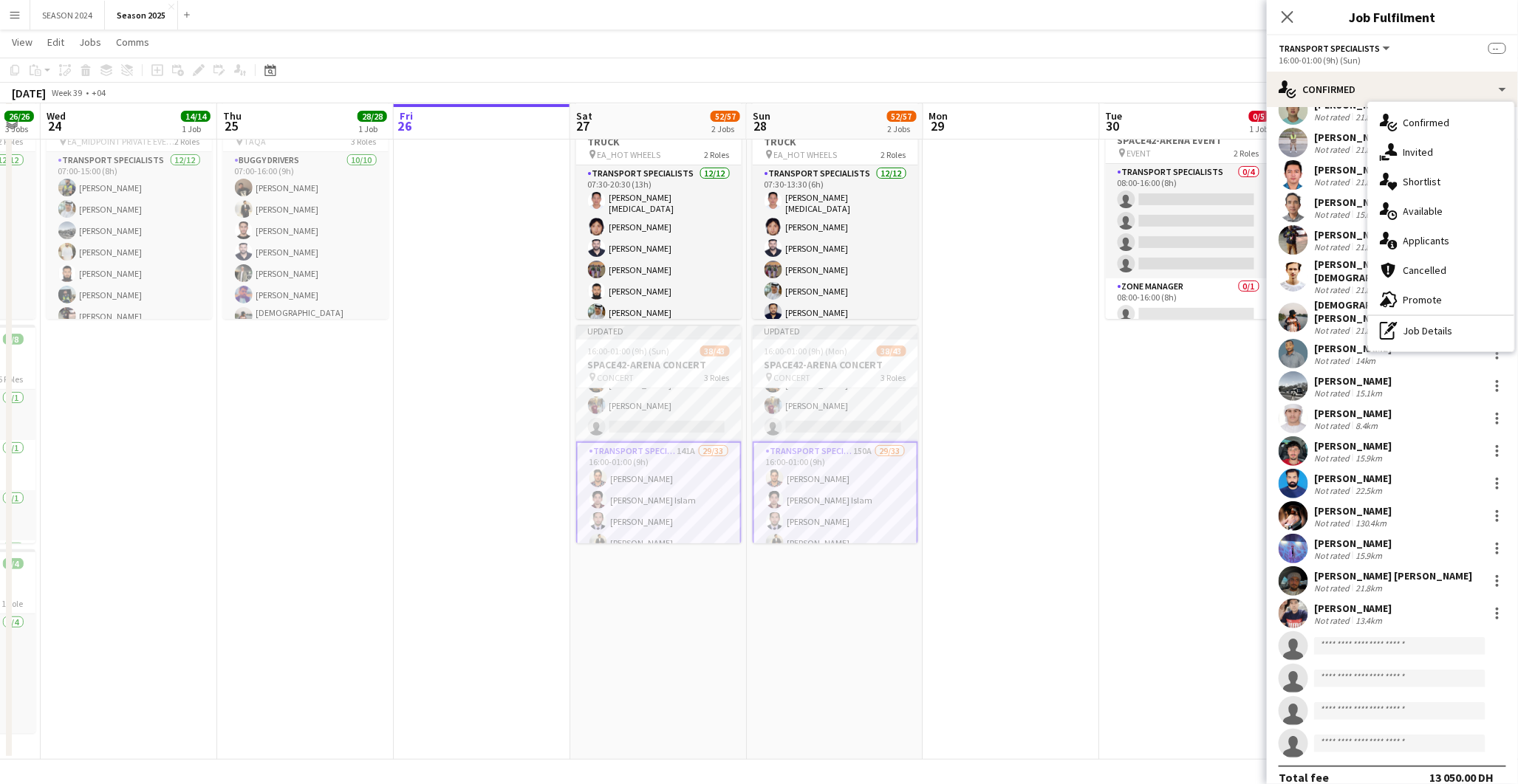
click at [1443, 234] on span "Applicants" at bounding box center [1426, 241] width 46 height 14
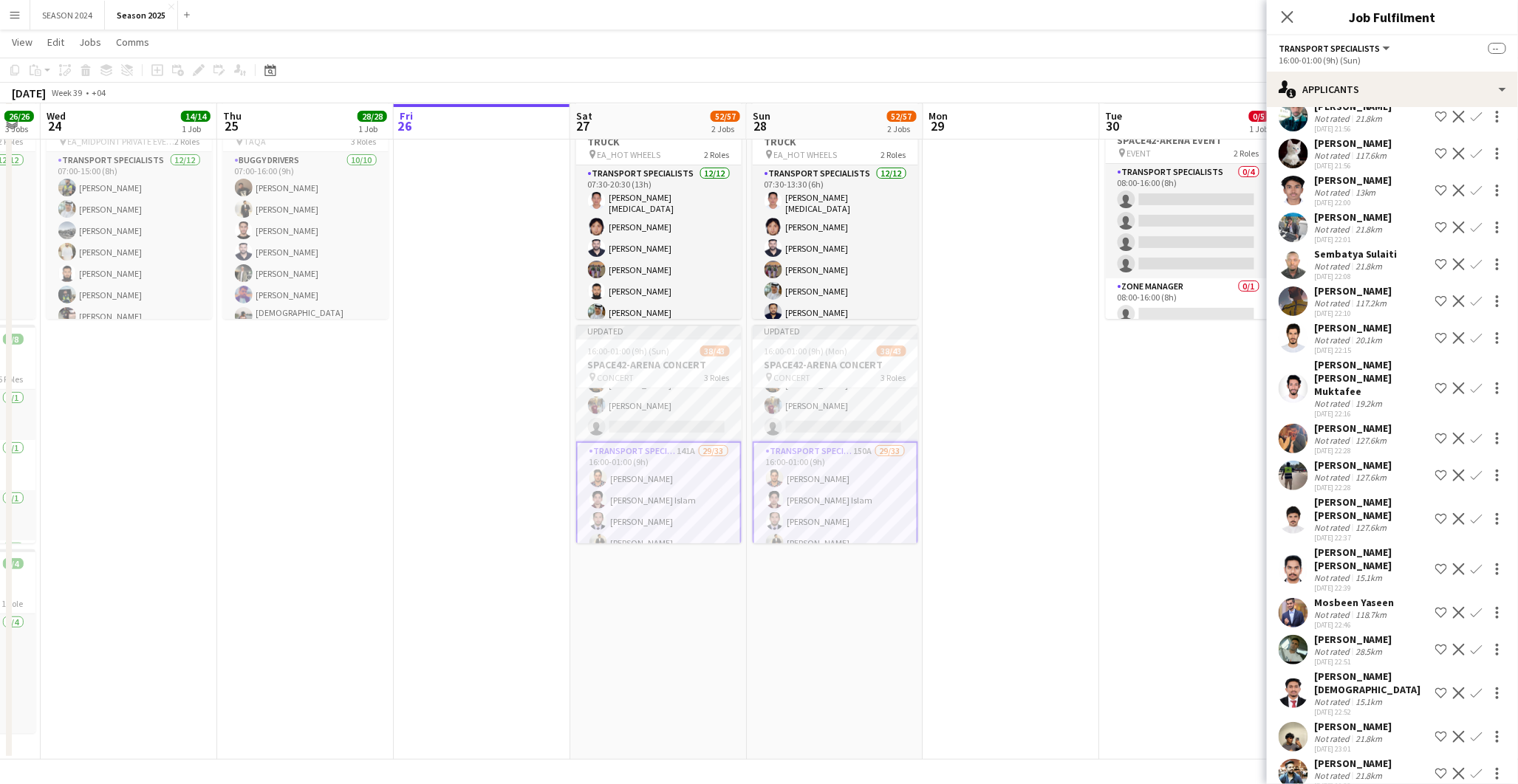
scroll to position [3693, 0]
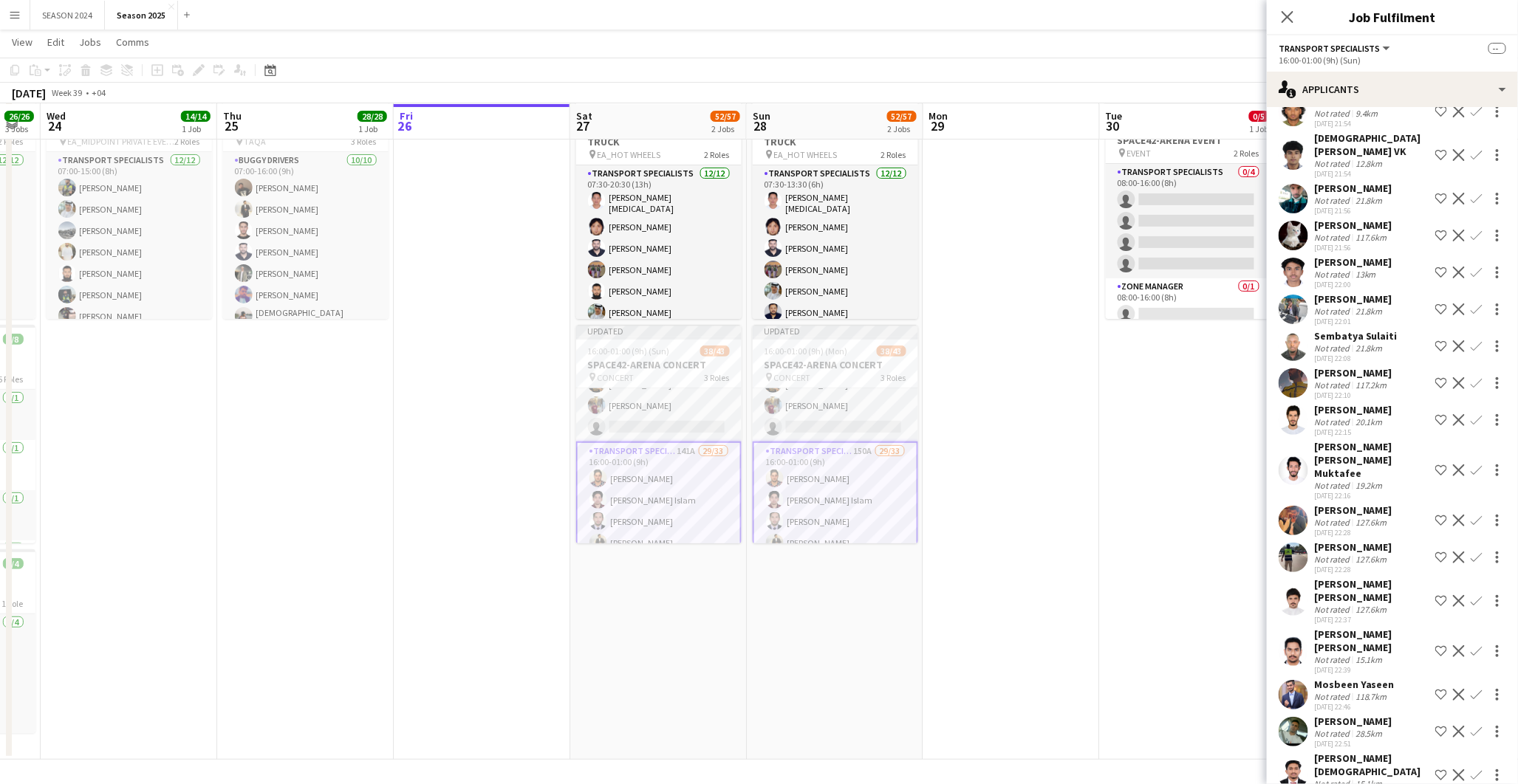
click at [1471, 205] on app-icon "Confirm" at bounding box center [1477, 198] width 12 height 12
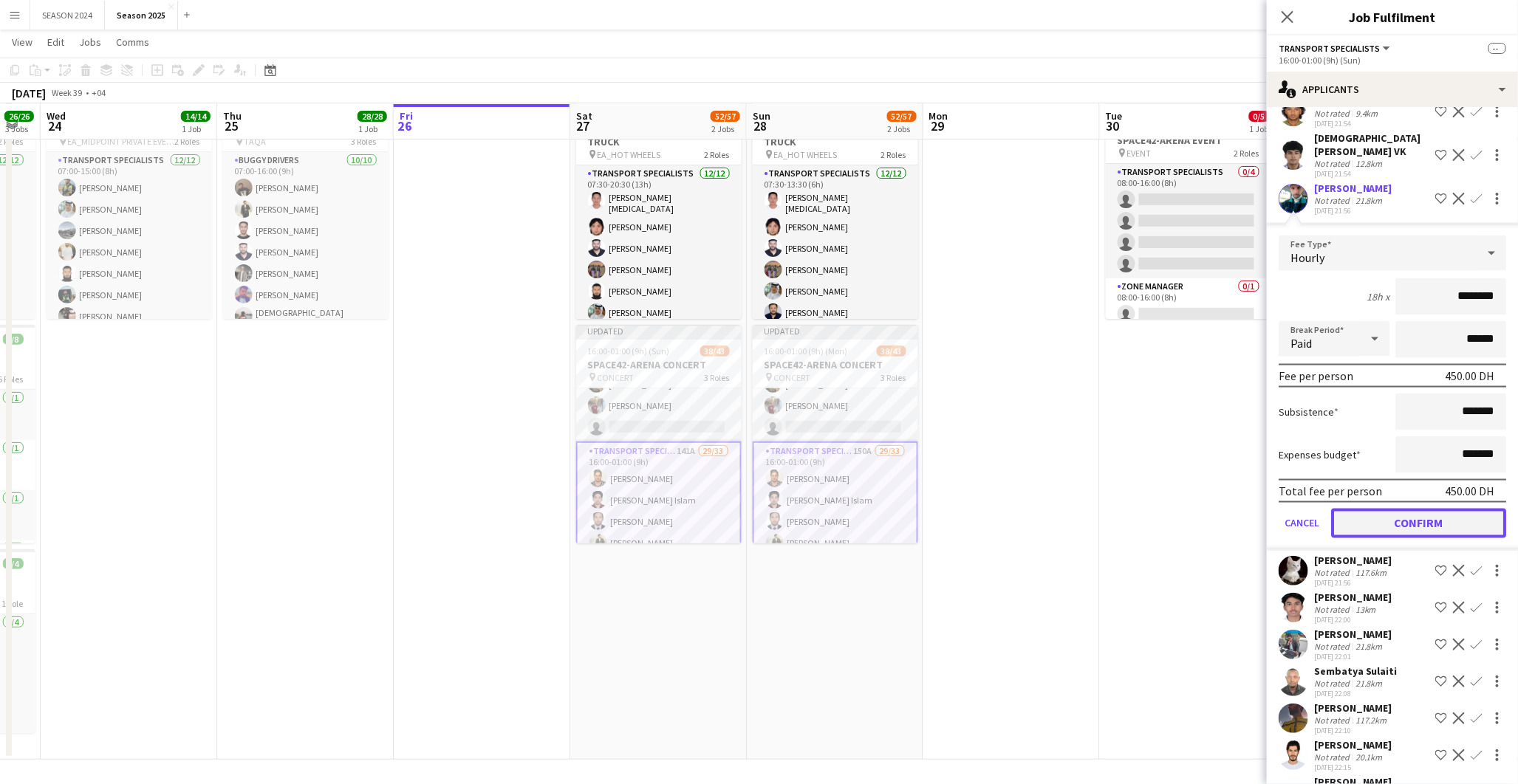
click at [1391, 539] on button "Confirm" at bounding box center [1418, 523] width 175 height 29
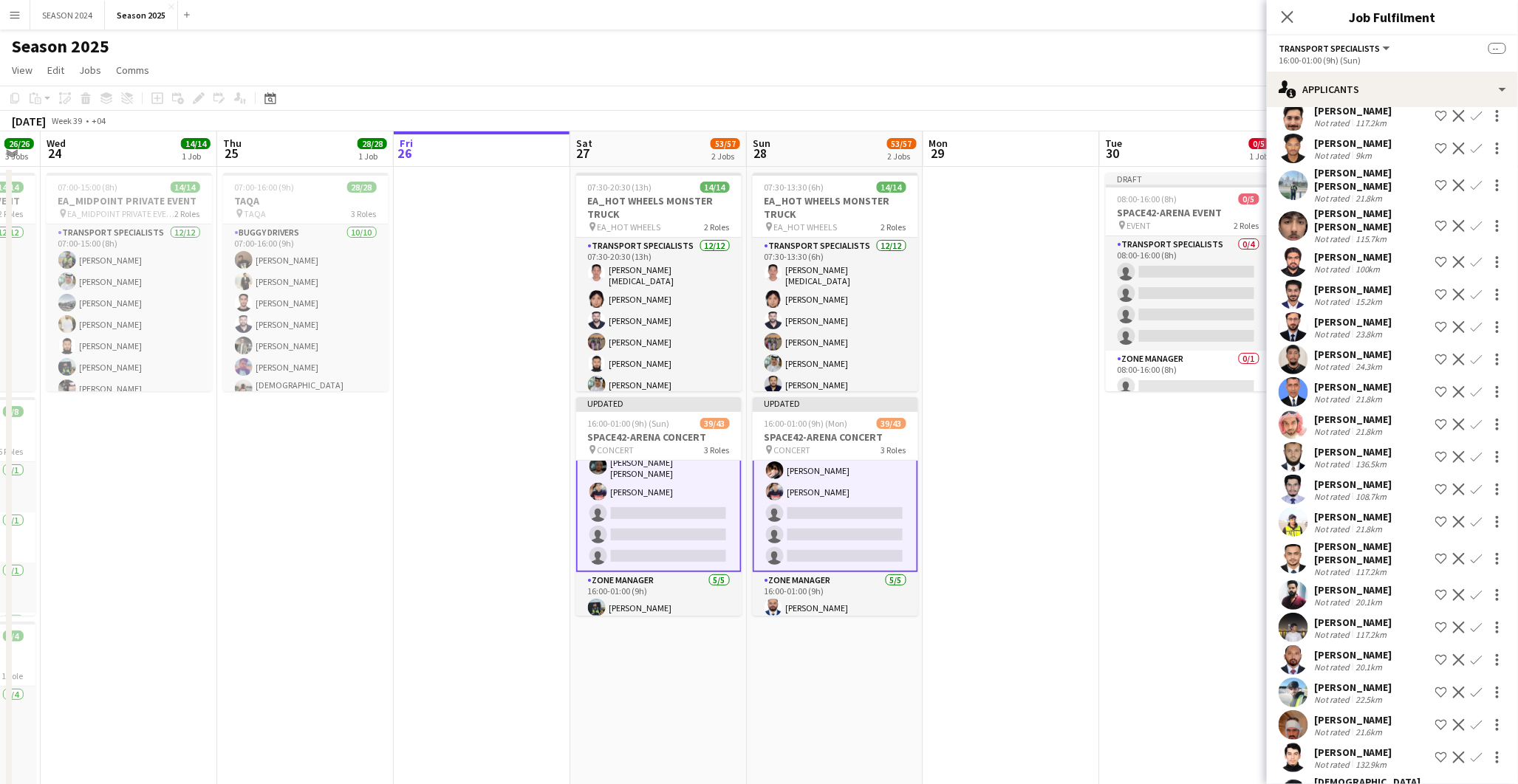
scroll to position [656, 0]
click at [1471, 417] on app-icon "Confirm" at bounding box center [1477, 422] width 12 height 12
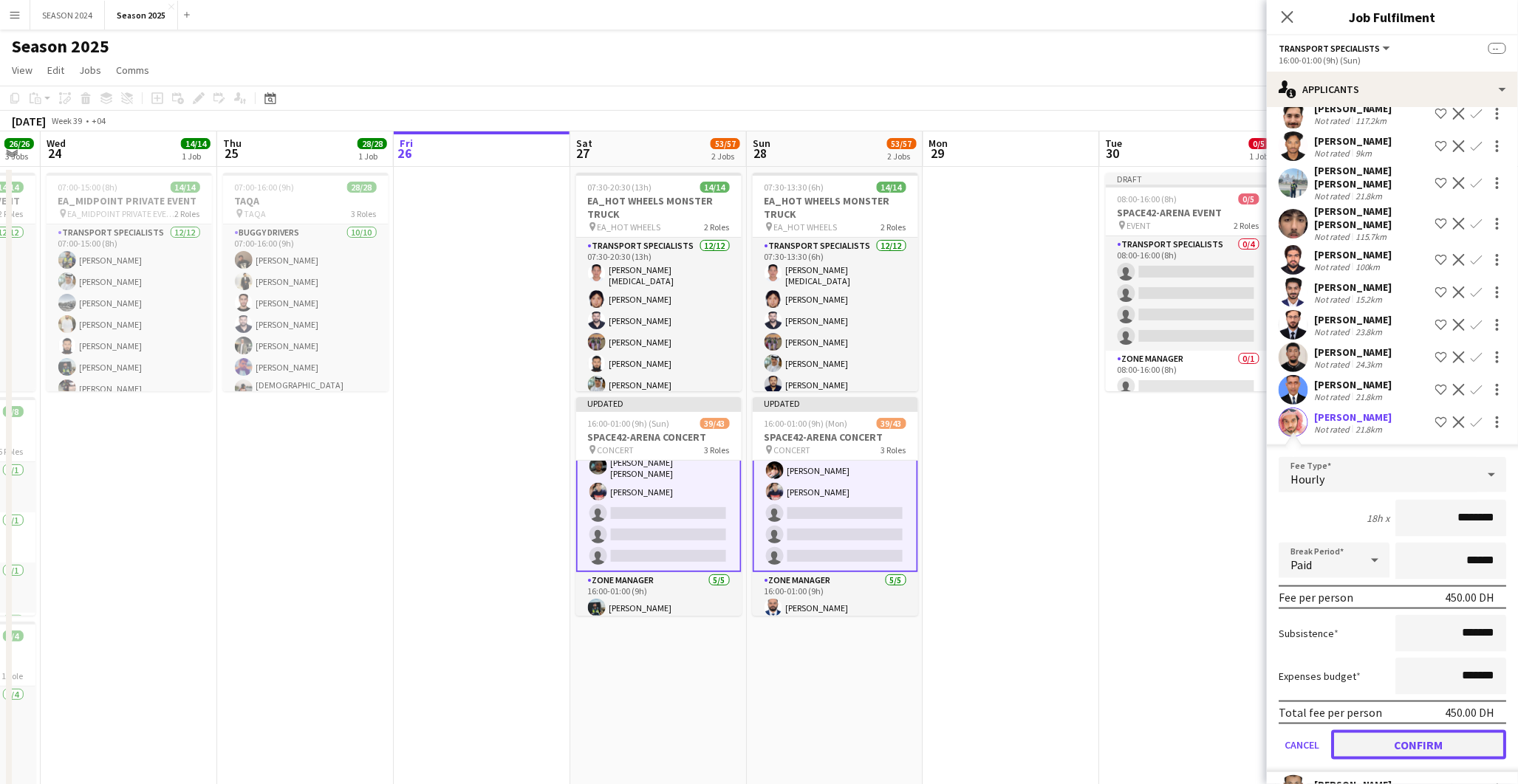
click at [1375, 731] on button "Confirm" at bounding box center [1418, 745] width 175 height 29
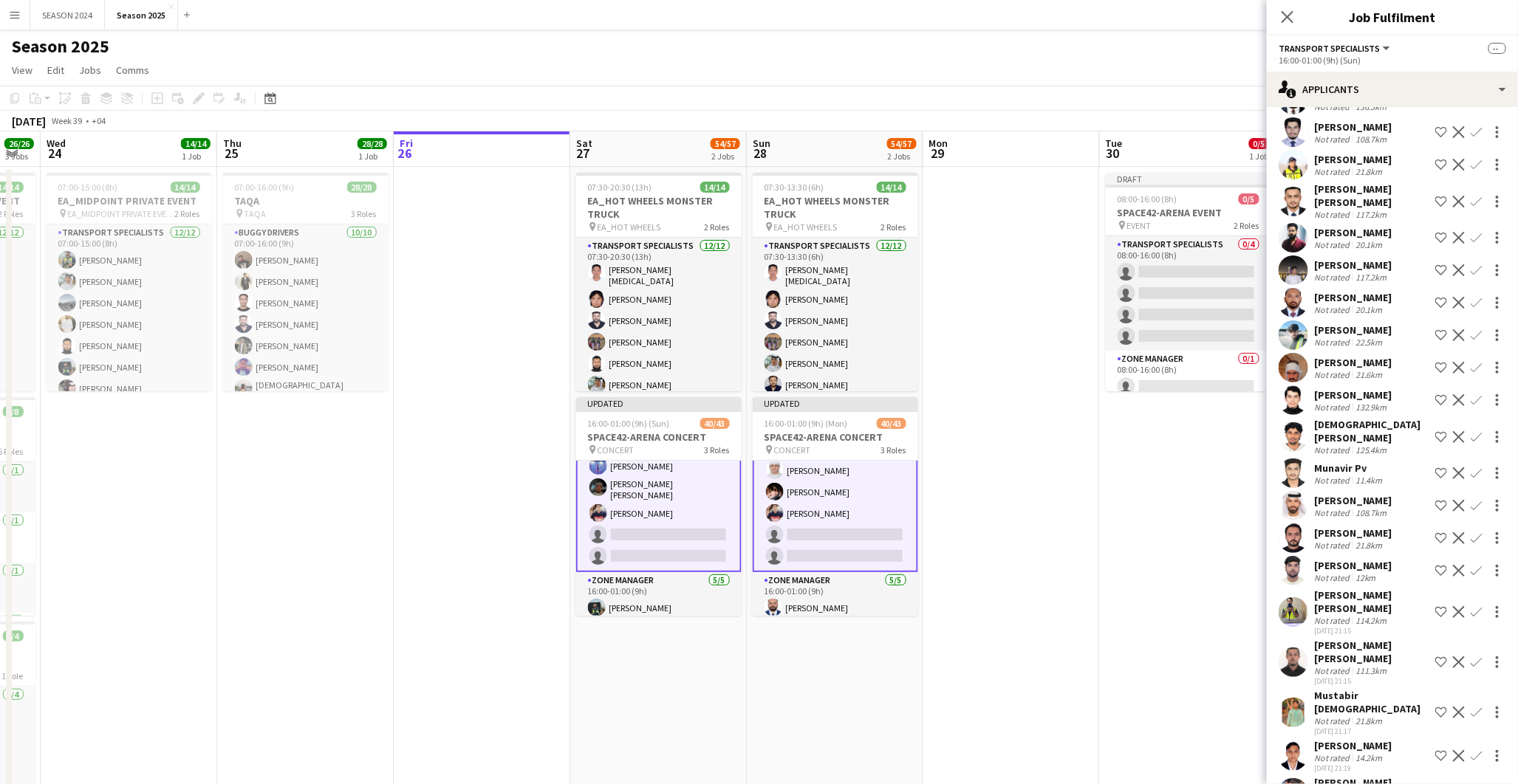
scroll to position [985, 0]
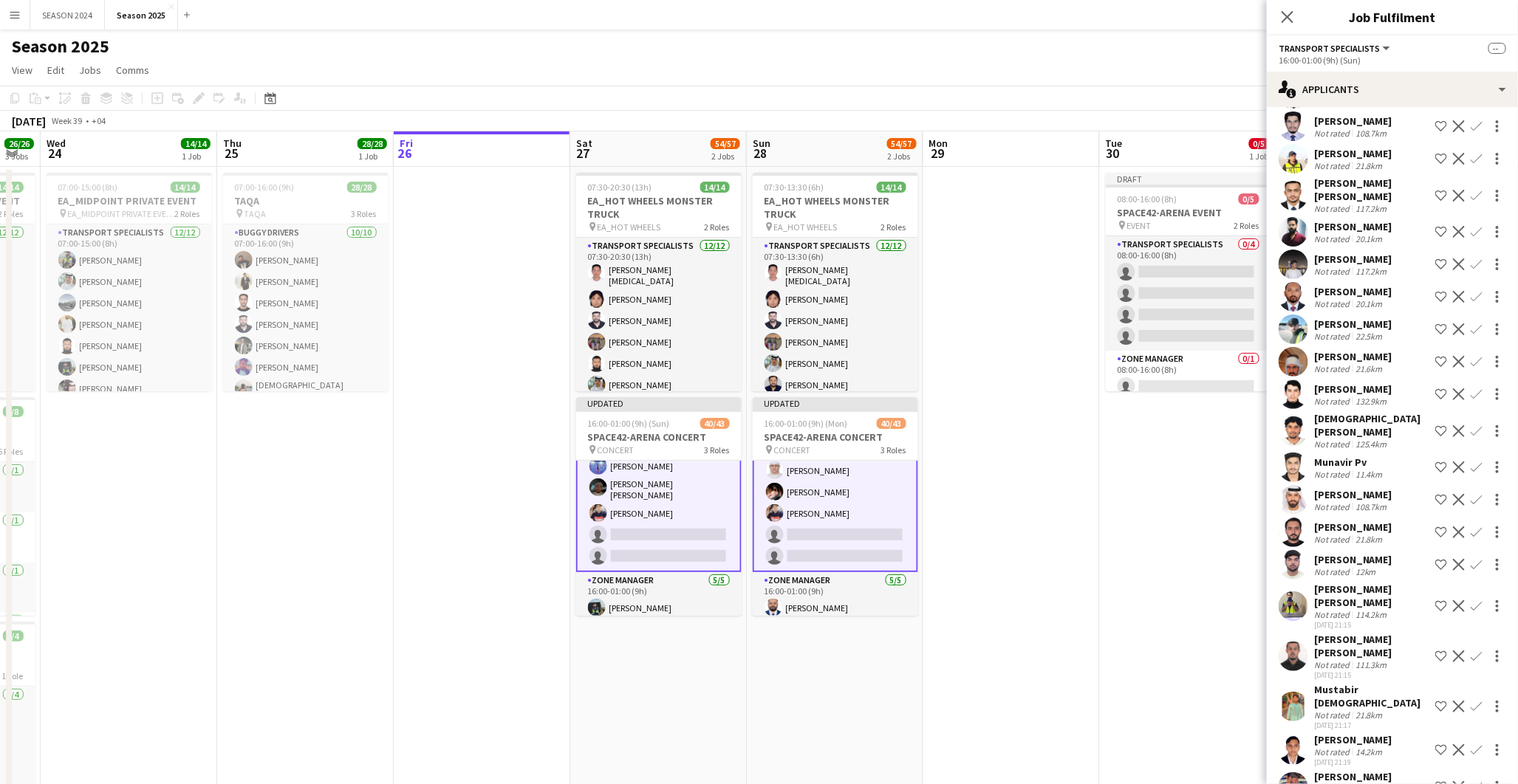
click at [1471, 323] on app-icon "Confirm" at bounding box center [1477, 329] width 12 height 12
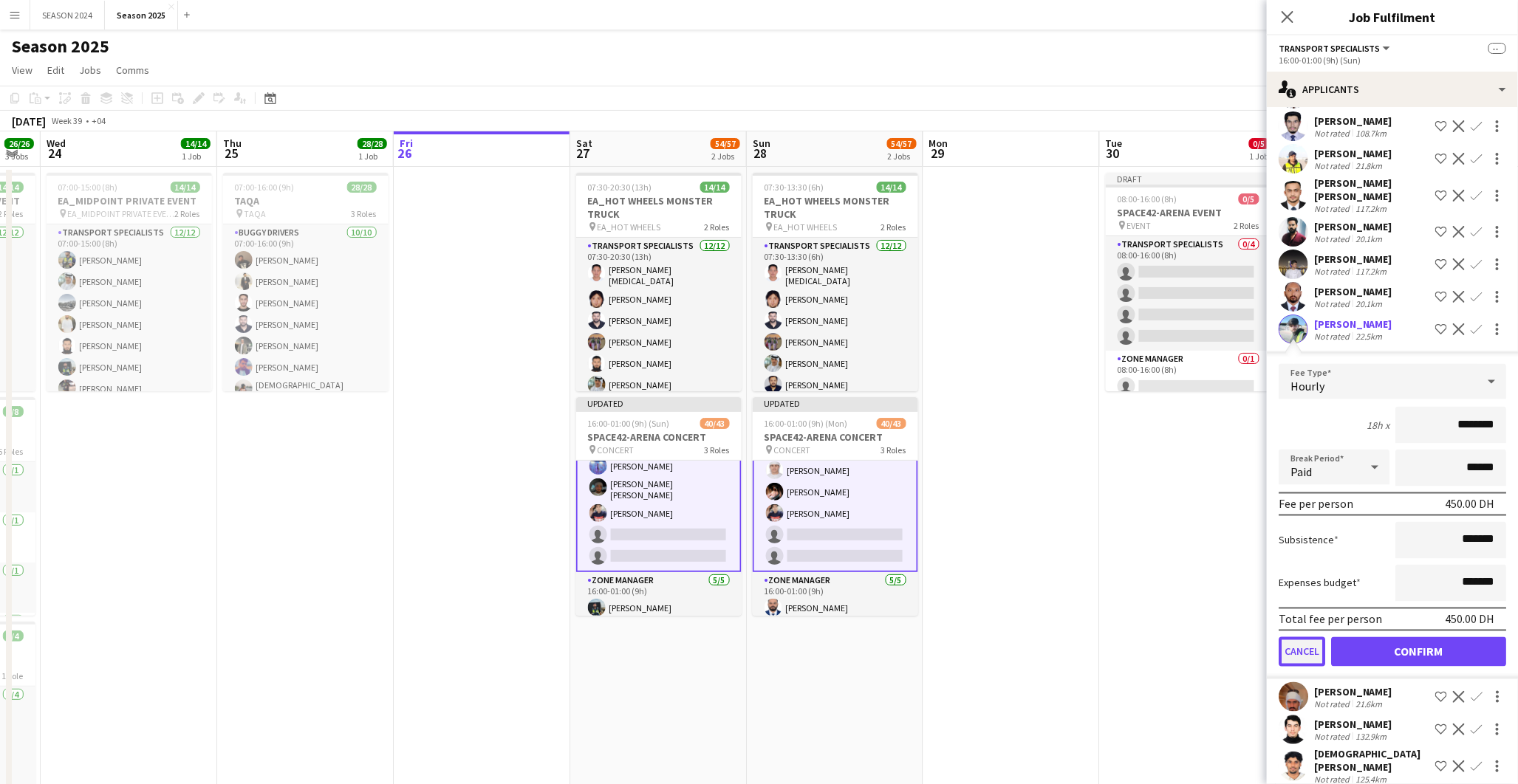
click at [1299, 637] on button "Cancel" at bounding box center [1302, 652] width 46 height 29
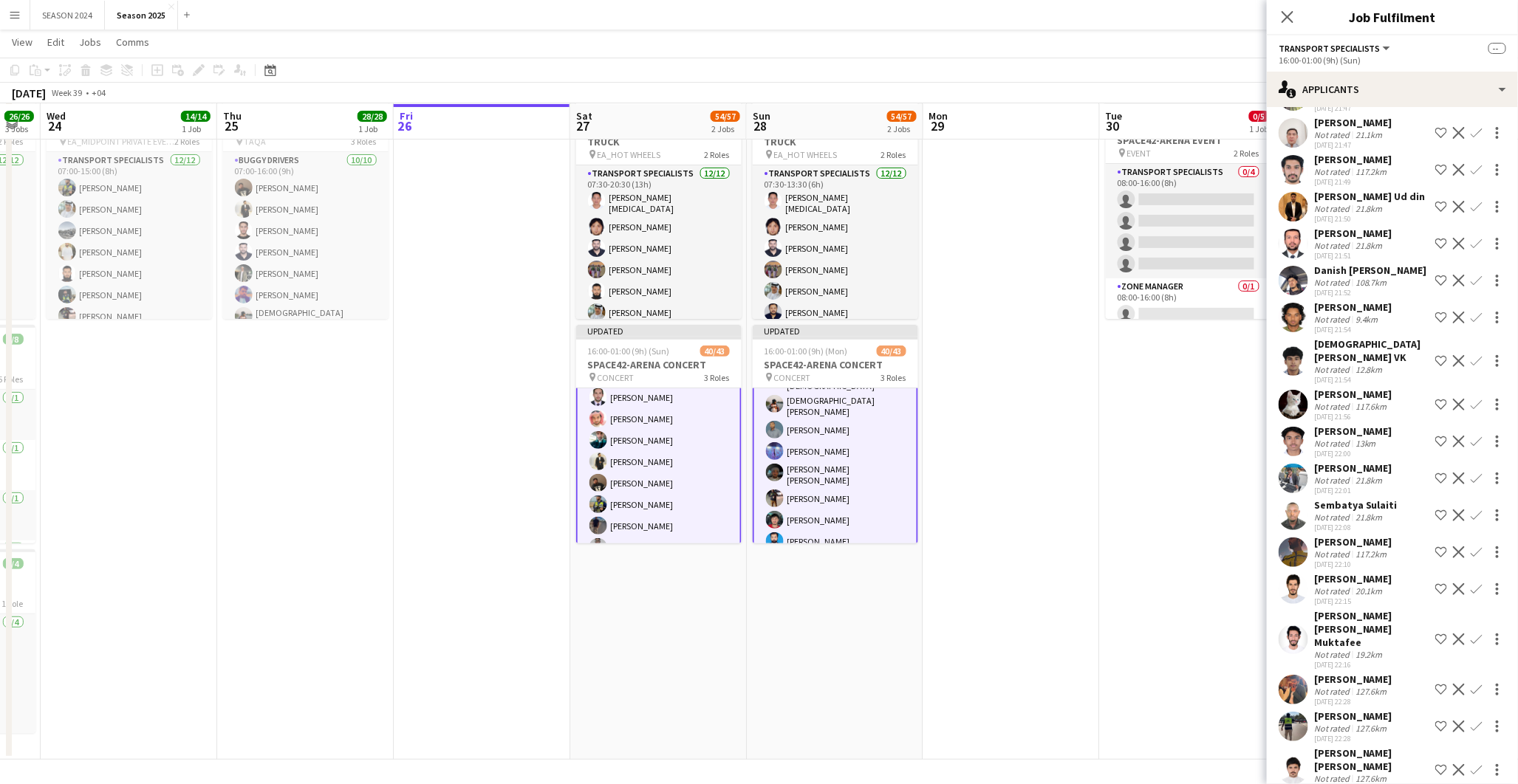
scroll to position [124, 0]
click at [652, 497] on app-card-role "Transport Specialists 139A 31/33 16:00-01:00 (9h) Hassan Saleh Mohammed Zaheeru…" at bounding box center [659, 778] width 166 height 756
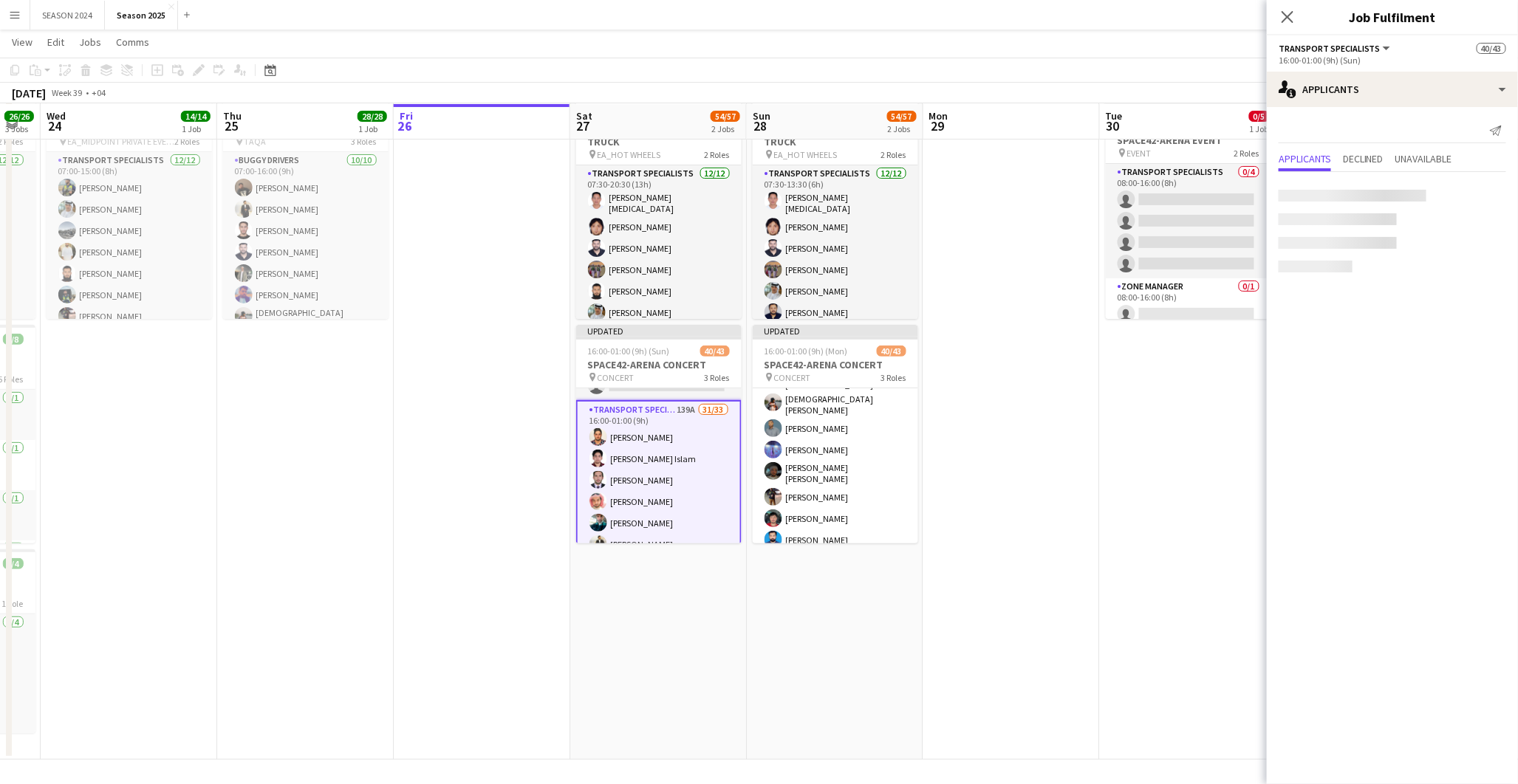
scroll to position [0, 0]
click at [650, 497] on app-card-role "Transport Specialists 139A 31/33 16:00-01:00 (9h) Hassan Saleh Mohammed Zaheeru…" at bounding box center [659, 778] width 166 height 756
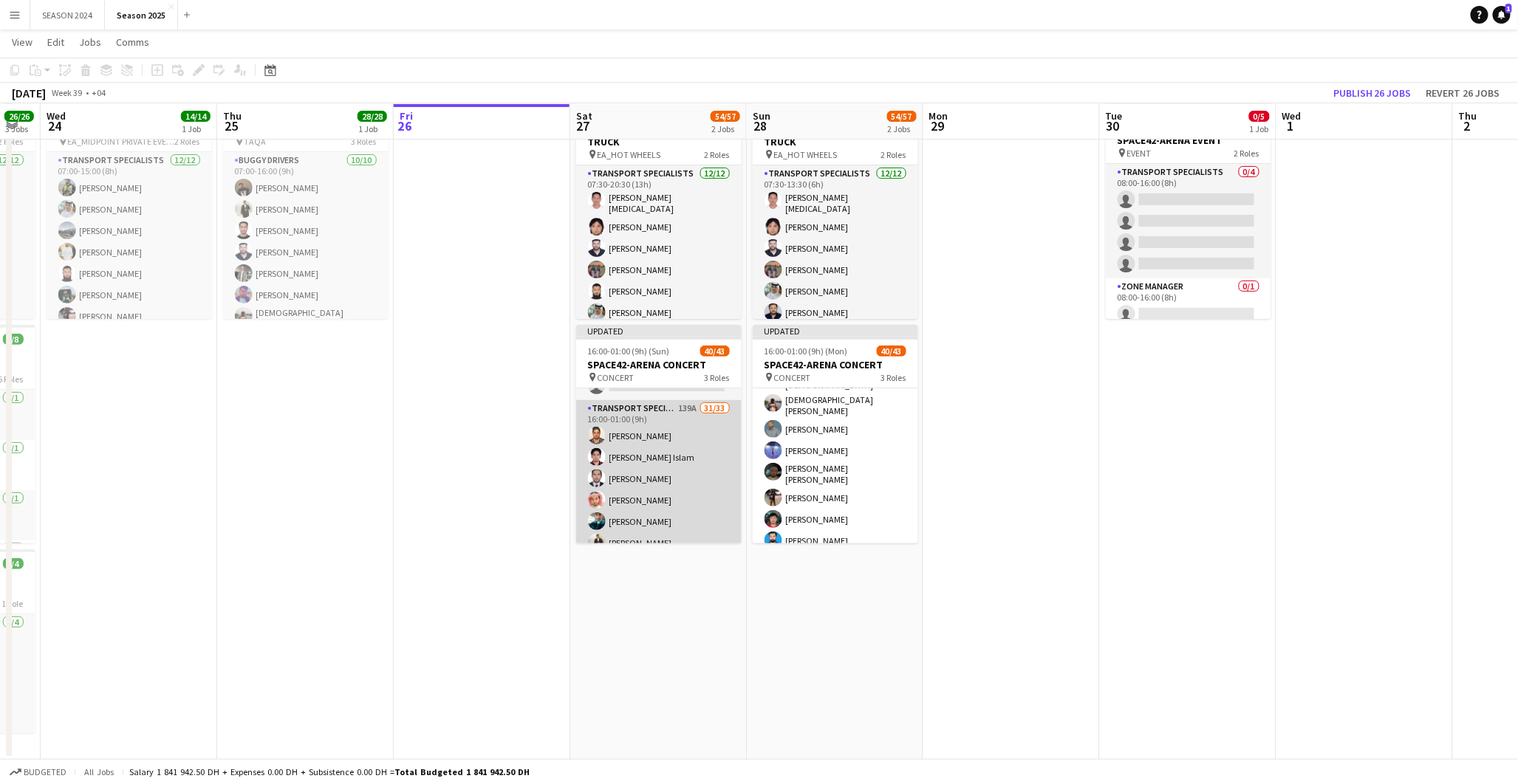
click at [650, 497] on app-card-role "Transport Specialists 139A 31/33 16:00-01:00 (9h) Hassan Saleh Mohammed Zaheeru…" at bounding box center [659, 776] width 166 height 753
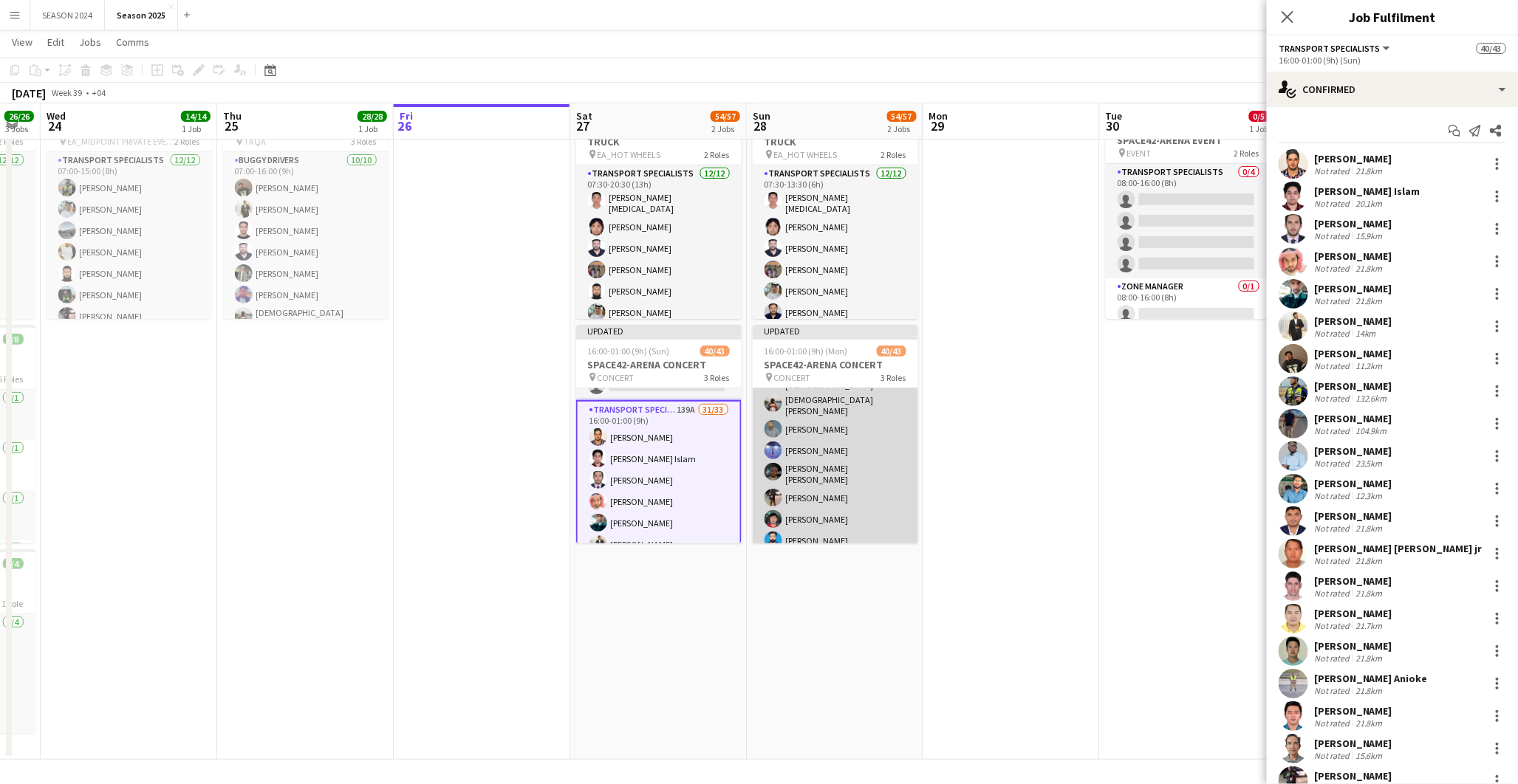
click at [802, 495] on app-card-role "Transport Specialists 148A 31/33 16:00-01:00 (9h) Hassan Saleh Mohammed Zaheeru…" at bounding box center [836, 285] width 166 height 753
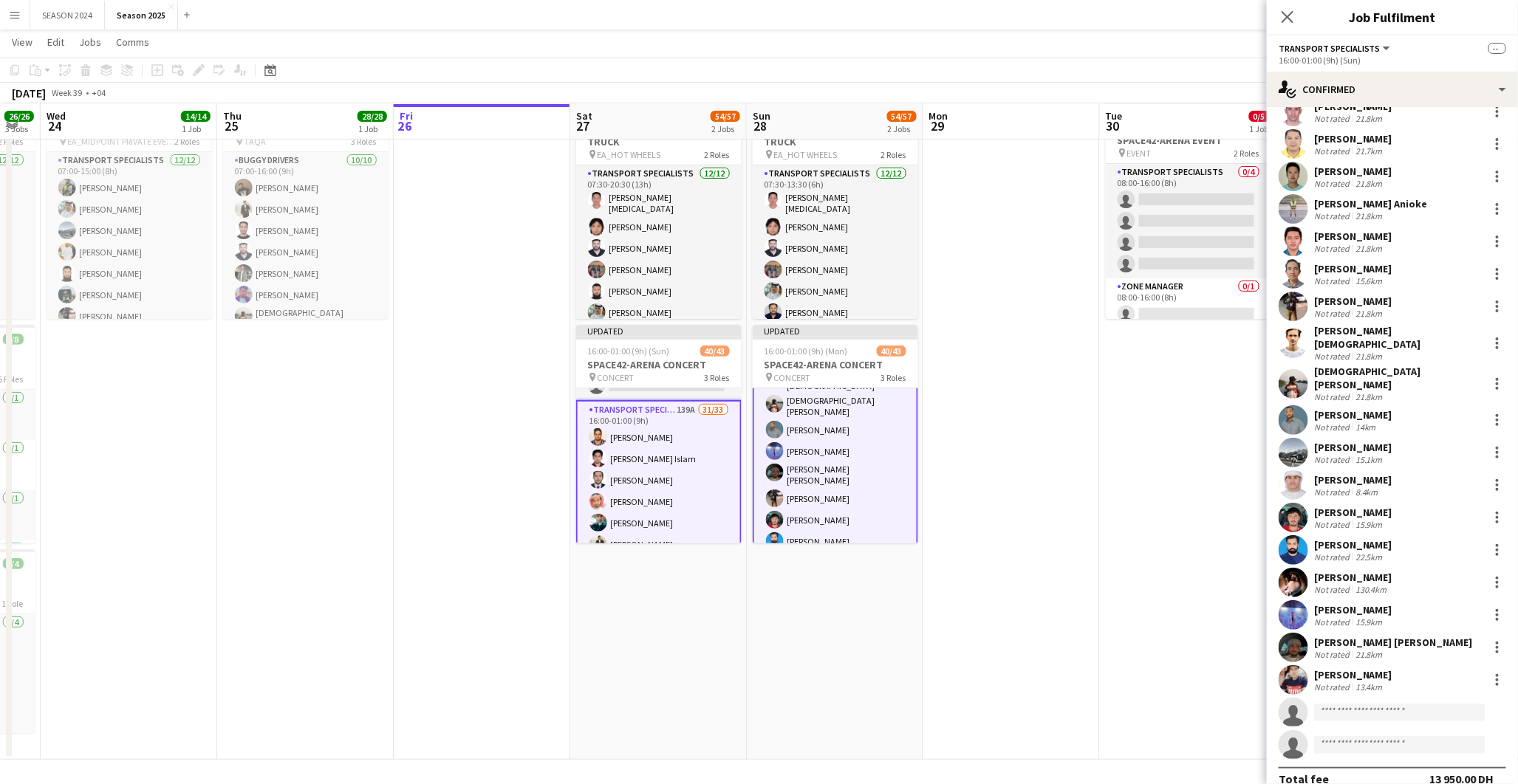
scroll to position [476, 0]
click at [1398, 703] on input at bounding box center [1399, 711] width 171 height 18
type input "**********"
click at [1383, 721] on span "[PERSON_NAME]" at bounding box center [1369, 715] width 85 height 13
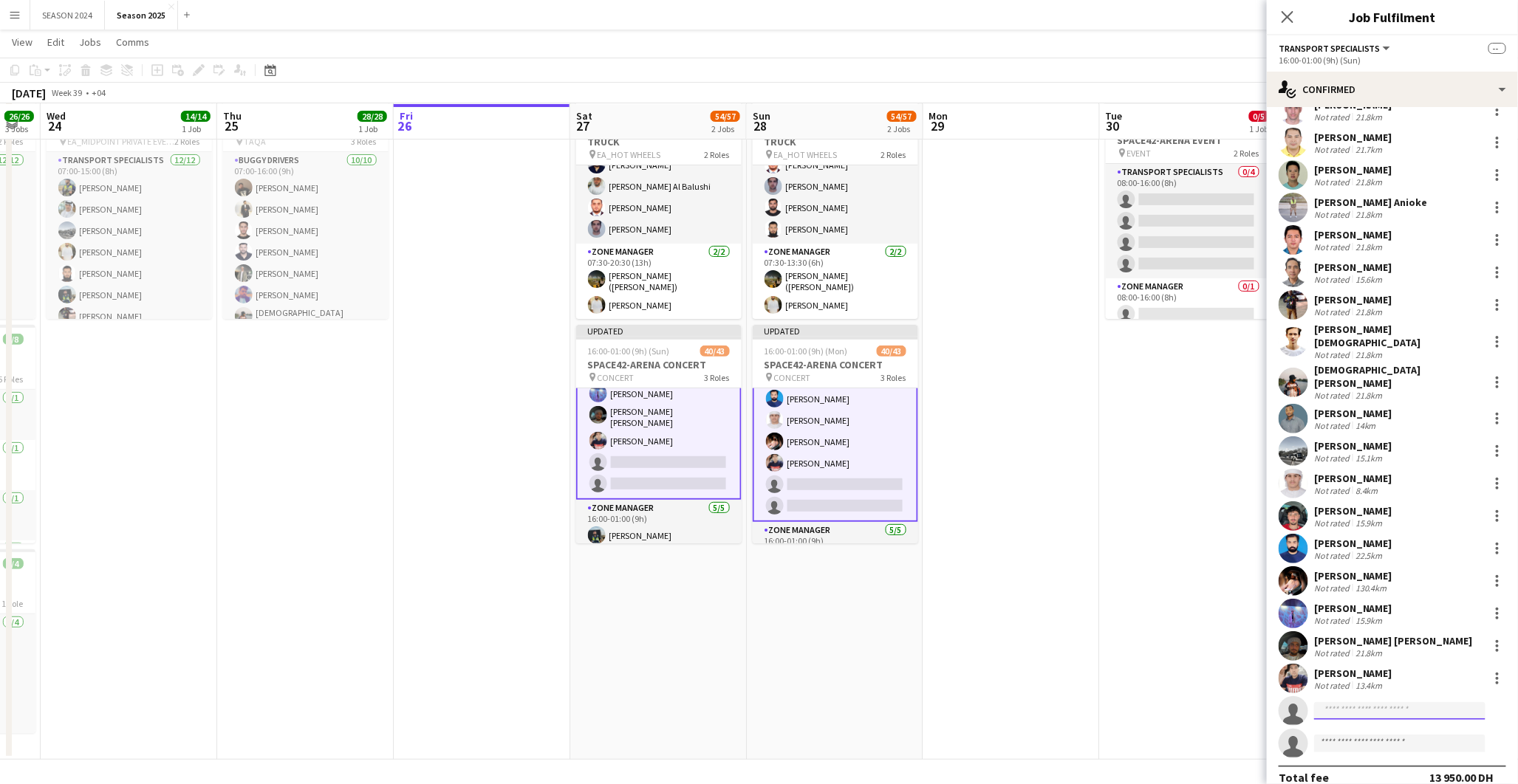
scroll to position [739, 0]
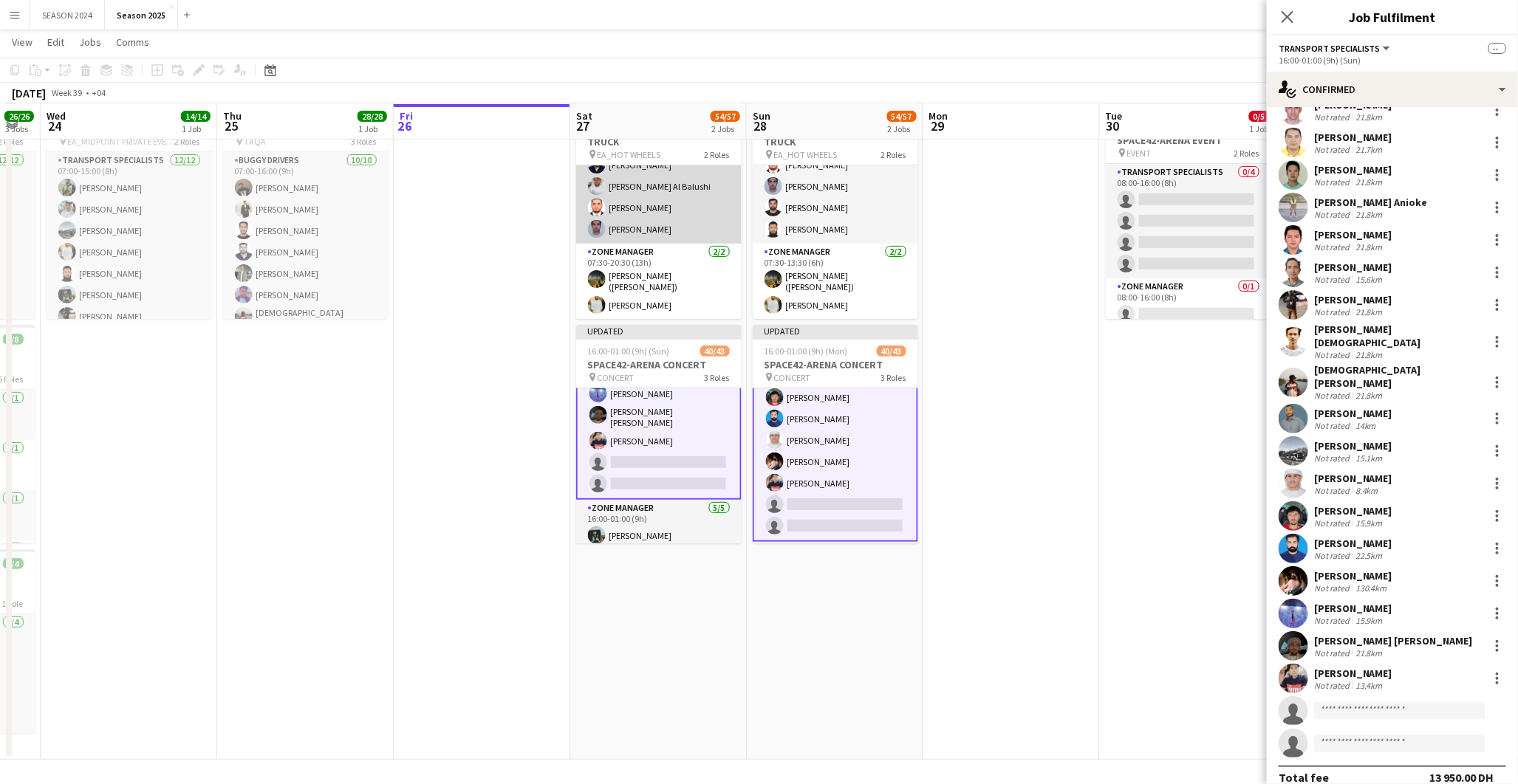
click at [696, 167] on app-card-role "Transport Specialists 12/12 07:30-20:30 (13h) Richard Banan Muhammad Ahmed Sagh…" at bounding box center [659, 99] width 166 height 290
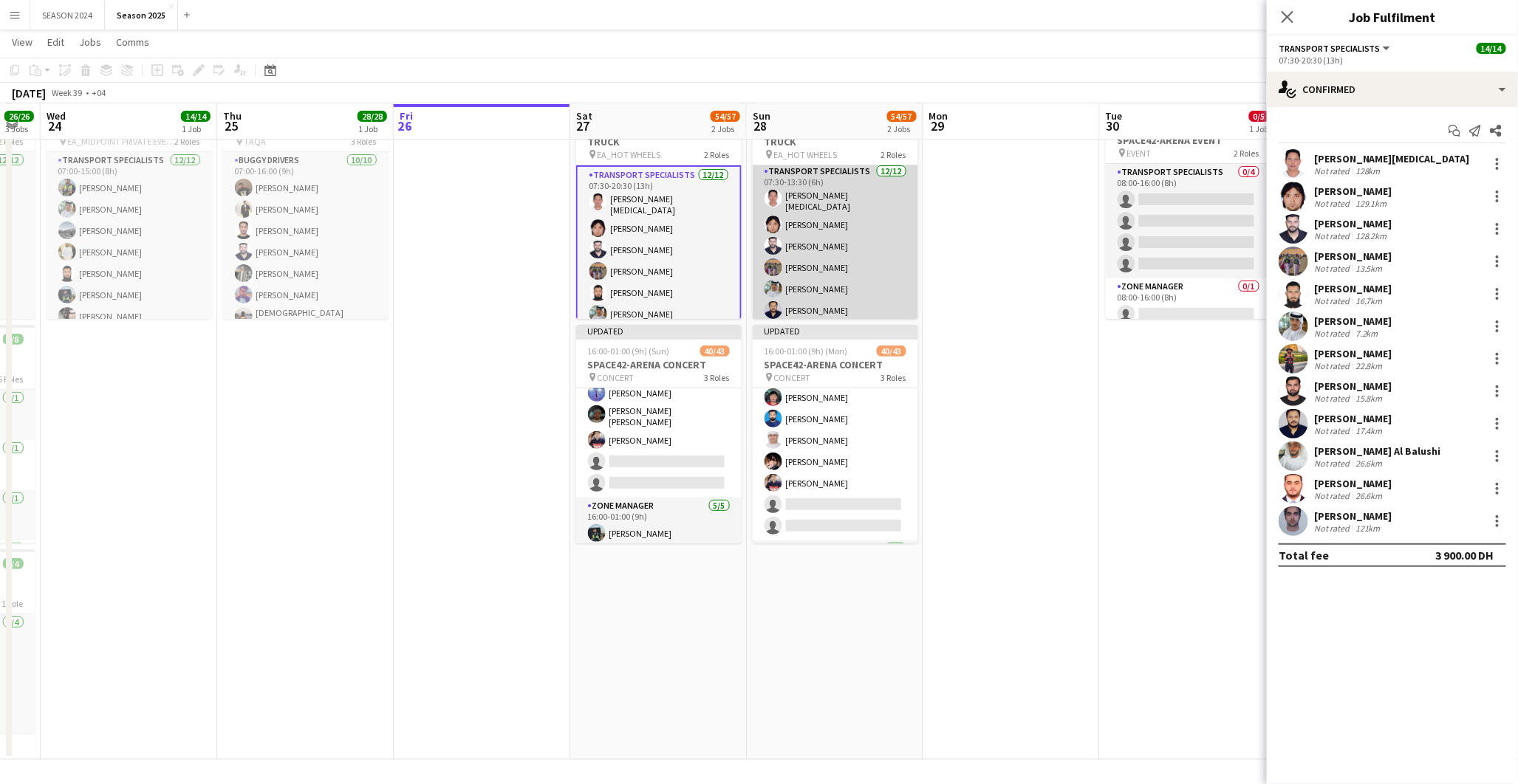
scroll to position [0, 0]
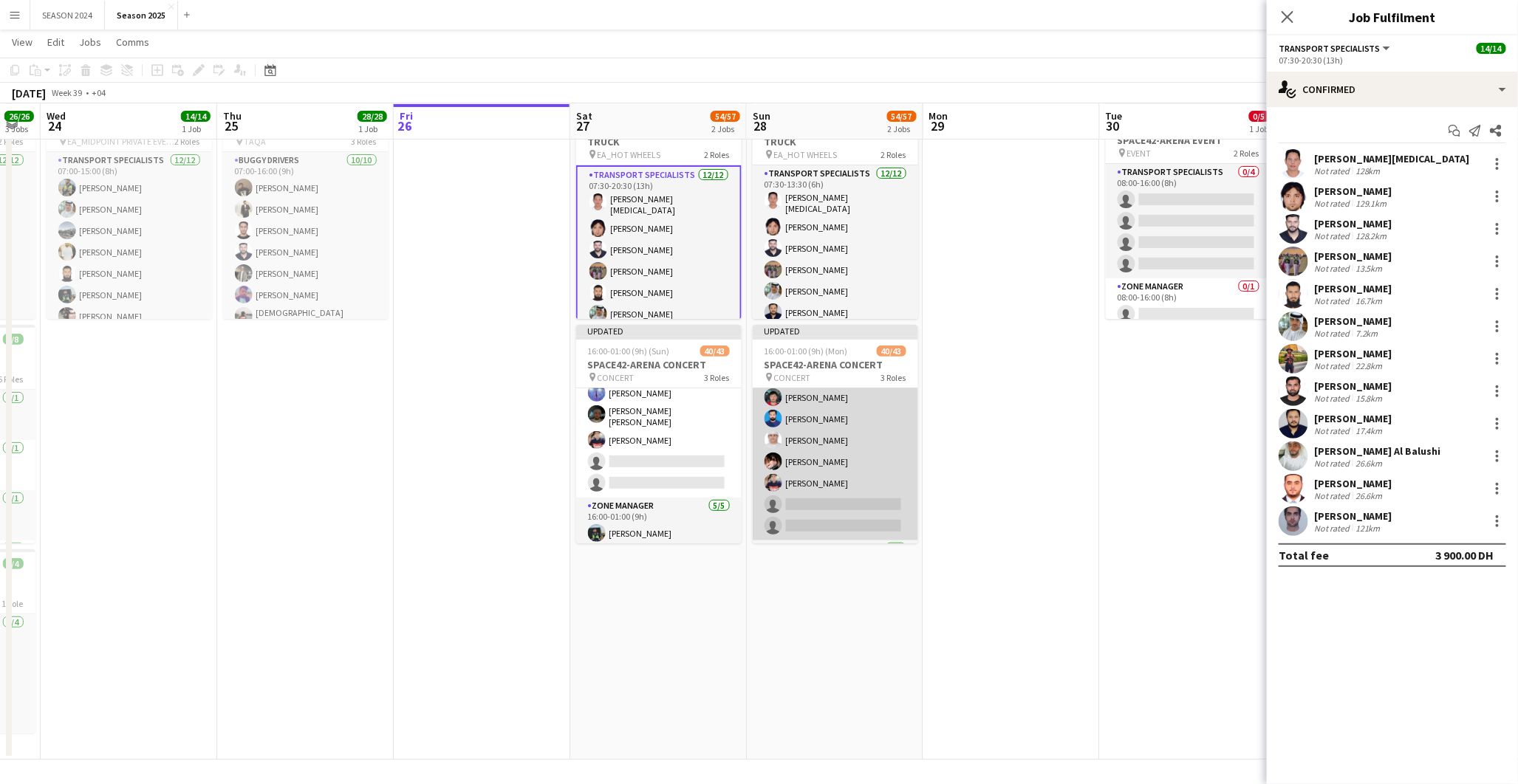
click at [830, 475] on app-card-role "Transport Specialists 148A 31/33 16:00-01:00 (9h) Hassan Saleh Mohammed Zaheeru…" at bounding box center [836, 163] width 166 height 753
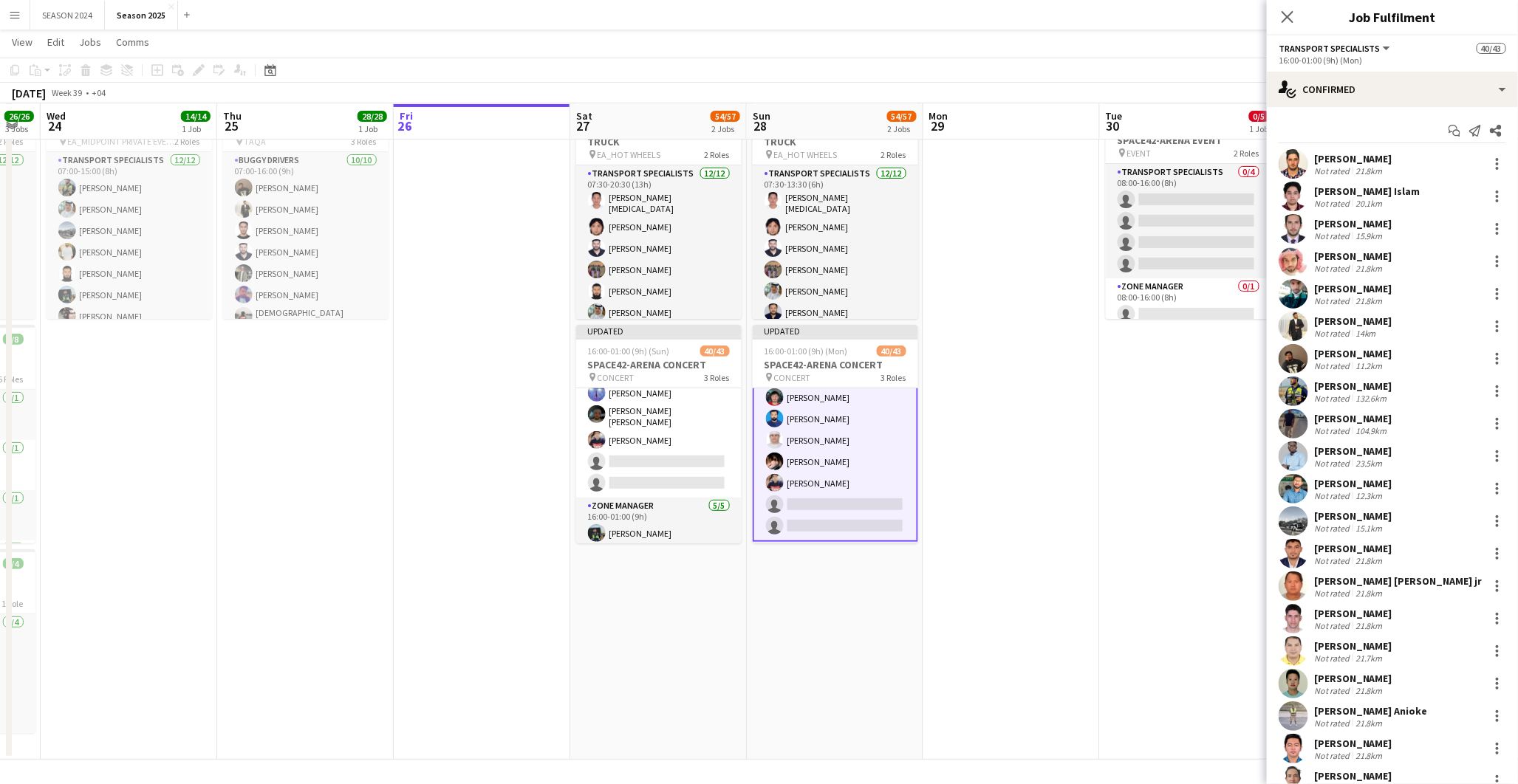
click at [743, 449] on app-date-cell "07:30-20:30 (13h) 14/14 EA_HOT WHEELS MONSTER TRUCK pin EA_HOT WHEELS 2 Roles T…" at bounding box center [659, 427] width 177 height 665
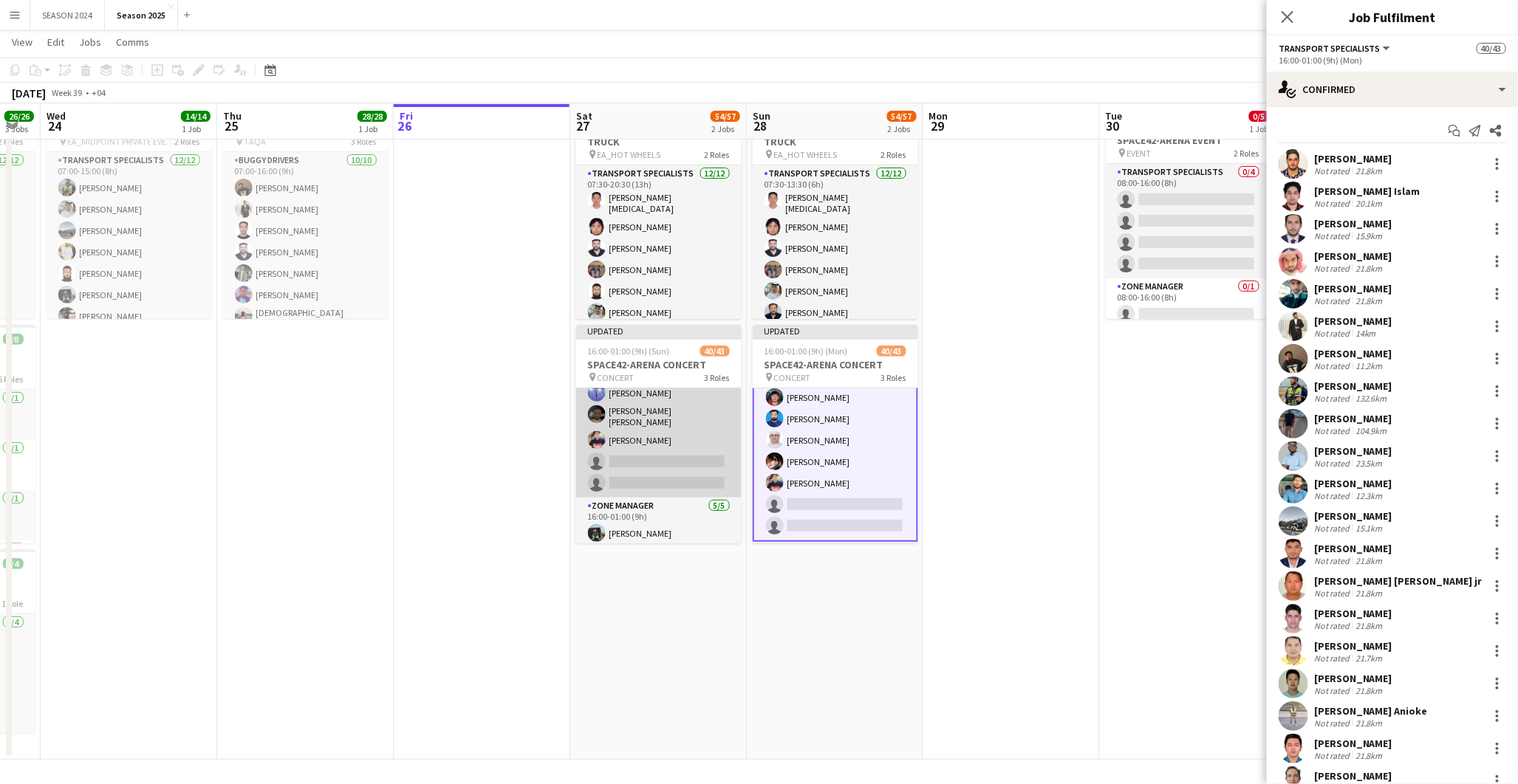
click at [685, 418] on app-card-role "Transport Specialists 139A 31/33 16:00-01:00 (9h) Hassan Saleh Mohammed Zaheeru…" at bounding box center [659, 120] width 166 height 753
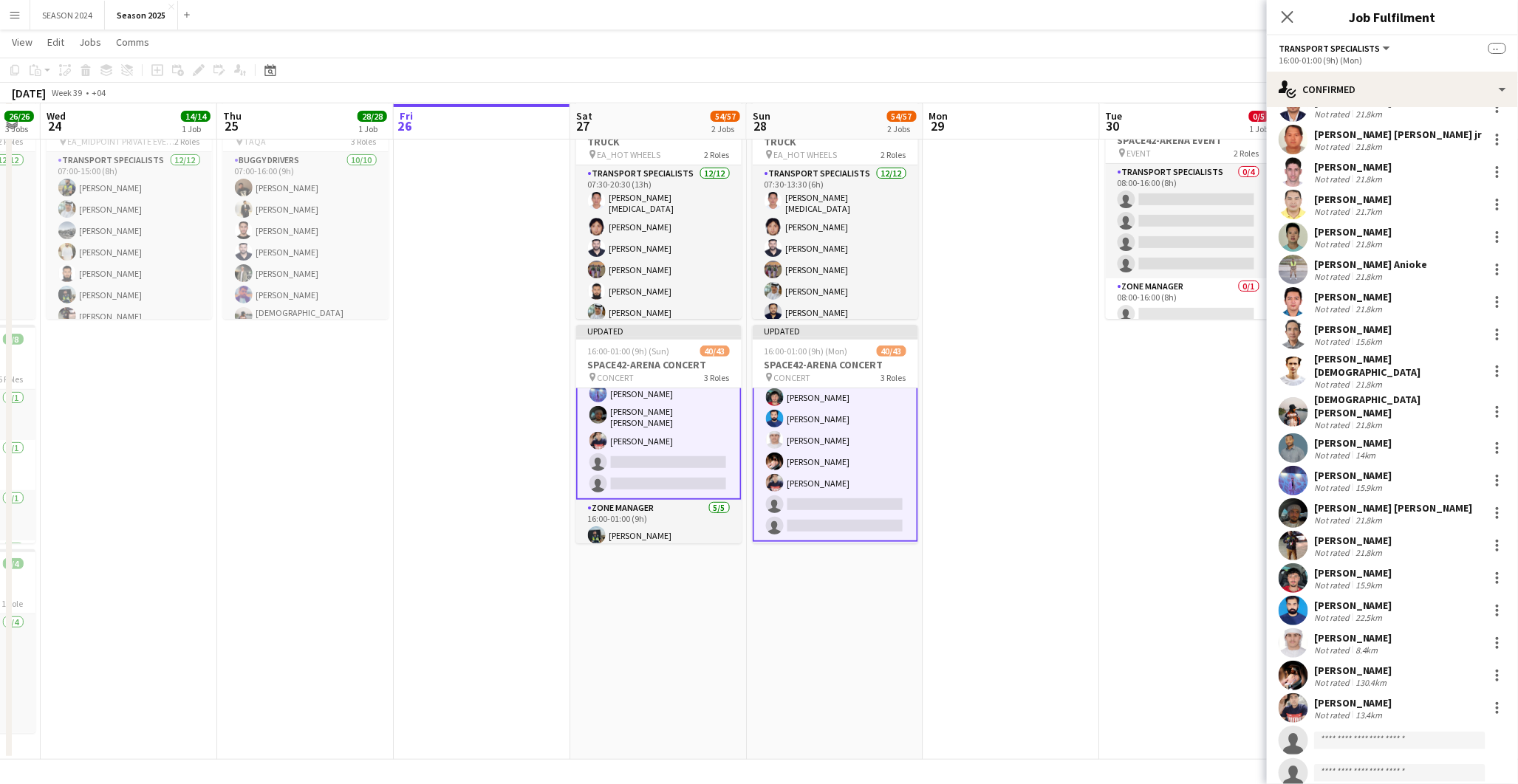
scroll to position [476, 0]
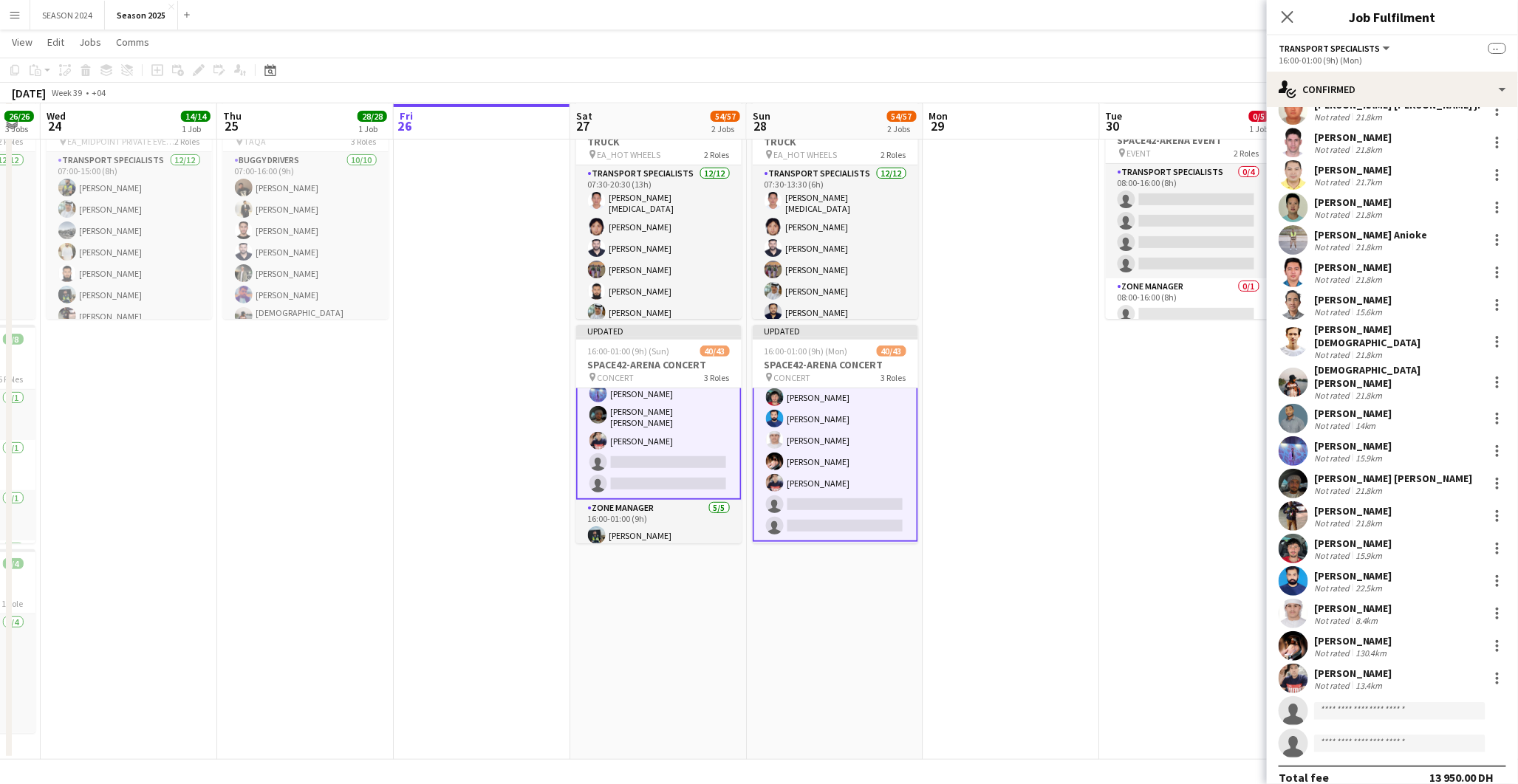
click at [1294, 437] on app-user-avatar at bounding box center [1293, 451] width 29 height 29
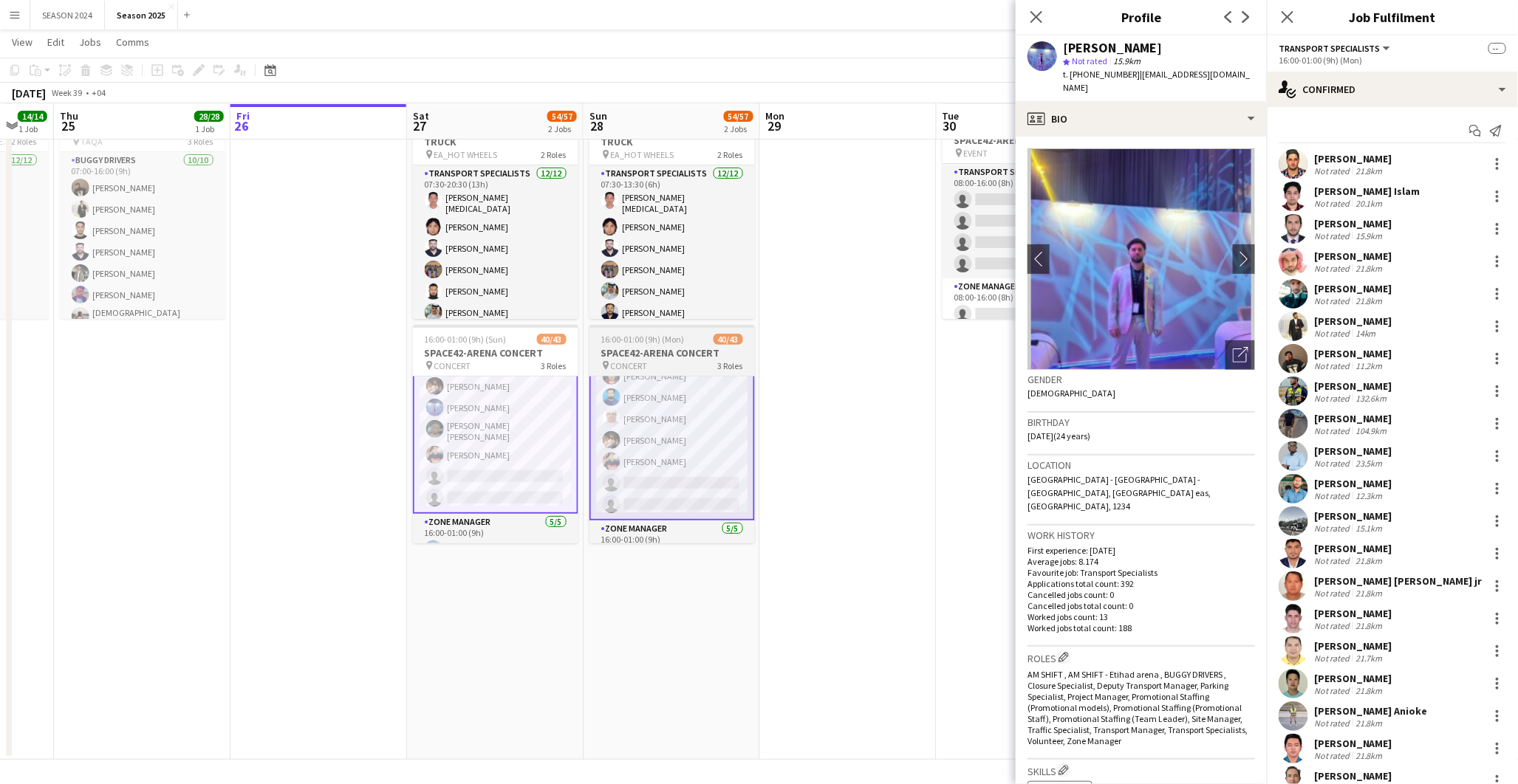
scroll to position [755, 0]
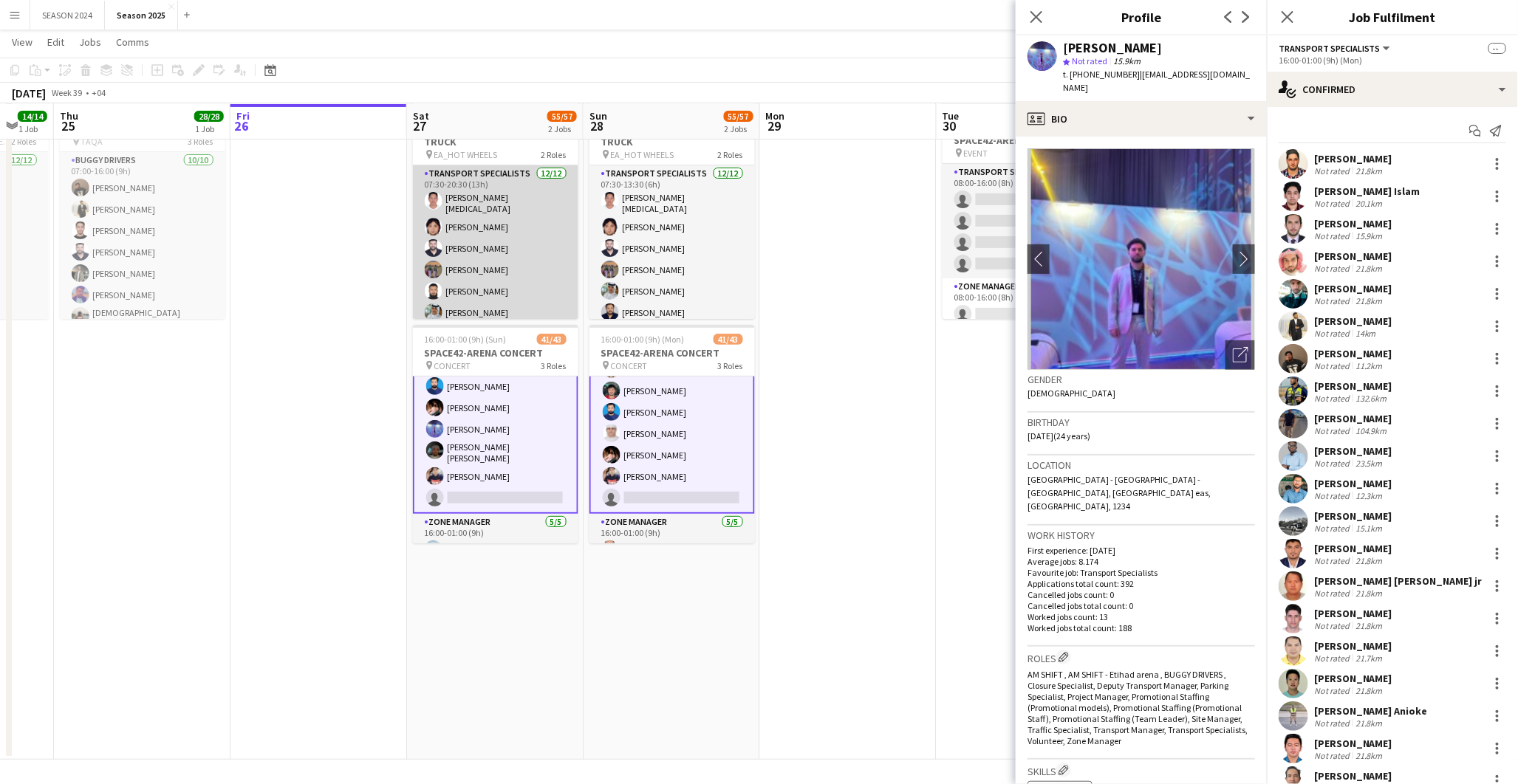
click at [475, 296] on app-card-role "Transport Specialists 12/12 07:30-20:30 (13h) Richard Banan Muhammad Ahmed Sagh…" at bounding box center [496, 311] width 166 height 290
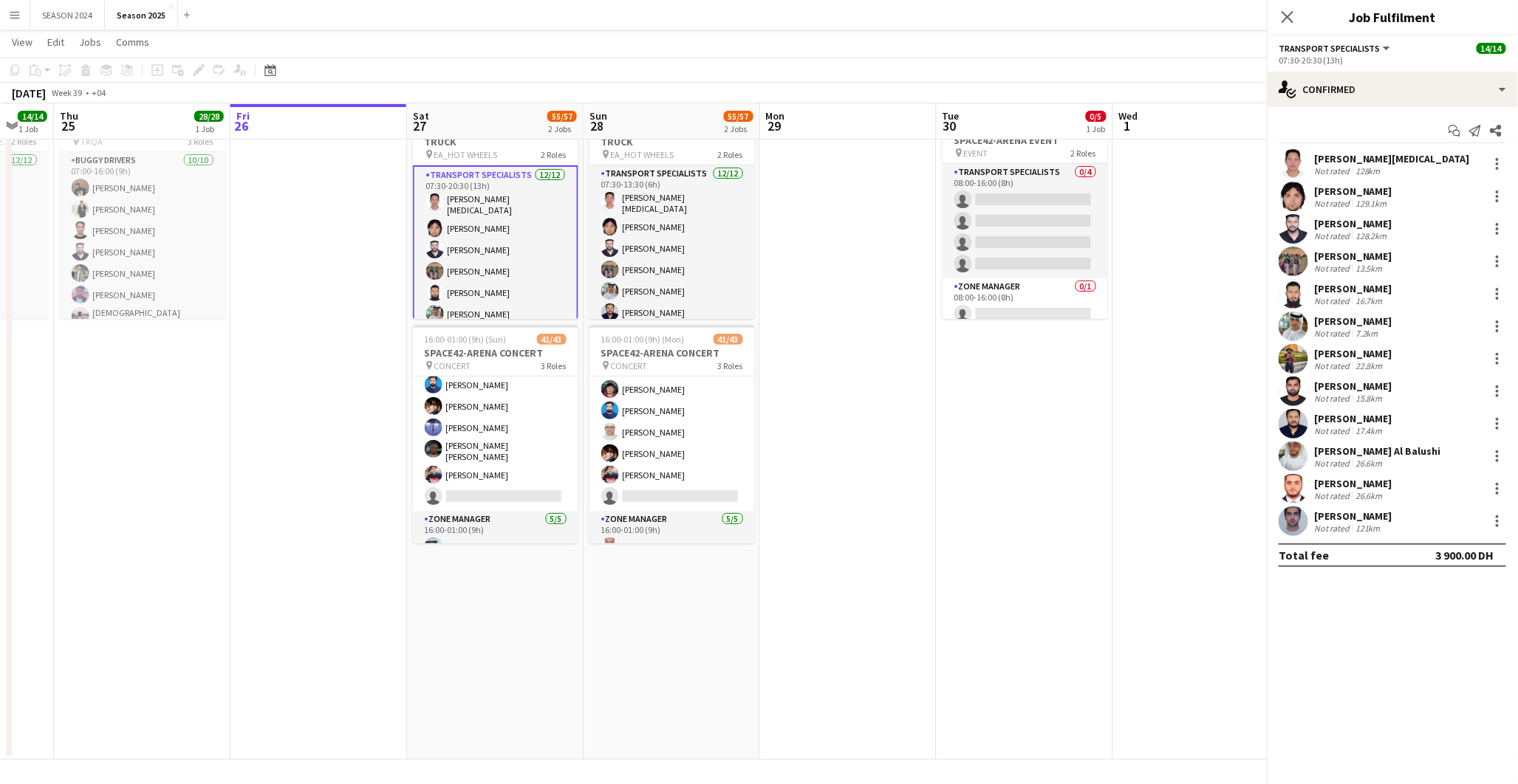
scroll to position [754, 0]
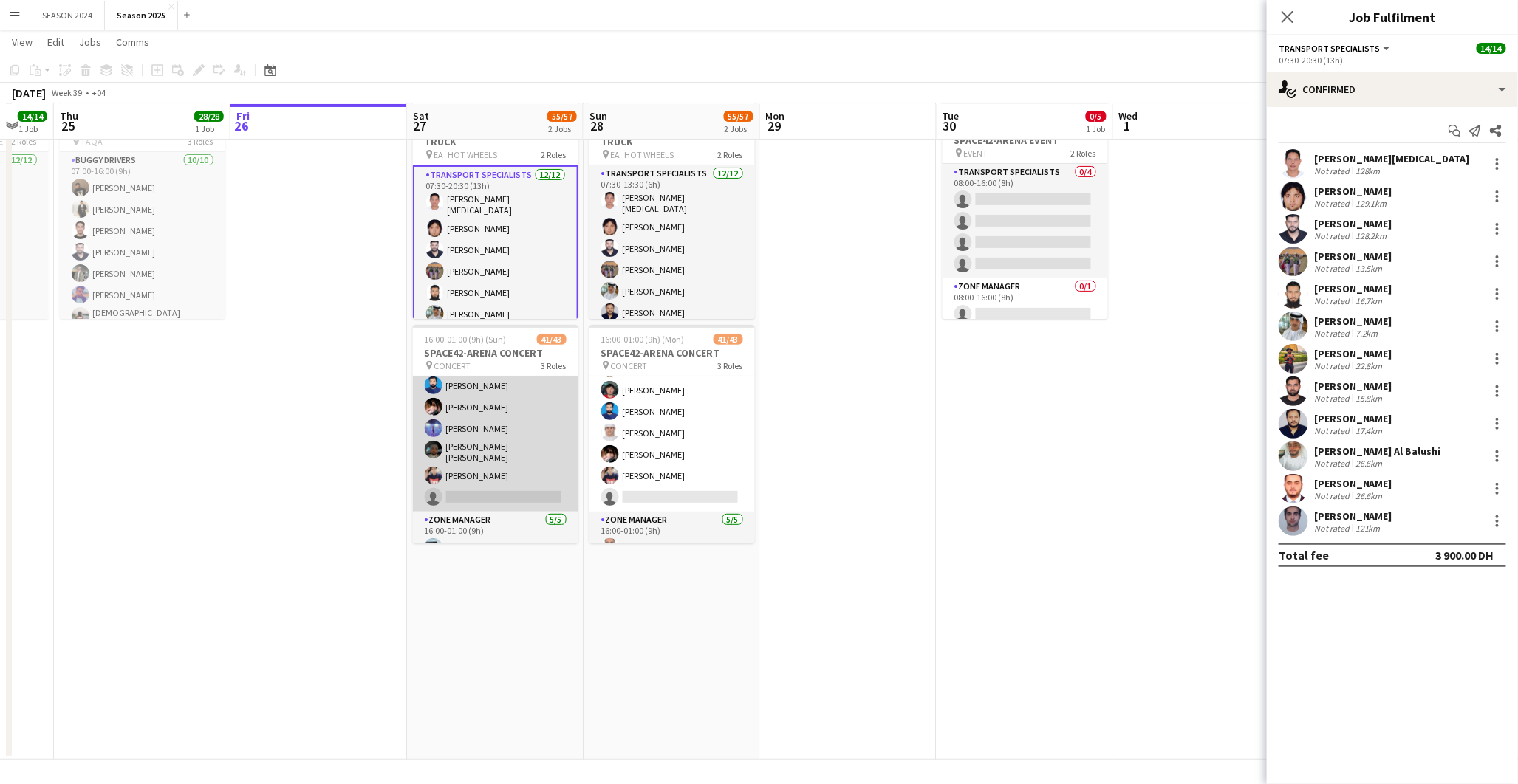
click at [520, 389] on app-card-role "Transport Specialists 139A 32/33 16:00-01:00 (9h) Hassan Saleh Abdullah Khalid …" at bounding box center [496, 135] width 166 height 753
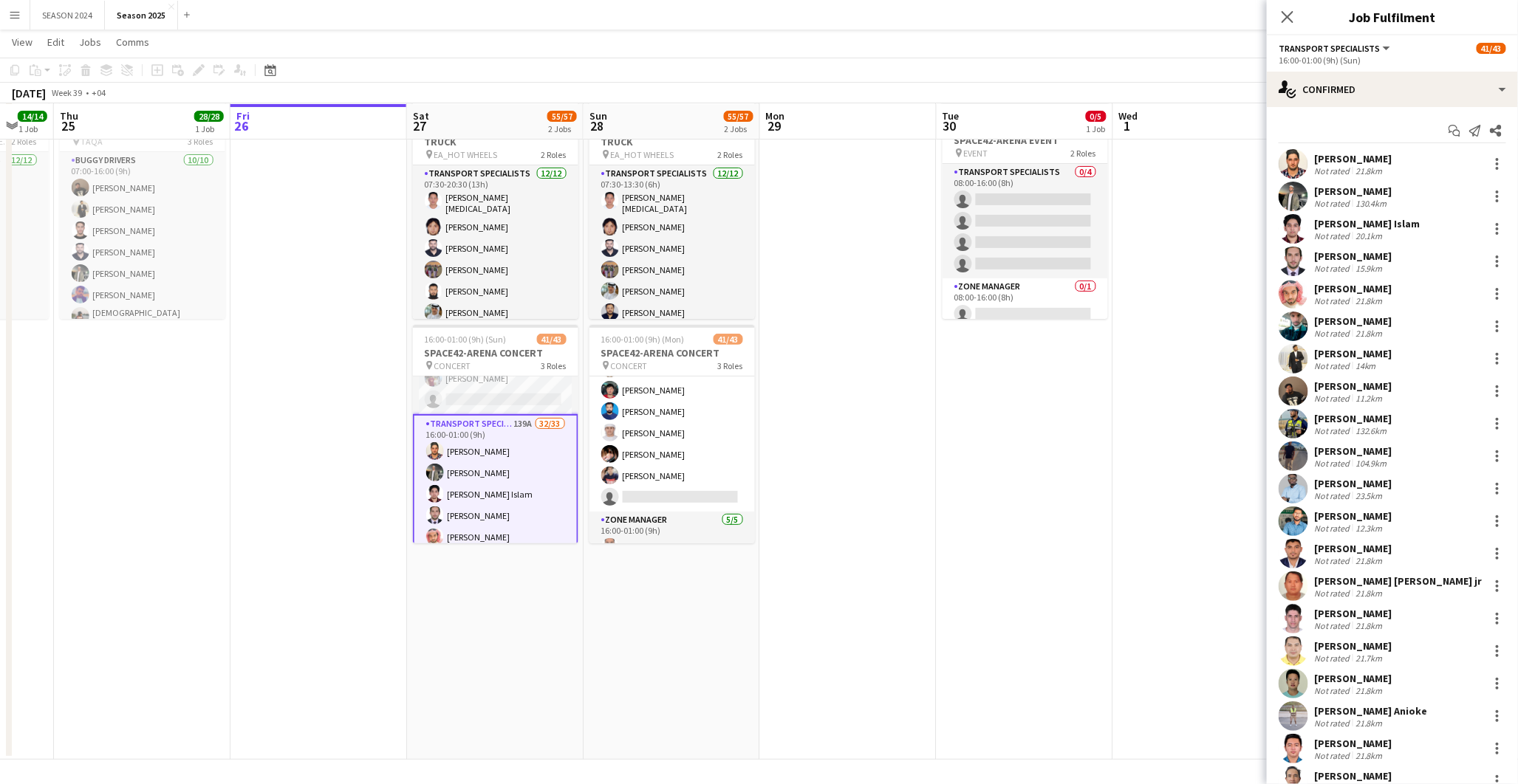
scroll to position [0, 0]
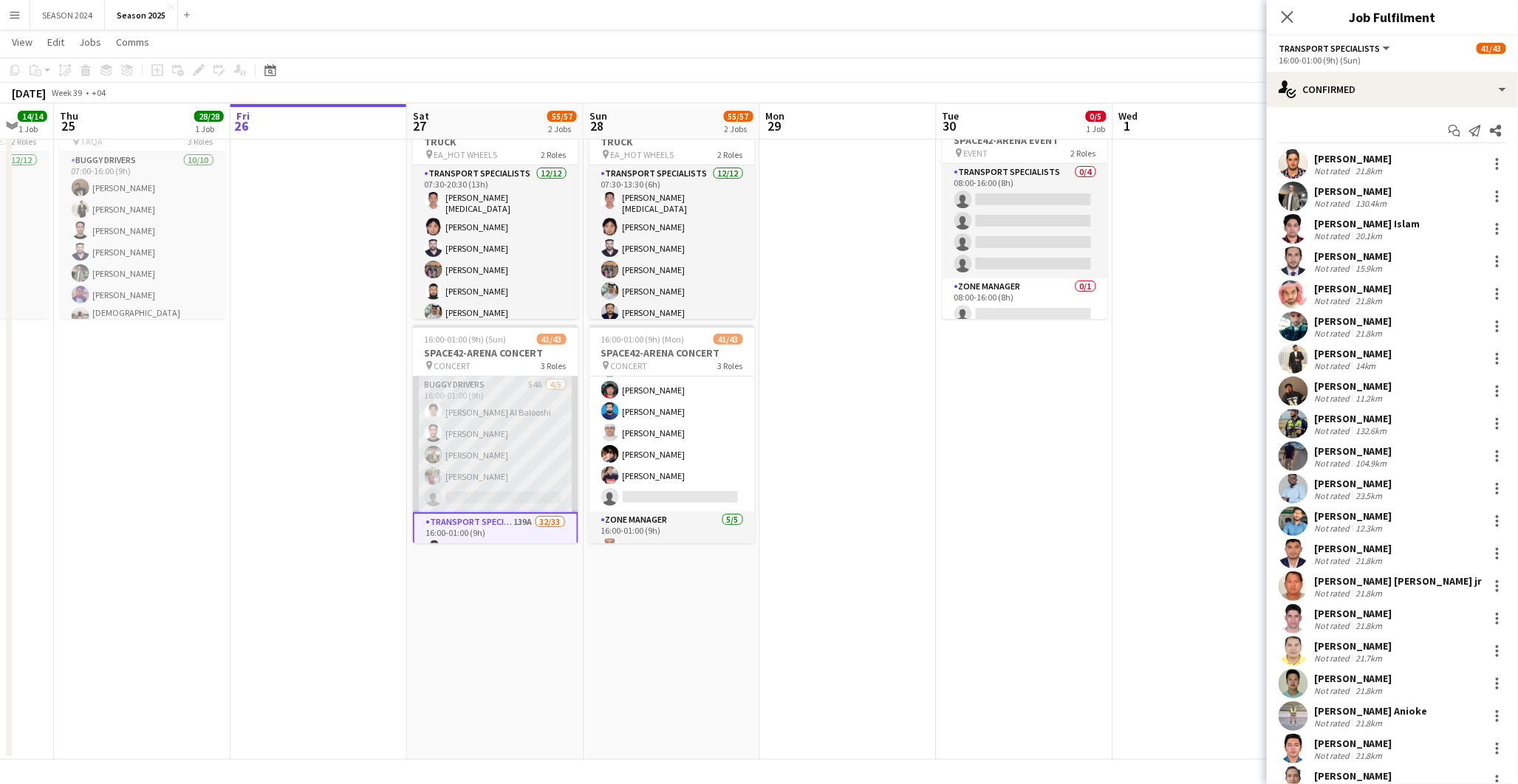
click at [512, 397] on app-card-role "BUGGY DRIVERS 54A 4/5 16:00-01:00 (9h) Jabbar Ghaffar Al Balooshi muhammad shah…" at bounding box center [496, 445] width 166 height 136
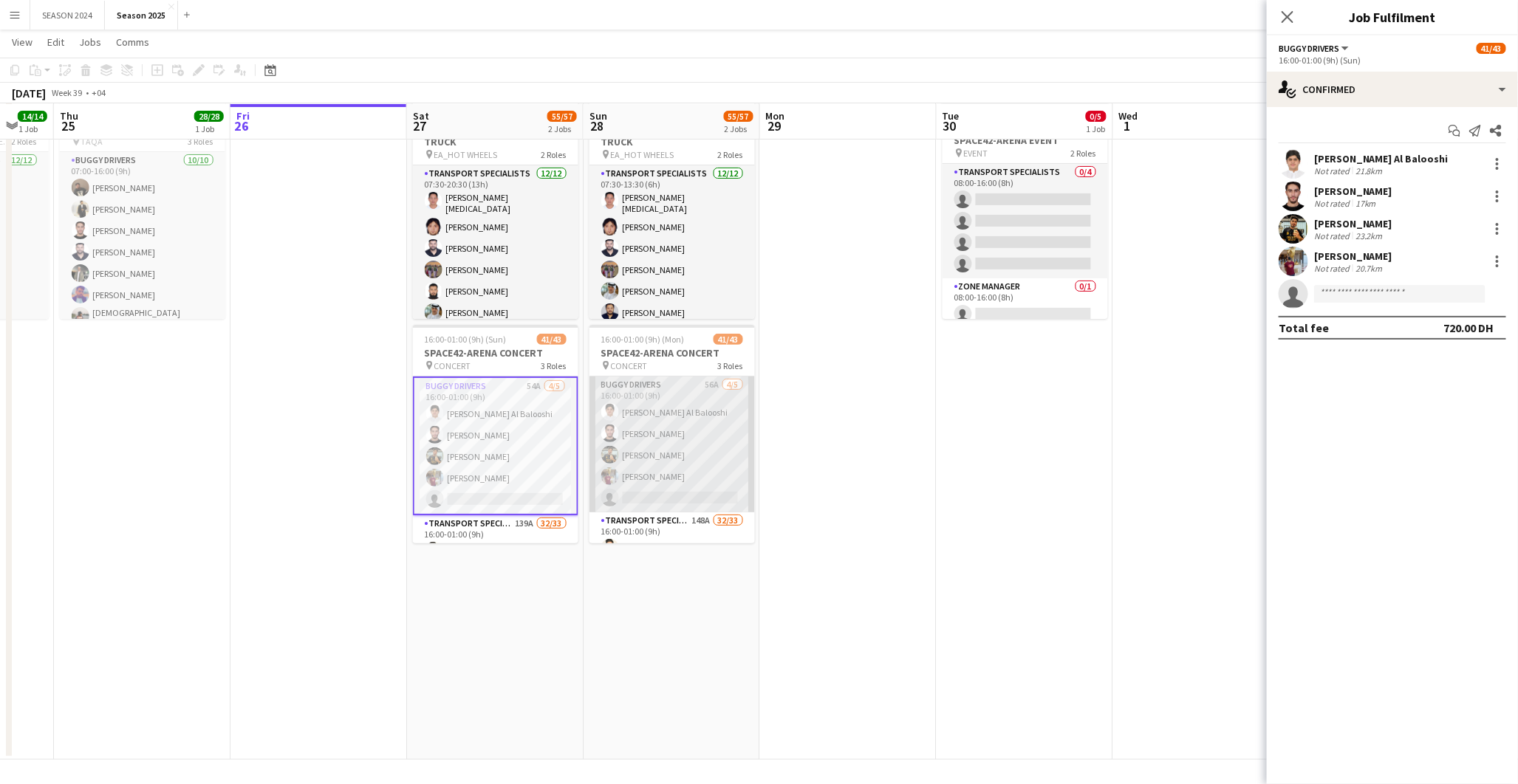
click at [647, 410] on app-card-role "BUGGY DRIVERS 56A 4/5 16:00-01:00 (9h) Jabbar Ghaffar Al Balooshi muhammad shah…" at bounding box center [673, 445] width 166 height 136
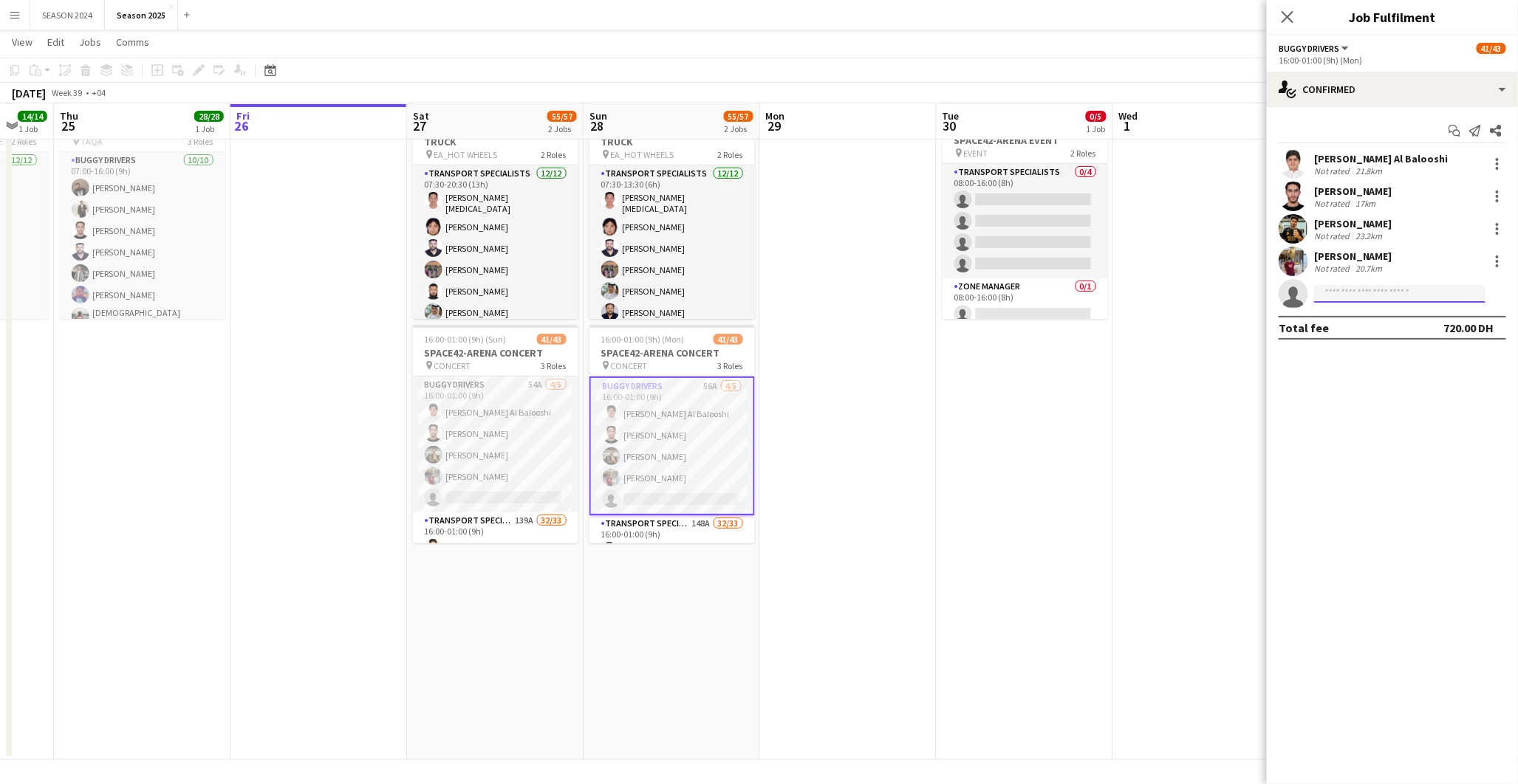
click at [1392, 300] on input at bounding box center [1399, 294] width 171 height 18
type input "**********"
click at [1408, 337] on span "+971524522823" at bounding box center [1400, 339] width 147 height 12
click at [1332, 292] on input at bounding box center [1399, 294] width 171 height 18
click at [1345, 322] on span "aliwando.7f@gmail.com" at bounding box center [1400, 327] width 147 height 12
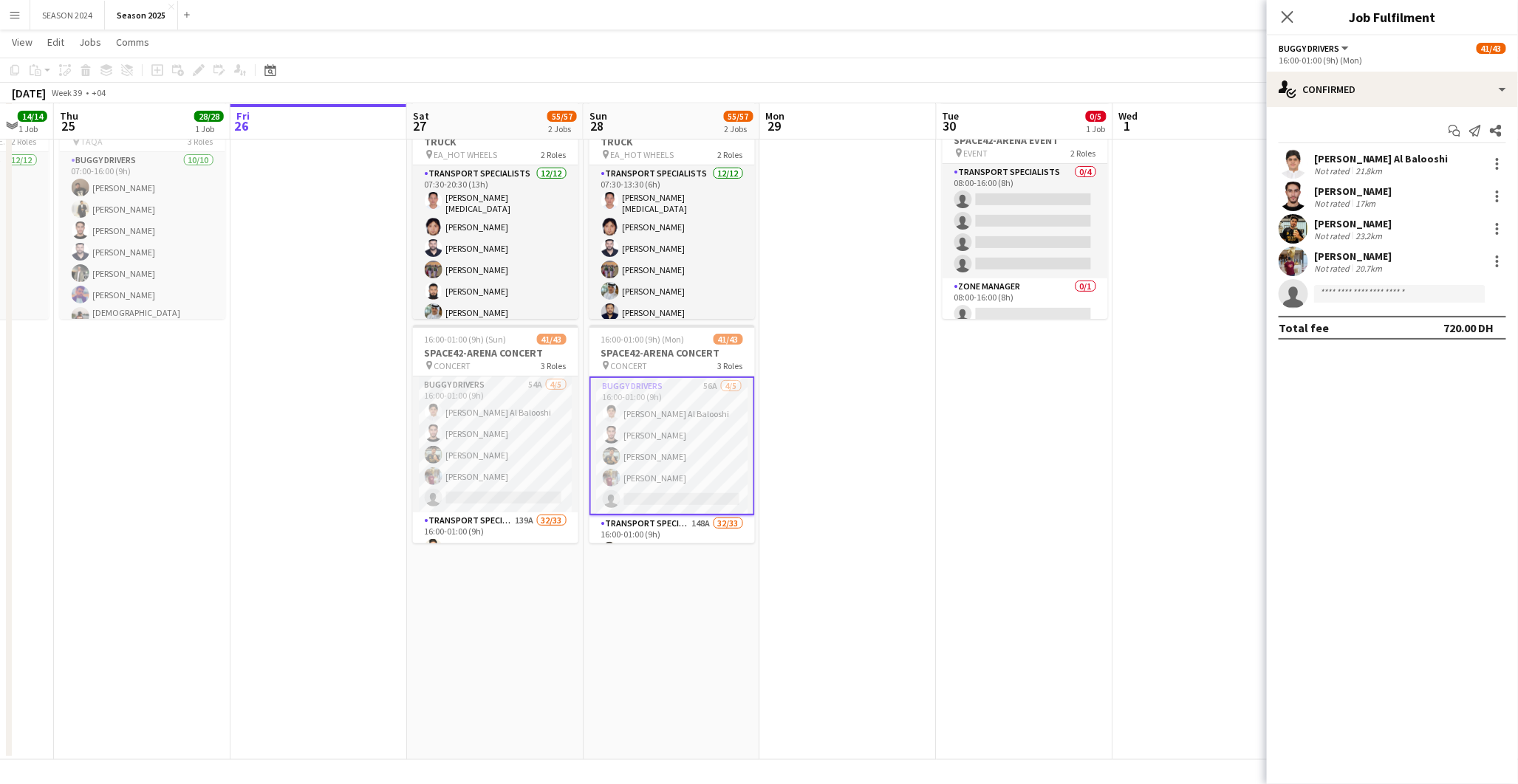
click at [1308, 300] on app-invite-slot "single-neutral-actions" at bounding box center [1392, 293] width 251 height 29
click at [1326, 296] on input at bounding box center [1399, 294] width 171 height 18
click at [1375, 334] on span "+971524522823" at bounding box center [1400, 339] width 147 height 12
click at [1312, 296] on form at bounding box center [1407, 294] width 198 height 18
click at [944, 418] on app-date-cell "Draft 08:00-16:00 (8h) 0/5 SPACE42-ARENA EVENT pin EVENT 2 Roles Transport Spec…" at bounding box center [1025, 427] width 177 height 665
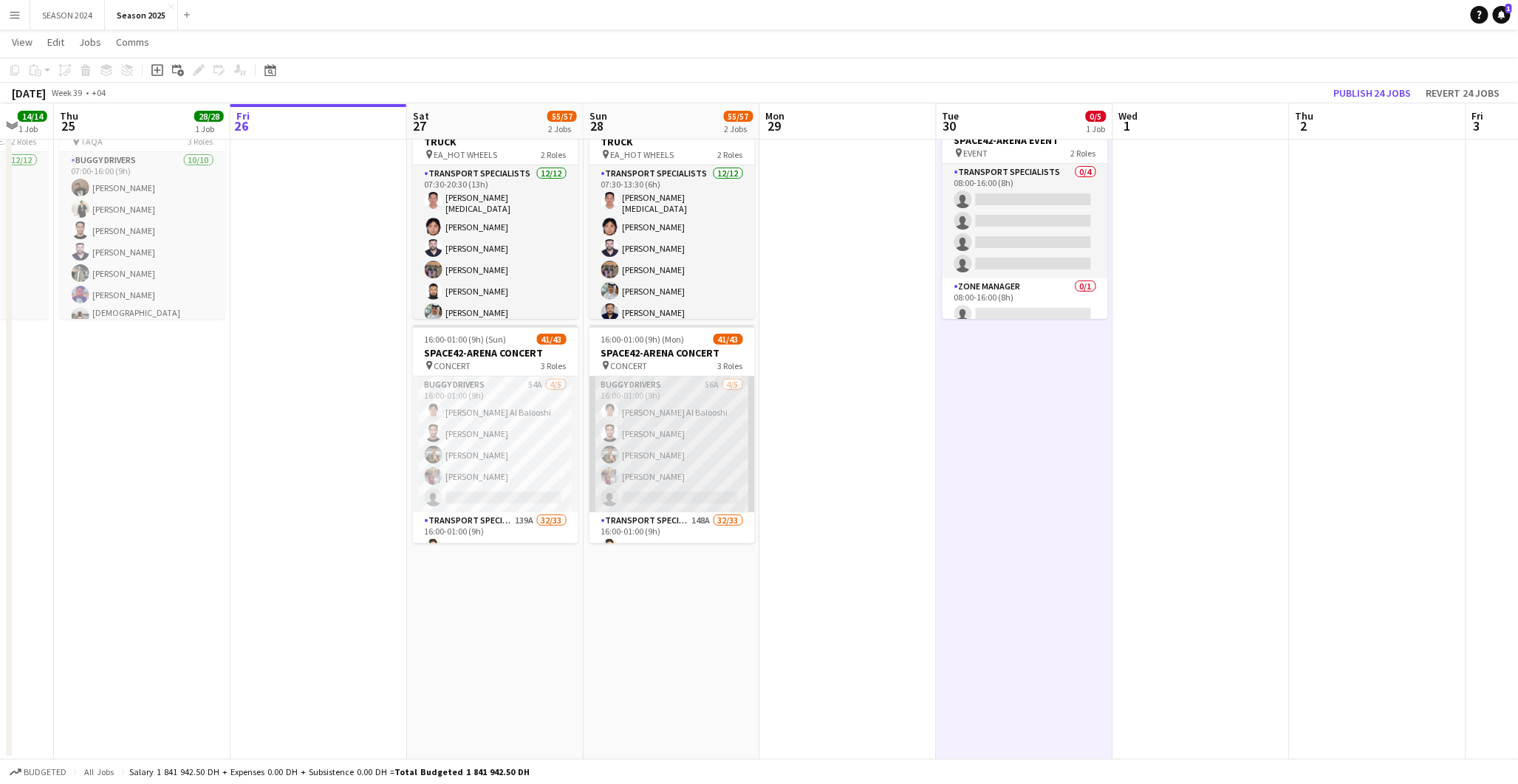
click at [631, 424] on app-card-role "BUGGY DRIVERS 56A 4/5 16:00-01:00 (9h) Jabbar Ghaffar Al Balooshi muhammad shah…" at bounding box center [673, 445] width 166 height 136
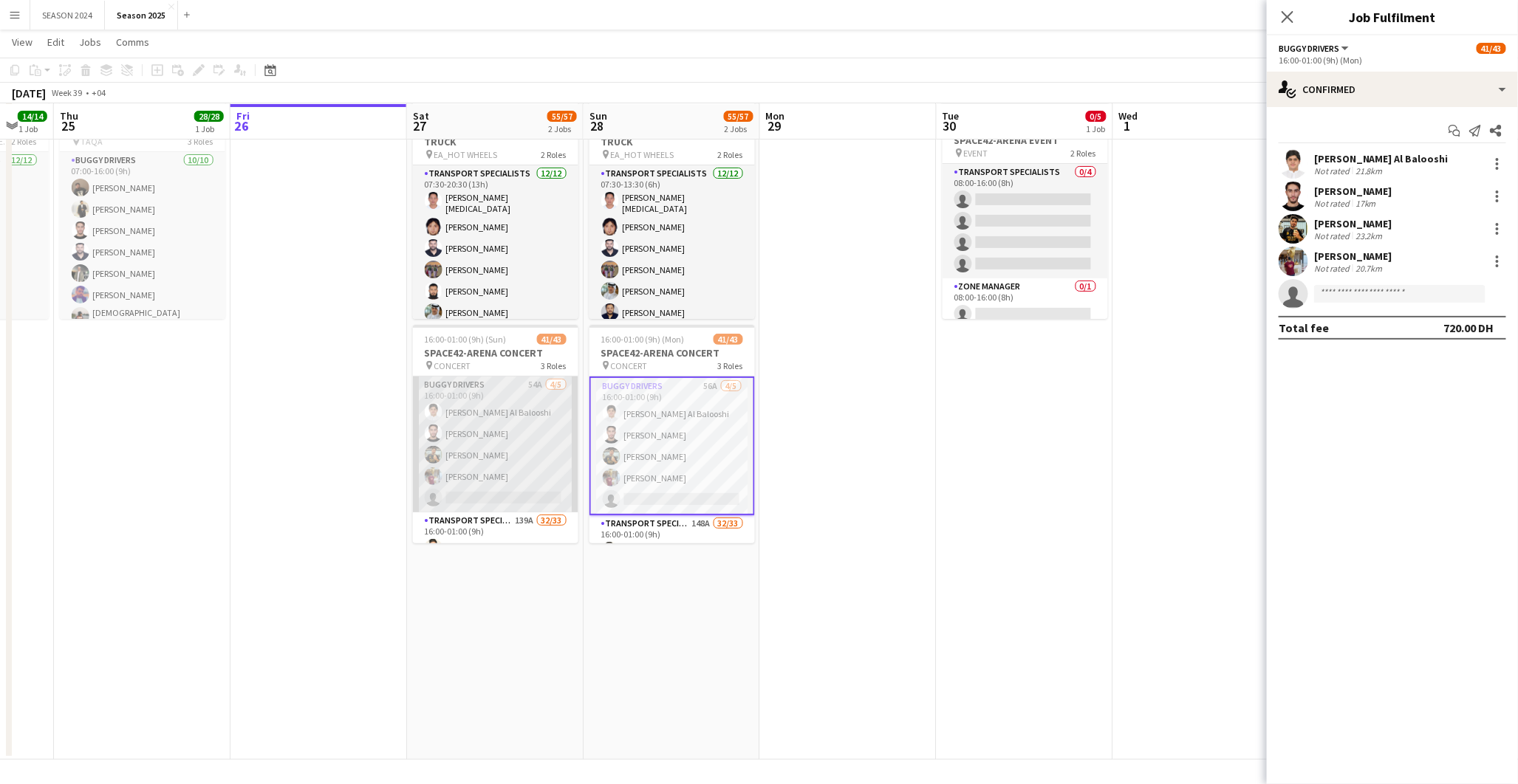
click at [551, 420] on app-card-role "BUGGY DRIVERS 54A 4/5 16:00-01:00 (9h) Jabbar Ghaffar Al Balooshi muhammad shah…" at bounding box center [496, 445] width 166 height 136
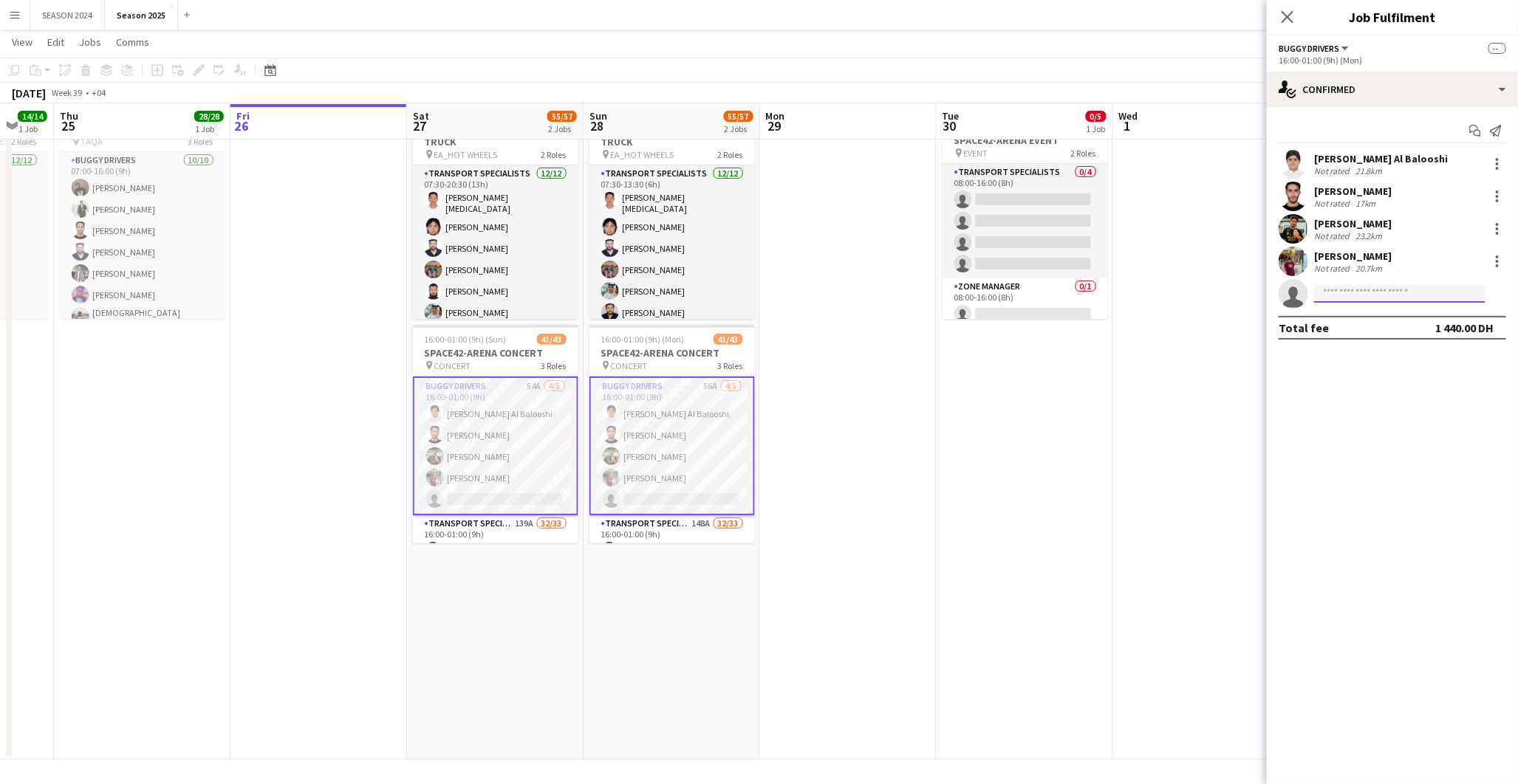
click at [1412, 292] on input at bounding box center [1399, 294] width 171 height 18
type input "**********"
click at [1438, 319] on span "Active" at bounding box center [1451, 316] width 45 height 11
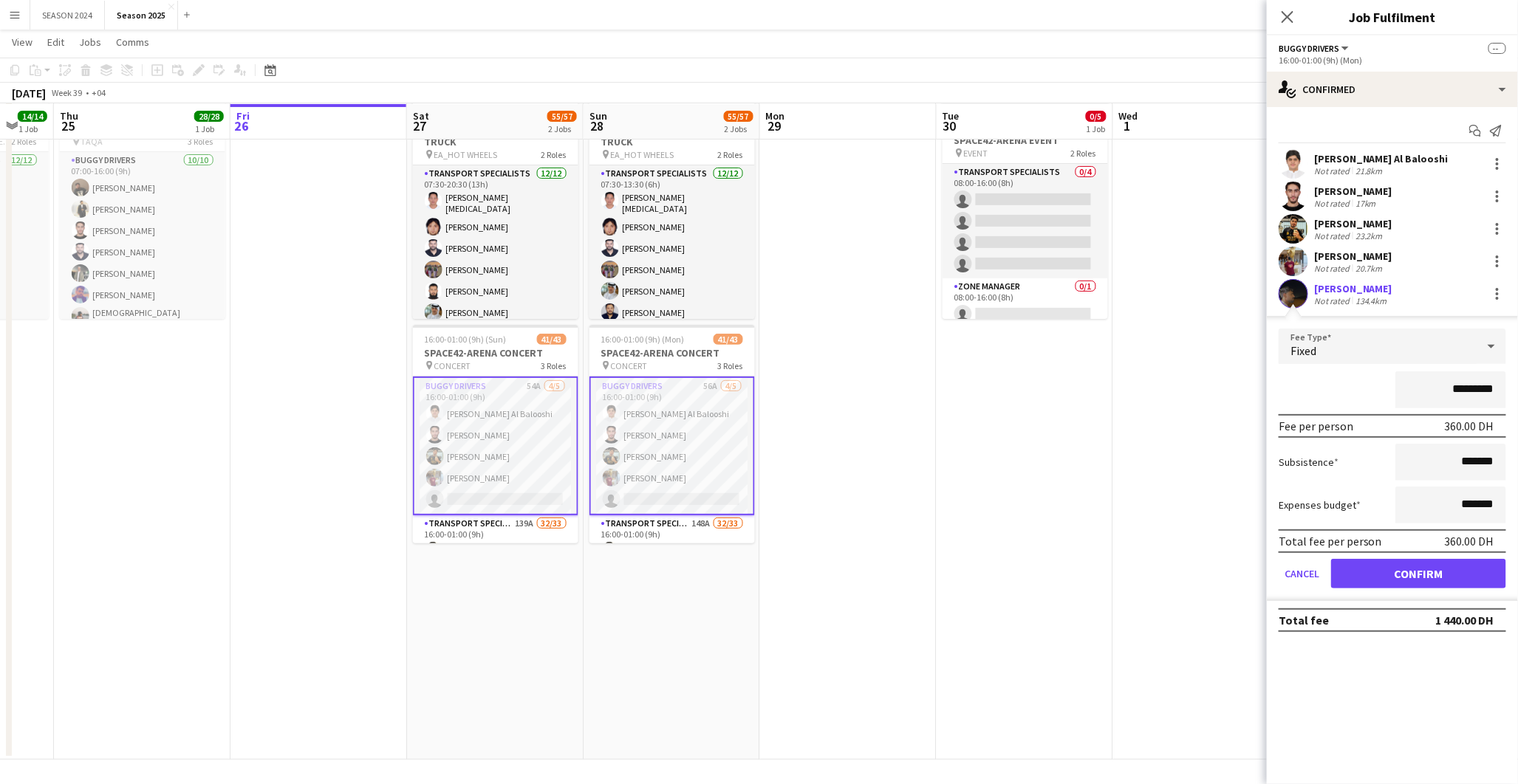
click at [1284, 285] on app-user-avatar at bounding box center [1293, 293] width 29 height 29
click at [1294, 290] on app-user-avatar at bounding box center [1293, 293] width 29 height 29
click at [1338, 282] on div "[PERSON_NAME]" at bounding box center [1353, 288] width 78 height 14
click at [1301, 299] on app-user-avatar at bounding box center [1293, 293] width 29 height 29
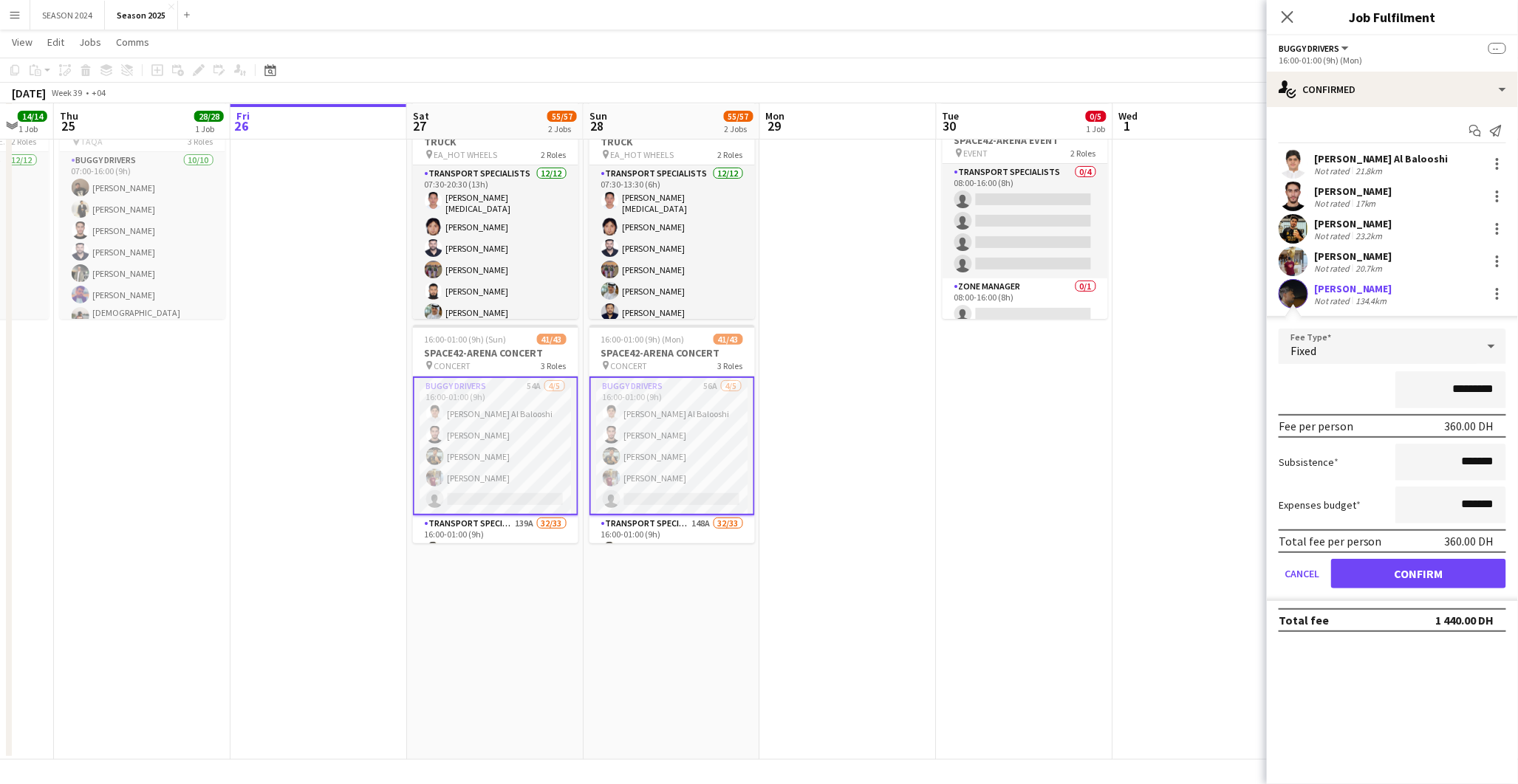
click at [1352, 296] on div "134.4km" at bounding box center [1371, 301] width 37 height 11
click at [1289, 303] on app-user-avatar at bounding box center [1293, 293] width 29 height 29
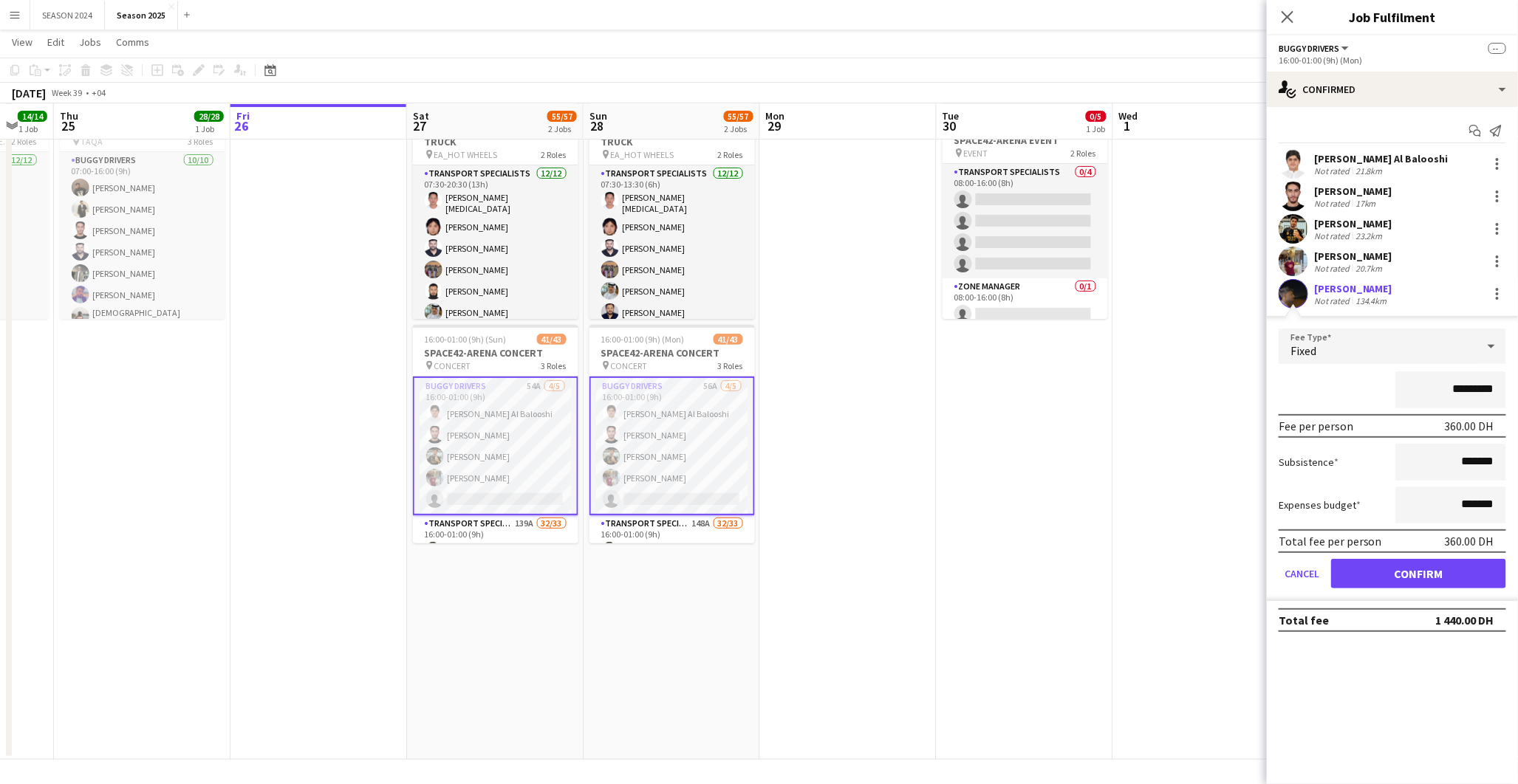
click at [1320, 304] on div "Not rated" at bounding box center [1333, 301] width 38 height 11
click at [1267, 381] on form "Fee Type Fixed ********* Fee per person 360.00 DH Subsistence ******* Expenses …" at bounding box center [1392, 465] width 251 height 272
click at [1289, 304] on app-user-avatar at bounding box center [1293, 293] width 29 height 29
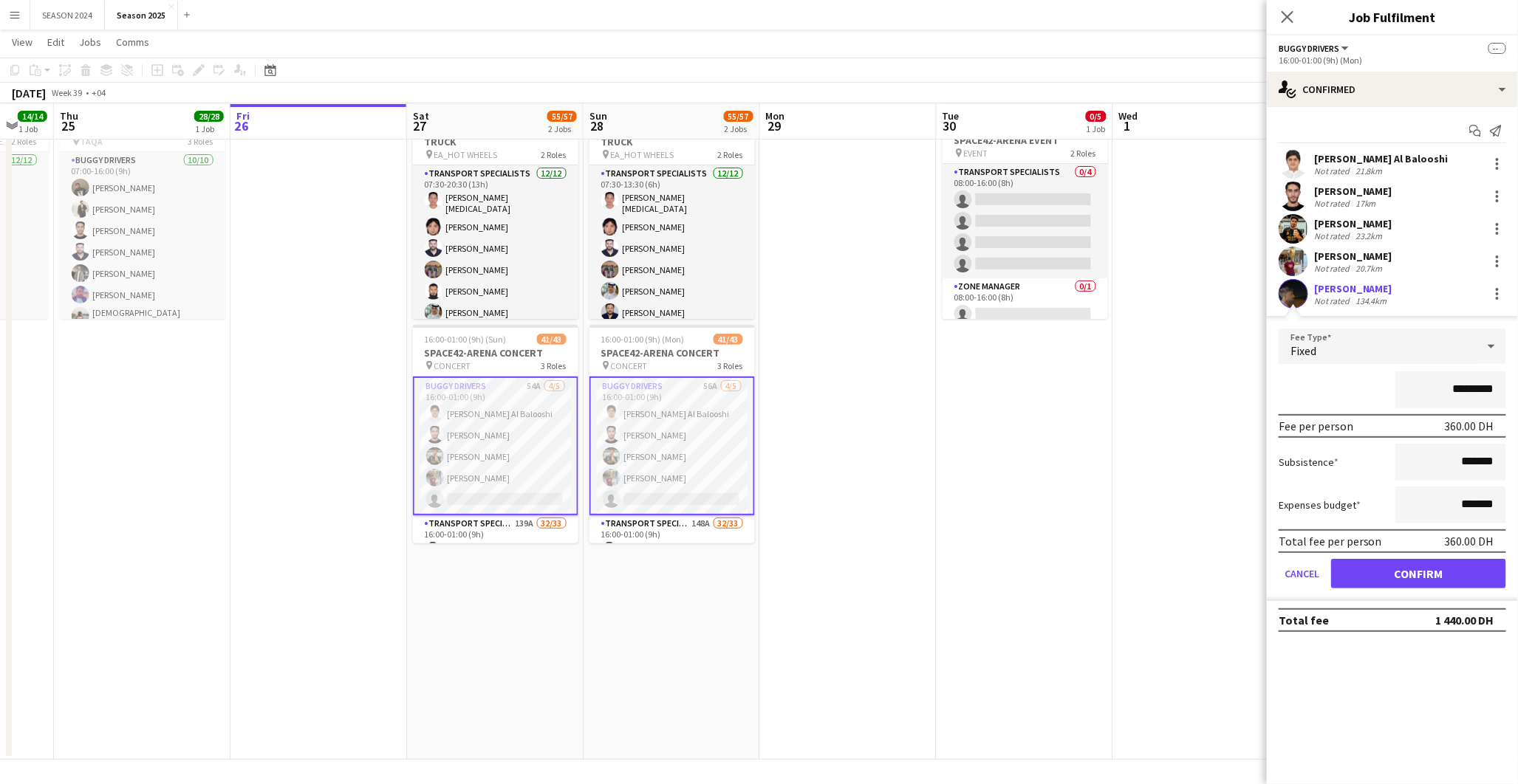
click at [1289, 304] on app-user-avatar at bounding box center [1293, 293] width 29 height 29
drag, startPoint x: 1355, startPoint y: 534, endPoint x: 1348, endPoint y: 503, distance: 31.8
click at [1355, 534] on div "Total fee per person" at bounding box center [1331, 541] width 104 height 15
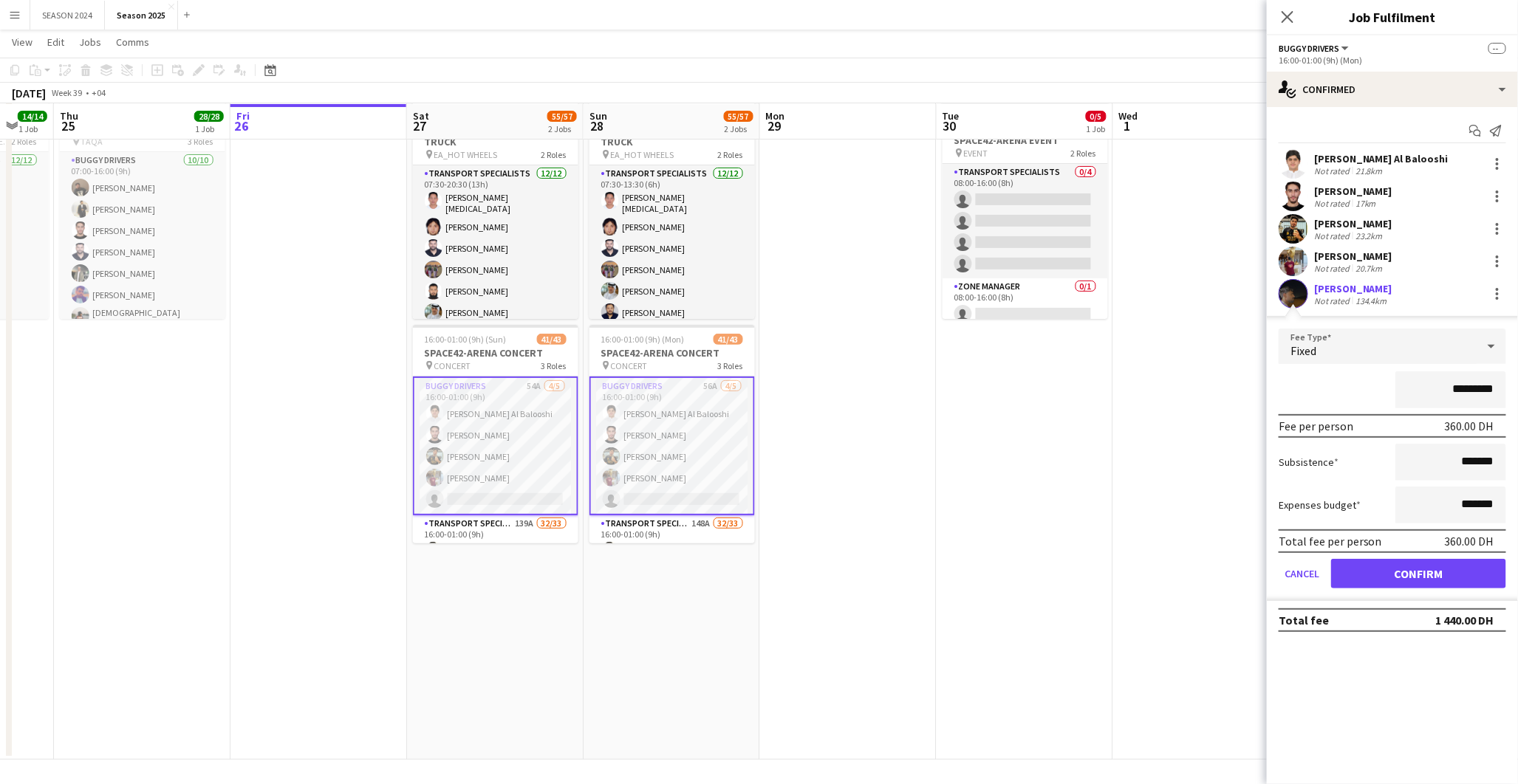
drag, startPoint x: 1348, startPoint y: 503, endPoint x: 1354, endPoint y: 512, distance: 10.8
click at [1351, 511] on div "Expenses budget *******" at bounding box center [1393, 505] width 228 height 37
drag, startPoint x: 1354, startPoint y: 512, endPoint x: 1411, endPoint y: 598, distance: 103.2
click at [1411, 598] on app-confirmed-crew "Jabbar Ghaffar Al Balooshi Not rated 21.8km muhammad shahzad Not rated 17km Faz…" at bounding box center [1392, 390] width 251 height 483
click at [1404, 562] on button "Confirm" at bounding box center [1418, 574] width 175 height 29
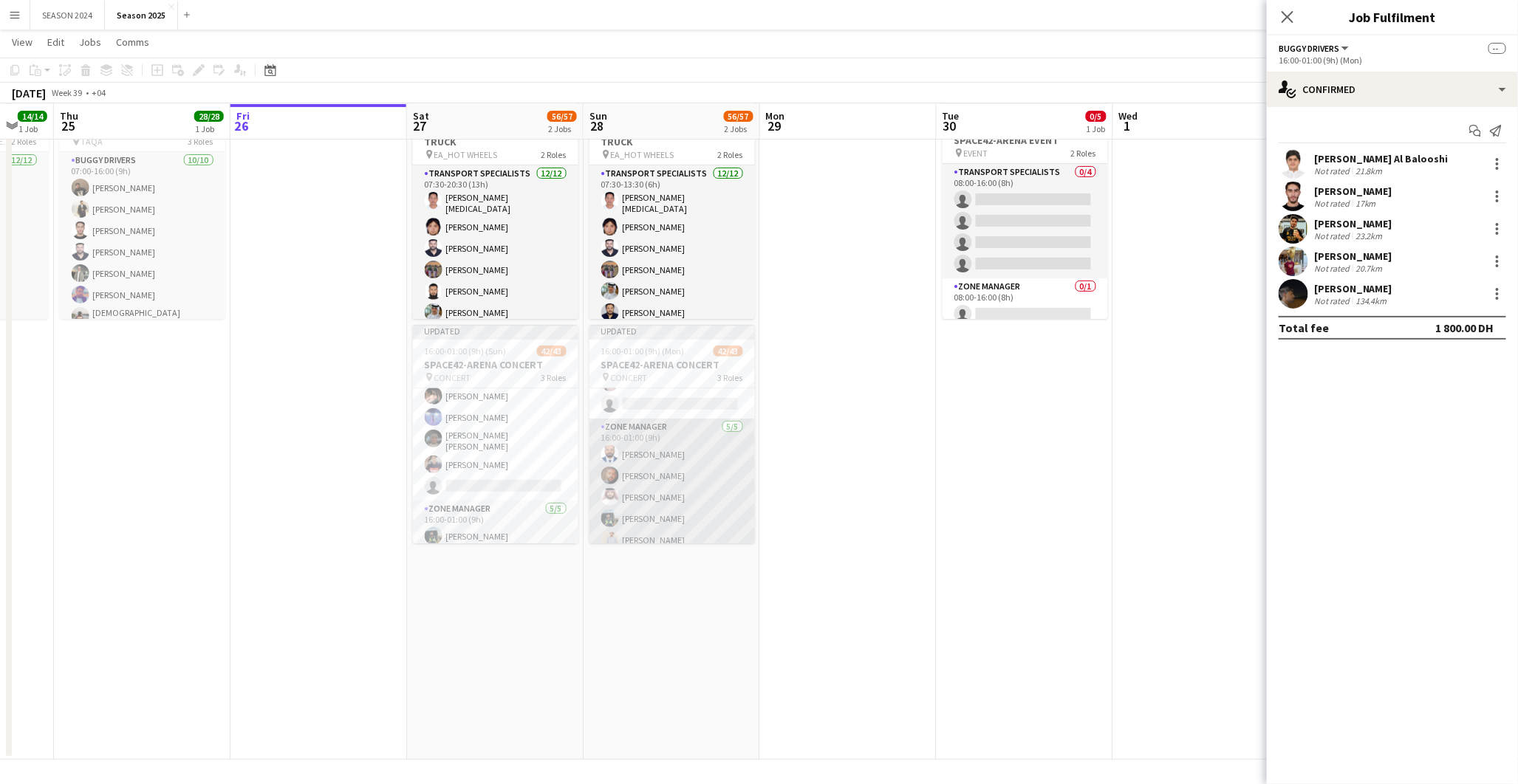
scroll to position [780, 0]
click at [657, 455] on app-card-role "Transport Specialists 148A 32/33 16:00-01:00 (9h) Hassan Saleh Abdullah Khalid …" at bounding box center [673, 123] width 166 height 753
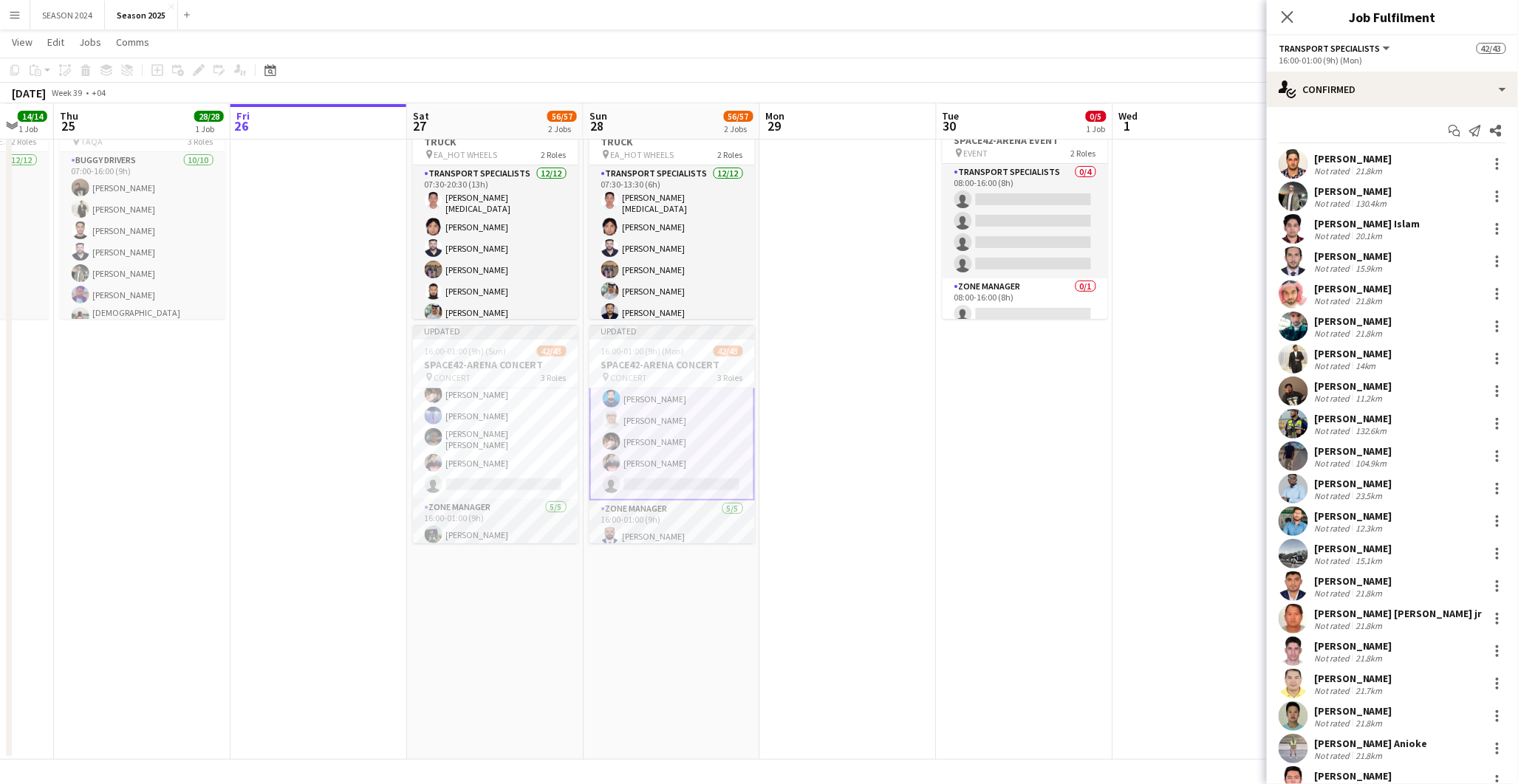
scroll to position [779, 0]
click at [465, 429] on app-card-role "Transport Specialists 139A 32/33 16:00-01:00 (9h) Hassan Saleh Abdullah Khalid …" at bounding box center [496, 122] width 166 height 753
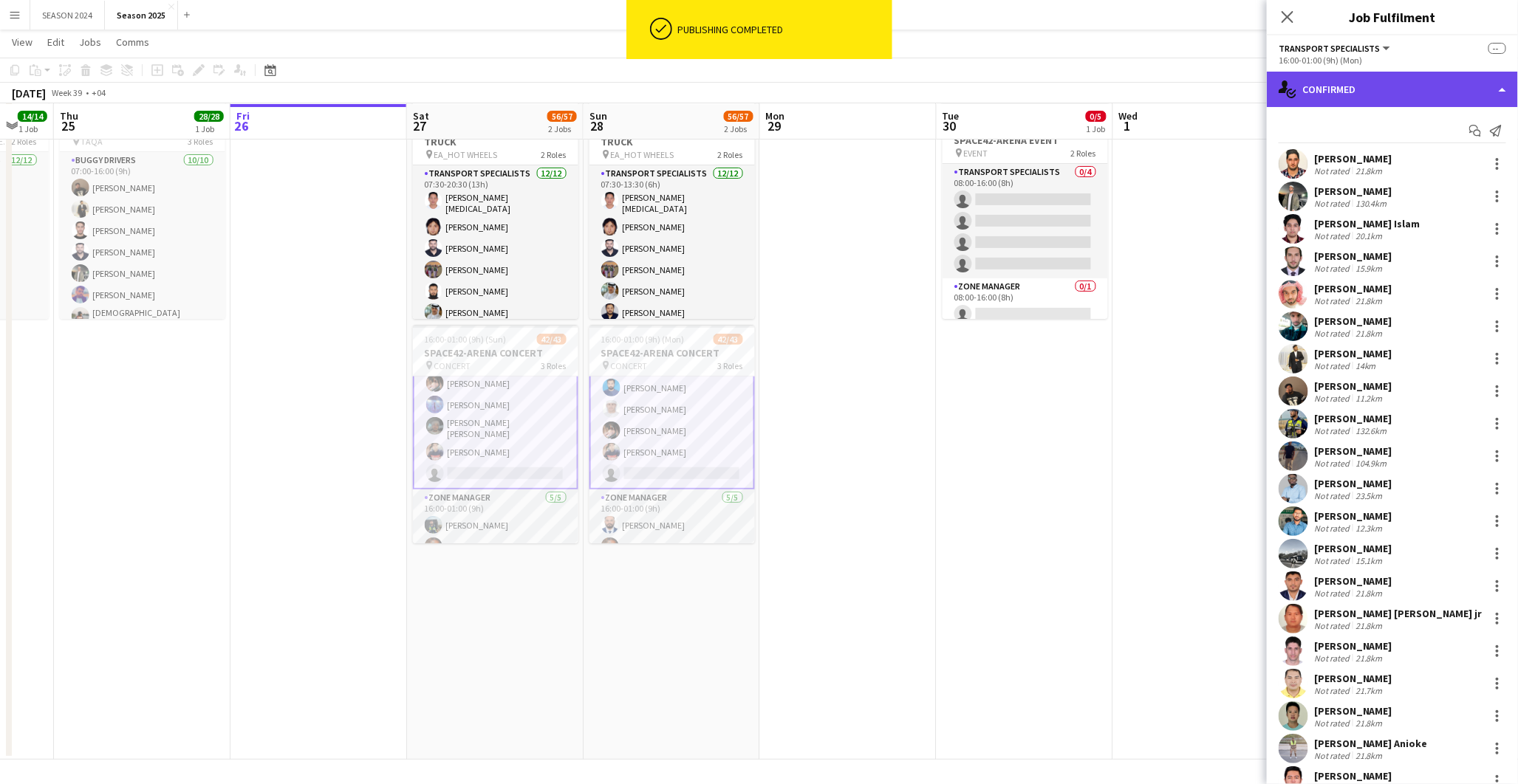
click at [1349, 92] on div "single-neutral-actions-check-2 Confirmed" at bounding box center [1392, 89] width 251 height 35
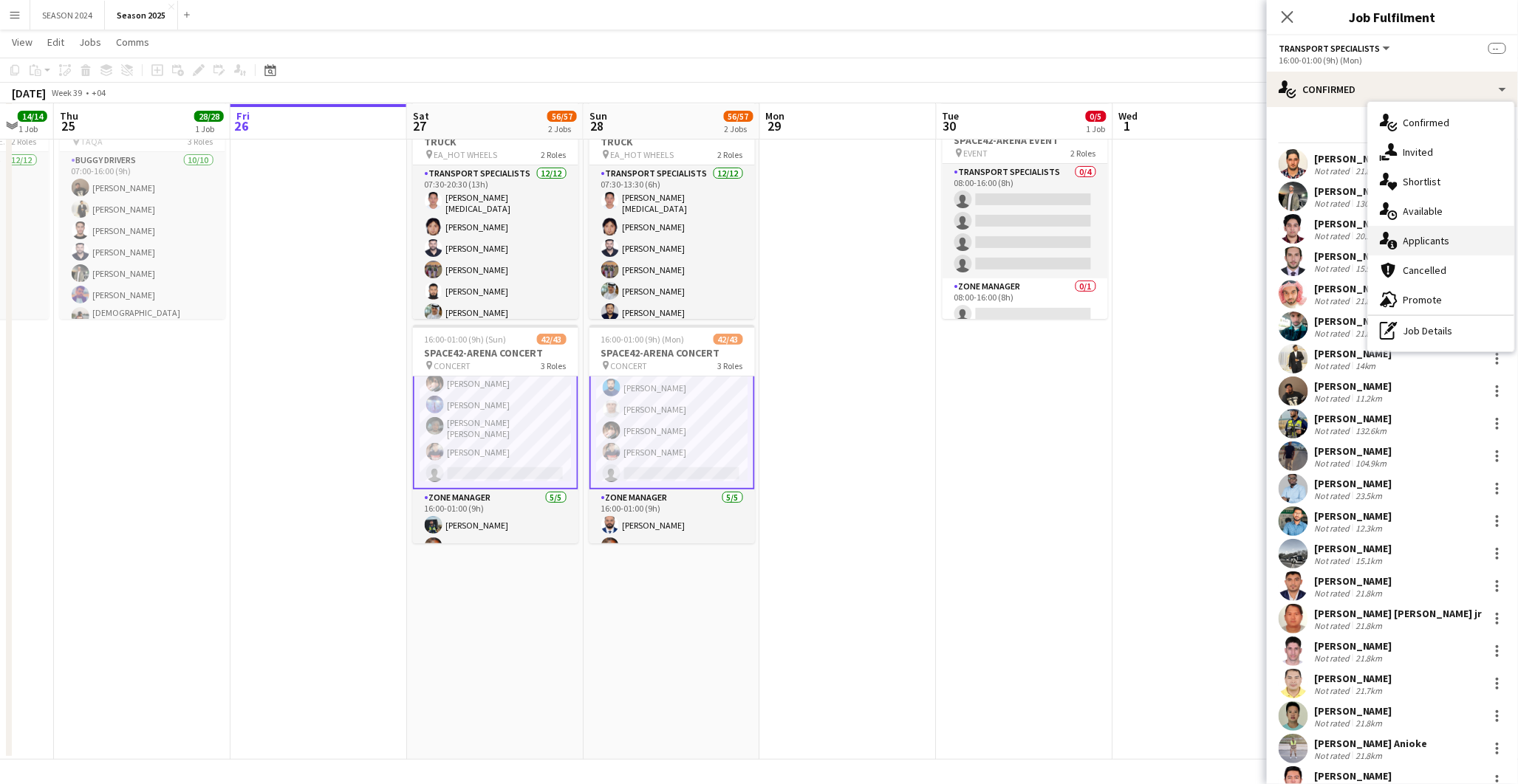
click at [1407, 244] on span "Applicants" at bounding box center [1426, 241] width 46 height 14
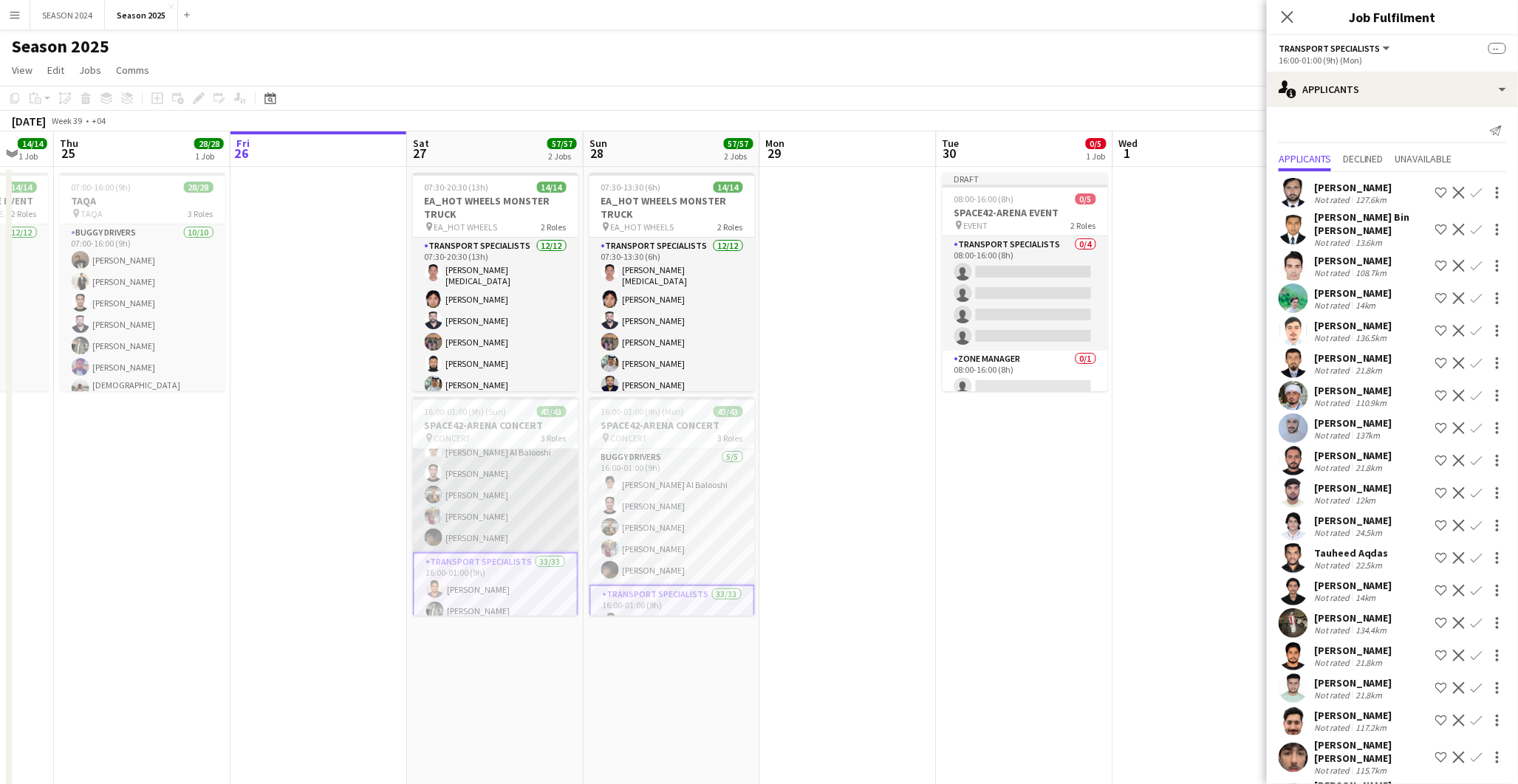
scroll to position [0, 0]
click at [477, 492] on app-card-role "BUGGY DRIVERS 5/5 16:00-01:00 (9h) Jabbar Ghaffar Al Balooshi muhammad shahzad …" at bounding box center [496, 517] width 166 height 136
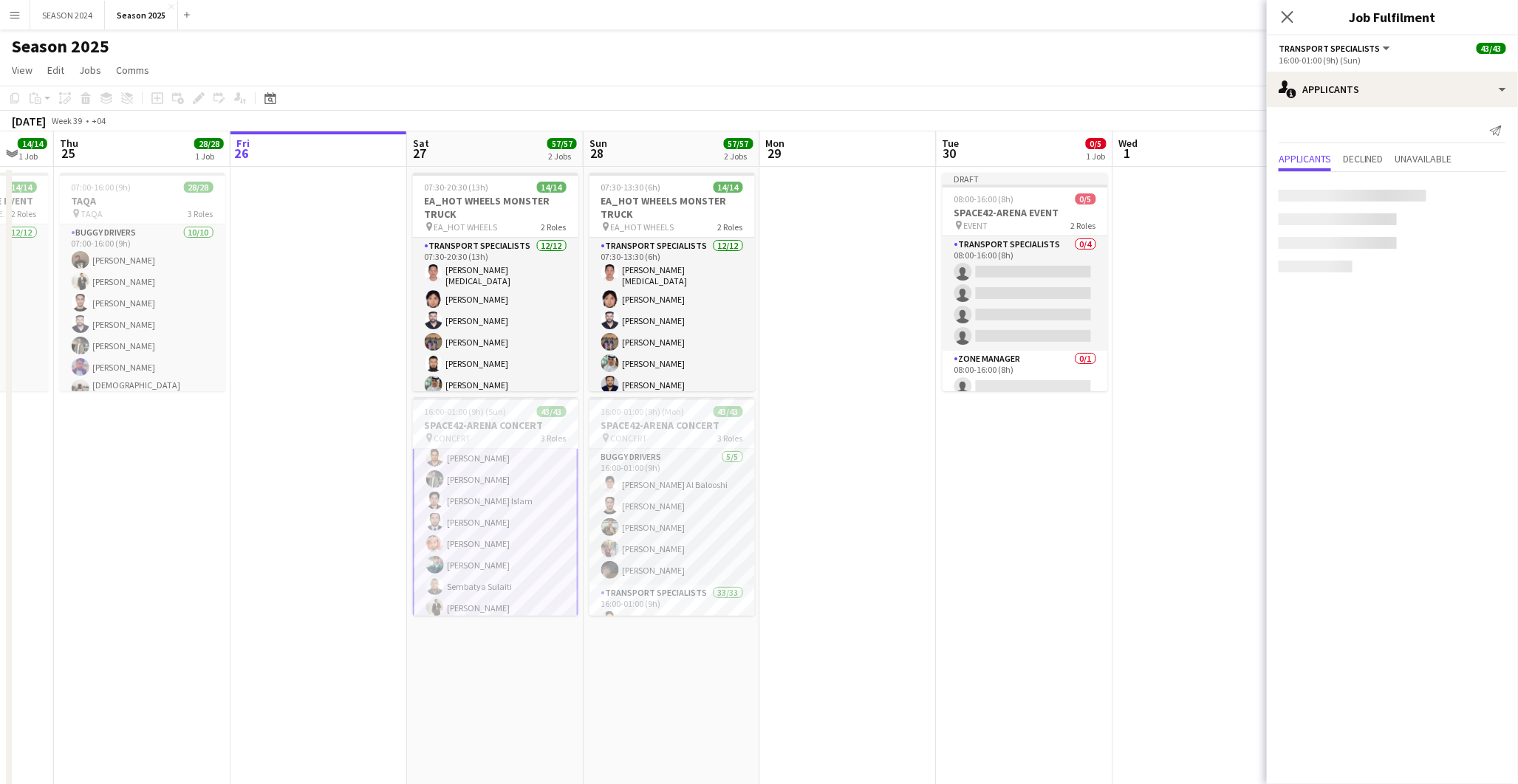
scroll to position [163, 0]
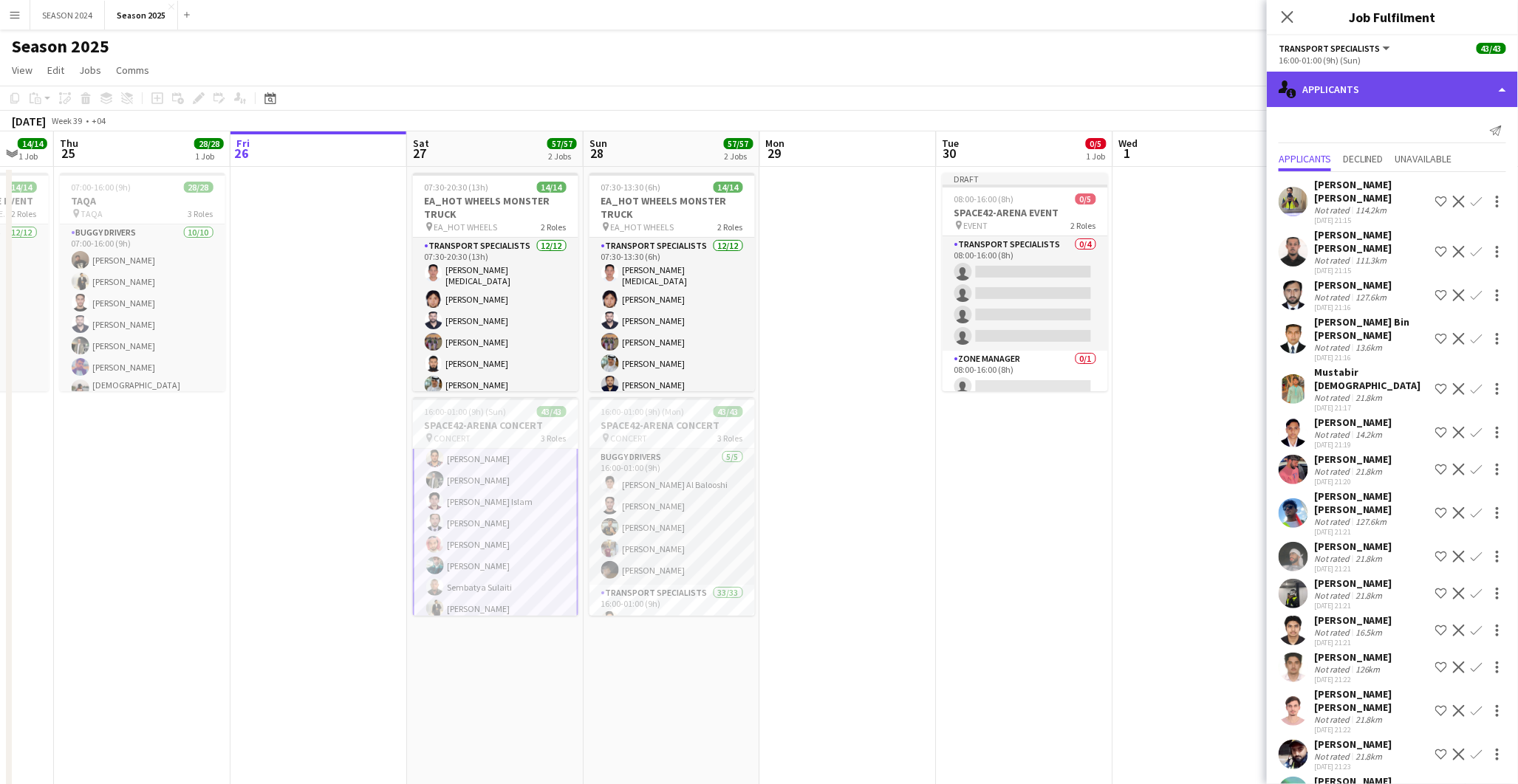
click at [1350, 90] on div "single-neutral-actions-information Applicants" at bounding box center [1392, 89] width 251 height 35
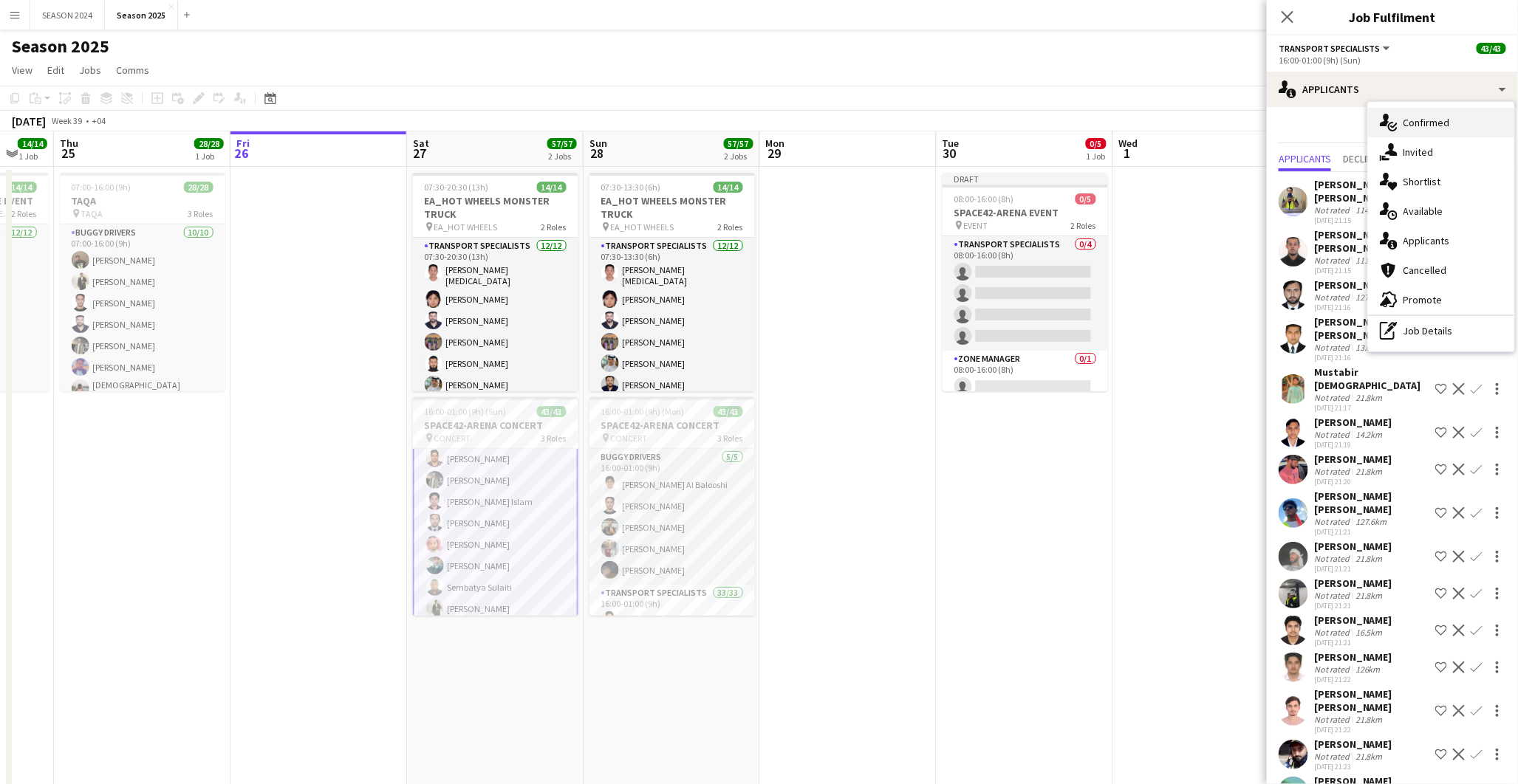
click at [1391, 126] on icon "single-neutral-actions-check-2" at bounding box center [1389, 123] width 18 height 18
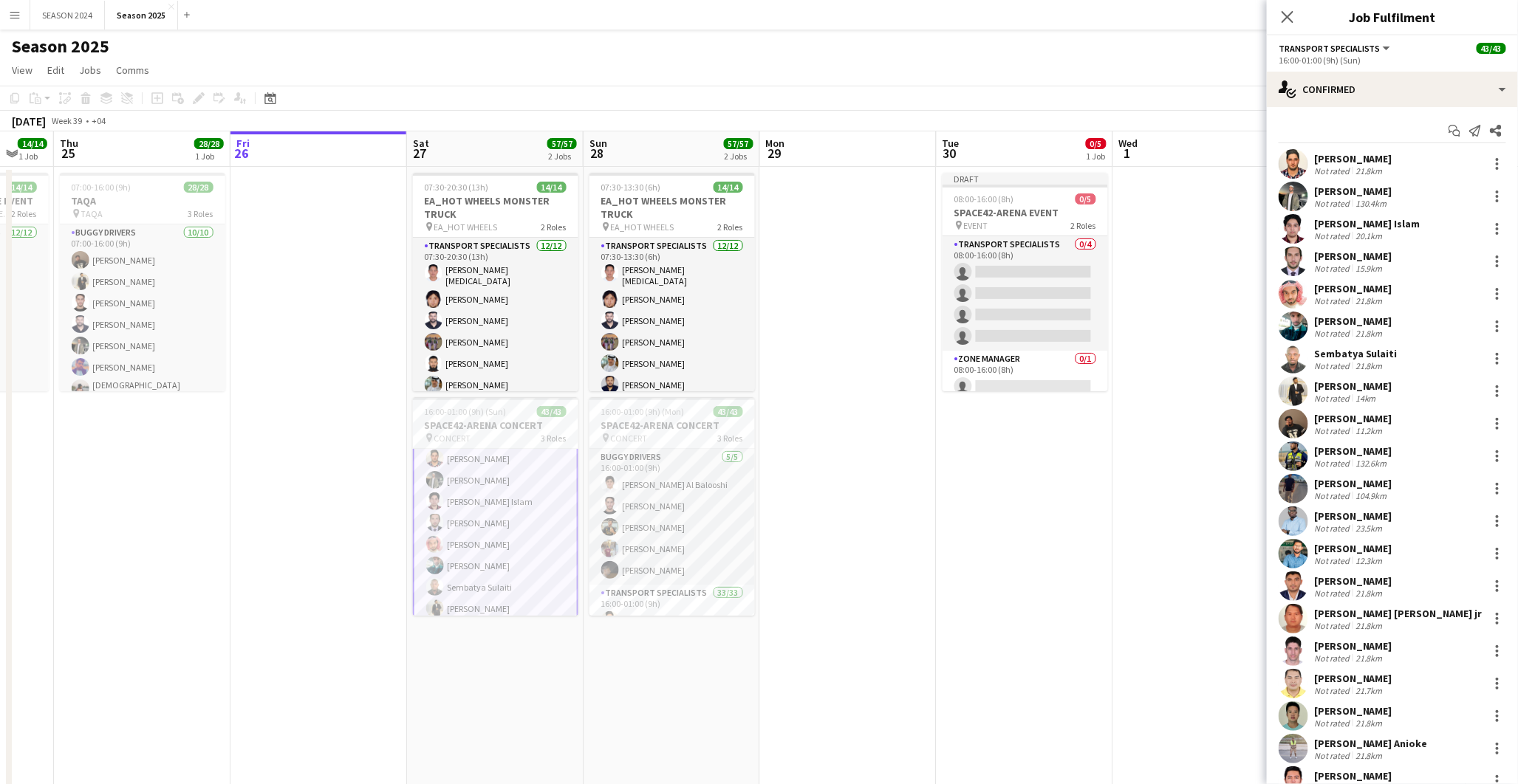
click at [1301, 164] on app-user-avatar at bounding box center [1293, 163] width 29 height 29
click at [1296, 161] on app-user-avatar at bounding box center [1293, 163] width 29 height 29
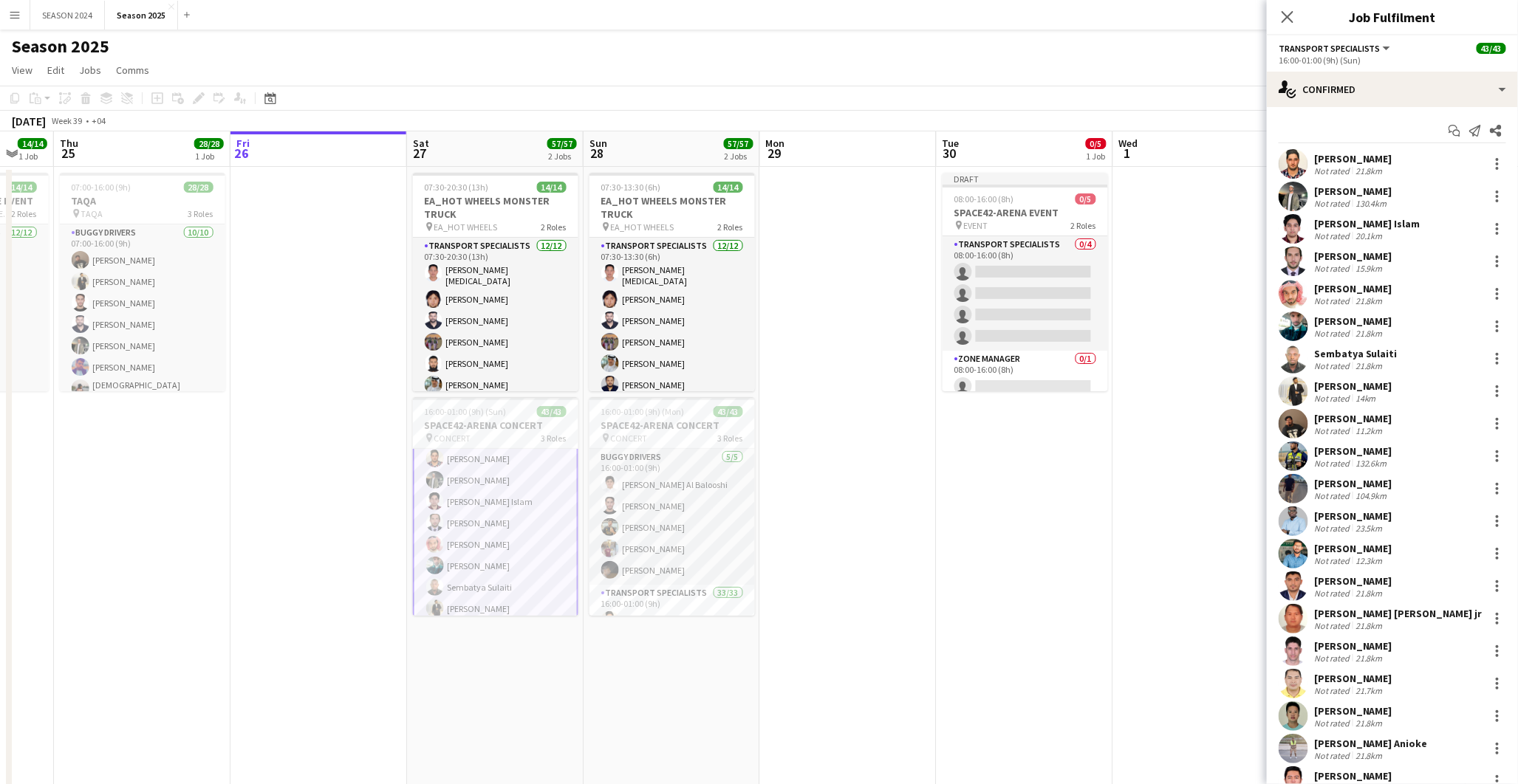
click at [1296, 161] on app-user-avatar at bounding box center [1293, 163] width 29 height 29
drag, startPoint x: 1296, startPoint y: 161, endPoint x: 1312, endPoint y: 165, distance: 16.5
click at [1304, 165] on app-user-avatar at bounding box center [1293, 163] width 29 height 29
click at [1352, 158] on div "[PERSON_NAME]" at bounding box center [1353, 159] width 78 height 14
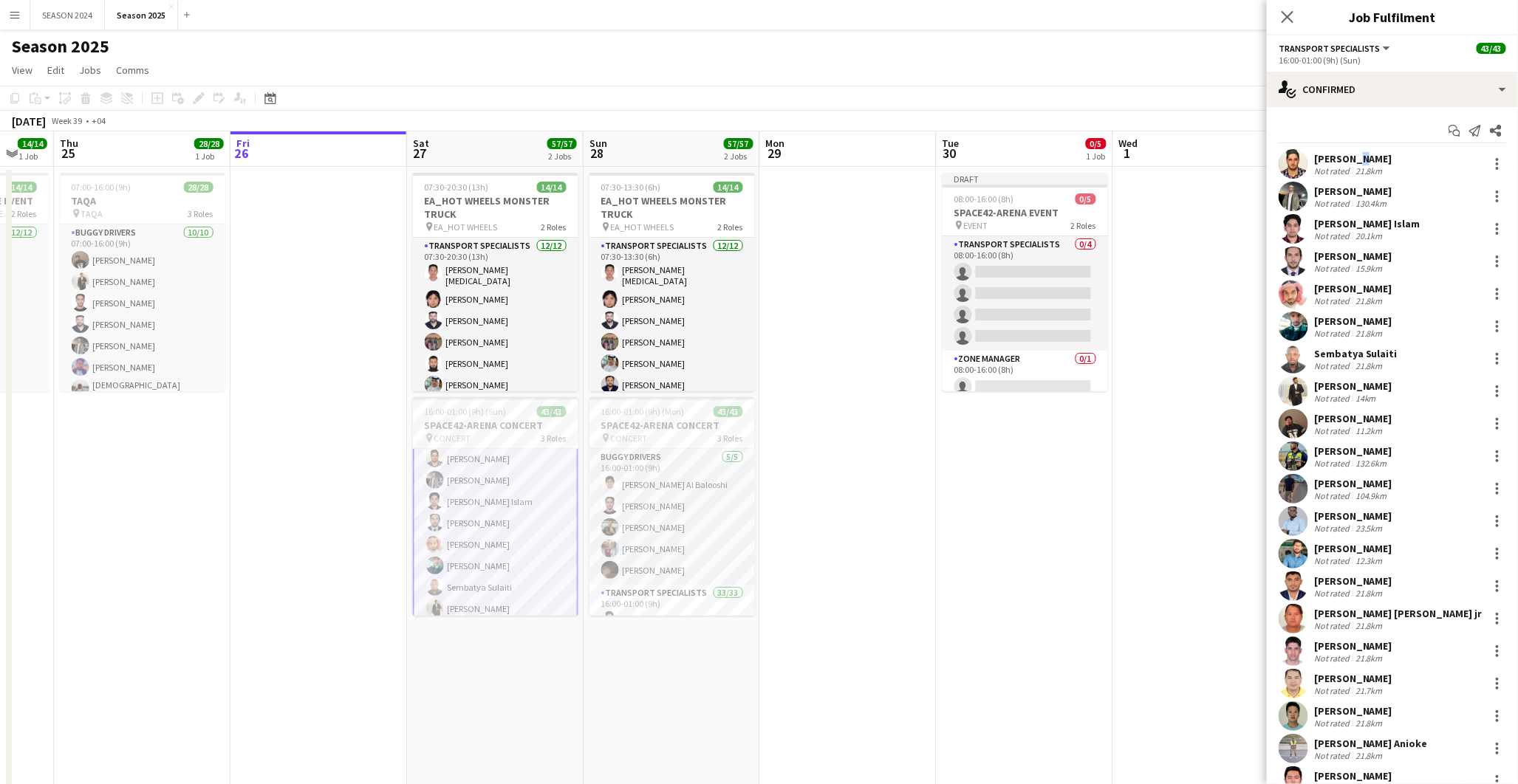
click at [1352, 158] on div "[PERSON_NAME]" at bounding box center [1353, 159] width 78 height 14
drag, startPoint x: 1352, startPoint y: 158, endPoint x: 1309, endPoint y: 151, distance: 43.6
click at [1309, 151] on div "Hassan Saleh Not rated 21.8km" at bounding box center [1392, 163] width 251 height 29
click at [1304, 151] on div at bounding box center [1293, 163] width 29 height 29
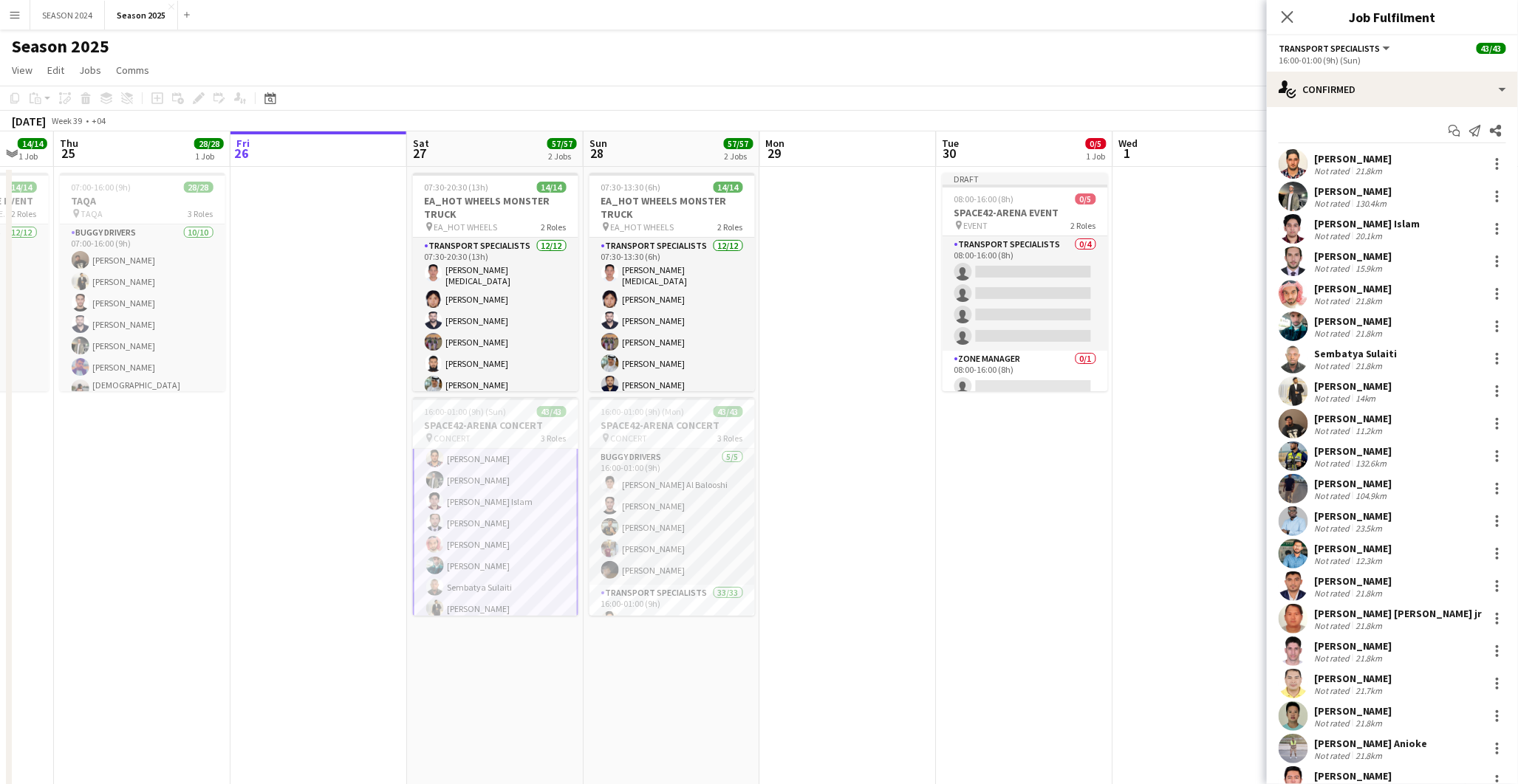
click at [1300, 156] on app-user-avatar at bounding box center [1293, 163] width 29 height 29
click at [1300, 157] on app-user-avatar at bounding box center [1293, 163] width 29 height 29
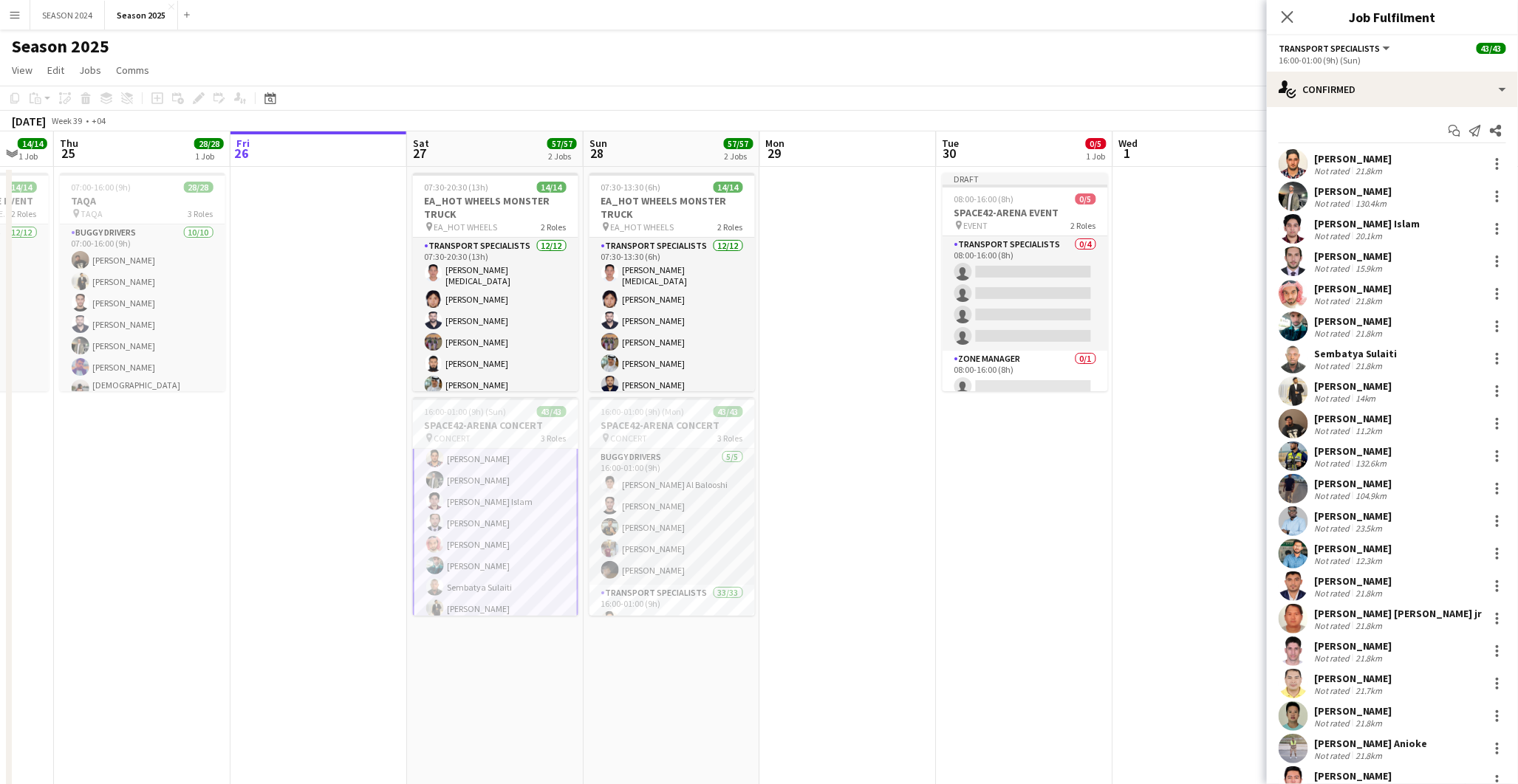
click at [1300, 157] on app-user-avatar at bounding box center [1293, 163] width 29 height 29
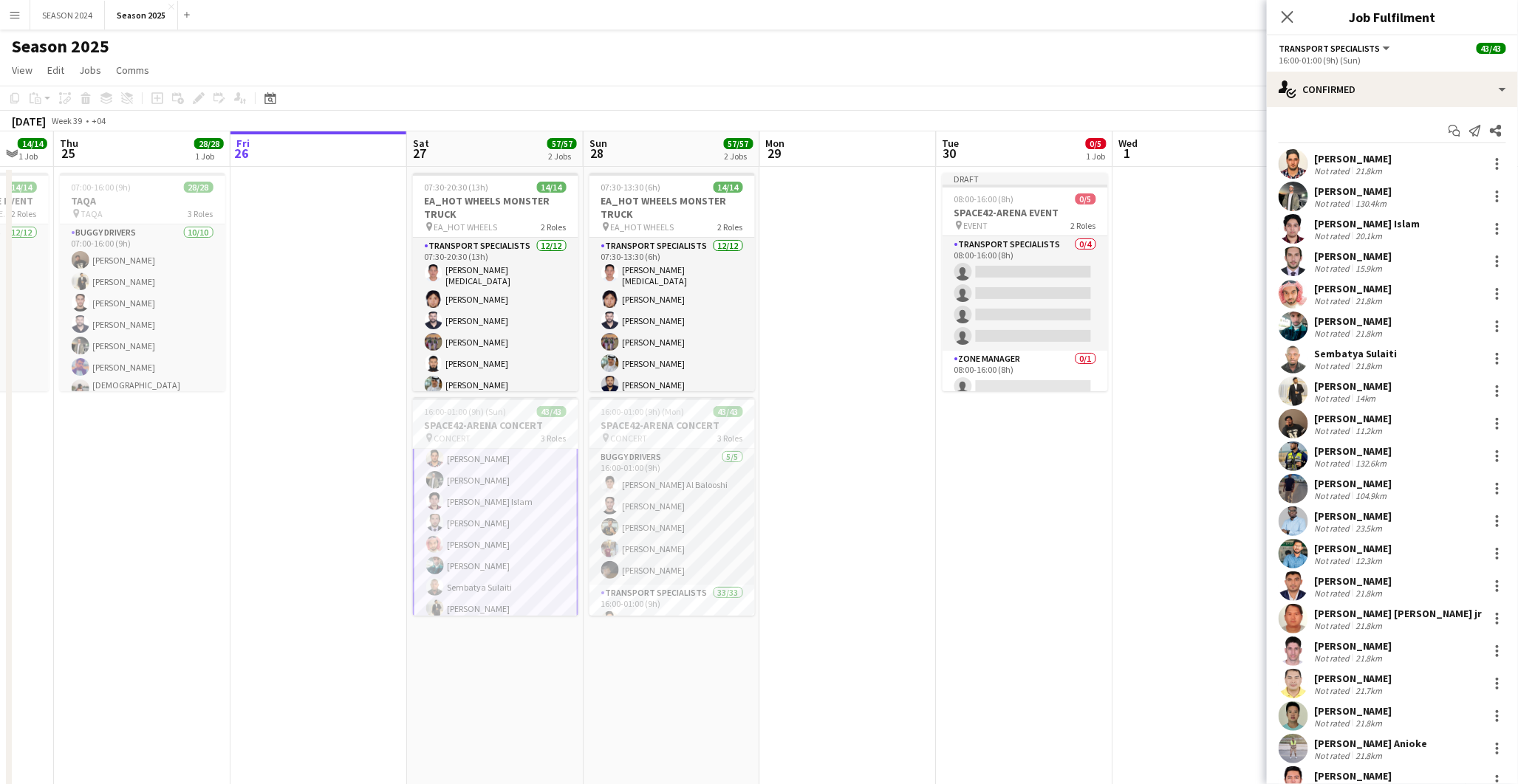
click at [1319, 160] on div "[PERSON_NAME]" at bounding box center [1353, 159] width 78 height 14
click at [1320, 159] on div "[PERSON_NAME]" at bounding box center [1353, 159] width 78 height 14
click at [1319, 153] on div "[PERSON_NAME]" at bounding box center [1353, 159] width 78 height 14
click at [1320, 153] on div "[PERSON_NAME]" at bounding box center [1353, 159] width 78 height 14
drag, startPoint x: 1320, startPoint y: 153, endPoint x: 1303, endPoint y: 159, distance: 18.0
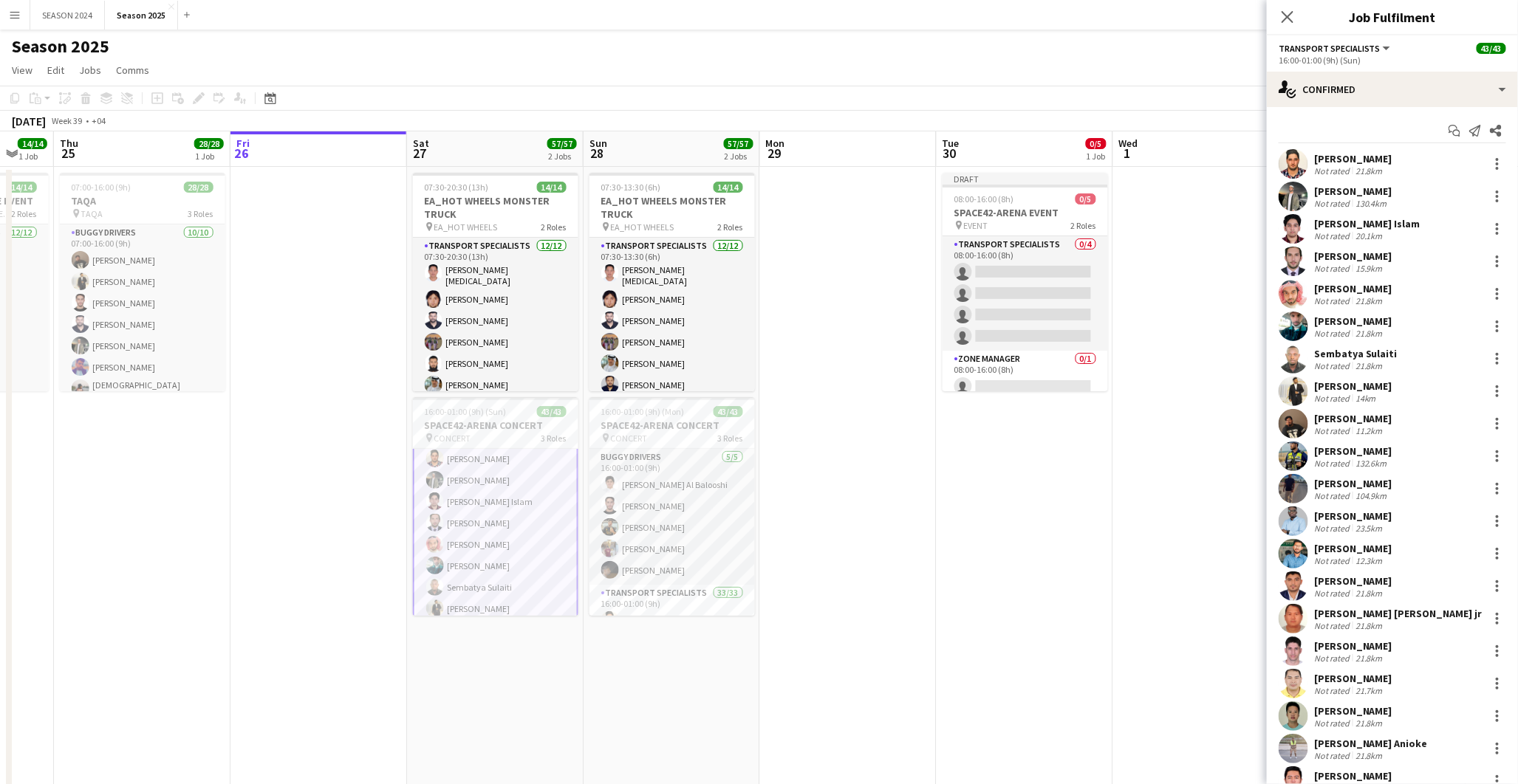
click at [1304, 159] on app-user-avatar at bounding box center [1293, 163] width 29 height 29
click at [1302, 160] on app-user-avatar at bounding box center [1293, 163] width 29 height 29
click at [1303, 160] on app-user-avatar at bounding box center [1293, 163] width 29 height 29
click at [1304, 160] on app-user-avatar at bounding box center [1293, 163] width 29 height 29
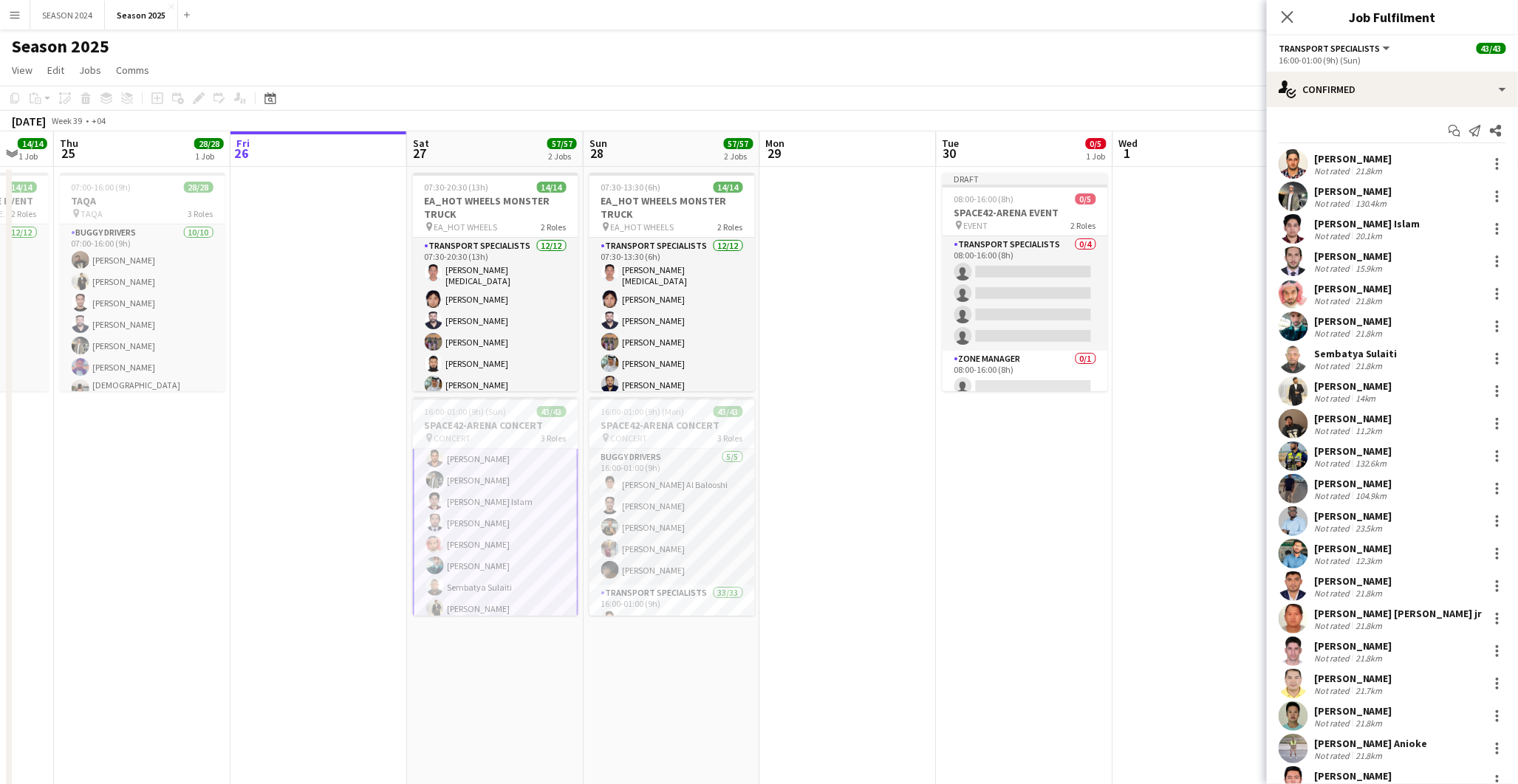
click at [1303, 163] on app-user-avatar at bounding box center [1293, 163] width 29 height 29
click at [1332, 152] on div "[PERSON_NAME]" at bounding box center [1353, 159] width 78 height 14
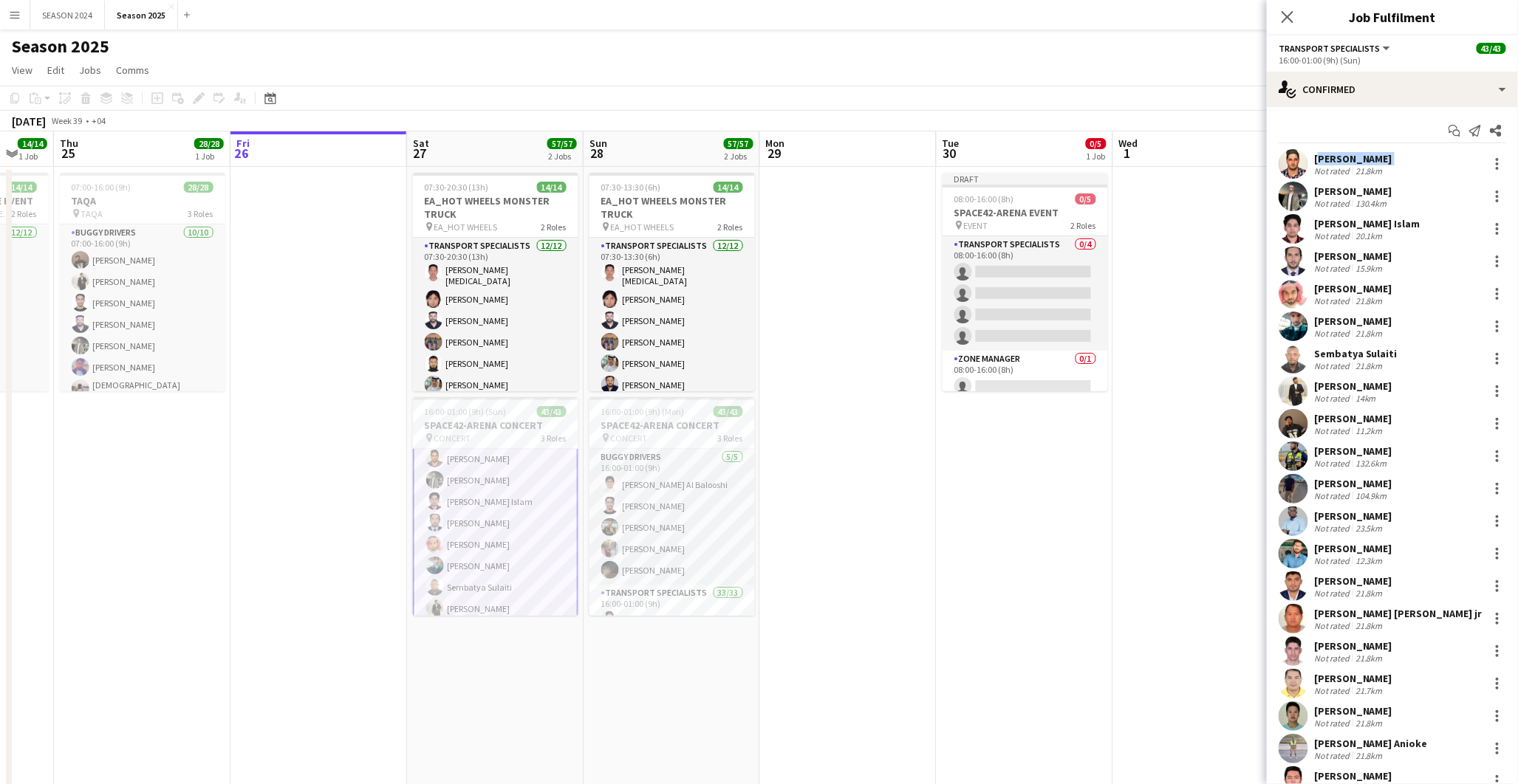
click at [1332, 152] on div "[PERSON_NAME]" at bounding box center [1353, 159] width 78 height 14
drag, startPoint x: 1332, startPoint y: 152, endPoint x: 1253, endPoint y: 153, distance: 79.0
click at [1253, 153] on app-board-header-date "Wed 1" at bounding box center [1202, 149] width 177 height 35
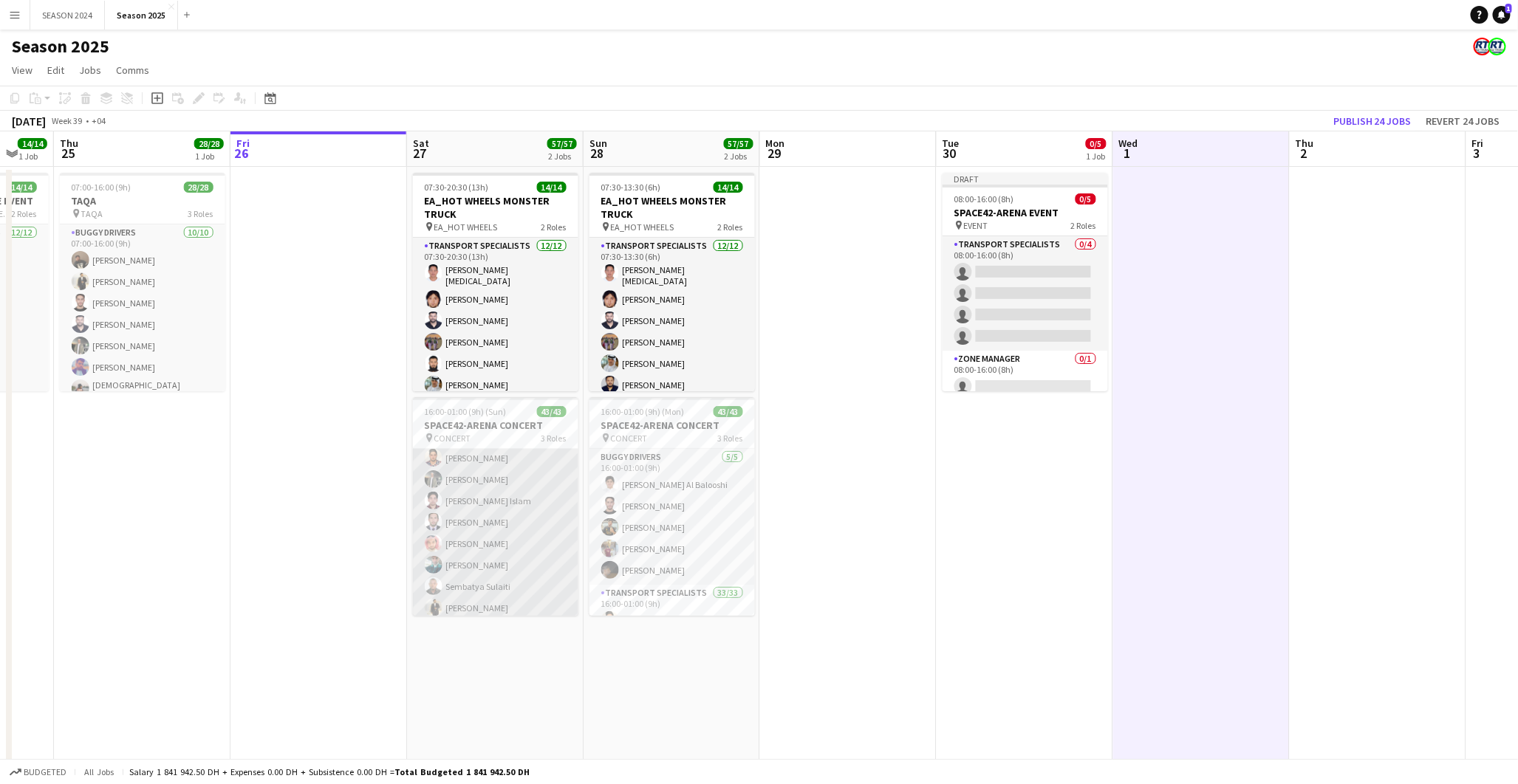
click at [531, 529] on app-card-role "Transport Specialists 33/33 16:00-01:00 (9h) Hassan Saleh Abdullah Khalid Moham…" at bounding box center [496, 798] width 166 height 753
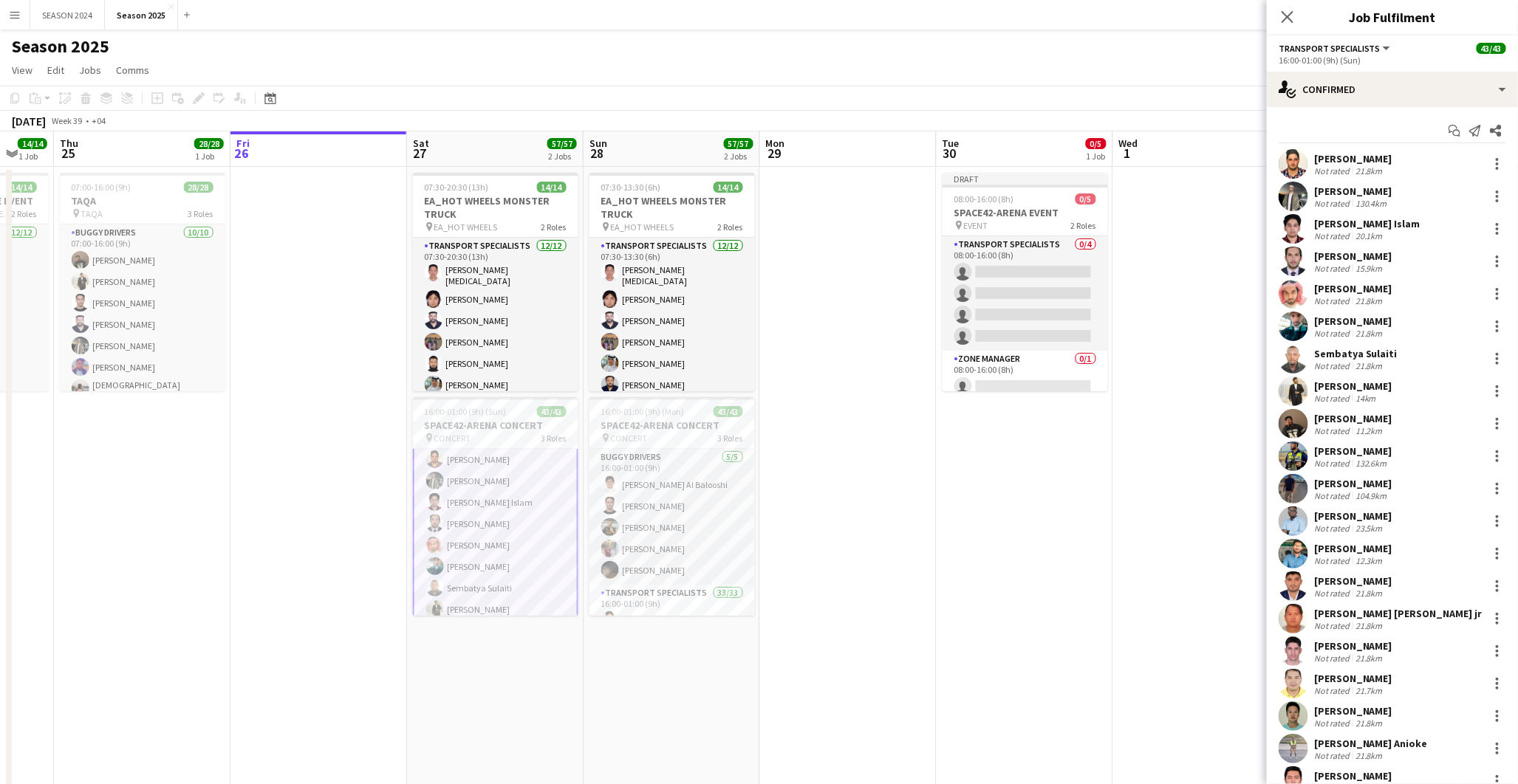
scroll to position [163, 0]
click at [1304, 153] on div at bounding box center [1293, 163] width 29 height 29
click at [1320, 154] on div "[PERSON_NAME]" at bounding box center [1353, 159] width 78 height 14
click at [1319, 152] on div "[PERSON_NAME]" at bounding box center [1353, 159] width 78 height 14
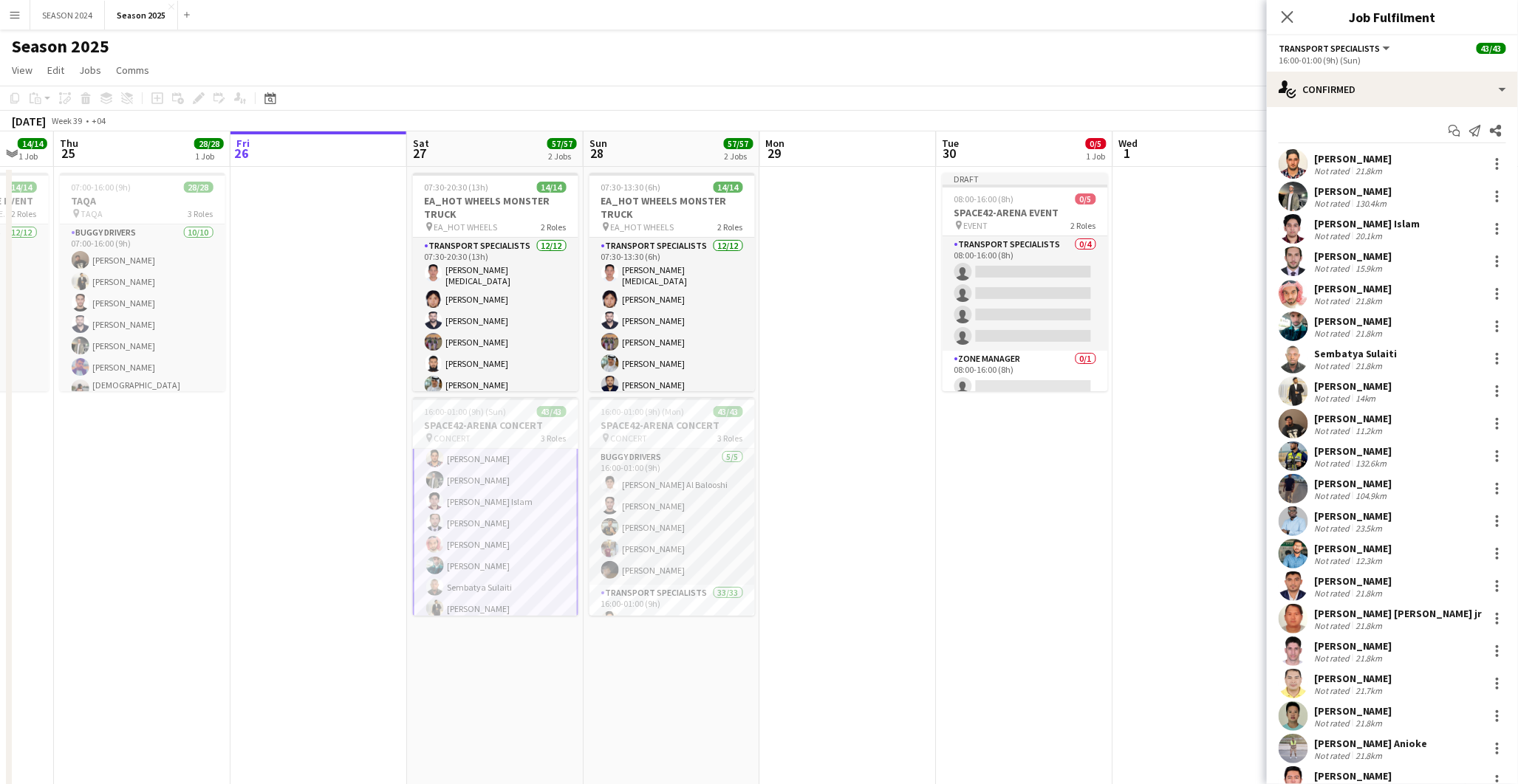
drag, startPoint x: 1319, startPoint y: 152, endPoint x: 1300, endPoint y: 163, distance: 22.0
click at [1300, 163] on app-user-avatar at bounding box center [1293, 163] width 29 height 29
click at [1300, 163] on app-user-avatar at bounding box center [1293, 163] width 29 height 29
click at [1298, 160] on app-user-avatar at bounding box center [1293, 163] width 29 height 29
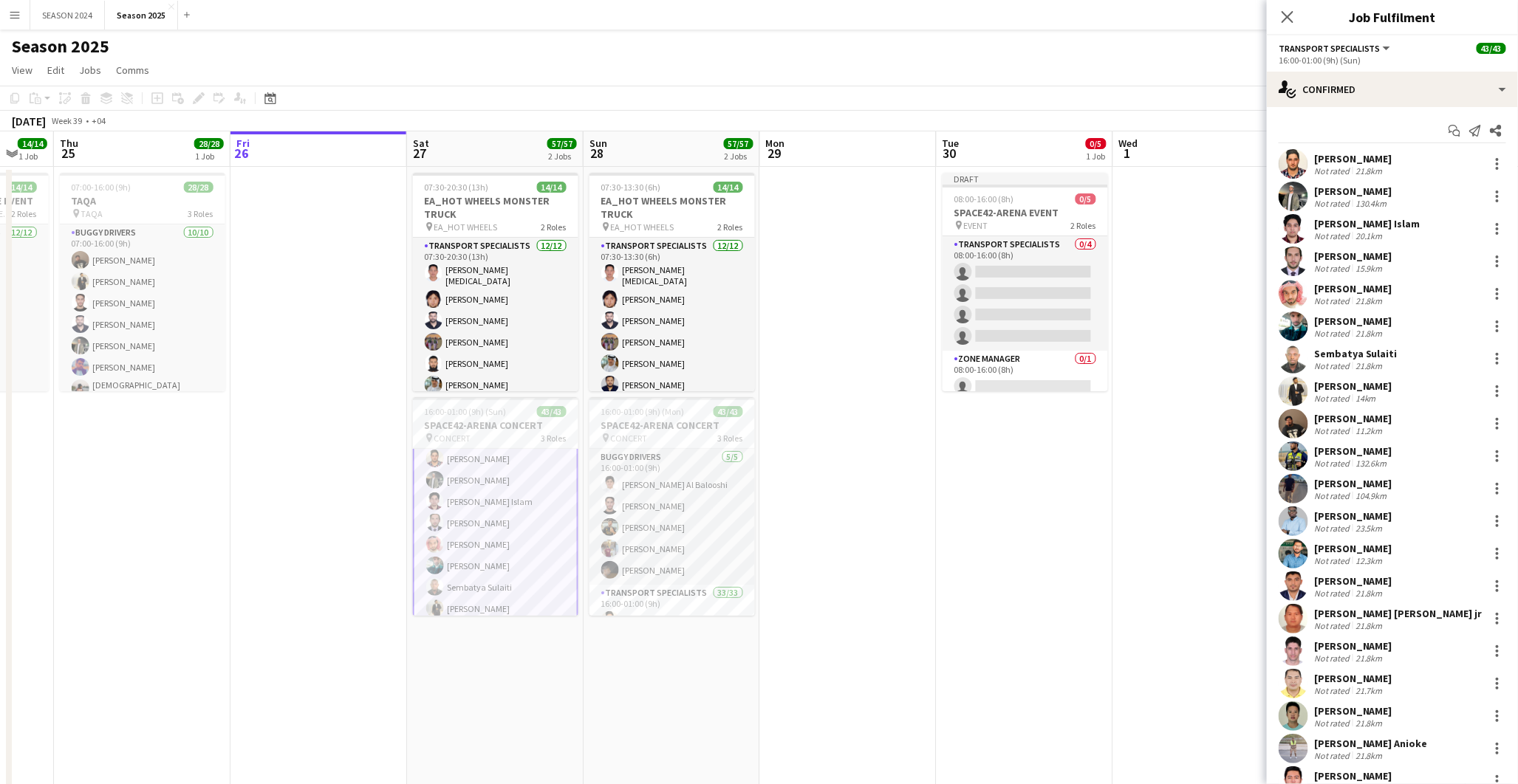
click at [1299, 160] on app-user-avatar at bounding box center [1293, 163] width 29 height 29
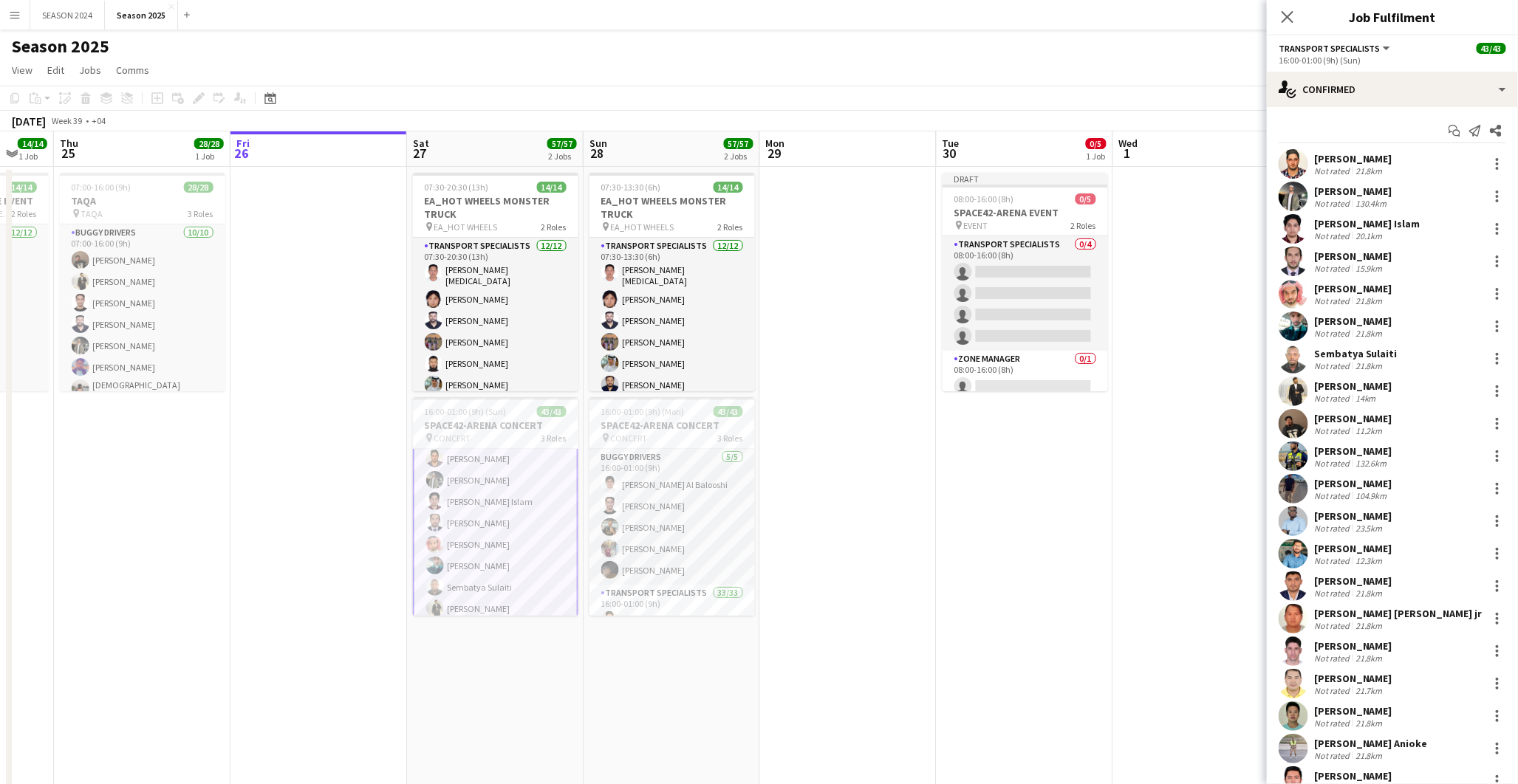
click at [1324, 158] on div "[PERSON_NAME]" at bounding box center [1353, 159] width 78 height 14
click at [1324, 158] on div "[PERSON_NAME]" at bounding box center [1353, 159] width 78 height 14
drag, startPoint x: 1324, startPoint y: 158, endPoint x: 1272, endPoint y: 176, distance: 55.0
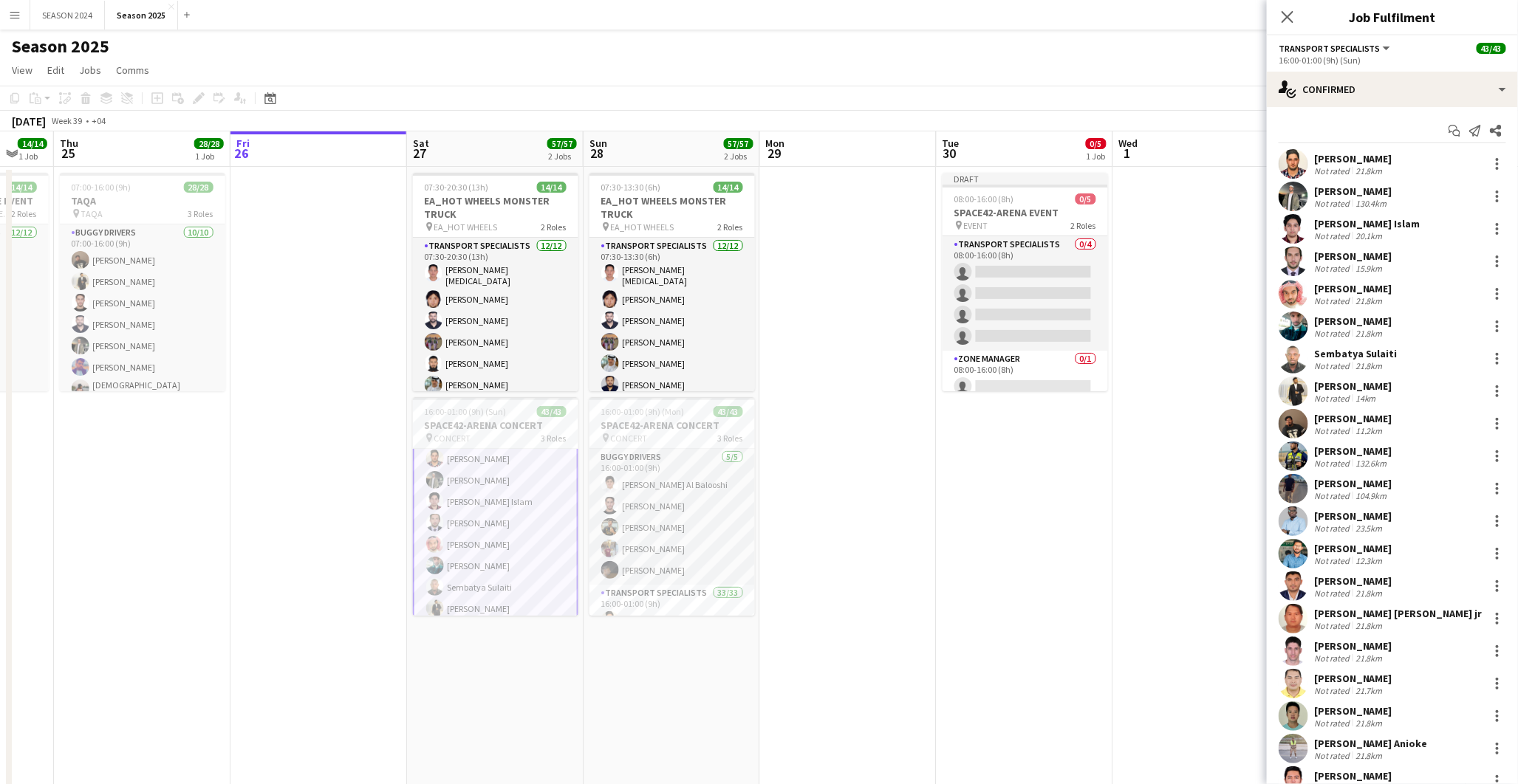
click at [1272, 176] on div "Hassan Saleh Not rated 21.8km" at bounding box center [1392, 163] width 251 height 29
click at [1289, 170] on app-user-avatar at bounding box center [1293, 163] width 29 height 29
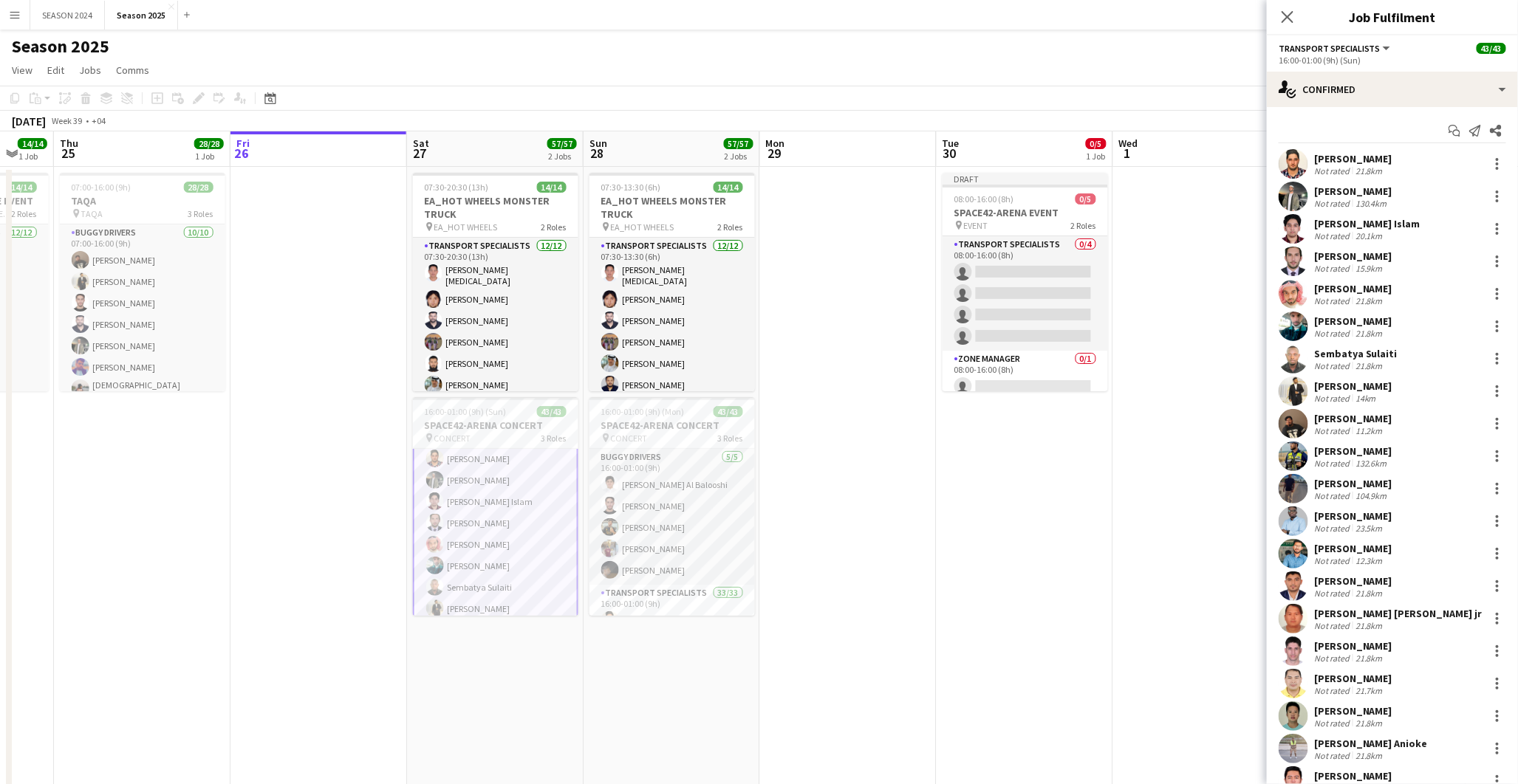
click at [1289, 170] on app-user-avatar at bounding box center [1293, 163] width 29 height 29
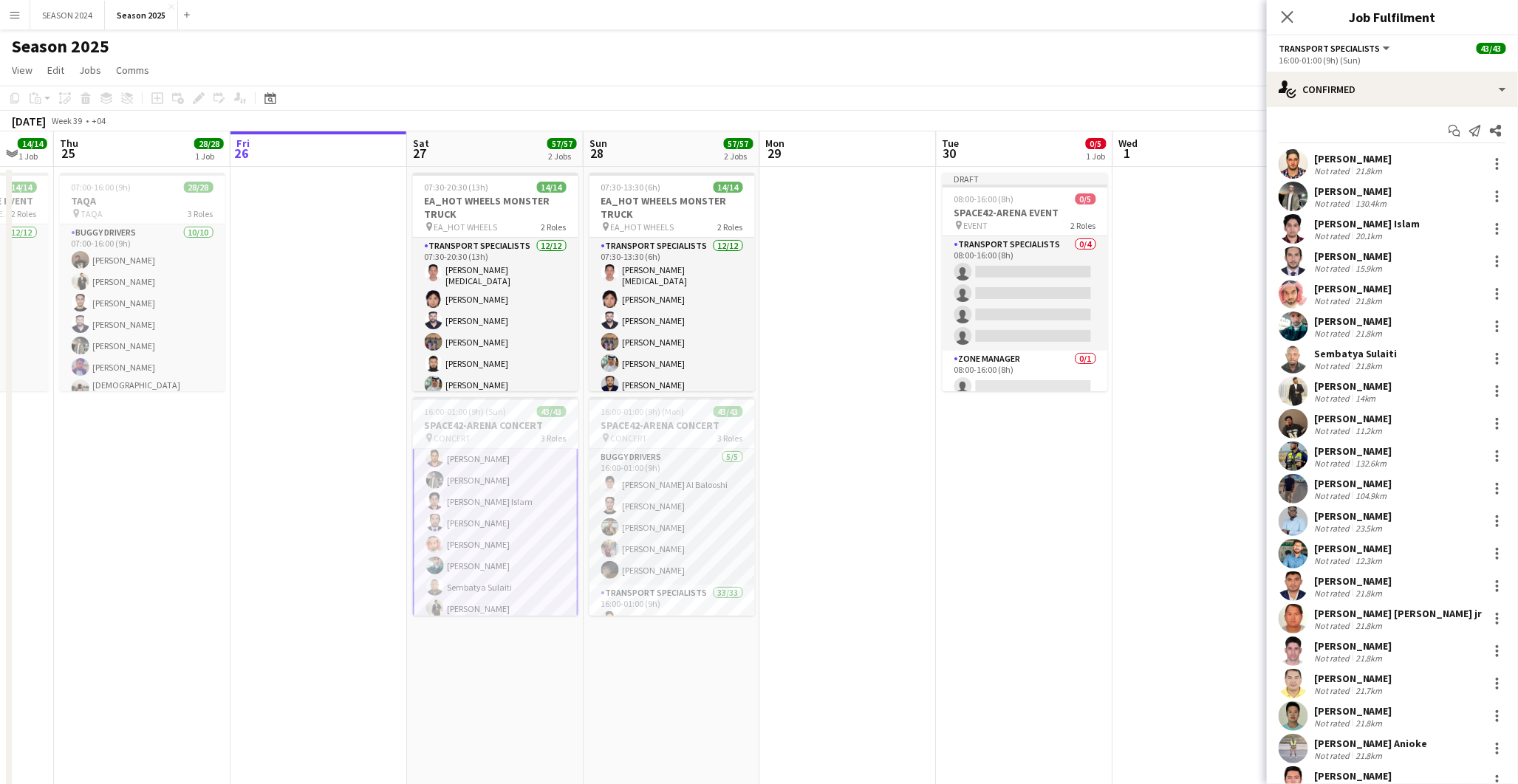
click at [1289, 170] on app-user-avatar at bounding box center [1293, 163] width 29 height 29
click at [673, 523] on app-card-role "BUGGY DRIVERS 5/5 16:00-01:00 (9h) Jabbar Ghaffar Al Balooshi muhammad shahzad …" at bounding box center [673, 517] width 166 height 136
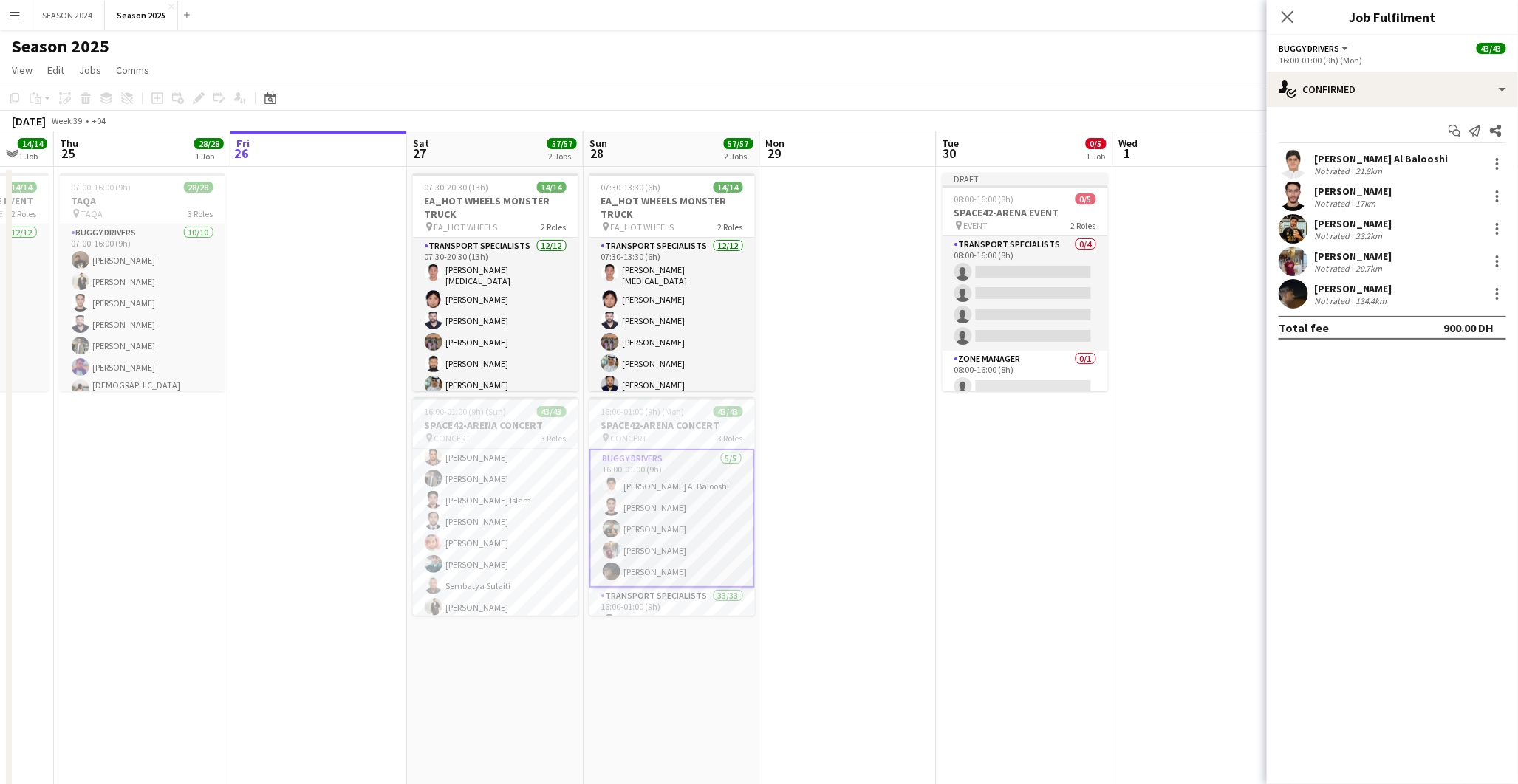
scroll to position [163, 0]
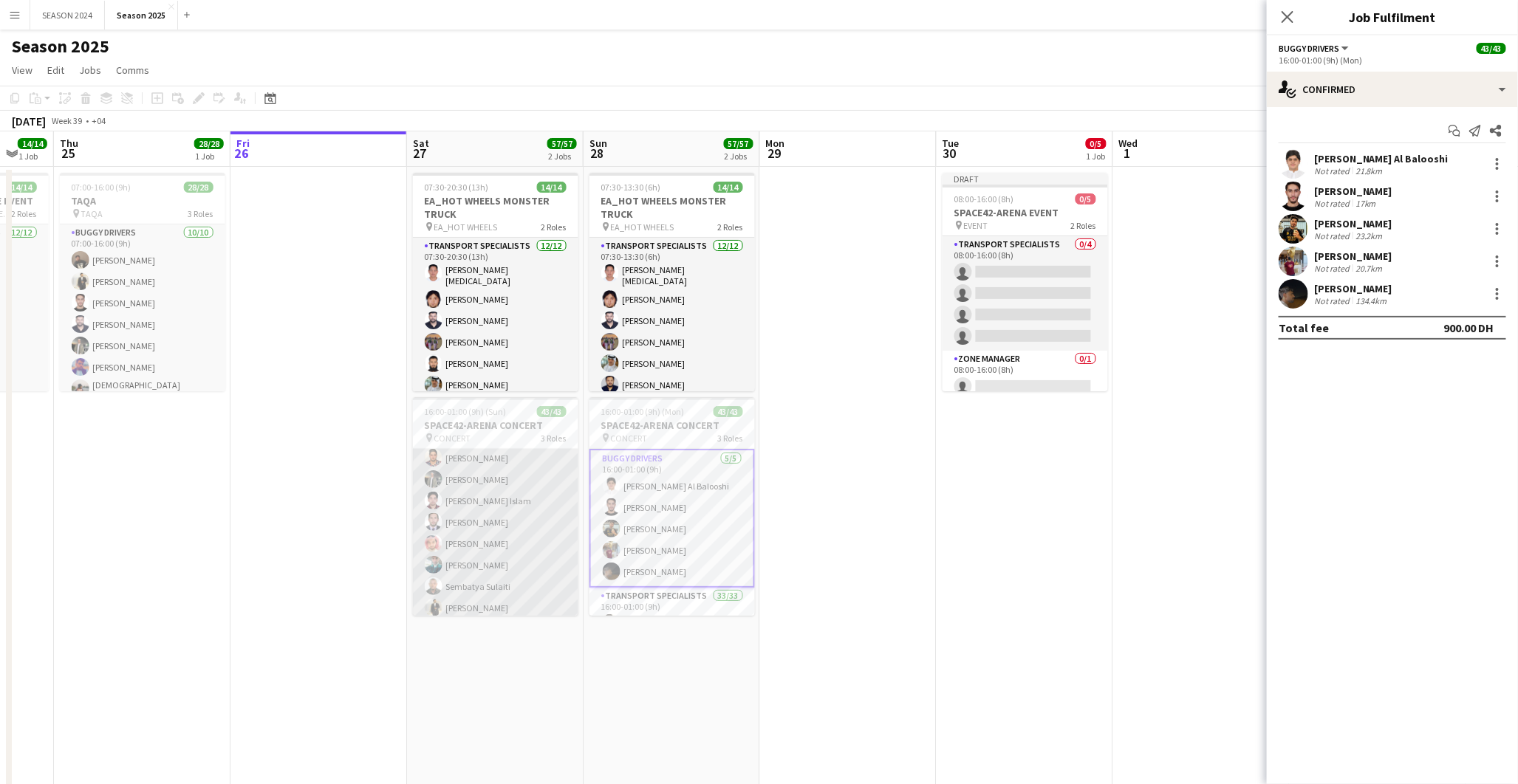
click at [541, 523] on app-card-role "Transport Specialists 33/33 16:00-01:00 (9h) Hassan Saleh Abdullah Khalid Moham…" at bounding box center [496, 798] width 166 height 753
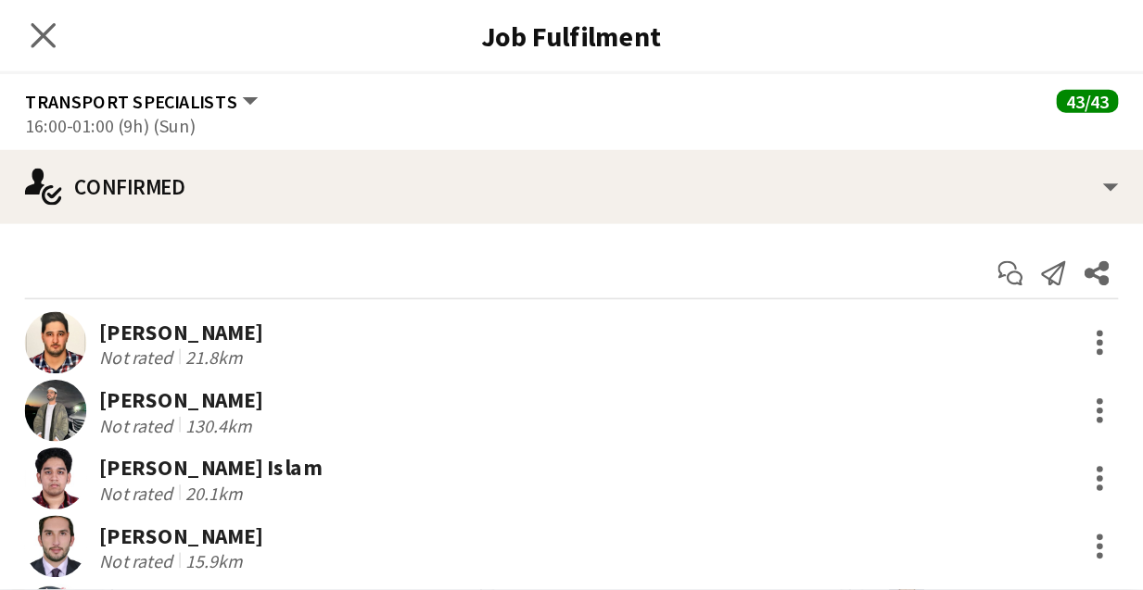
scroll to position [470, 0]
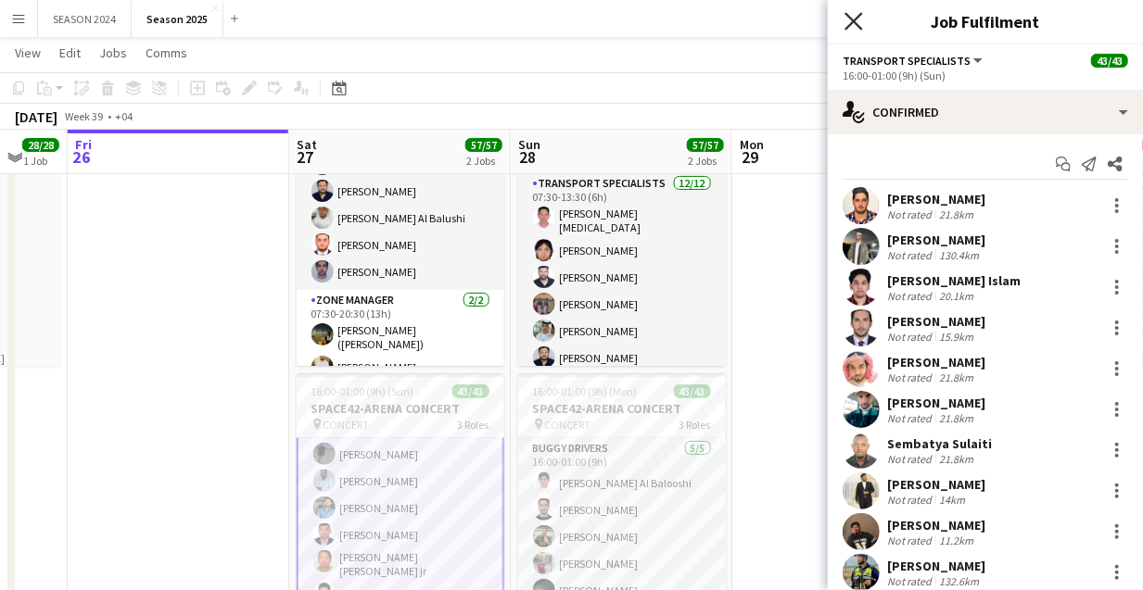
click at [853, 30] on icon "Close pop-in" at bounding box center [853, 21] width 18 height 18
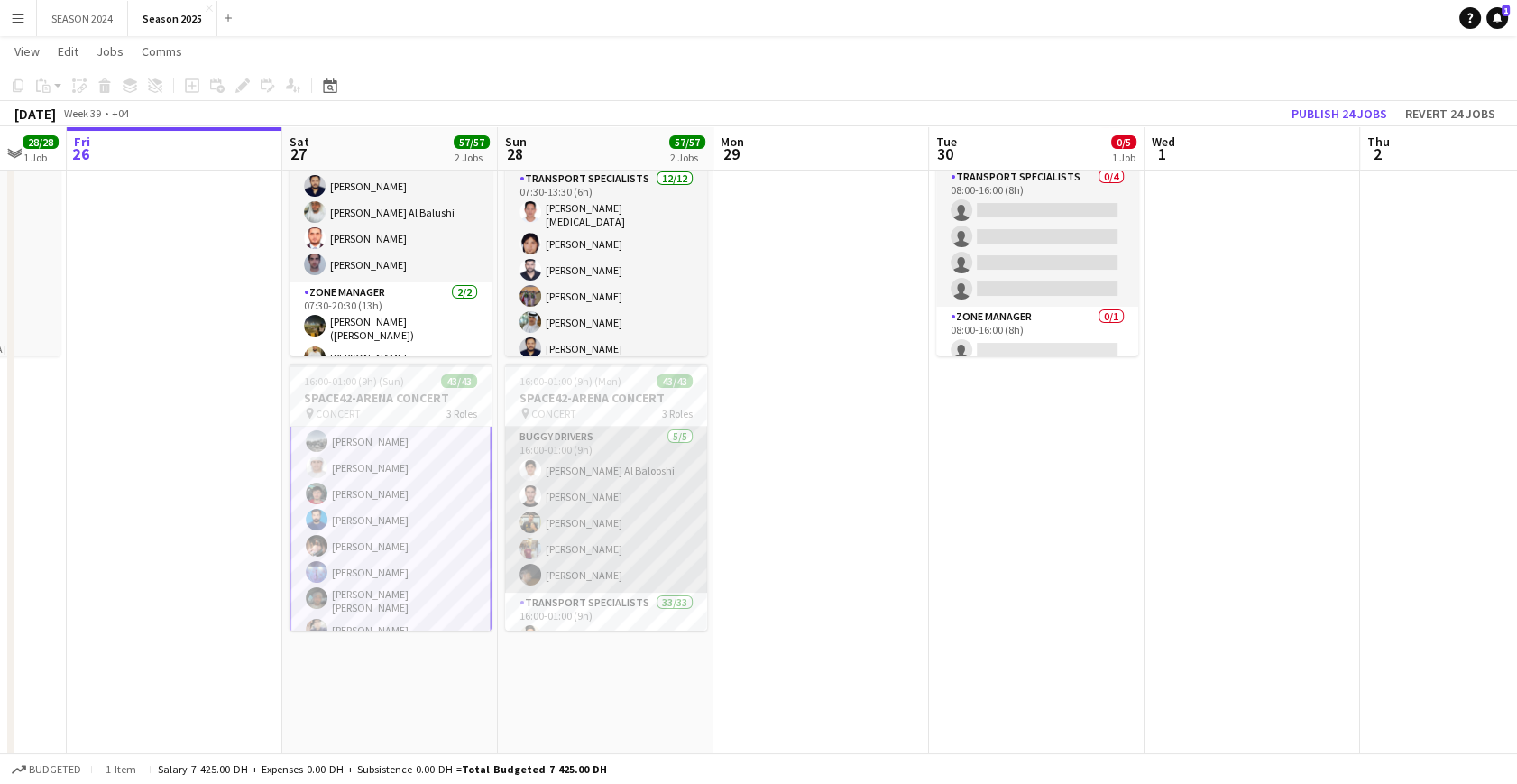
scroll to position [327, 0]
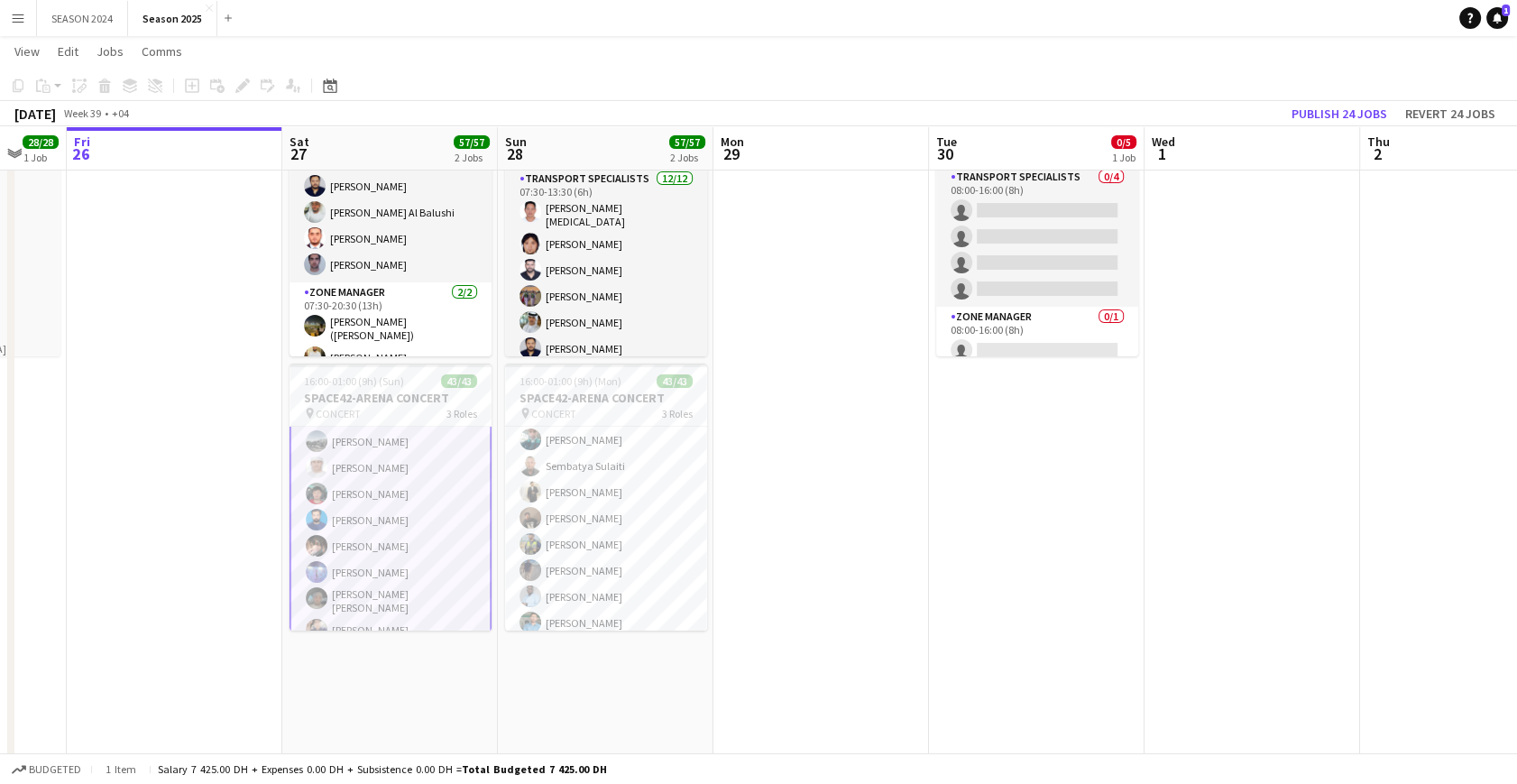
click at [404, 550] on app-card-role "Transport Specialists 33/33 16:00-01:00 (9h) Hassan Saleh Abdullah Khalid Moham…" at bounding box center [391, 187] width 202 height 923
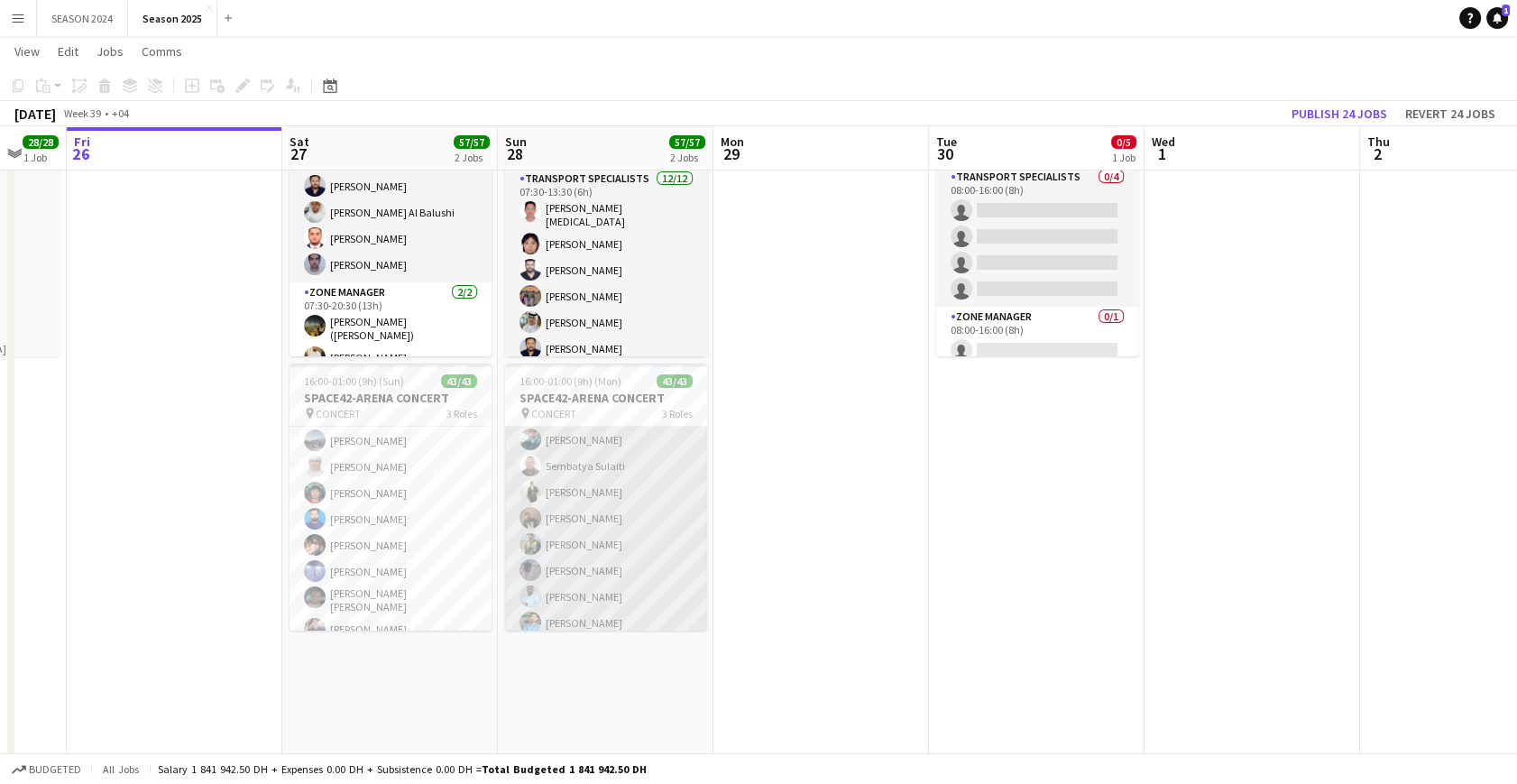
click at [673, 477] on app-card-role "Transport Specialists 33/33 16:00-01:00 (9h) Hassan Saleh Abdullah Khalid Moham…" at bounding box center [606, 725] width 202 height 919
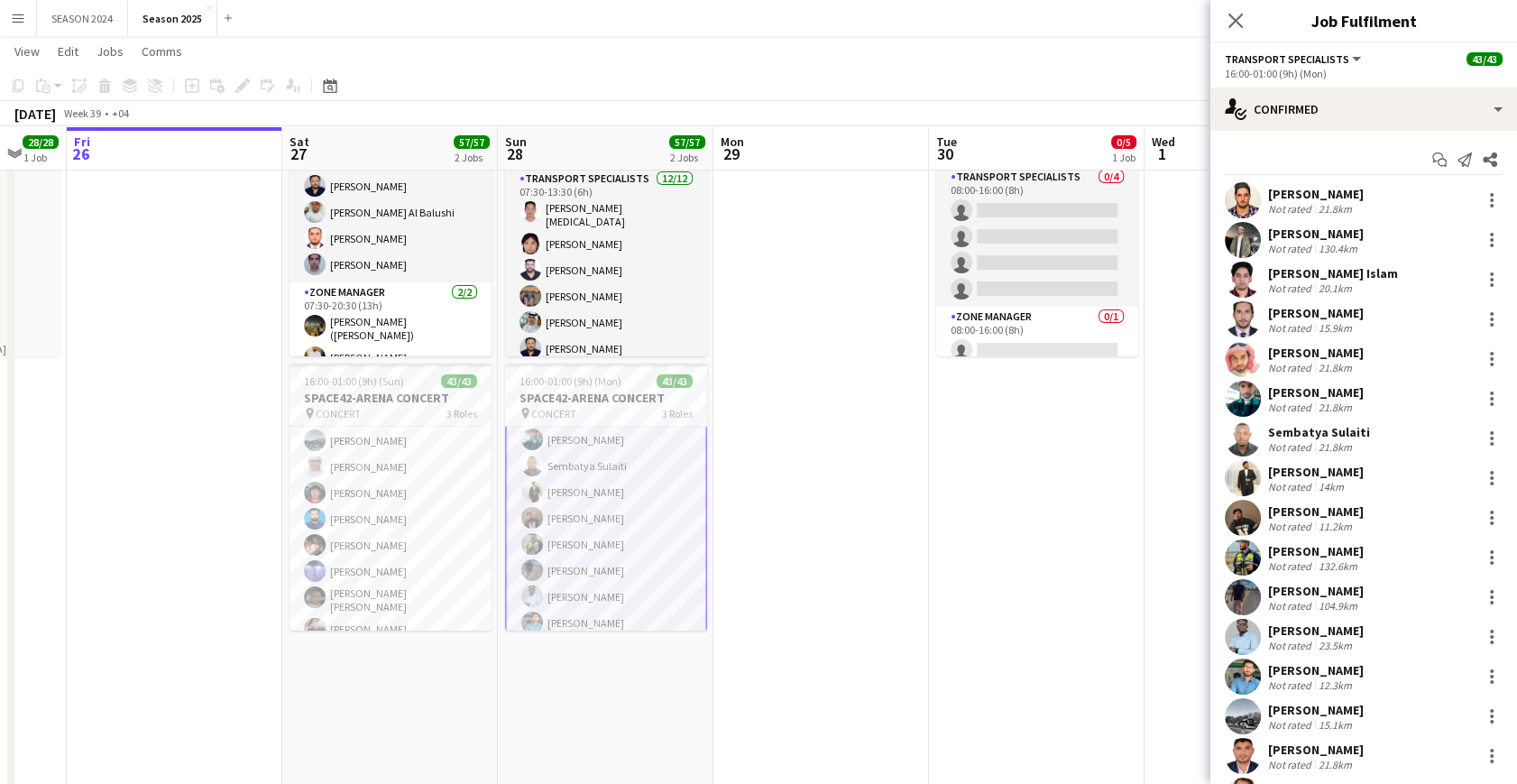
click at [620, 487] on app-card-role "Transport Specialists 33/33 16:00-01:00 (9h) Hassan Saleh Abdullah Khalid Moham…" at bounding box center [606, 725] width 202 height 923
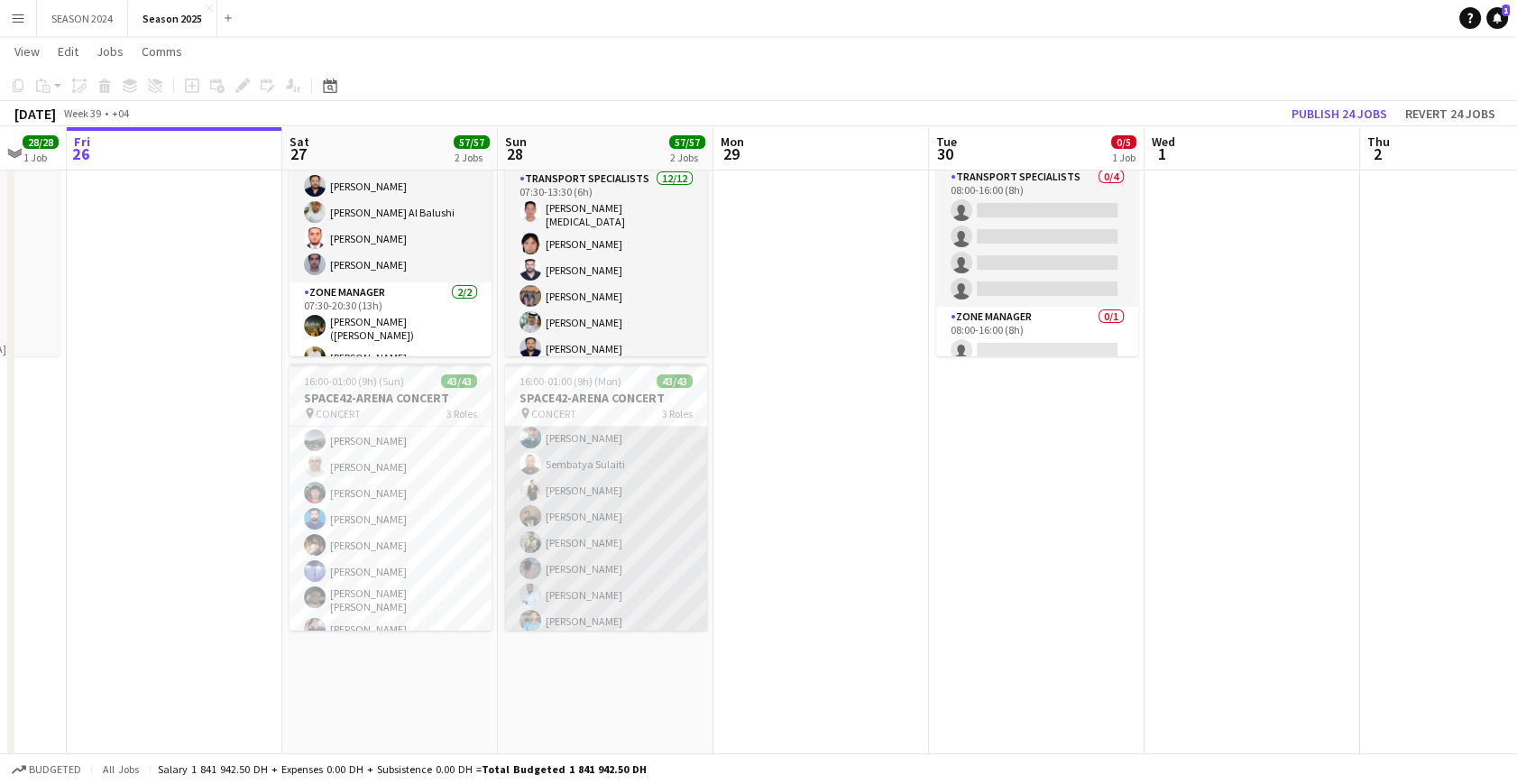
scroll to position [327, 0]
click at [620, 487] on app-card-role "Transport Specialists 33/33 16:00-01:00 (9h) Hassan Saleh Abdullah Khalid Moham…" at bounding box center [606, 725] width 202 height 919
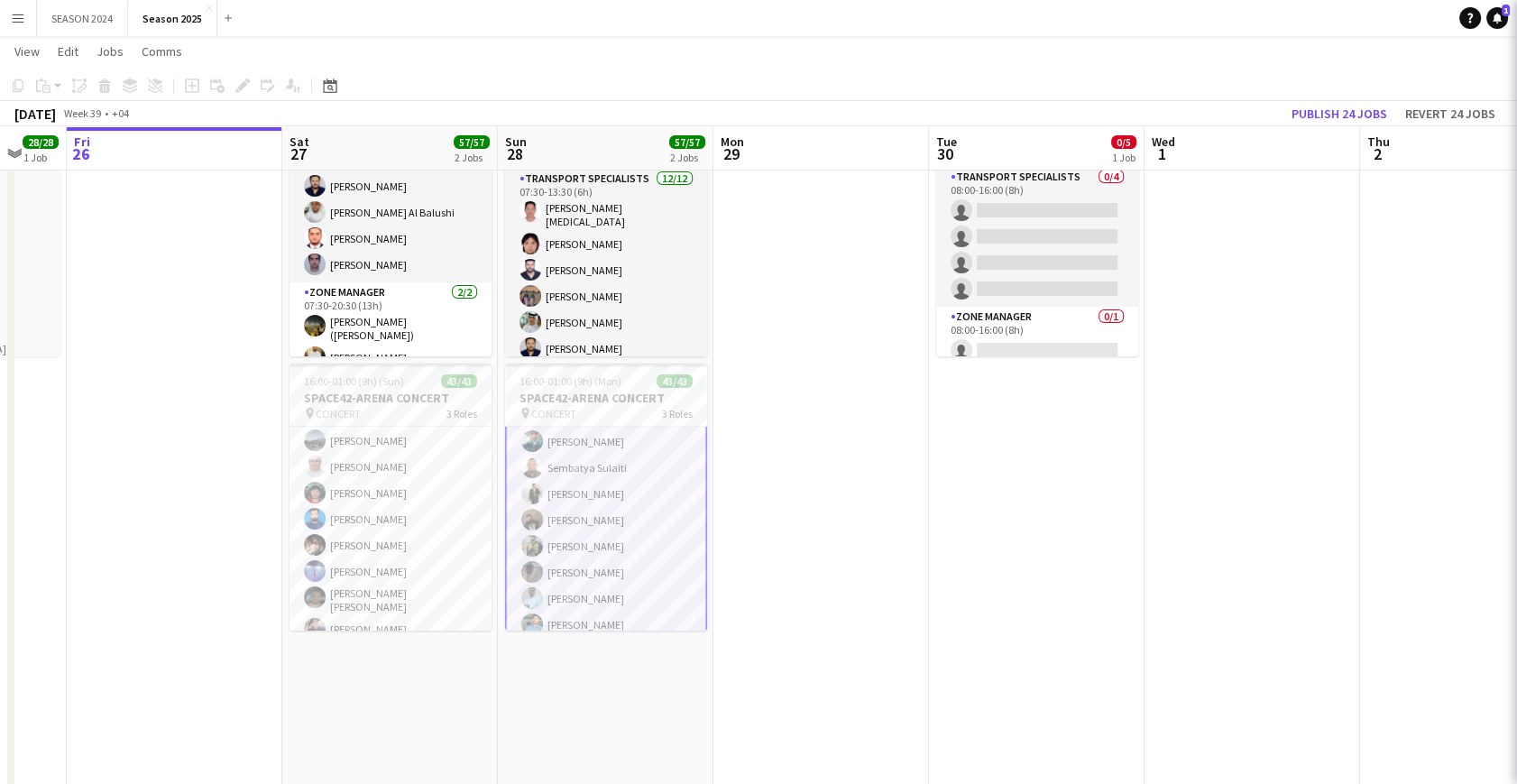
scroll to position [329, 0]
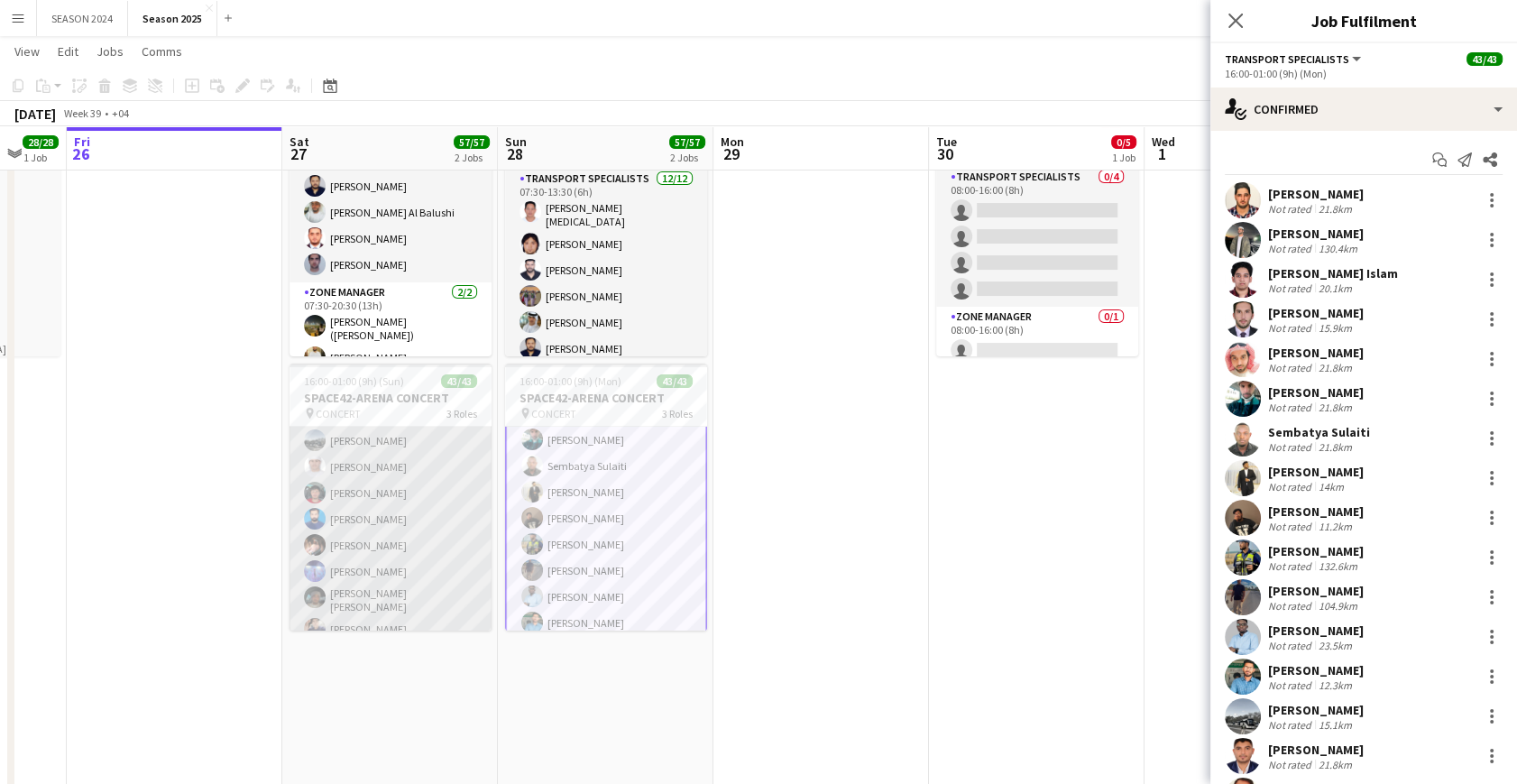
click at [436, 504] on app-card-role "Transport Specialists 33/33 16:00-01:00 (9h) Hassan Saleh Abdullah Khalid Moham…" at bounding box center [391, 186] width 202 height 919
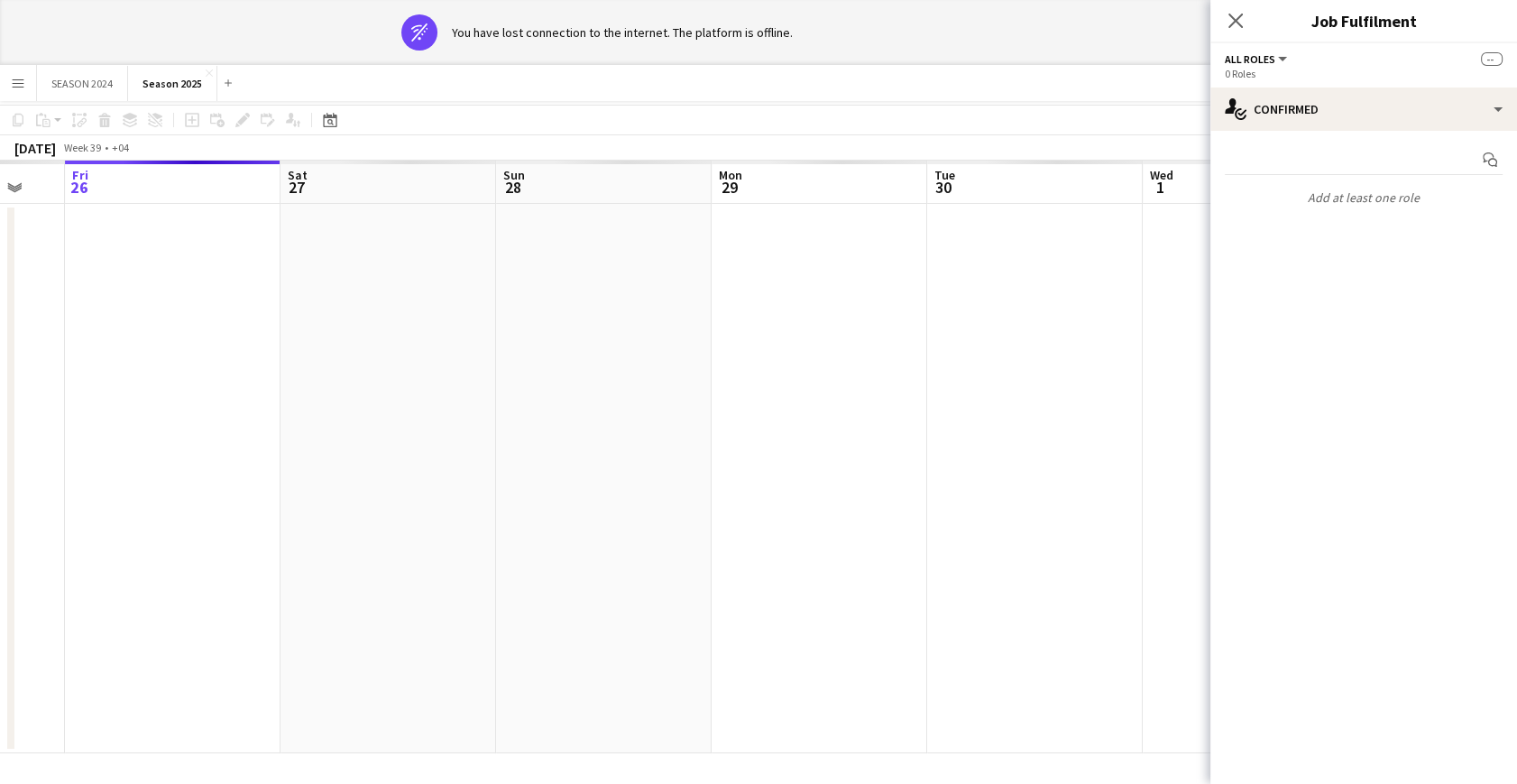
scroll to position [0, 582]
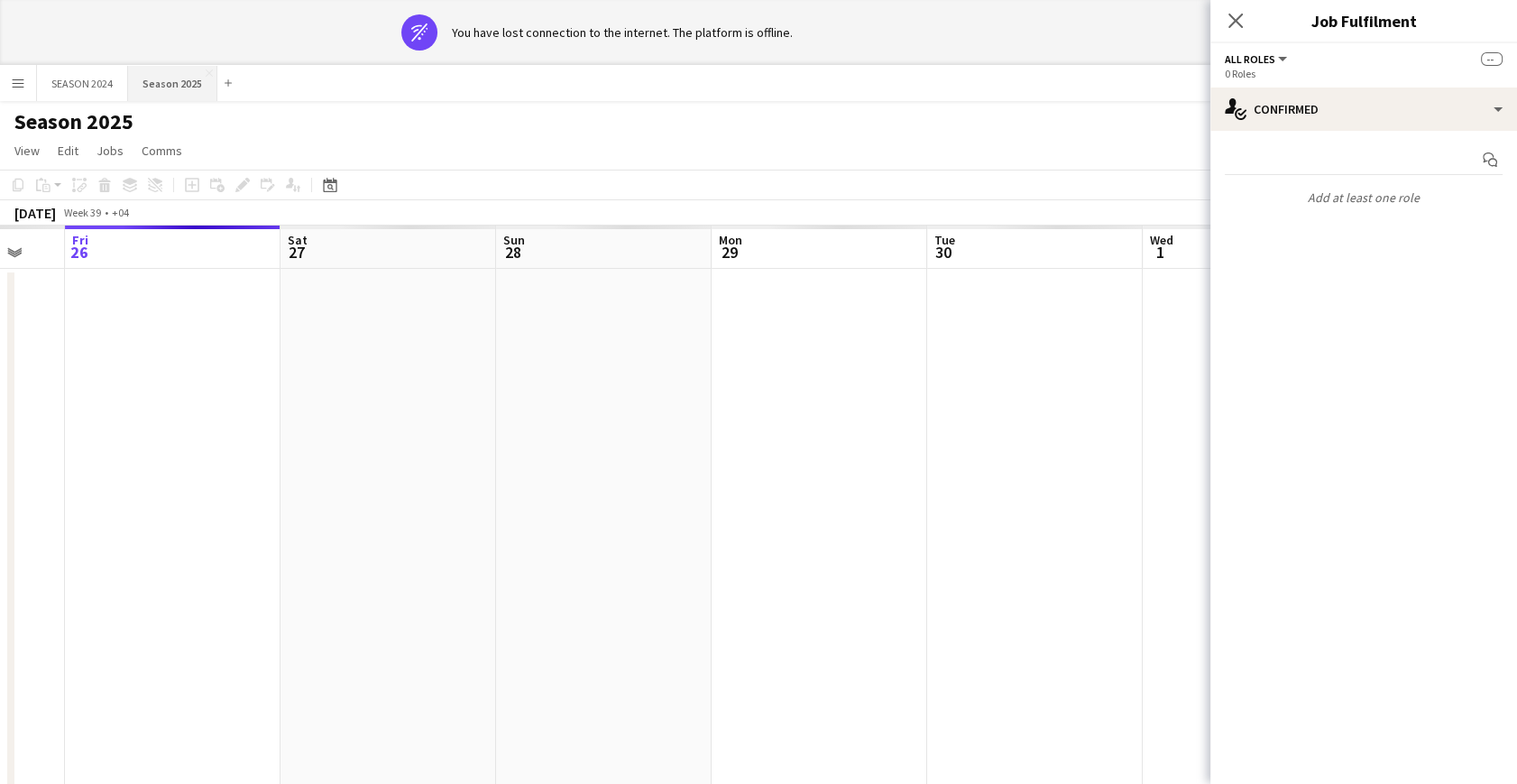
click at [159, 72] on button "Season 2025 Close" at bounding box center [173, 84] width 90 height 35
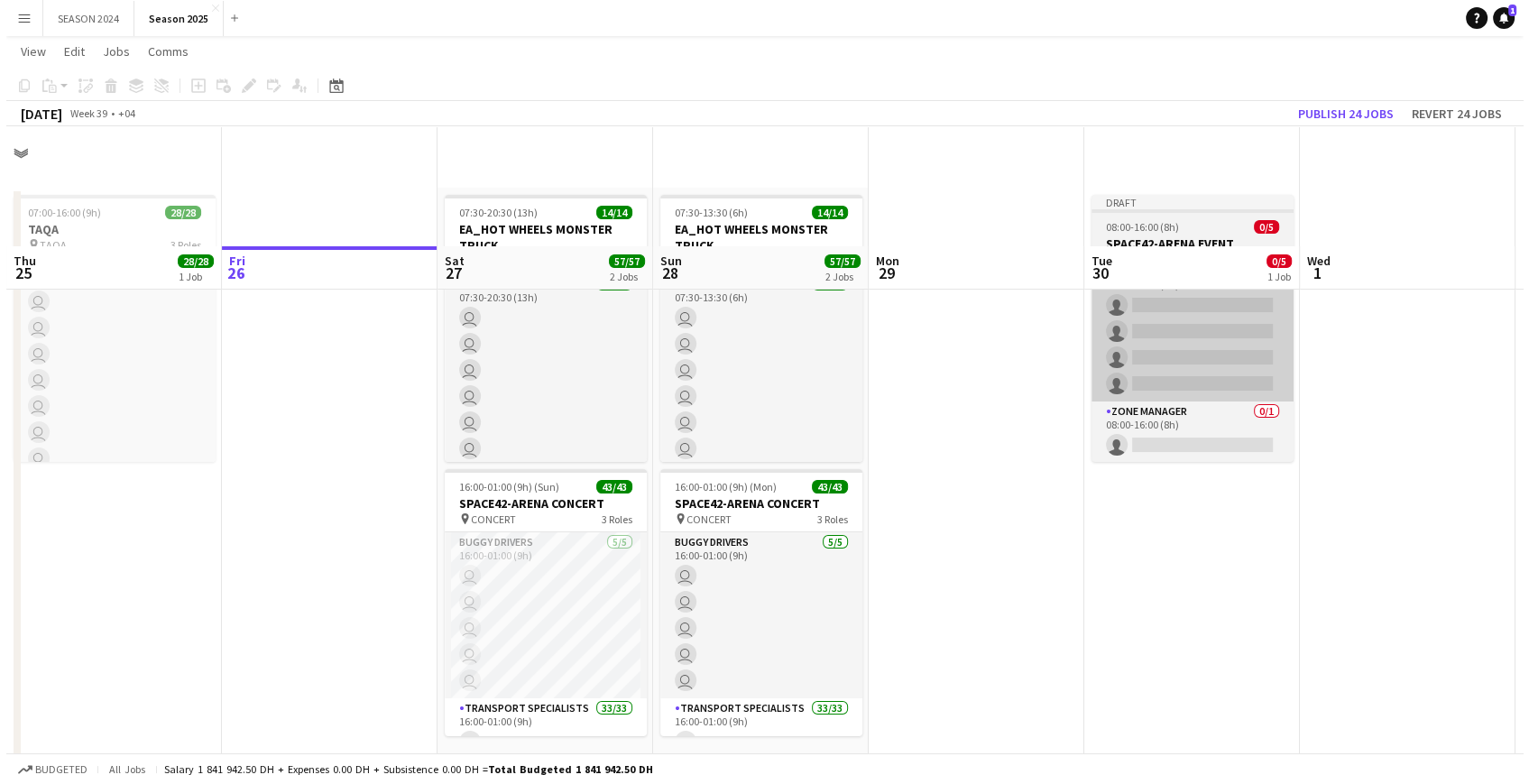
scroll to position [0, 0]
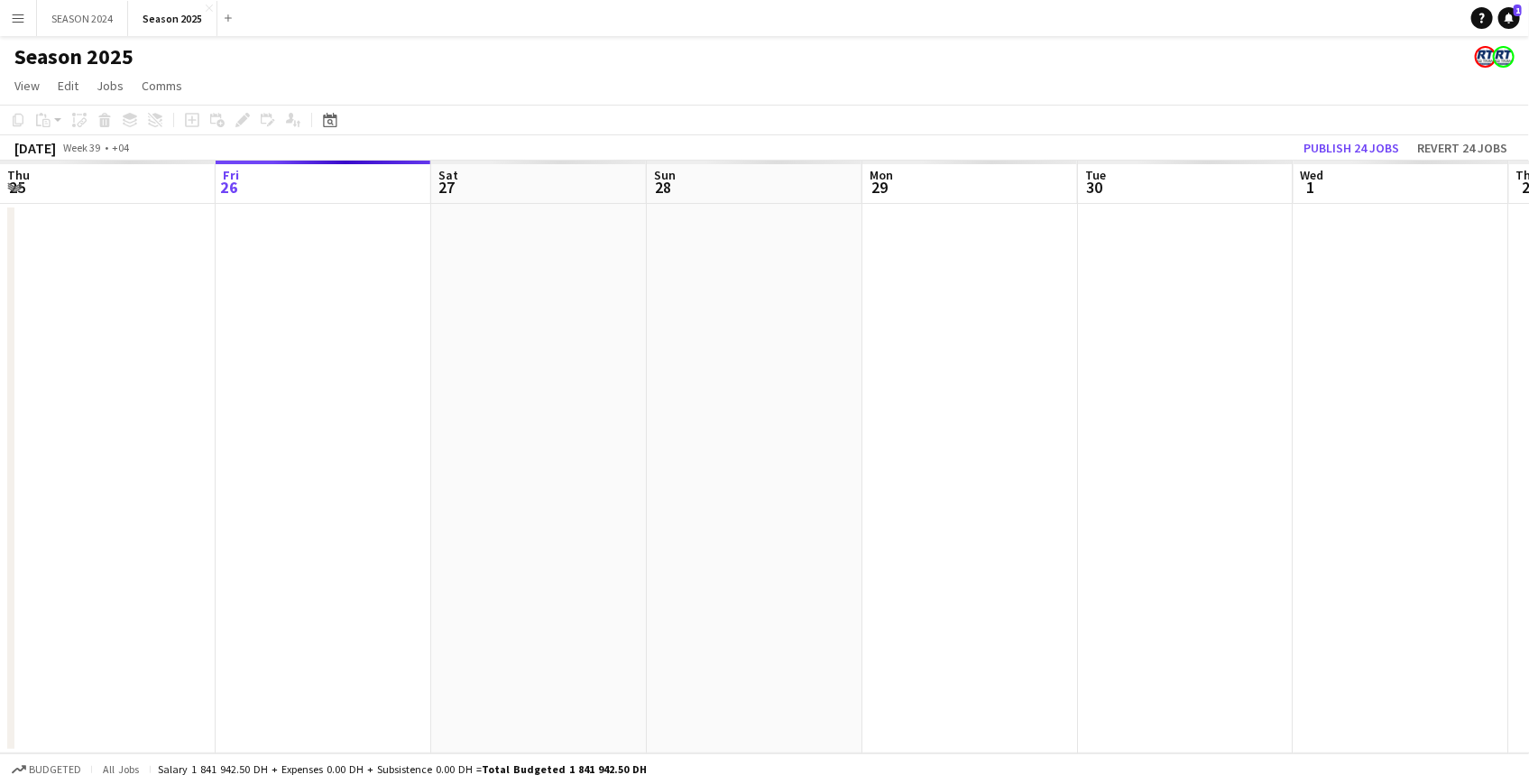
click at [920, 410] on app-calendar-viewport "Tue 23 Wed 24 Thu 25 Fri 26 Sat 27 Sun 28 Mon 29 Tue 30 Wed 1 Thu 2 Fri 3 Sat 4…" at bounding box center [764, 456] width 1529 height 592
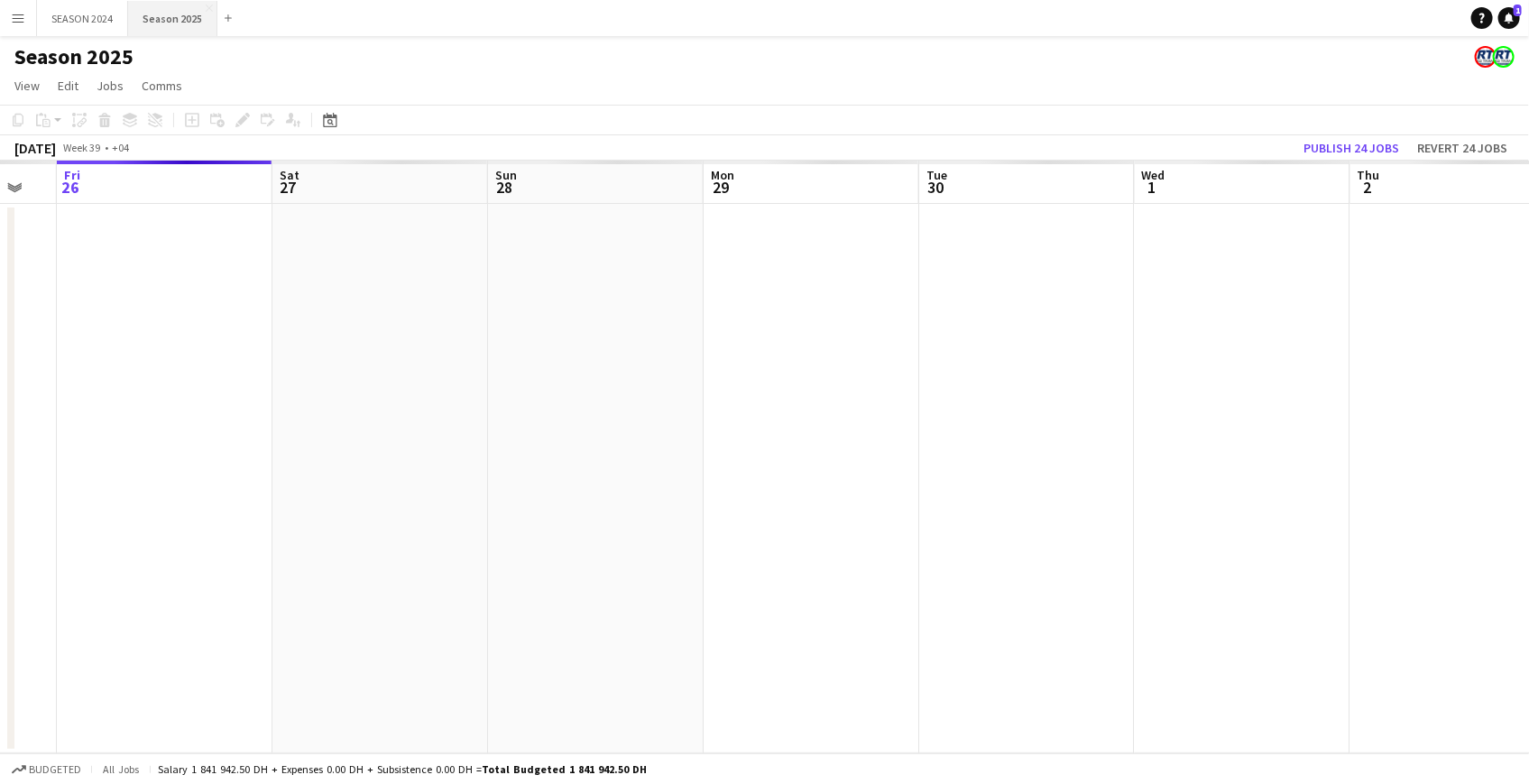
click at [173, 2] on button "Season 2025 Close" at bounding box center [173, 18] width 90 height 35
drag, startPoint x: 453, startPoint y: 367, endPoint x: 1165, endPoint y: 450, distance: 716.8
click at [1165, 450] on app-calendar-viewport "Tue 23 Wed 24 Thu 25 Fri 26 Sat 27 Sun 28 Mon 29 Tue 30 Wed 1 Thu 2 Fri 3 Sat 4…" at bounding box center [764, 456] width 1529 height 592
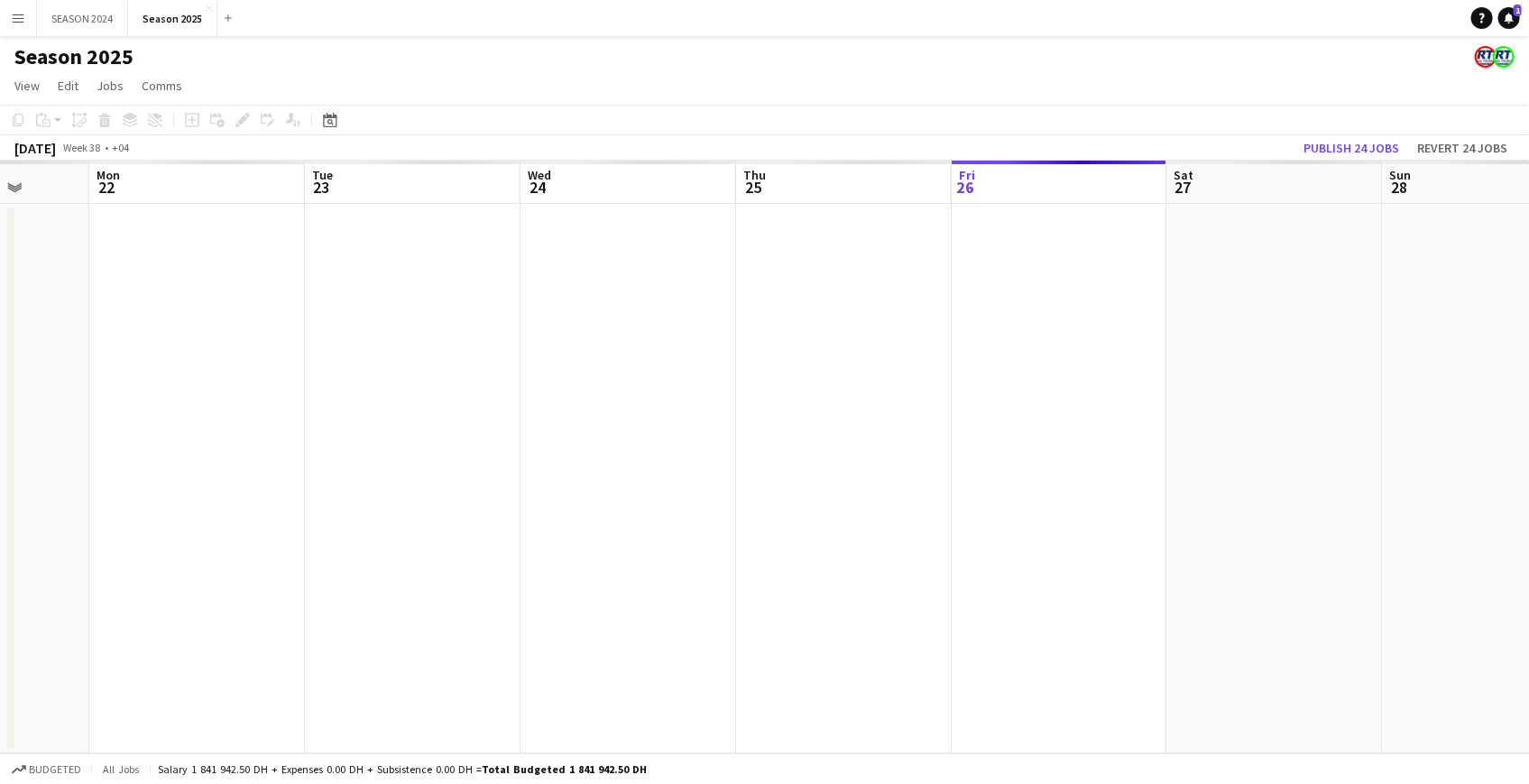
drag, startPoint x: 123, startPoint y: 413, endPoint x: 858, endPoint y: 487, distance: 738.7
click at [858, 487] on app-calendar-viewport "Fri 19 Sat 20 Sun 21 Mon 22 Tue 23 Wed 24 Thu 25 Fri 26 Sat 27 Sun 28 Mon 29 Tu…" at bounding box center [764, 456] width 1529 height 592
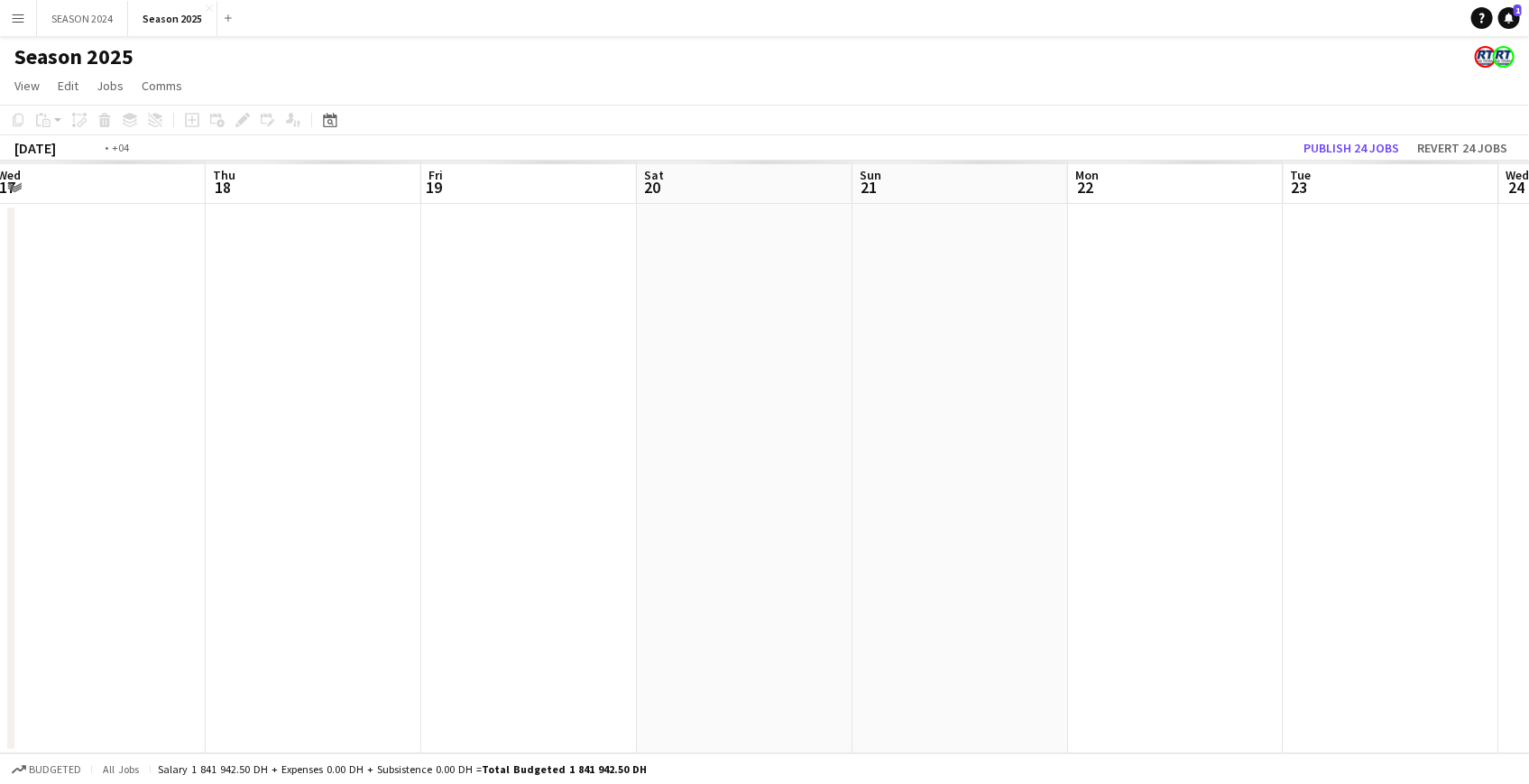
drag, startPoint x: 94, startPoint y: 450, endPoint x: 698, endPoint y: 494, distance: 605.6
click at [694, 494] on app-calendar-viewport "Mon 15 Tue 16 Wed 17 Thu 18 Fri 19 Sat 20 Sun 21 Mon 22 Tue 23 Wed 24 Thu 25 Fr…" at bounding box center [764, 456] width 1529 height 592
drag, startPoint x: 240, startPoint y: 462, endPoint x: 794, endPoint y: 510, distance: 556.1
click at [799, 508] on app-calendar-viewport "Fri 12 Sat 13 Sun 14 Mon 15 Tue 16 Wed 17 Thu 18 Fri 19 Sat 20 Sun 21 Mon 22 Tu…" at bounding box center [764, 456] width 1529 height 592
drag, startPoint x: 225, startPoint y: 469, endPoint x: 784, endPoint y: 514, distance: 560.8
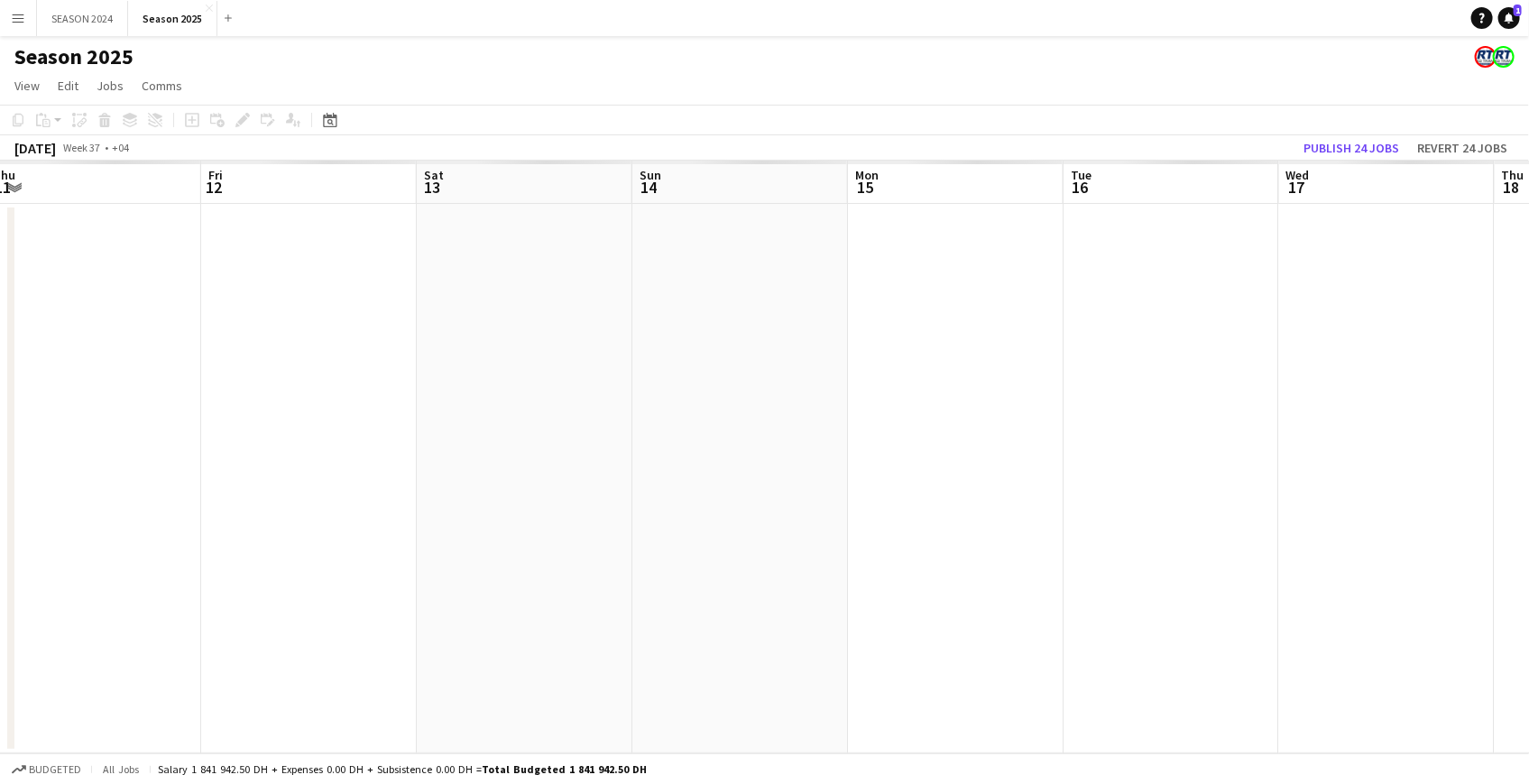
click at [710, 509] on app-calendar-viewport "Tue 9 Wed 10 Thu 11 Fri 12 Sat 13 Sun 14 Mon 15 Tue 16 Wed 17 Thu 18 Fri 19 Sat…" at bounding box center [764, 456] width 1529 height 592
drag, startPoint x: 503, startPoint y: 509, endPoint x: 1080, endPoint y: 559, distance: 579.2
click at [969, 550] on app-calendar-viewport "Sun 7 Mon 8 Tue 9 Wed 10 Thu 11 Fri 12 Sat 13 Sun 14 Mon 15 Tue 16 Wed 17 Thu 1…" at bounding box center [764, 456] width 1529 height 592
drag, startPoint x: 322, startPoint y: 536, endPoint x: 788, endPoint y: 557, distance: 466.5
click at [641, 546] on app-calendar-viewport "Thu 4 Fri 5 Sat 6 Sun 7 Mon 8 Tue 9 Wed 10 Thu 11 Fri 12 Sat 13 Sun 14 Mon 15 T…" at bounding box center [764, 456] width 1529 height 592
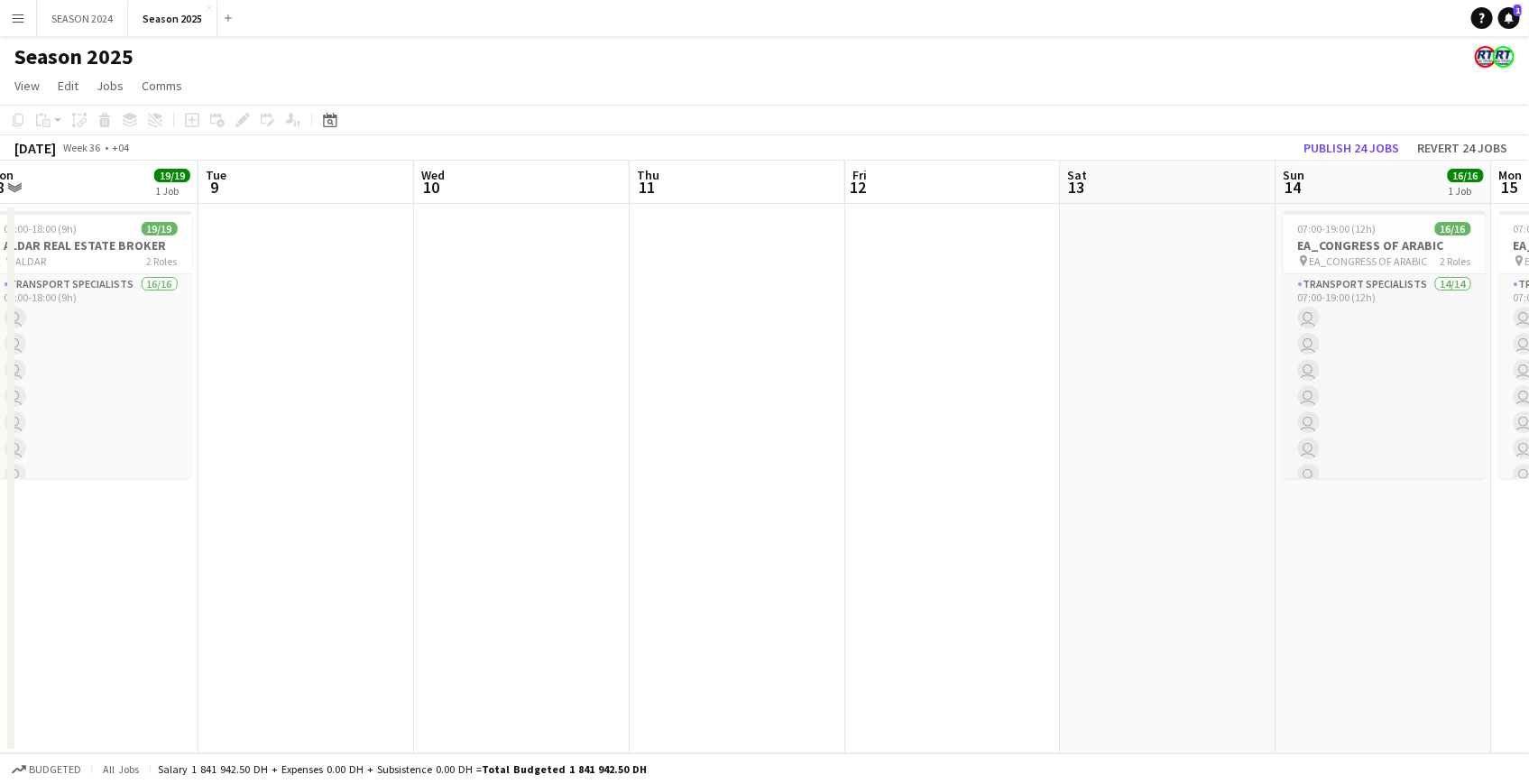
scroll to position [0, 480]
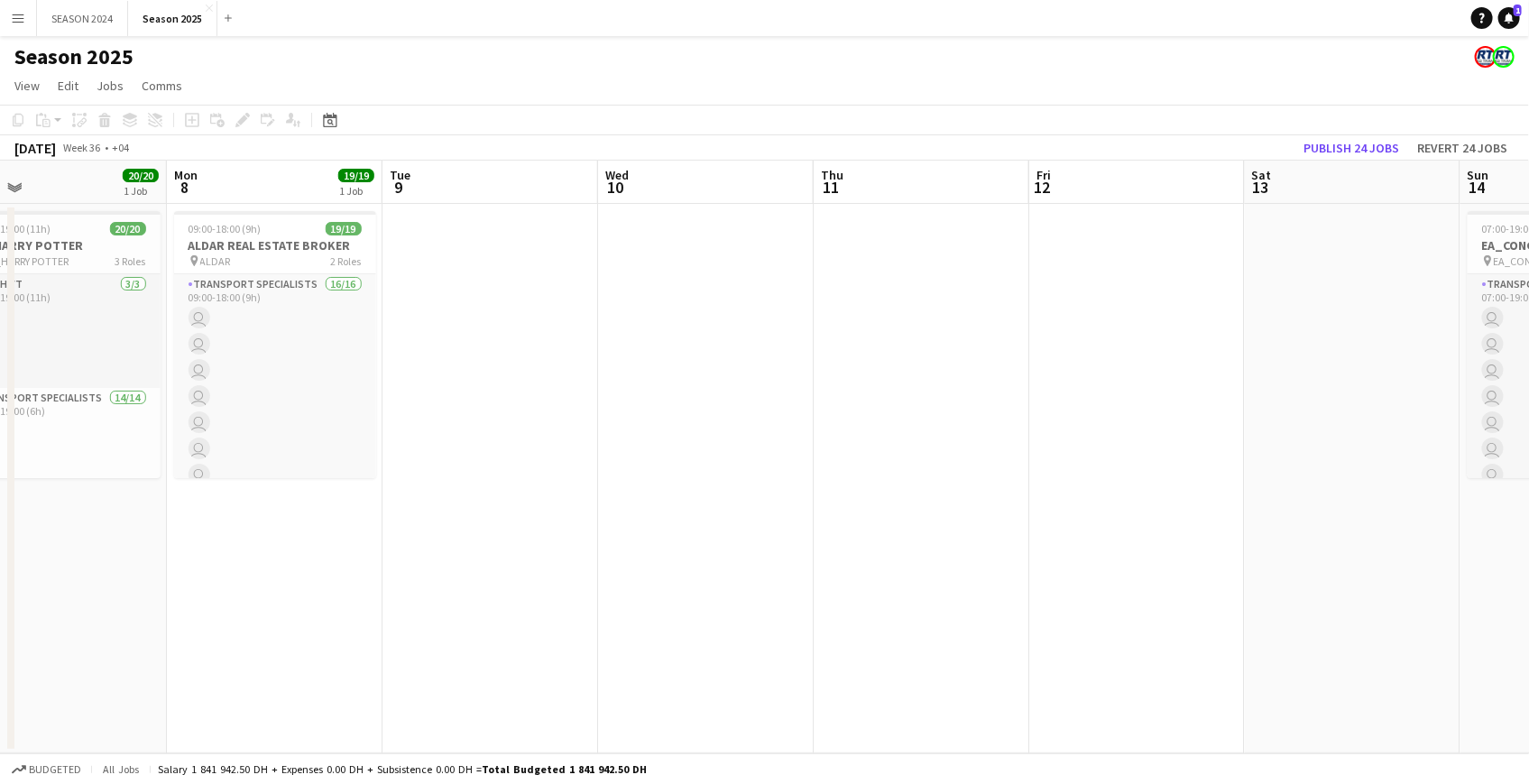
drag, startPoint x: 1217, startPoint y: 417, endPoint x: 808, endPoint y: 423, distance: 409.0
click at [808, 423] on app-calendar-viewport "Fri 5 Sat 6 20/20 1 Job Sun 7 20/20 1 Job Mon 8 19/19 1 Job Tue 9 Wed 10 Thu 11…" at bounding box center [764, 456] width 1529 height 592
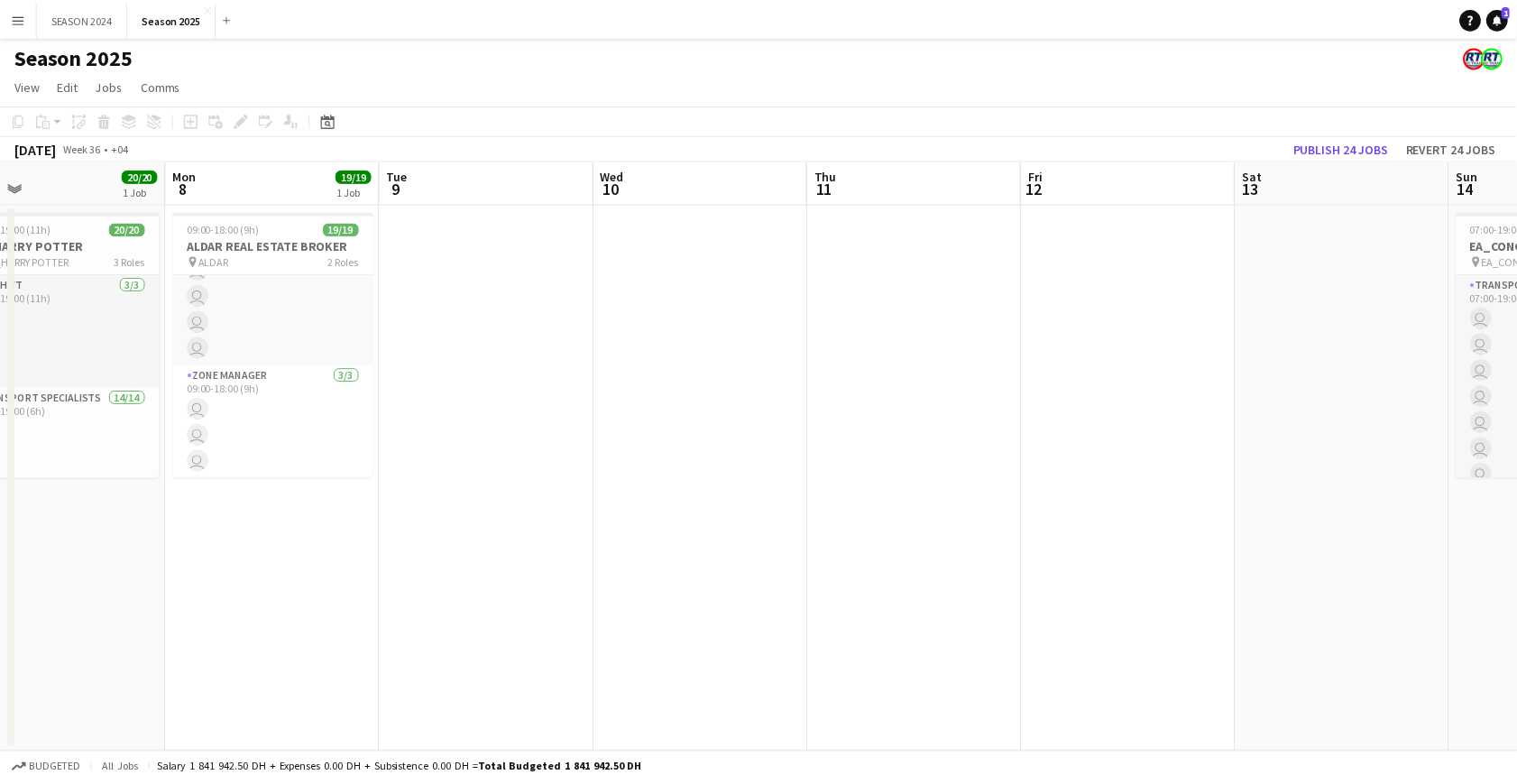
scroll to position [0, 572]
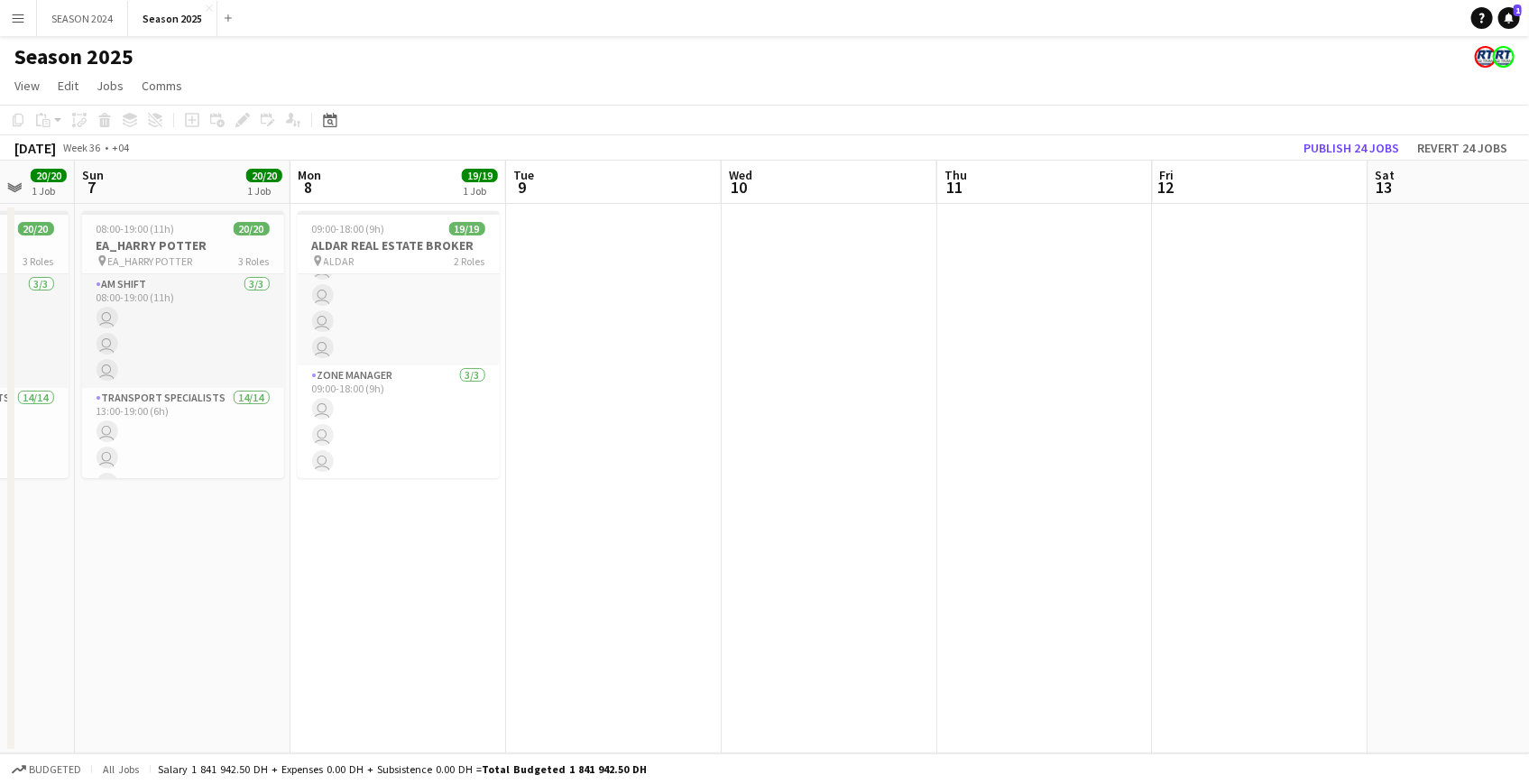
drag, startPoint x: 287, startPoint y: 631, endPoint x: 411, endPoint y: 623, distance: 124.3
click at [411, 623] on app-calendar-viewport "Thu 4 Fri 5 Sat 6 20/20 1 Job Sun 7 20/20 1 Job Mon 8 19/19 1 Job Tue 9 Wed 10 …" at bounding box center [764, 456] width 1529 height 592
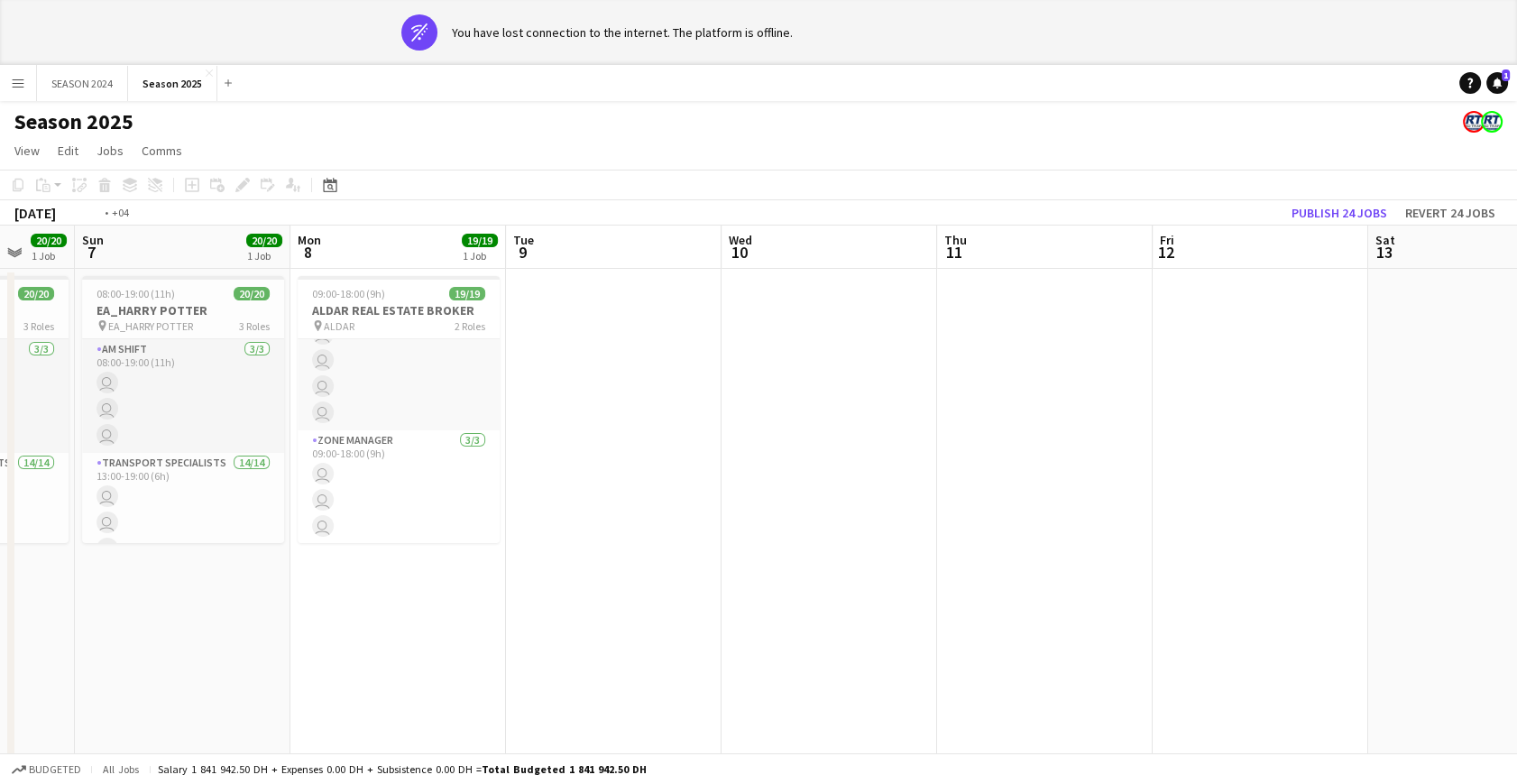
drag, startPoint x: 479, startPoint y: 559, endPoint x: 217, endPoint y: 612, distance: 267.3
click at [217, 612] on app-calendar-viewport "Thu 4 Fri 5 Sat 6 20/20 1 Job Sun 7 20/20 1 Job Mon 8 19/19 1 Job Tue 9 Wed 10 …" at bounding box center [758, 521] width 1517 height 592
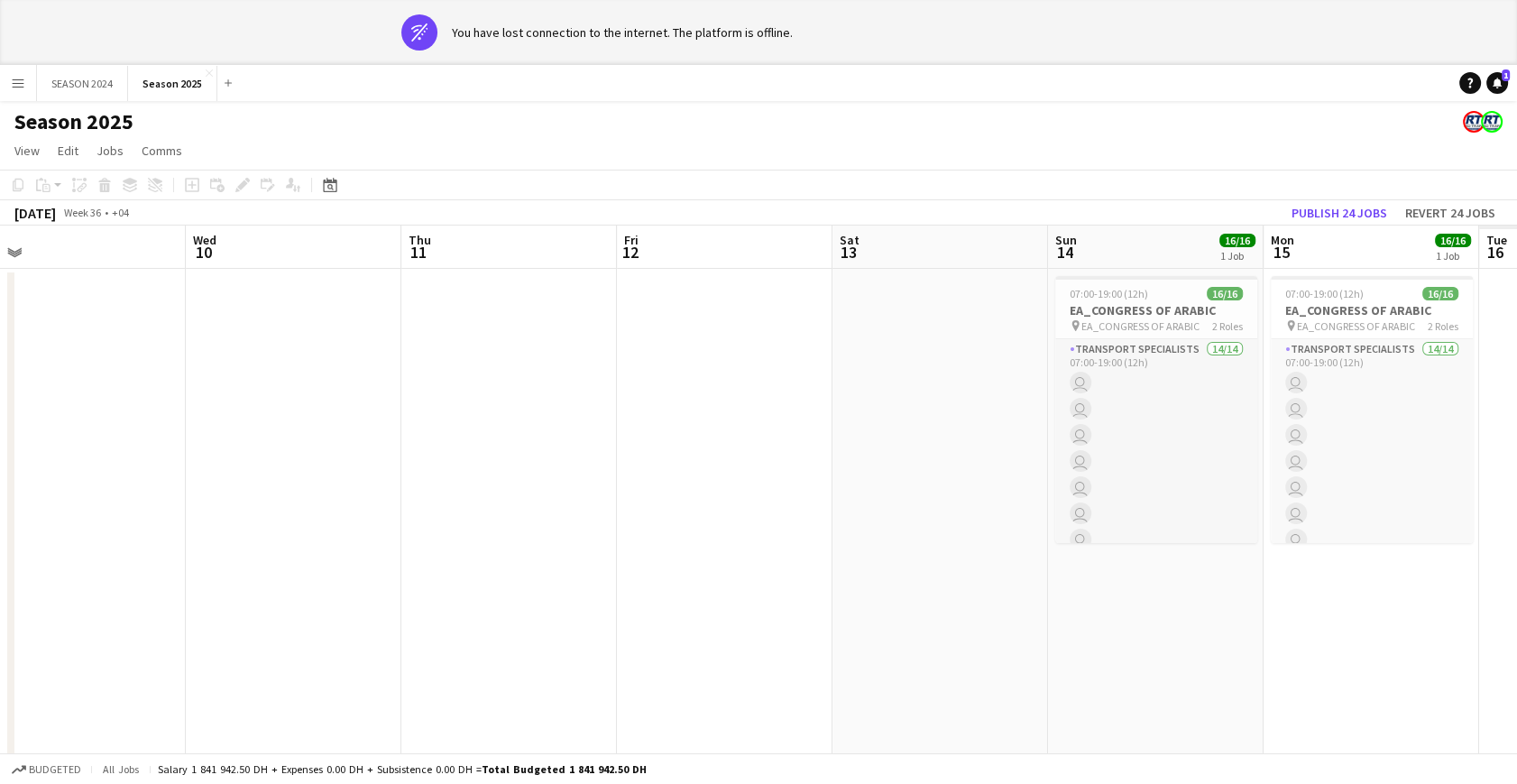
click at [288, 587] on app-calendar-viewport "Sat 6 20/20 1 Job Sun 7 20/20 1 Job Mon 8 19/19 1 Job Tue 9 Wed 10 Thu 11 Fri 1…" at bounding box center [758, 521] width 1517 height 592
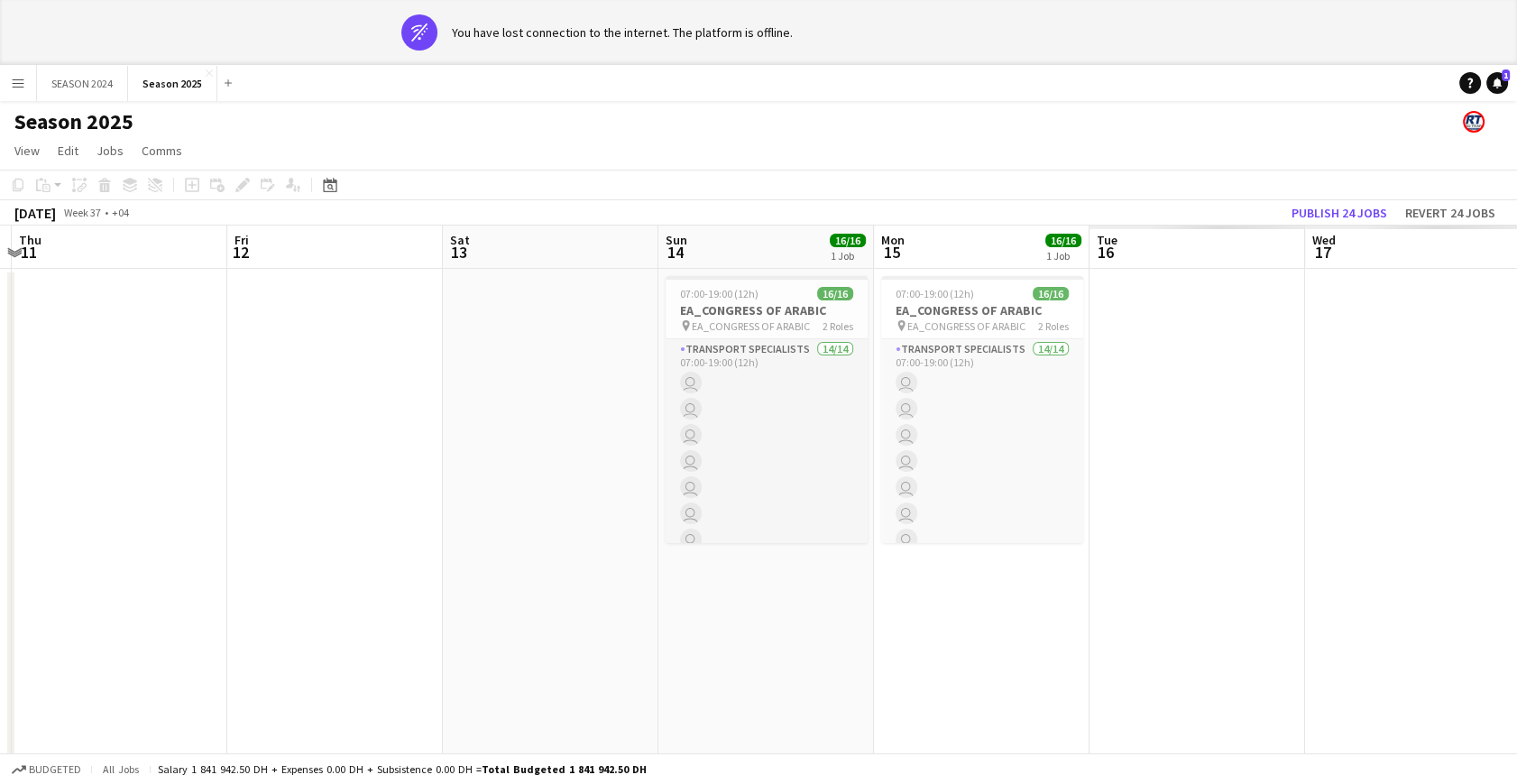
drag, startPoint x: 435, startPoint y: 604, endPoint x: 421, endPoint y: 607, distance: 14.3
click at [421, 607] on app-calendar-viewport "Mon 8 19/19 1 Job Tue 9 Wed 10 Thu 11 Fri 12 Sat 13 Sun 14 16/16 1 Job Mon 15 1…" at bounding box center [758, 521] width 1517 height 592
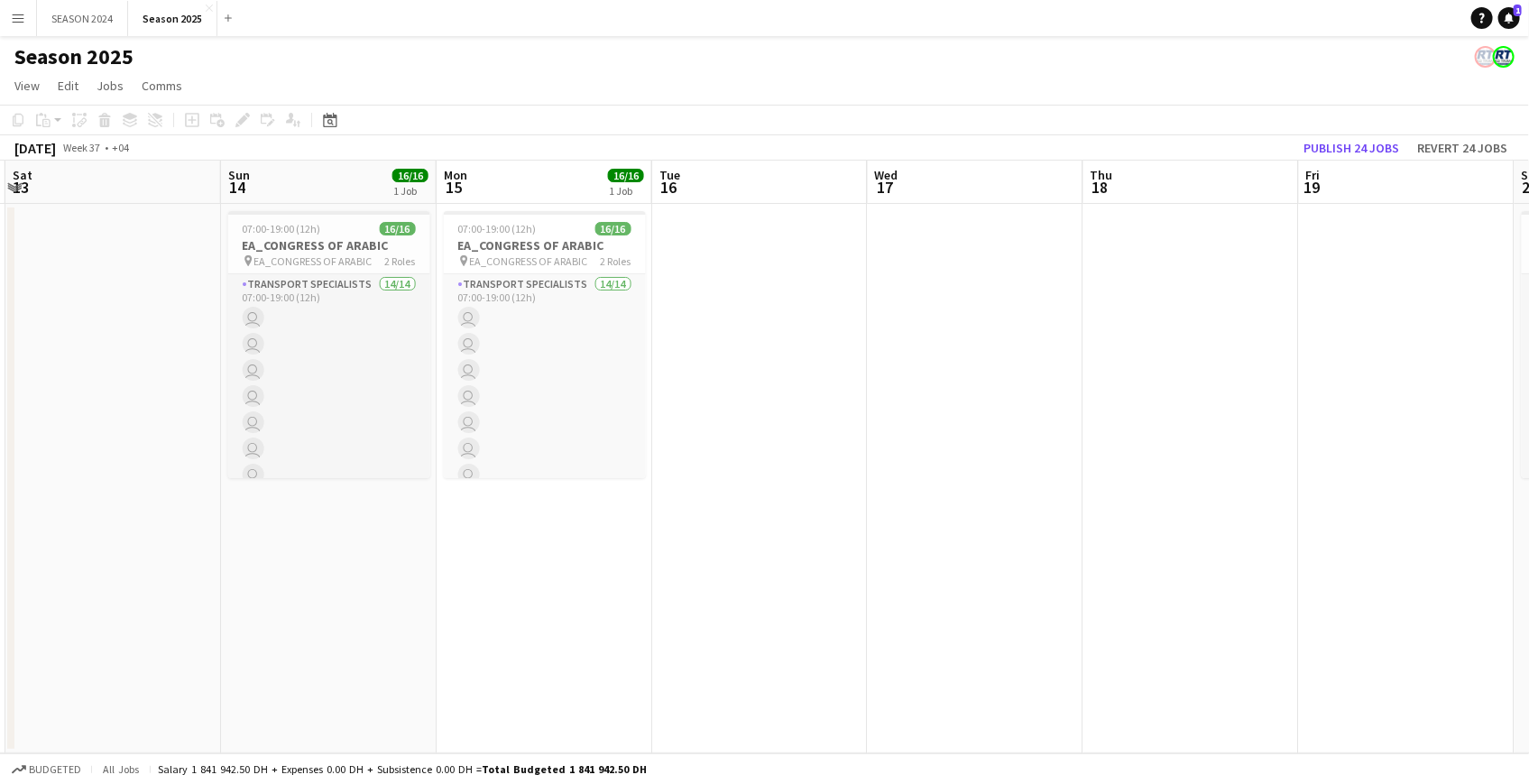
scroll to position [0, 857]
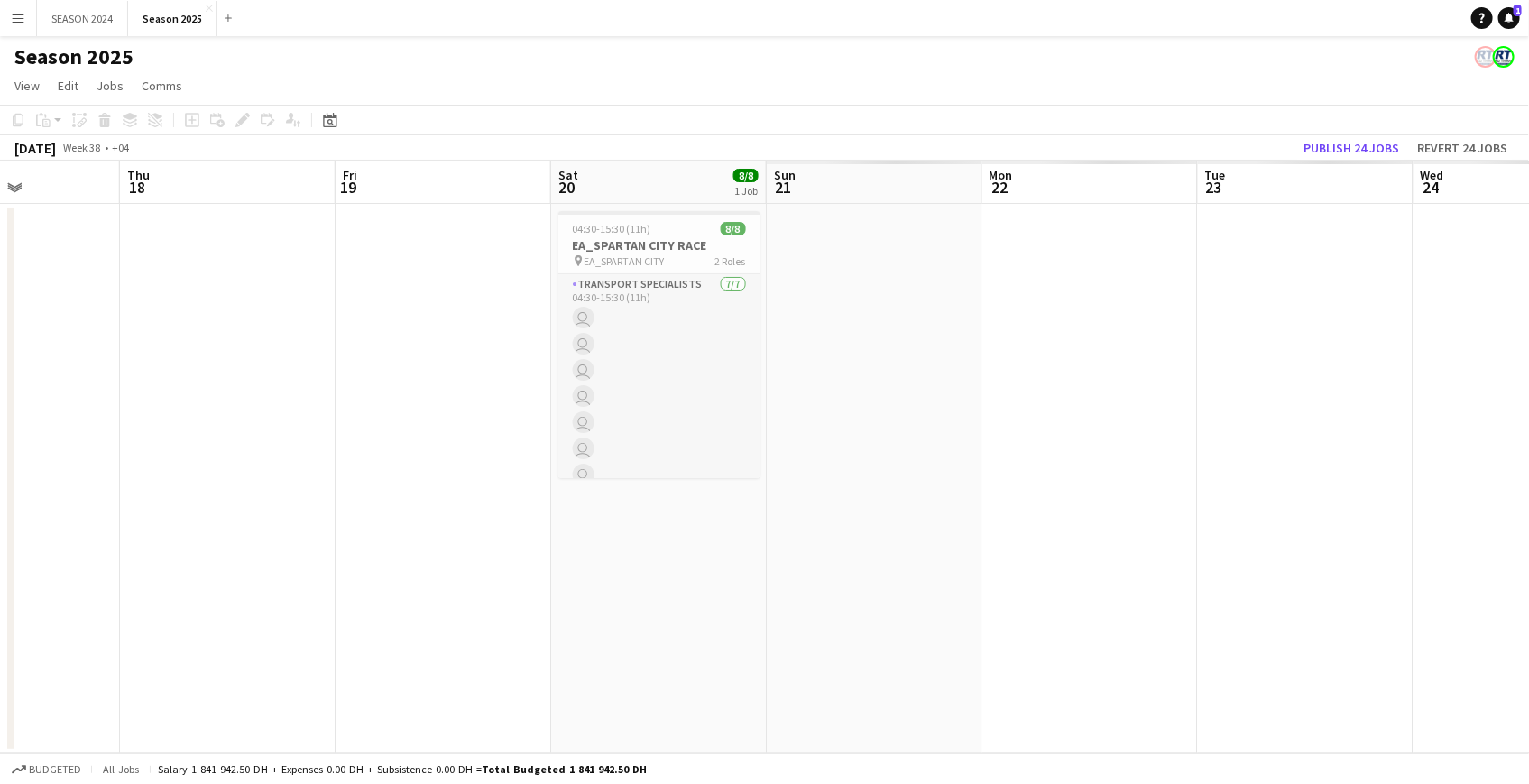
drag, startPoint x: 550, startPoint y: 498, endPoint x: 382, endPoint y: 481, distance: 168.9
click at [382, 481] on app-calendar-viewport "Sun 14 16/16 1 Job Mon 15 16/16 1 Job Tue 16 Wed 17 Thu 18 Fri 19 Sat 20 8/8 1 …" at bounding box center [764, 456] width 1529 height 592
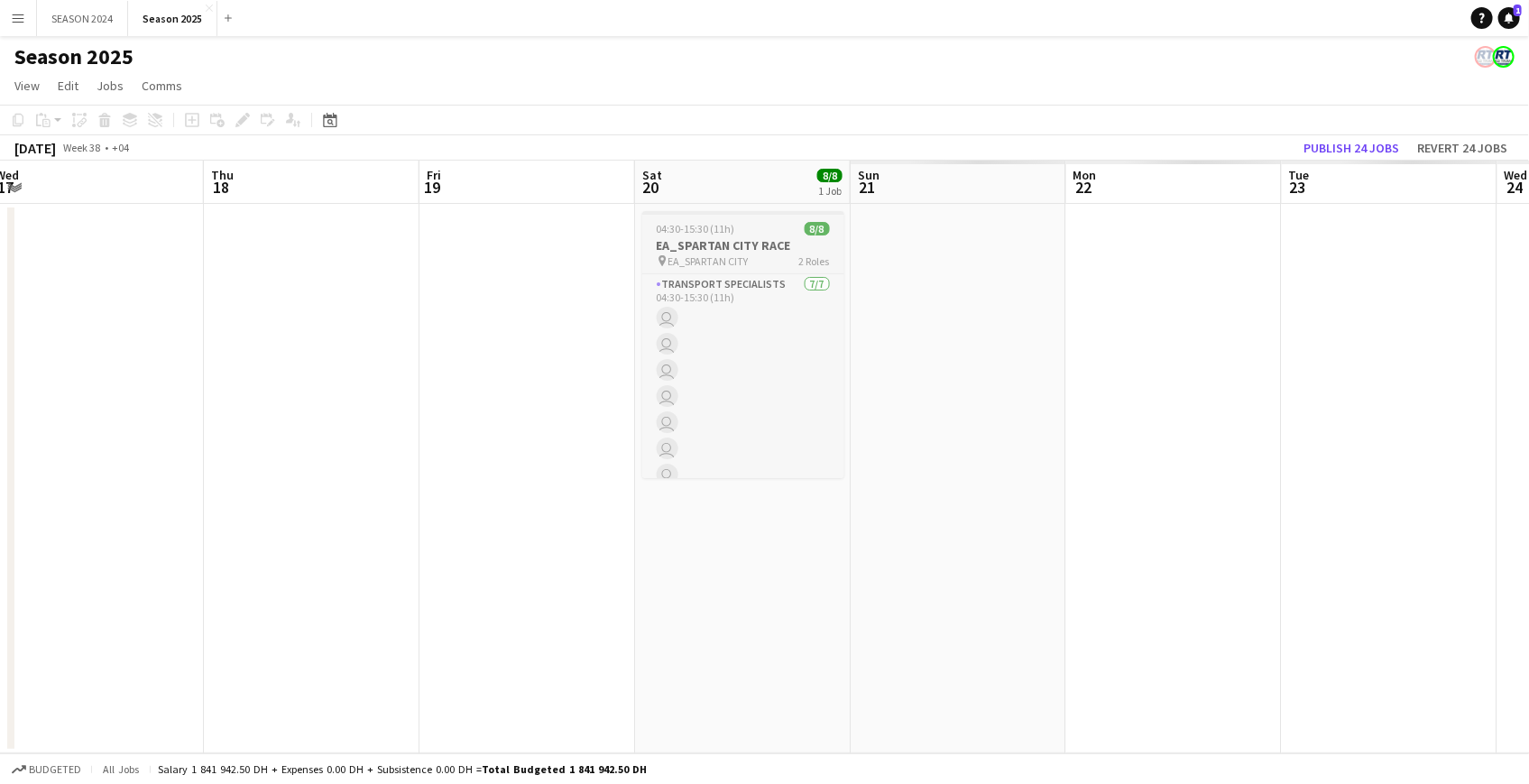
drag, startPoint x: 893, startPoint y: 424, endPoint x: 309, endPoint y: 311, distance: 594.8
click at [491, 389] on app-calendar-viewport "Sun 14 16/16 1 Job Mon 15 16/16 1 Job Tue 16 Wed 17 Thu 18 Fri 19 Sat 20 8/8 1 …" at bounding box center [764, 456] width 1529 height 592
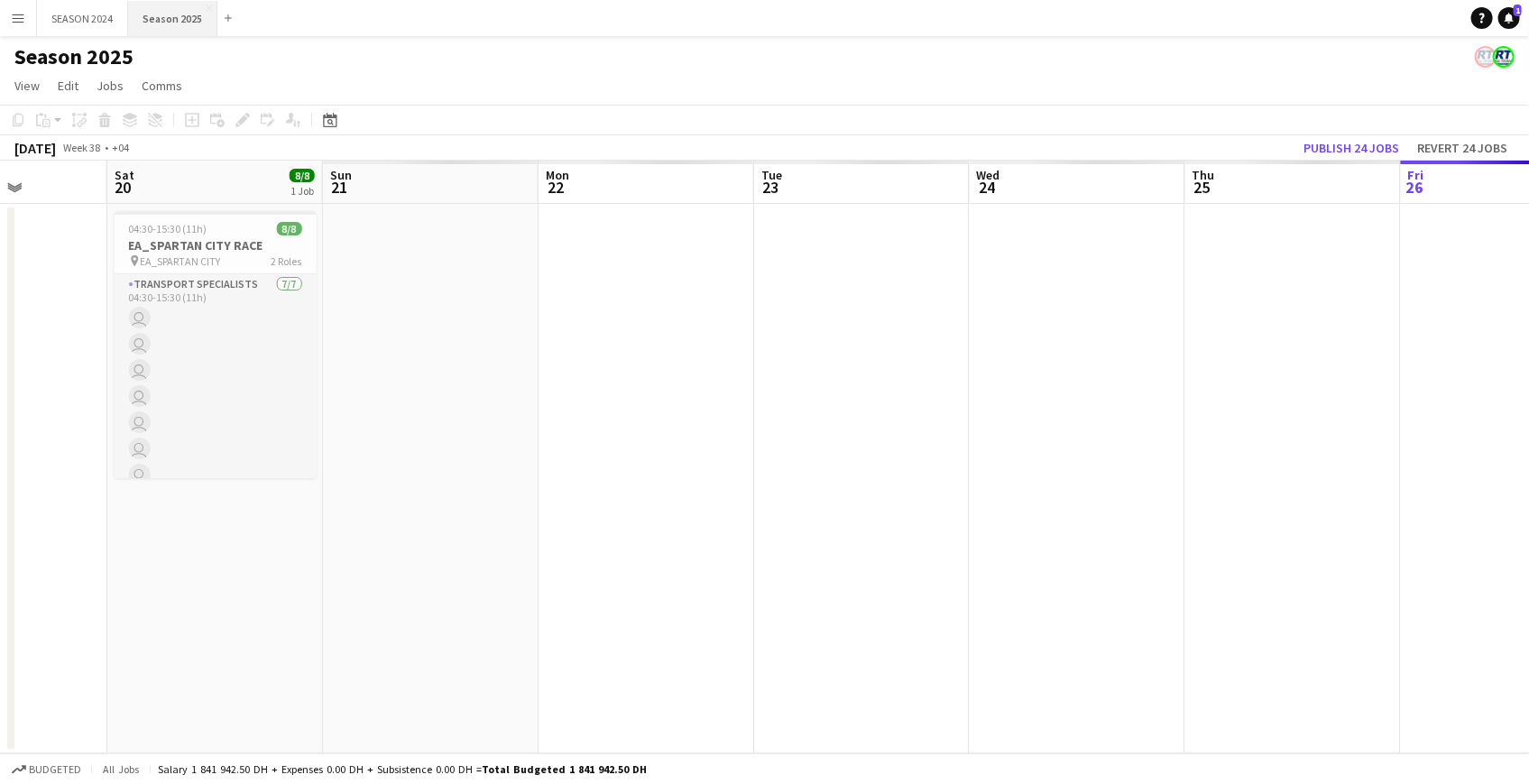
click at [153, 26] on button "Season 2025 Close" at bounding box center [173, 18] width 90 height 35
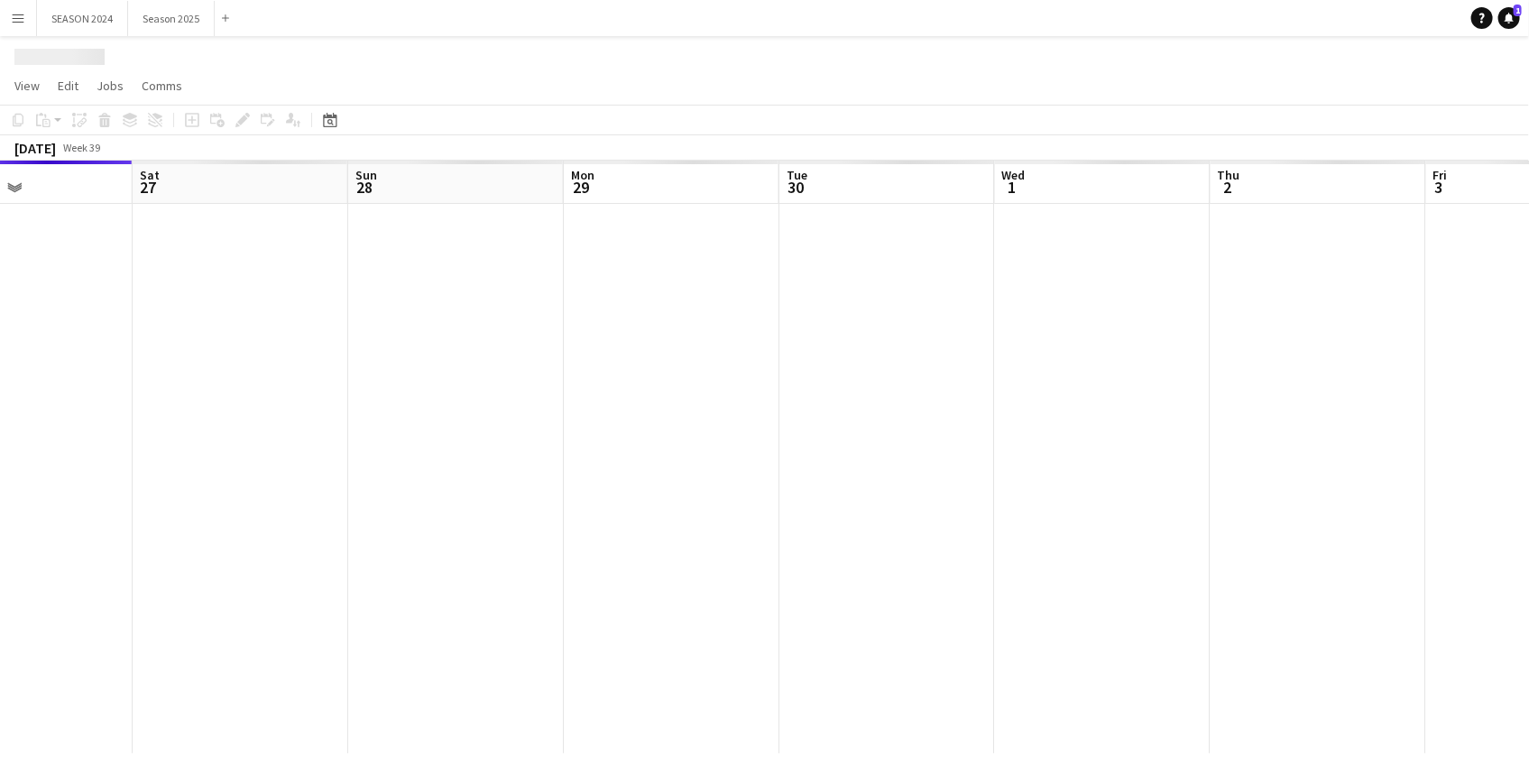
drag, startPoint x: 1183, startPoint y: 479, endPoint x: 842, endPoint y: 535, distance: 345.6
click at [842, 535] on app-calendar-viewport "Tue 23 Wed 24 Thu 25 Fri 26 Sat 27 Sun 28 Mon 29 Tue 30 Wed 1 Thu 2 Fri 3 Sat 4…" at bounding box center [764, 456] width 1529 height 592
drag, startPoint x: 842, startPoint y: 535, endPoint x: 1192, endPoint y: 501, distance: 351.6
click at [1192, 501] on app-calendar-viewport "Tue 23 Wed 24 Thu 25 Fri 26 Sat 27 Sun 28 Mon 29 Tue 30 Wed 1 Thu 2 Fri 3 Sat 4…" at bounding box center [764, 456] width 1529 height 592
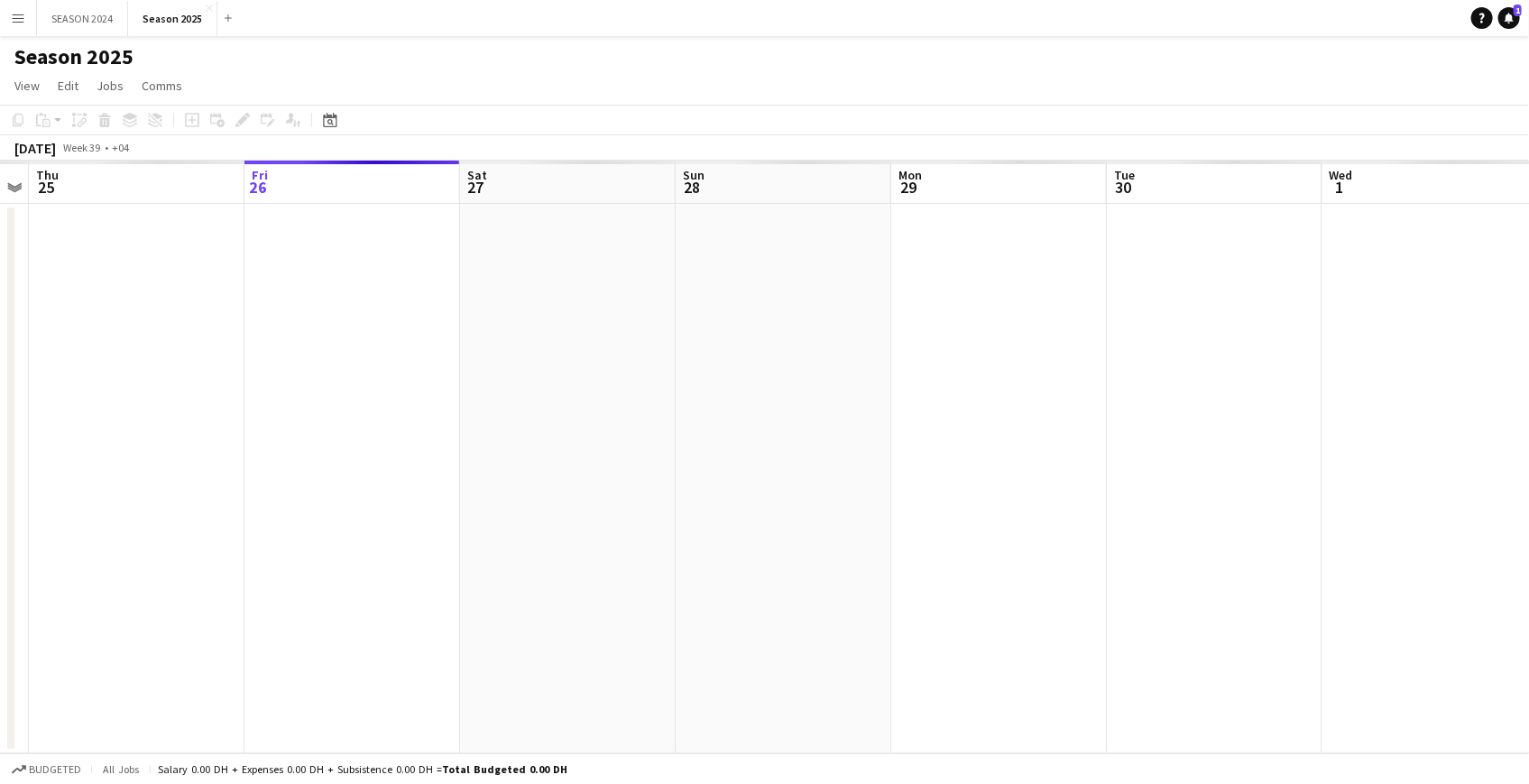
drag, startPoint x: 772, startPoint y: 520, endPoint x: 848, endPoint y: 517, distance: 76.1
click at [848, 517] on app-calendar-viewport "Tue 23 Wed 24 Thu 25 Fri 26 Sat 27 Sun 28 Mon 29 Tue 30 Wed 1 Thu 2 Fri 3 Sat 4…" at bounding box center [764, 456] width 1529 height 592
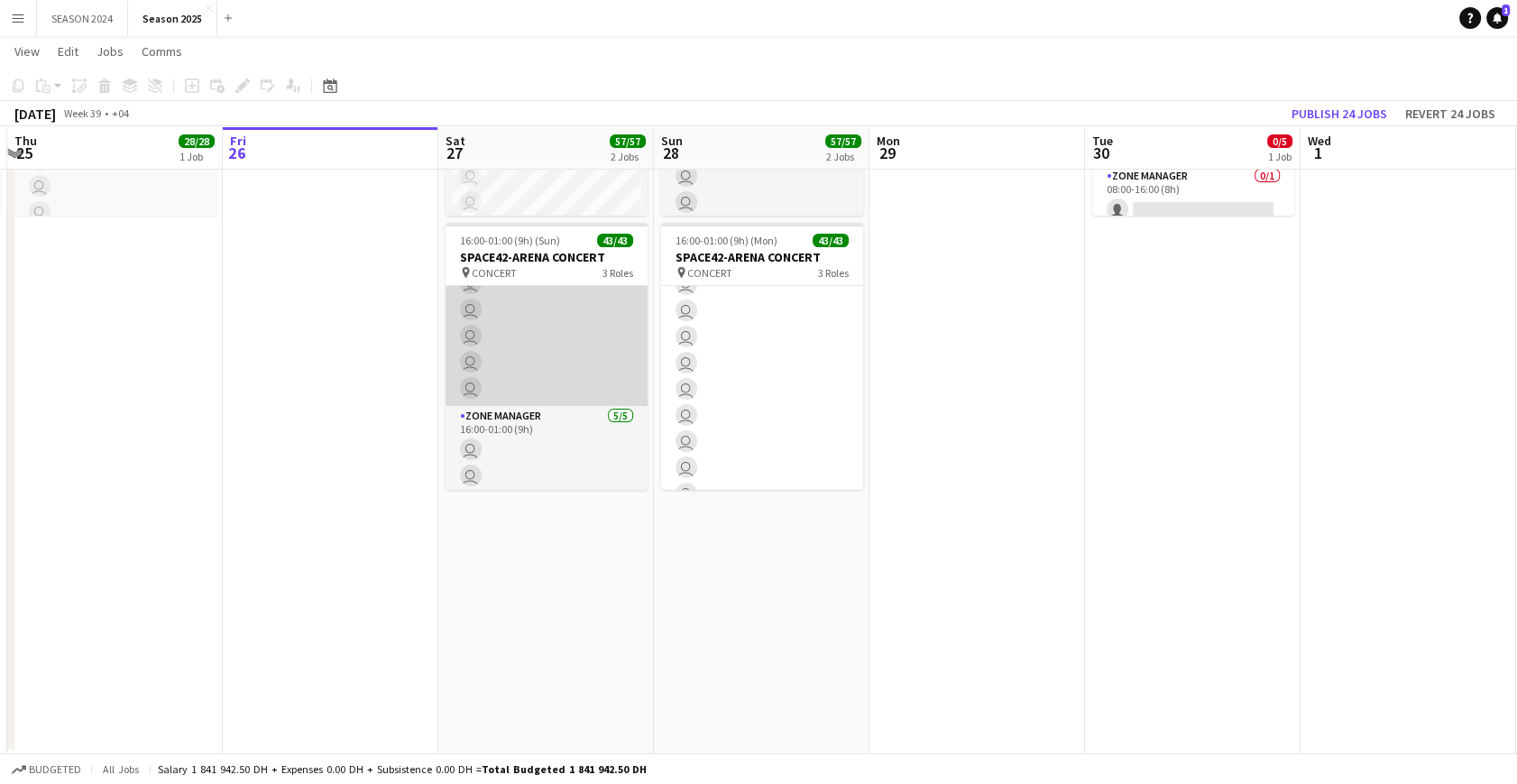
scroll to position [697, 0]
click at [569, 413] on app-card-role "Transport Specialists 33/33 16:00-01:00 (9h) user user user user user user user…" at bounding box center [547, 202] width 202 height 898
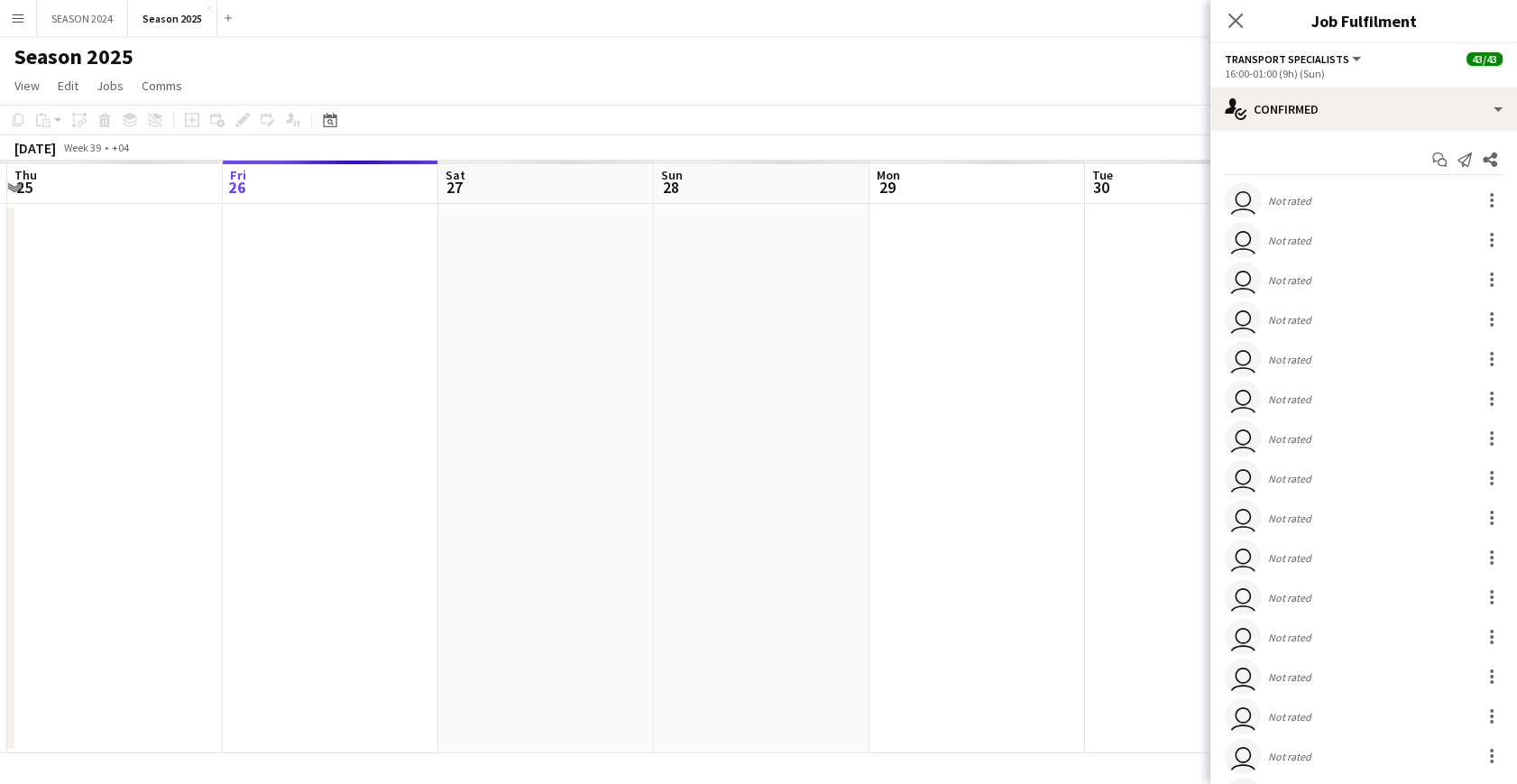
scroll to position [0, 0]
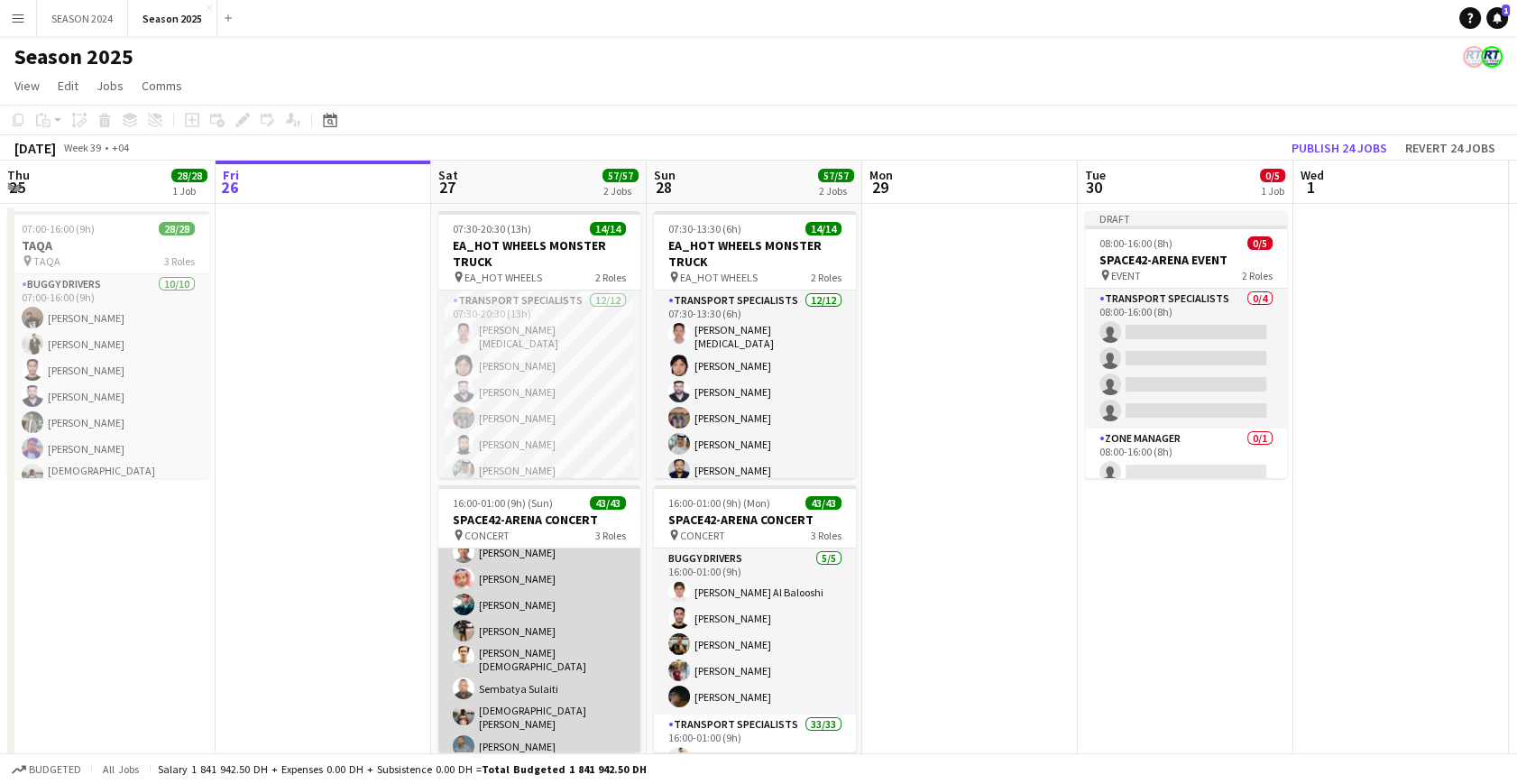
scroll to position [982, 0]
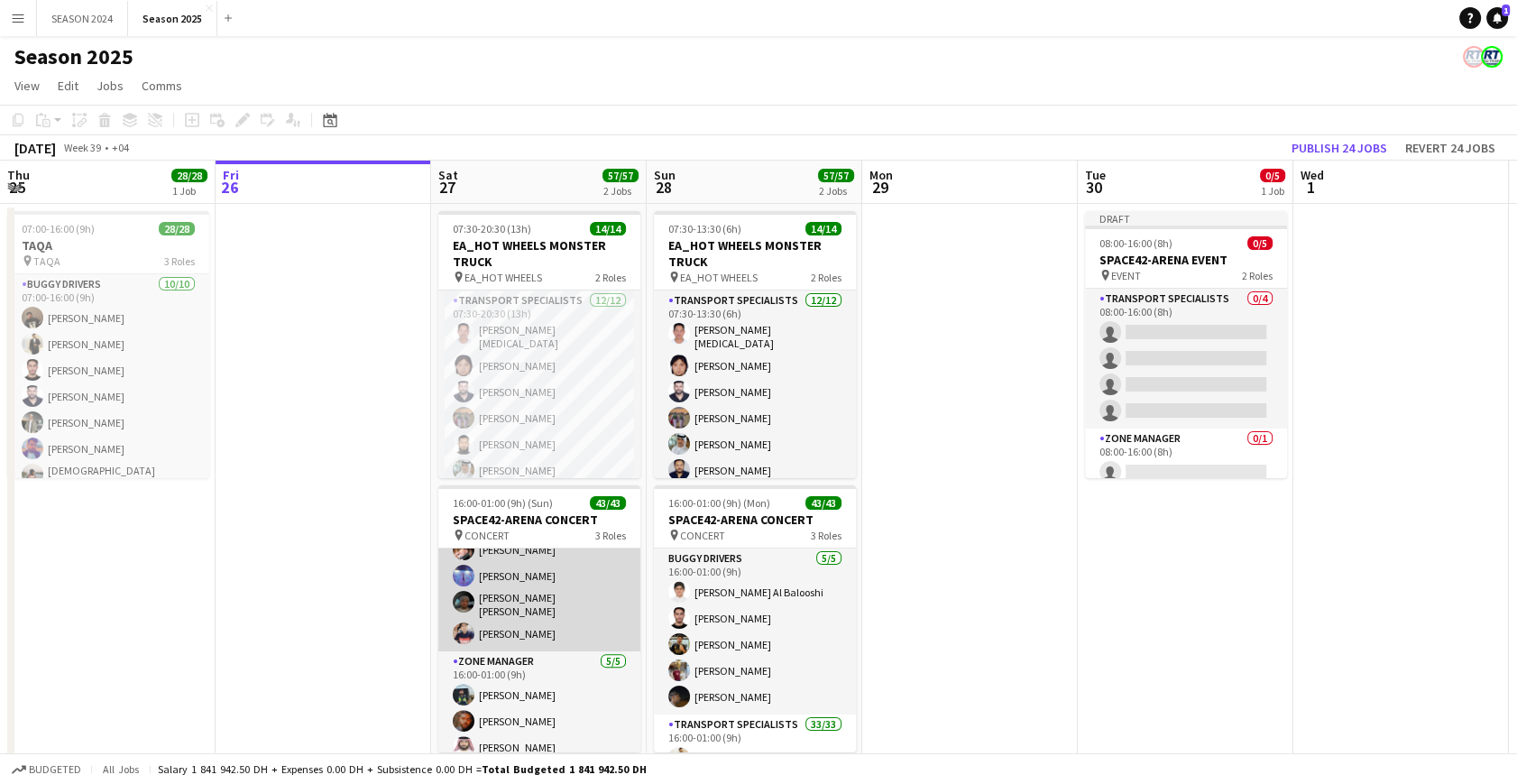
click at [538, 576] on app-card-role "Transport Specialists 33/33 16:00-01:00 (9h) [PERSON_NAME] [PERSON_NAME] [PERSO…" at bounding box center [539, 191] width 202 height 919
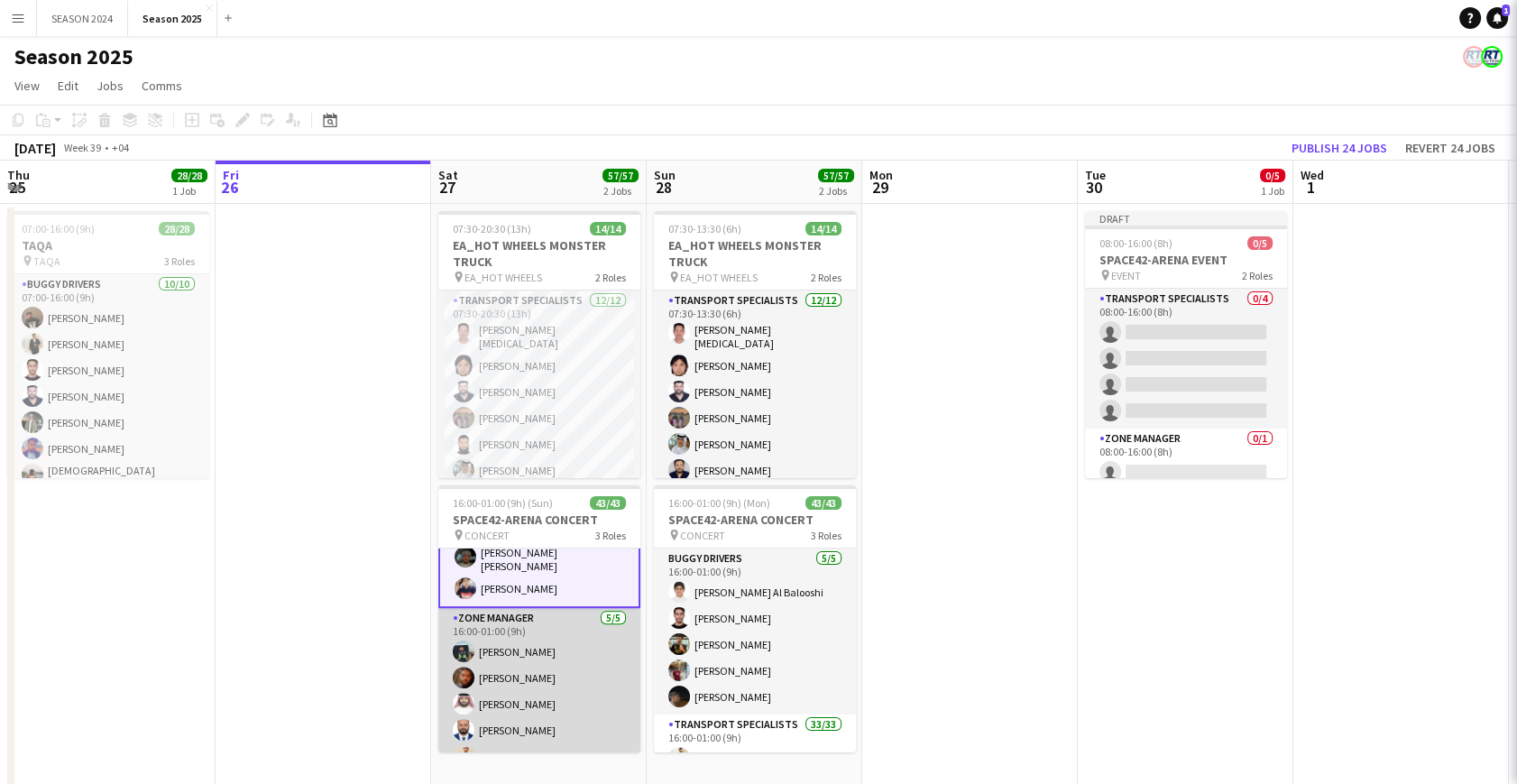
click at [545, 608] on app-card-role "Zone Manager [DATE] 16:00-01:00 (9h) [PERSON_NAME] [PERSON_NAME] [PERSON_NAME] …" at bounding box center [539, 691] width 202 height 166
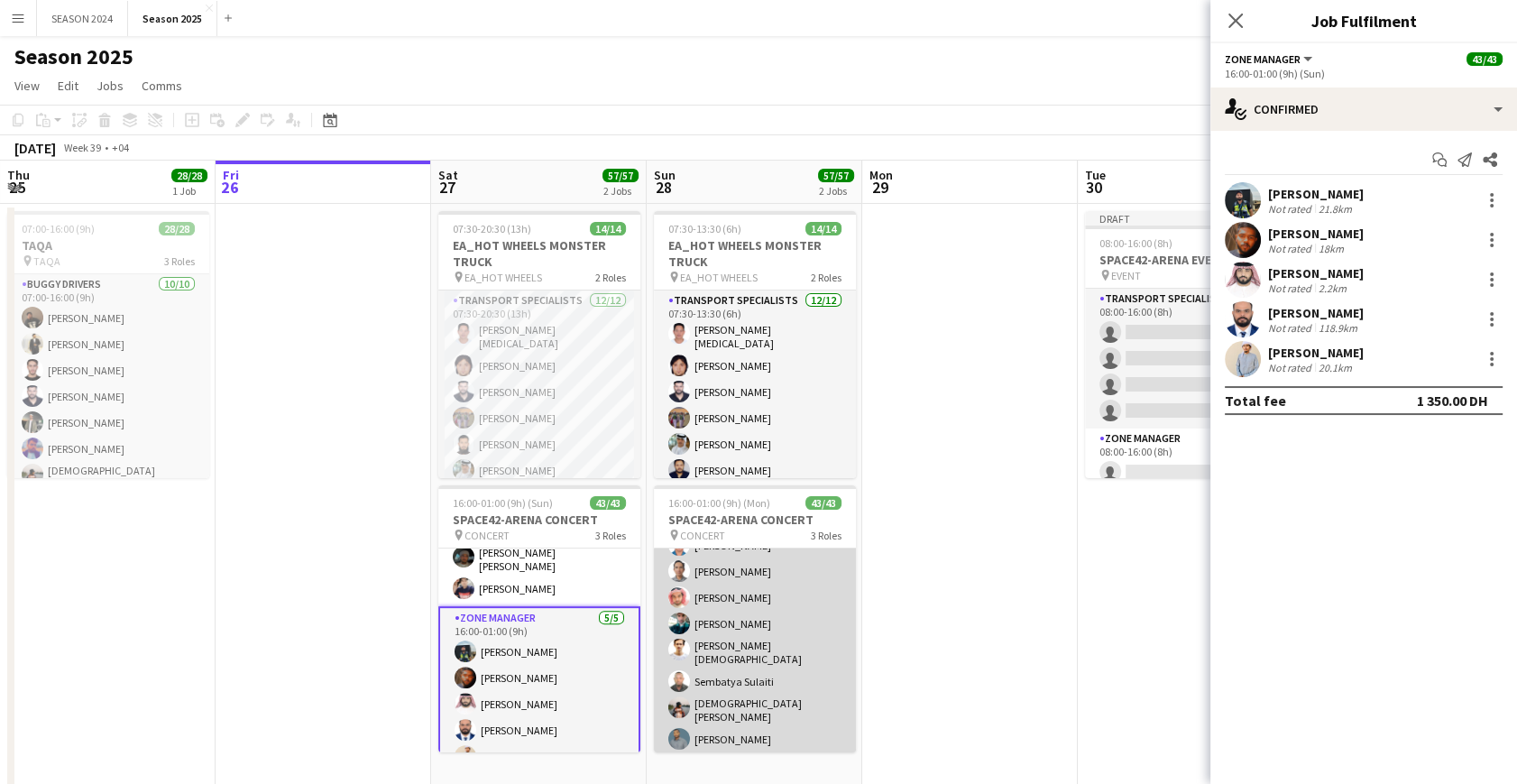
scroll to position [621, 0]
click at [731, 624] on app-card-role "Transport Specialists 33/33 16:00-01:00 (9h) [PERSON_NAME] [PERSON_NAME] [PERSO…" at bounding box center [755, 552] width 202 height 919
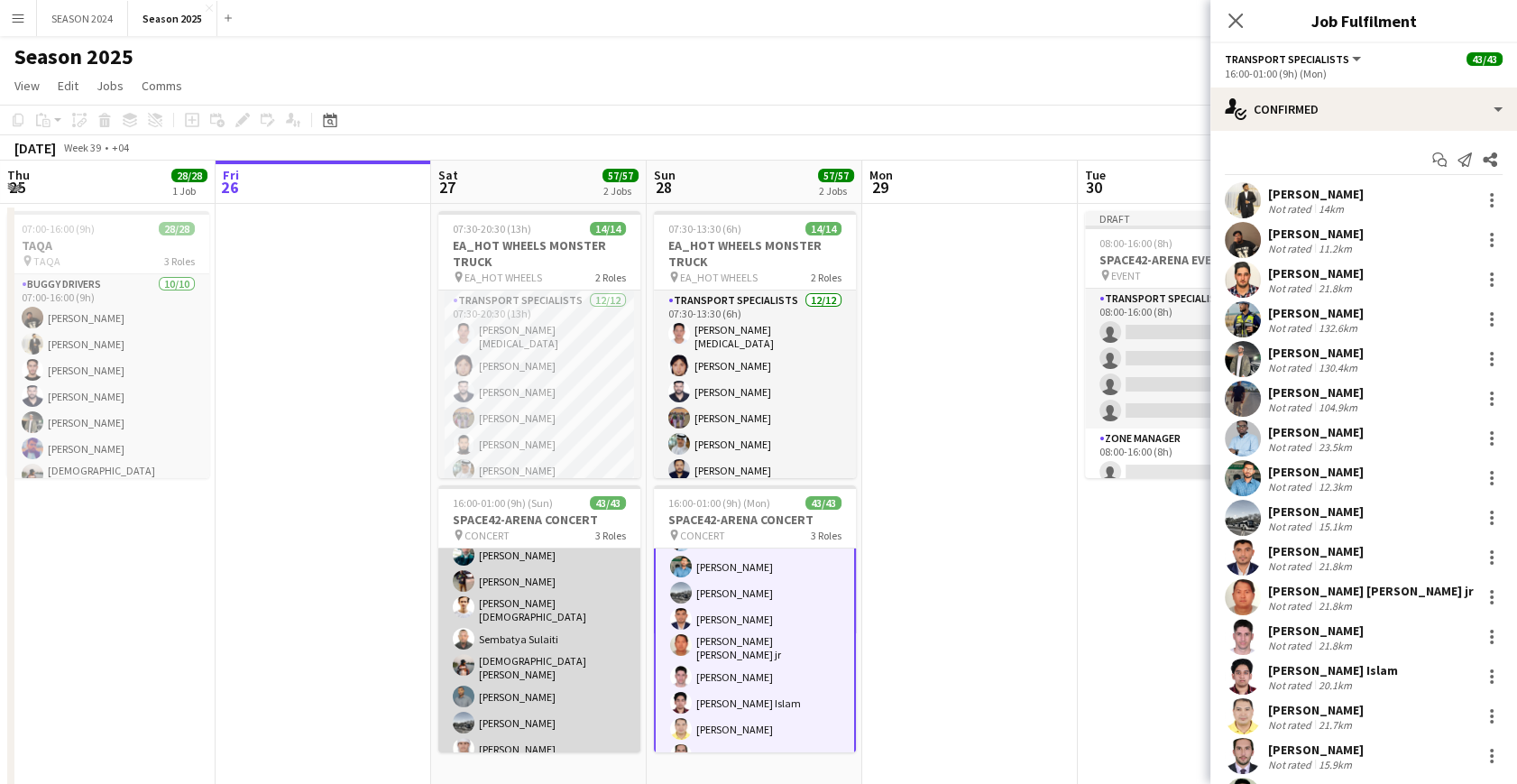
scroll to position [702, 0]
click at [482, 625] on app-card-role "Transport Specialists 33/33 16:00-01:00 (9h) [PERSON_NAME] [PERSON_NAME] [PERSO…" at bounding box center [539, 471] width 202 height 919
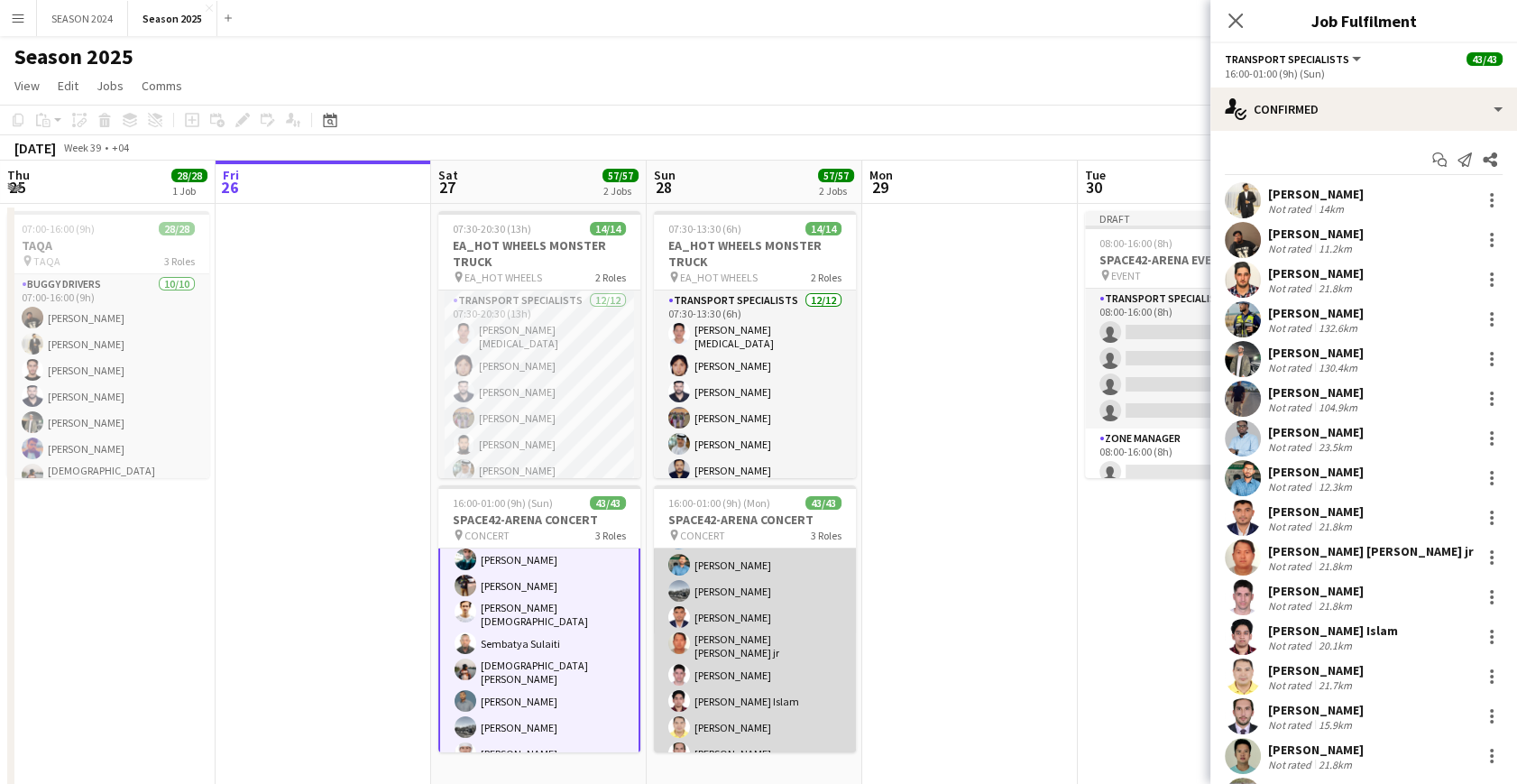
scroll to position [703, 0]
click at [700, 599] on app-card-role "Transport Specialists 33/33 16:00-01:00 (9h) [PERSON_NAME] [PERSON_NAME] [PERSO…" at bounding box center [755, 799] width 202 height 919
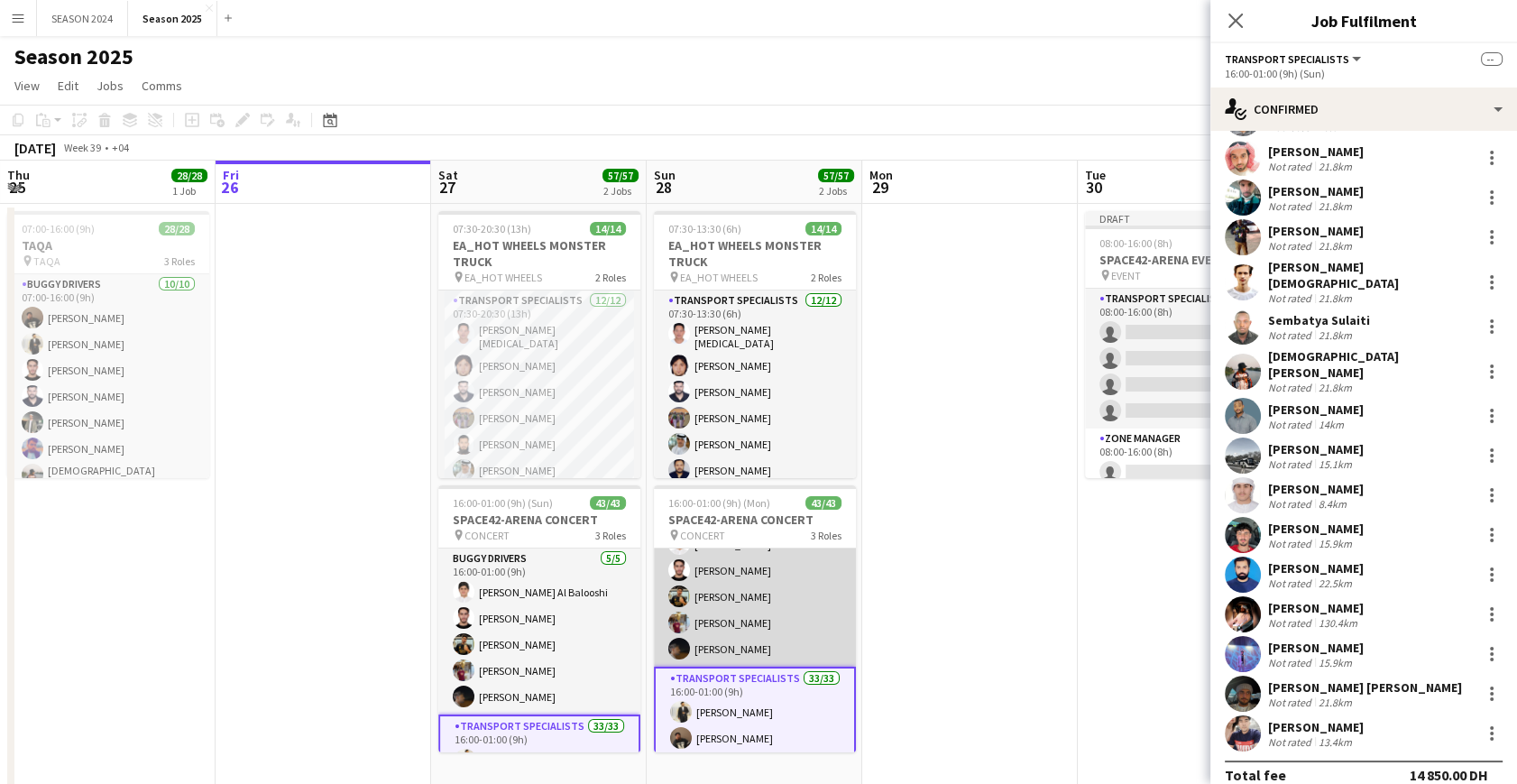
scroll to position [0, 0]
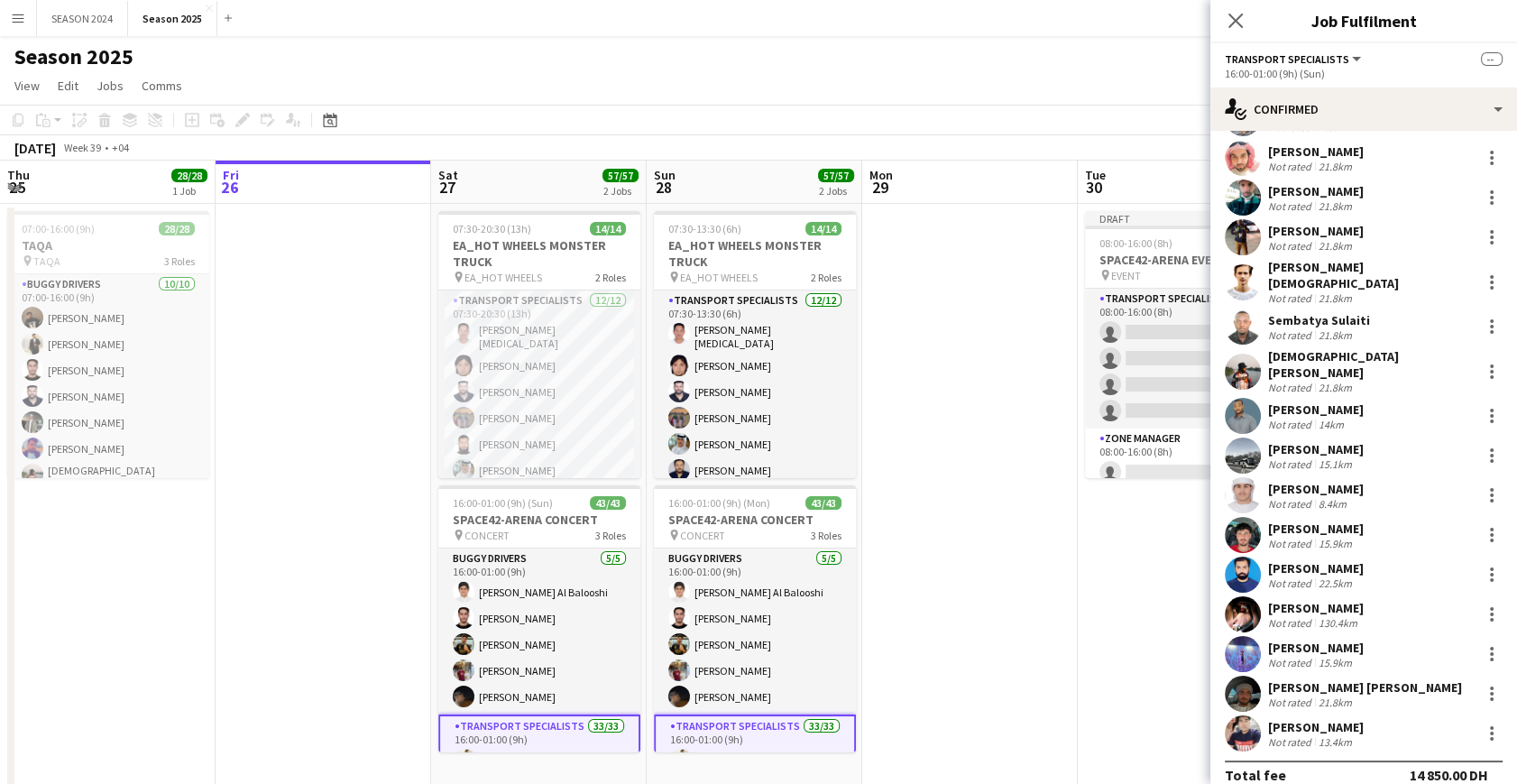
click at [1232, 29] on app-icon "Close pop-in" at bounding box center [1236, 20] width 21 height 21
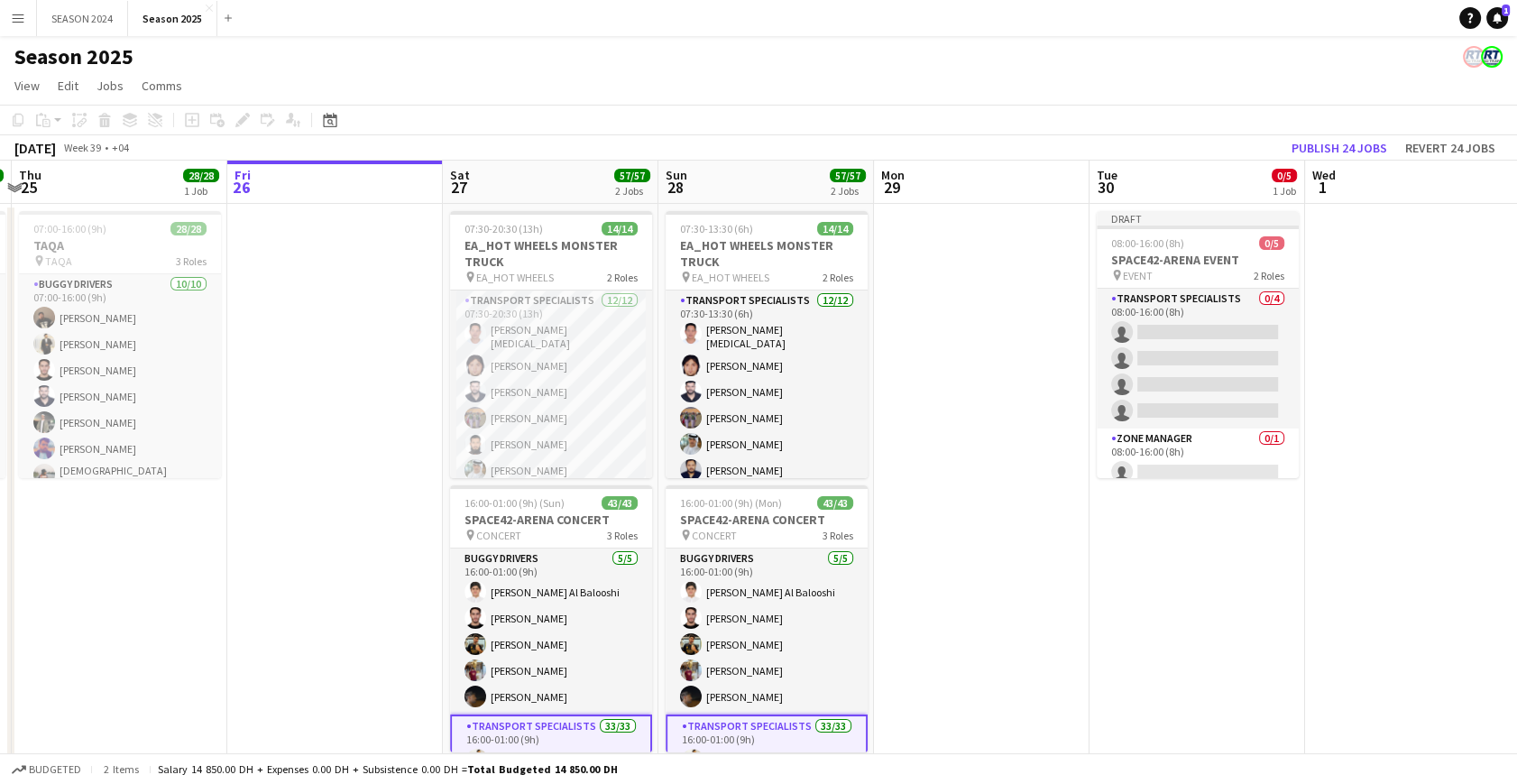
drag, startPoint x: 885, startPoint y: 588, endPoint x: 897, endPoint y: 505, distance: 83.9
click at [897, 505] on app-calendar-viewport "Tue 23 26/26 3 Jobs Wed 24 14/14 1 Job Thu 25 28/28 1 Job Fri 26 Sat 27 57/57 2…" at bounding box center [758, 588] width 1517 height 856
click at [896, 505] on app-calendar-viewport "Tue 23 26/26 3 Jobs Wed 24 14/14 1 Job Thu 25 28/28 1 Job Fri 26 Sat 27 57/57 2…" at bounding box center [758, 588] width 1517 height 856
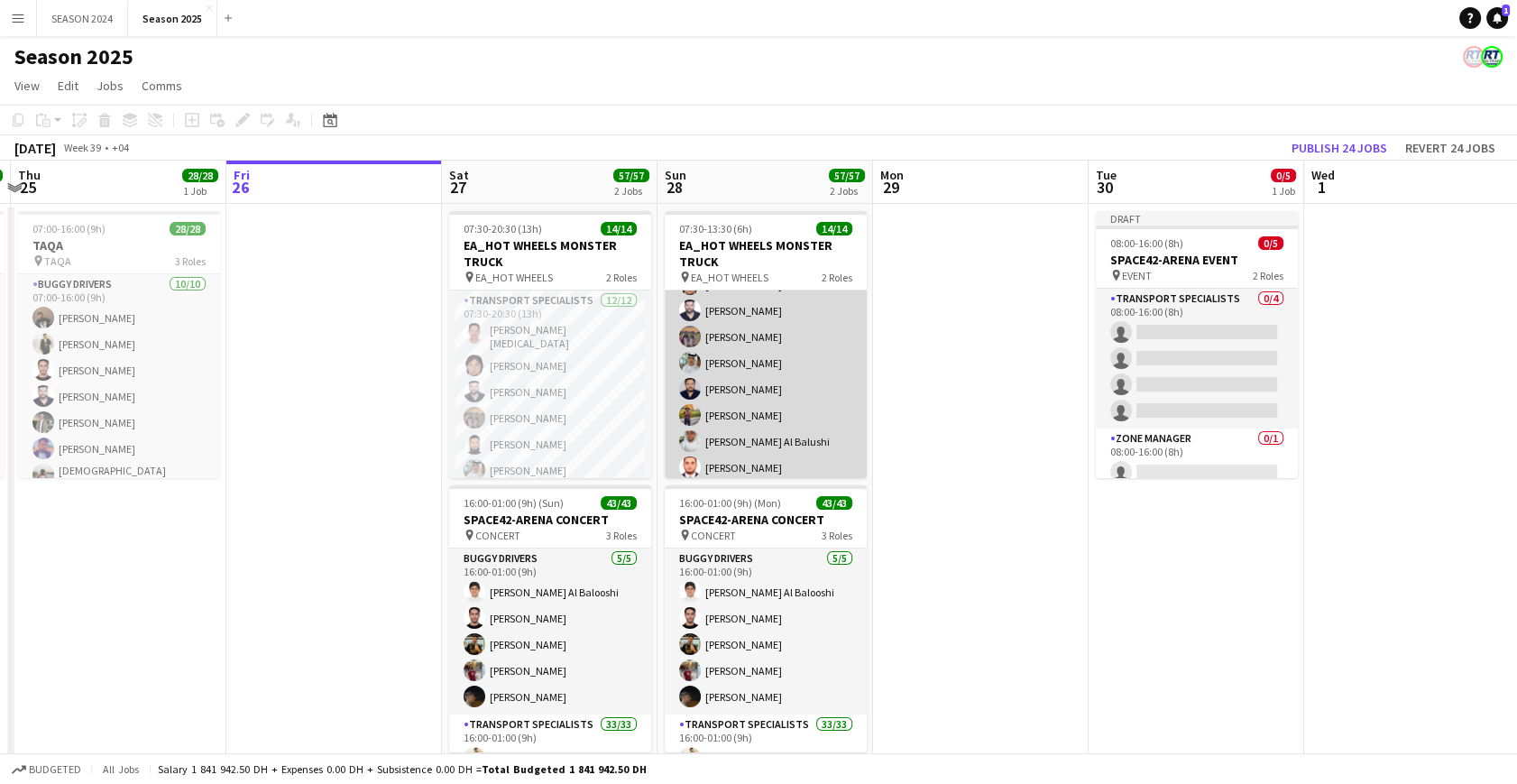
scroll to position [0, 0]
